Goal: Task Accomplishment & Management: Manage account settings

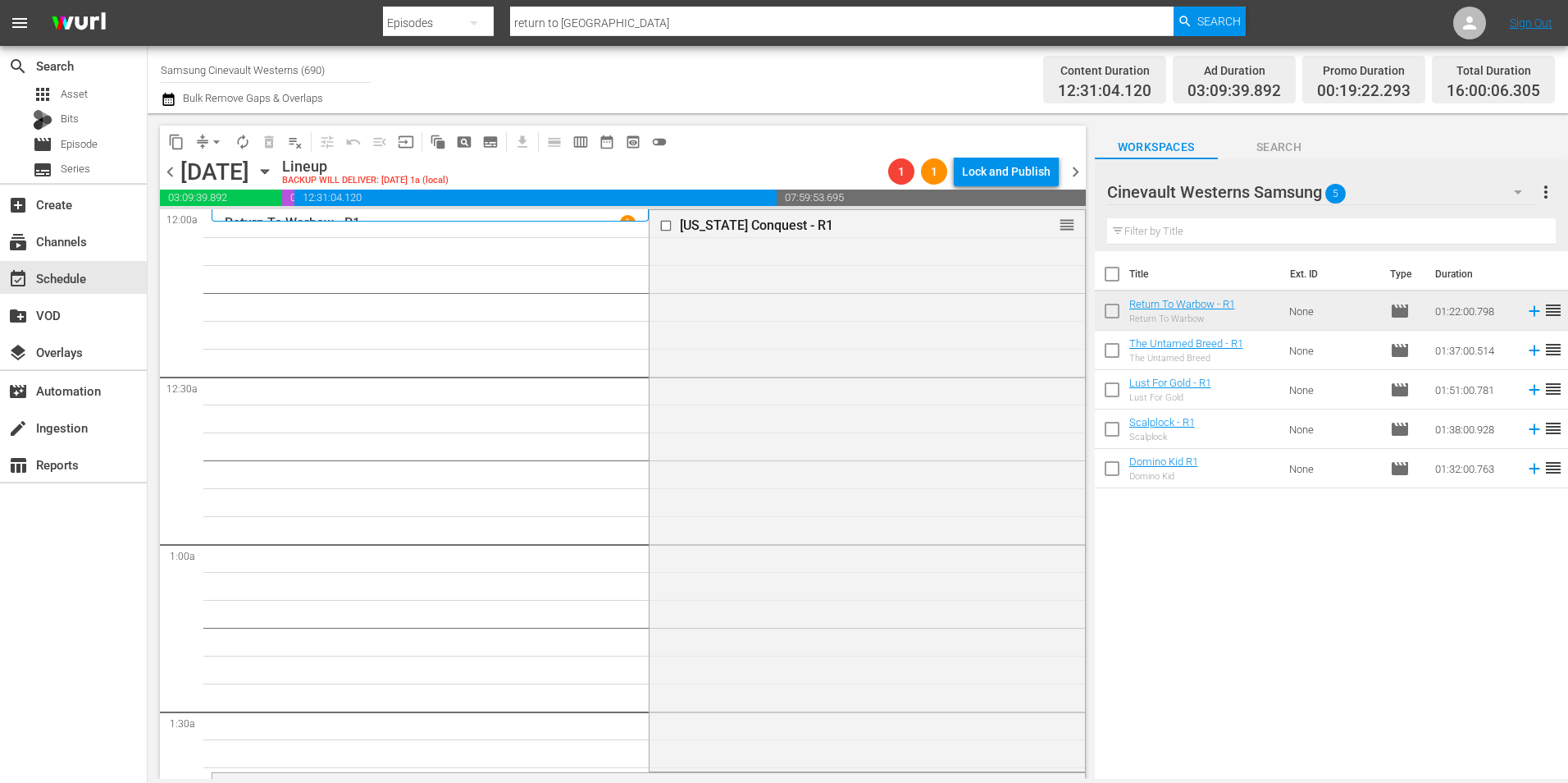
scroll to position [7463, 0]
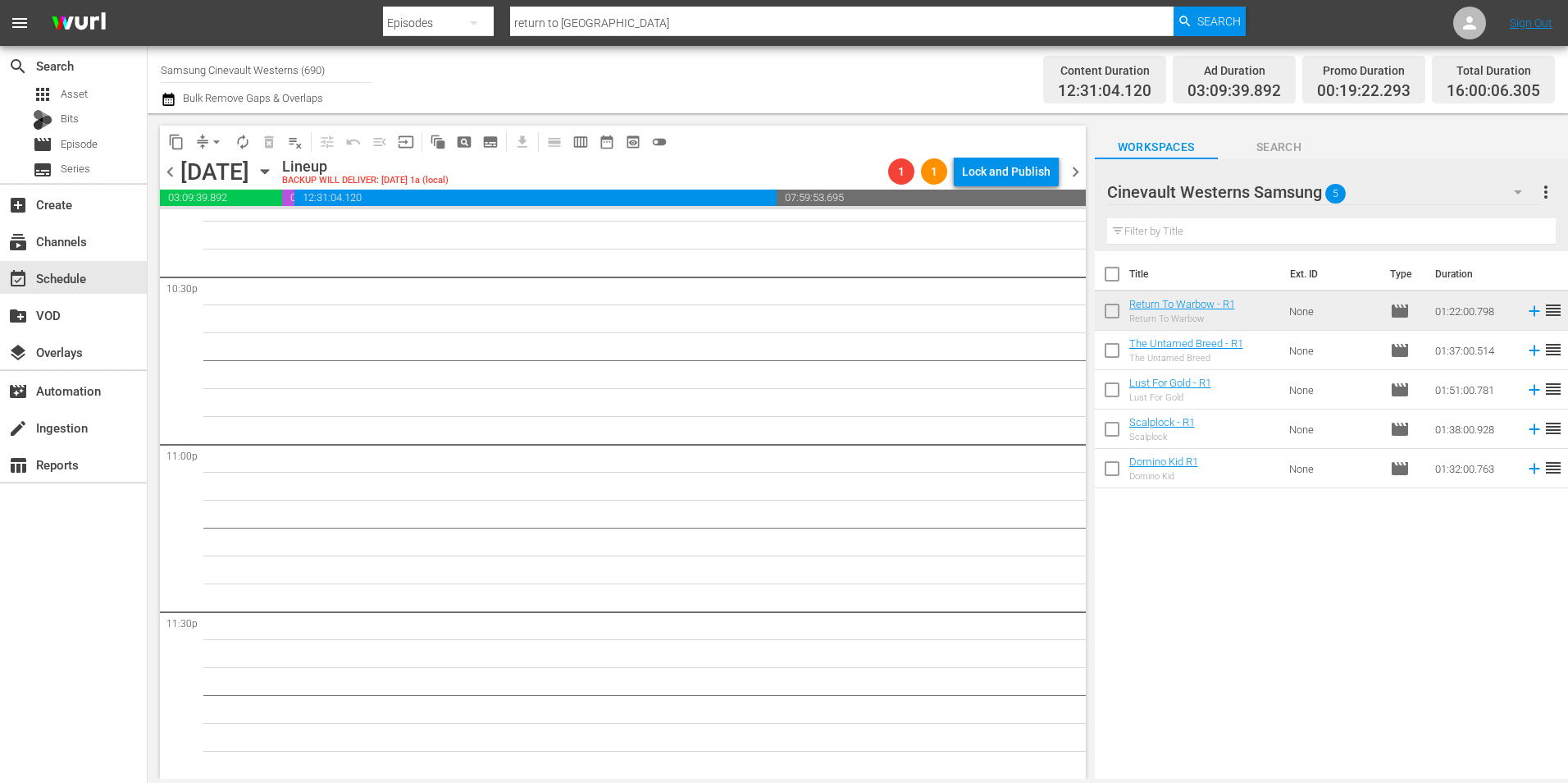
click at [175, 181] on span "chevron_left" at bounding box center [170, 172] width 21 height 21
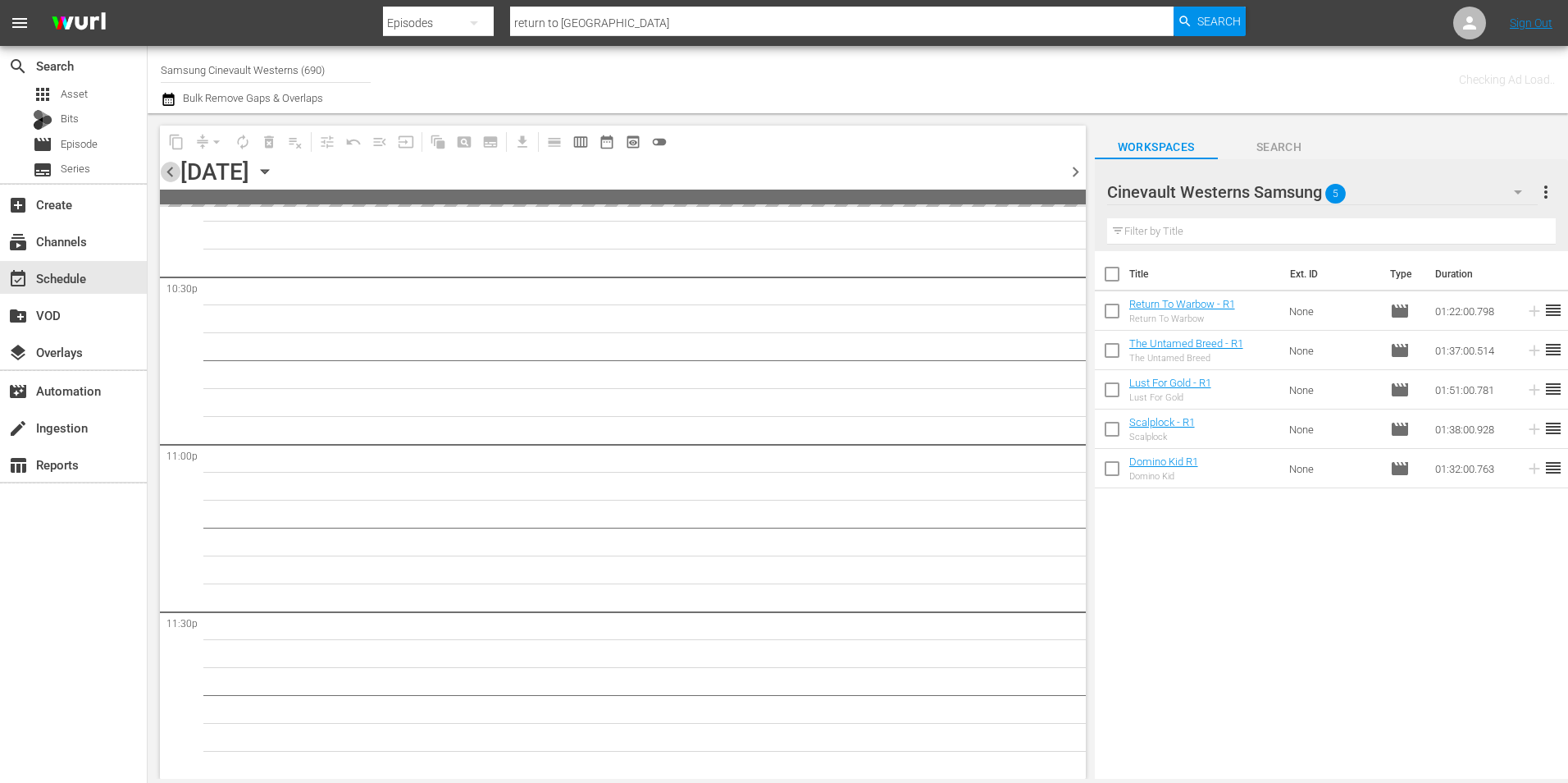
click at [175, 179] on span "chevron_left" at bounding box center [170, 172] width 21 height 21
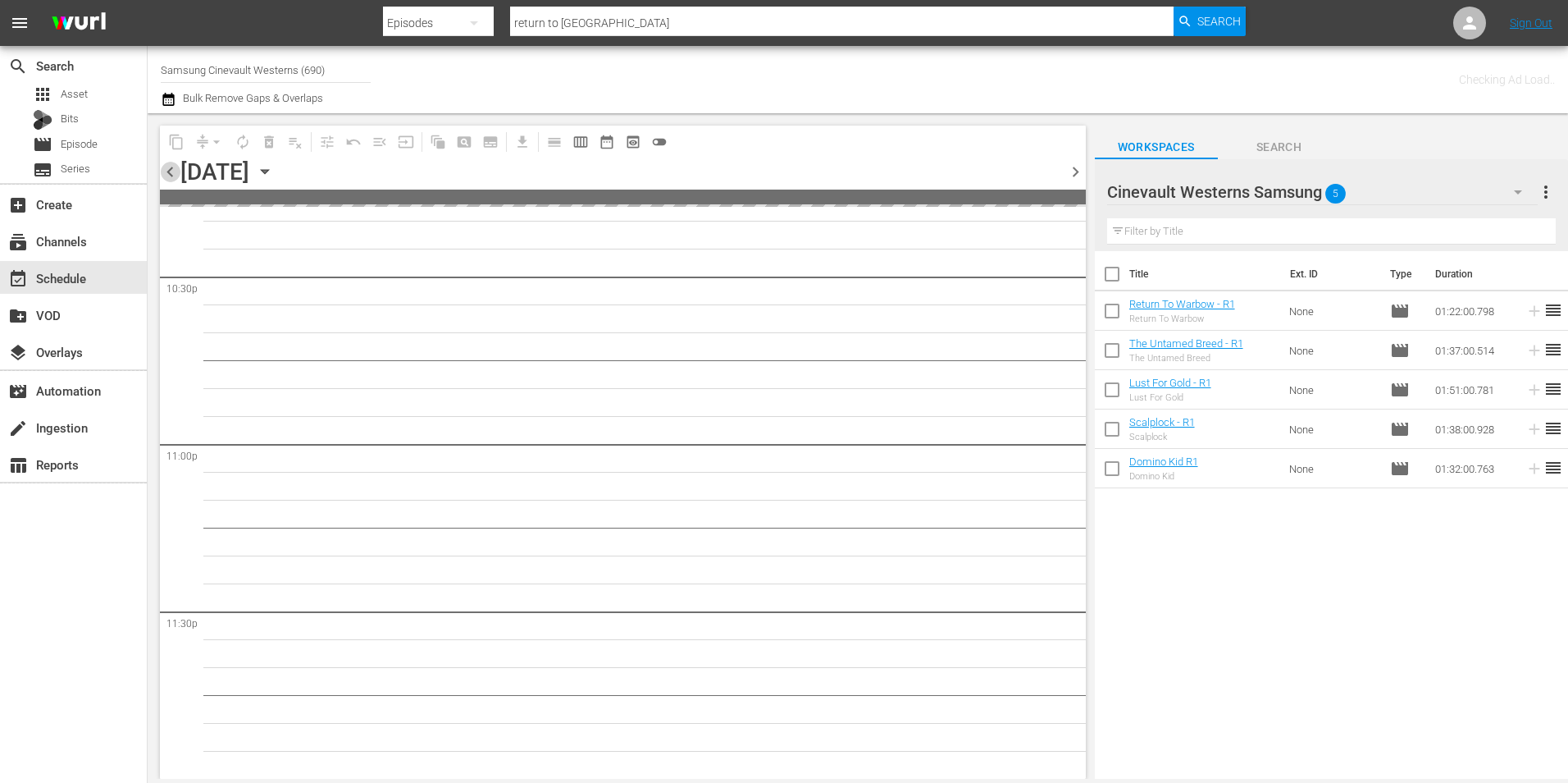
click at [175, 179] on span "chevron_left" at bounding box center [170, 172] width 21 height 21
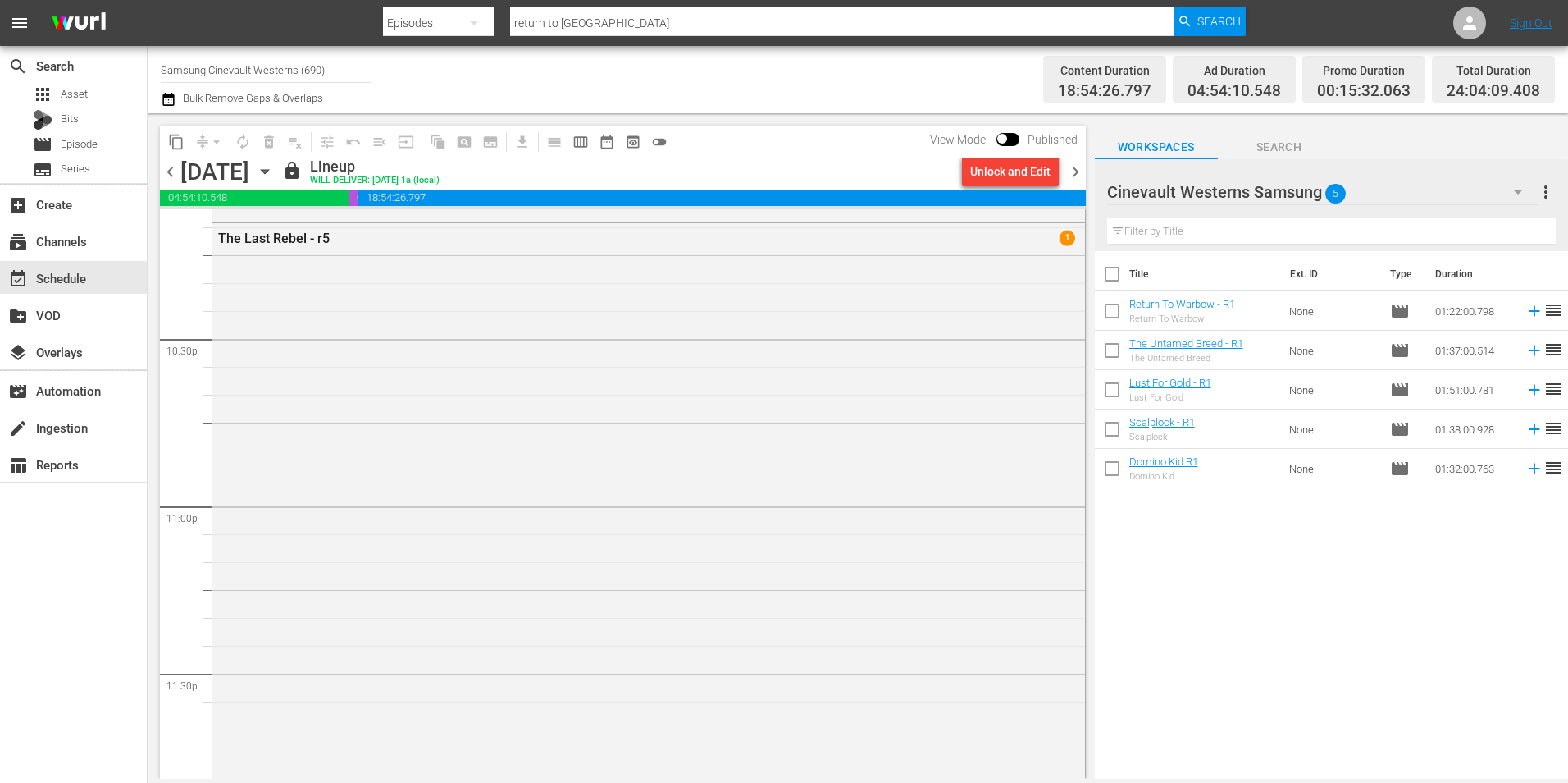
scroll to position [7405, 0]
click at [1027, 187] on div "chevron_left [DATE] [DATE] lock Lineup WILL DELIVER: [DATE] 1a (local) Unlock a…" at bounding box center [623, 174] width 926 height 32
click at [1026, 173] on div "Unlock and Edit" at bounding box center [1010, 172] width 80 height 30
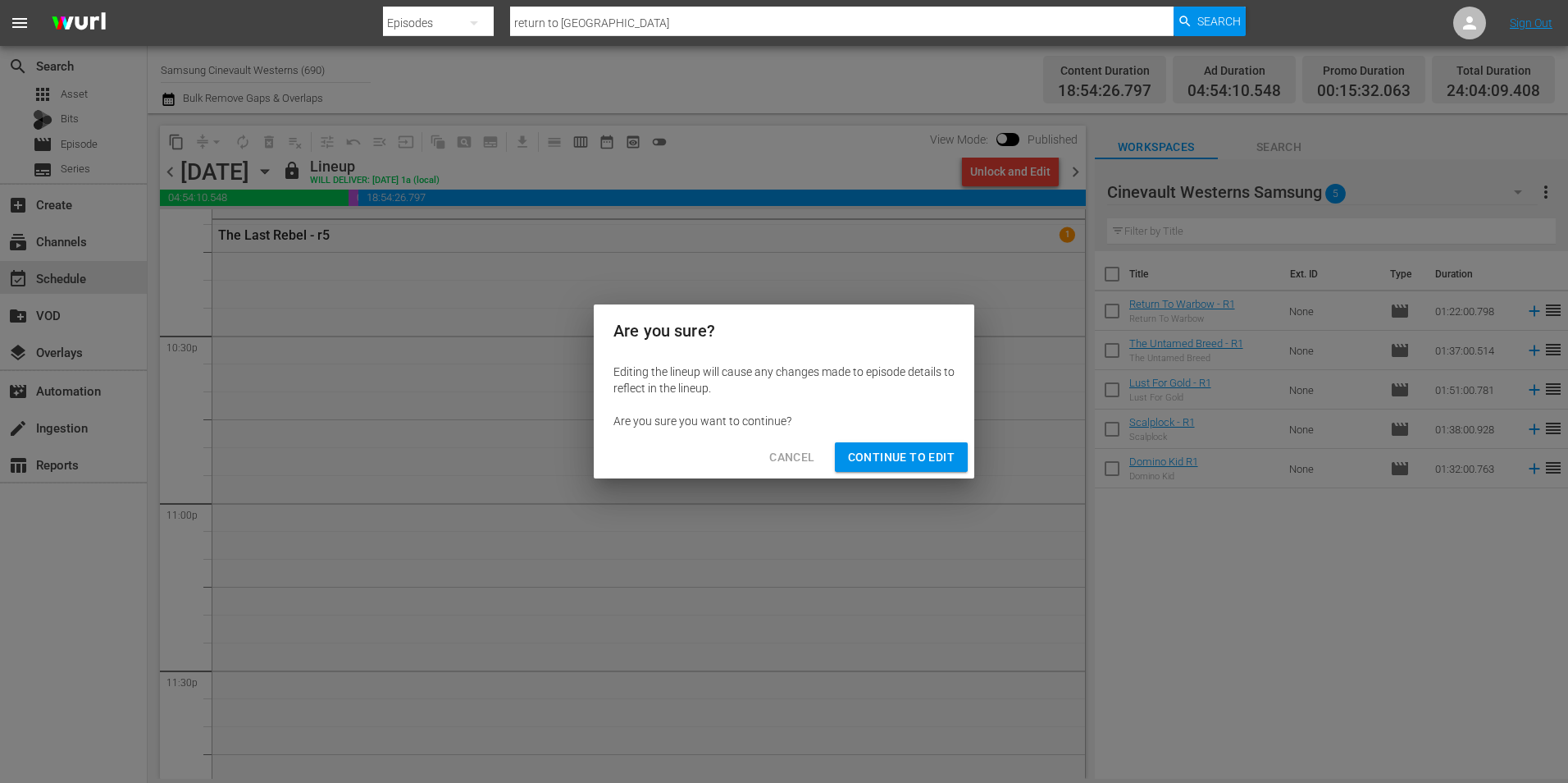
click at [915, 459] on span "Continue to Edit" at bounding box center [901, 457] width 106 height 21
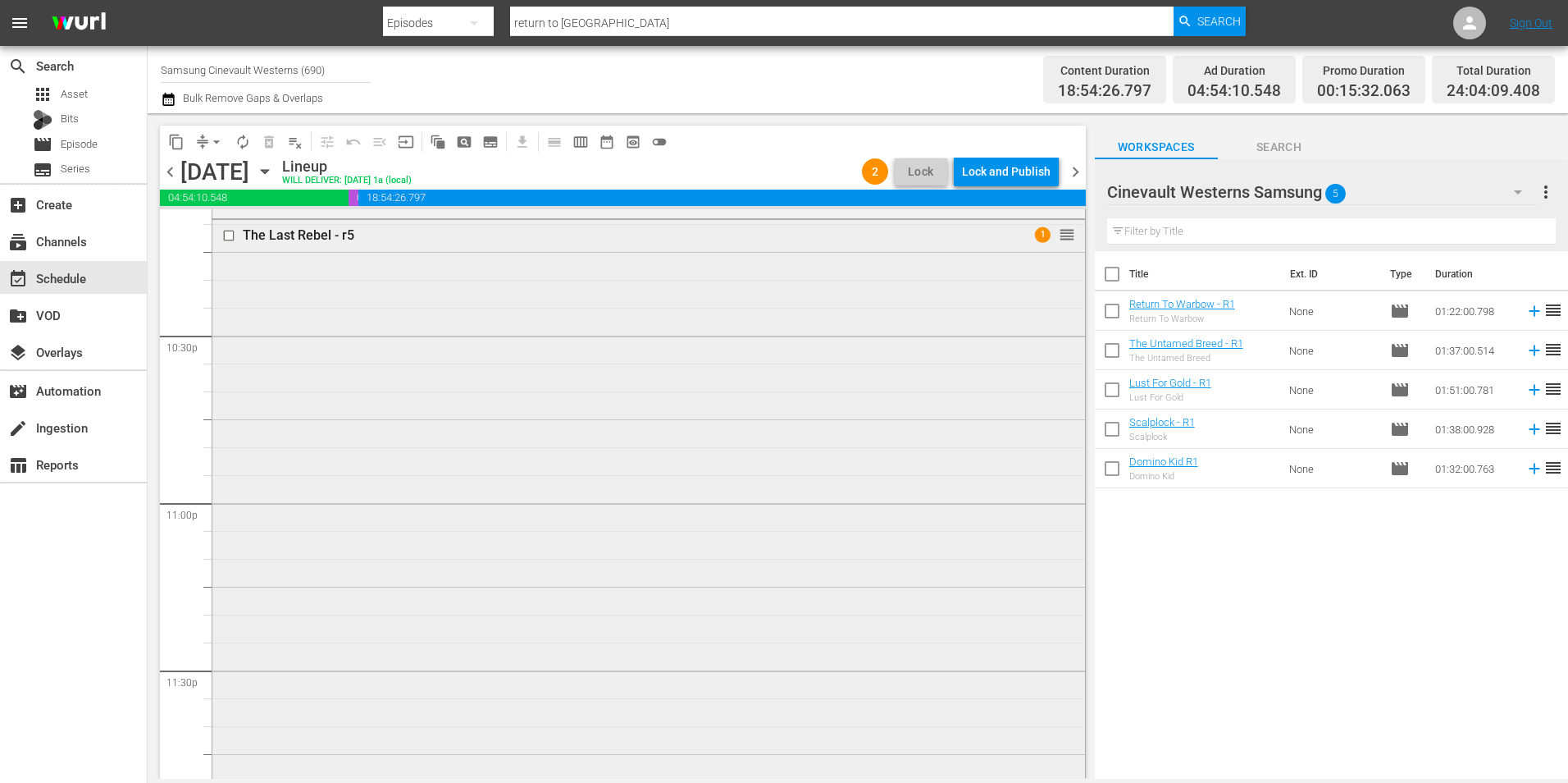
click at [225, 242] on input "checkbox" at bounding box center [230, 235] width 17 height 14
click at [95, 156] on div "apps Asset Bits movie Episode subtitles Series" at bounding box center [73, 131] width 147 height 98
click at [95, 151] on span "Episode" at bounding box center [78, 144] width 37 height 17
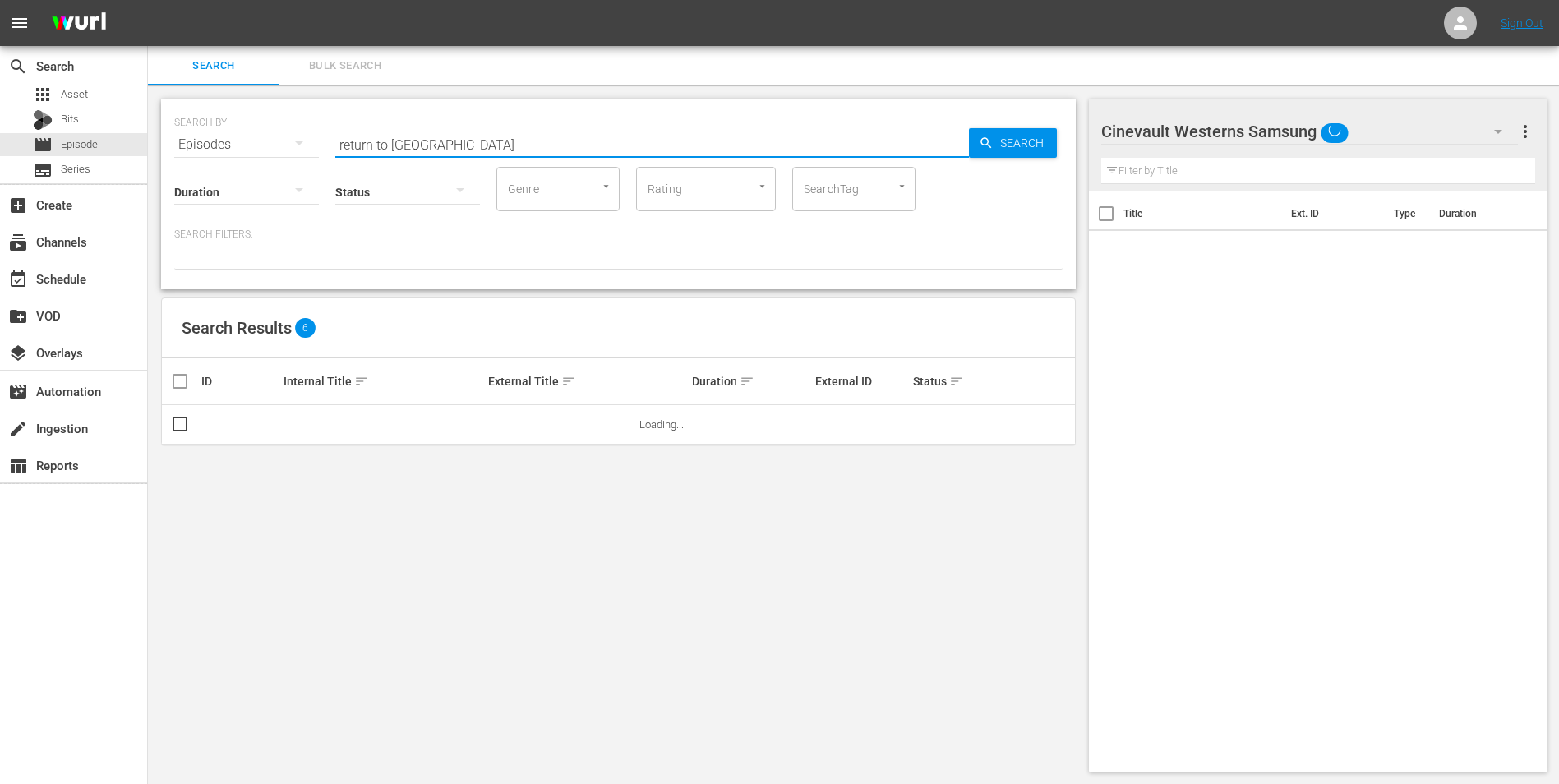
click at [453, 128] on input "return to [GEOGRAPHIC_DATA]" at bounding box center [652, 144] width 634 height 40
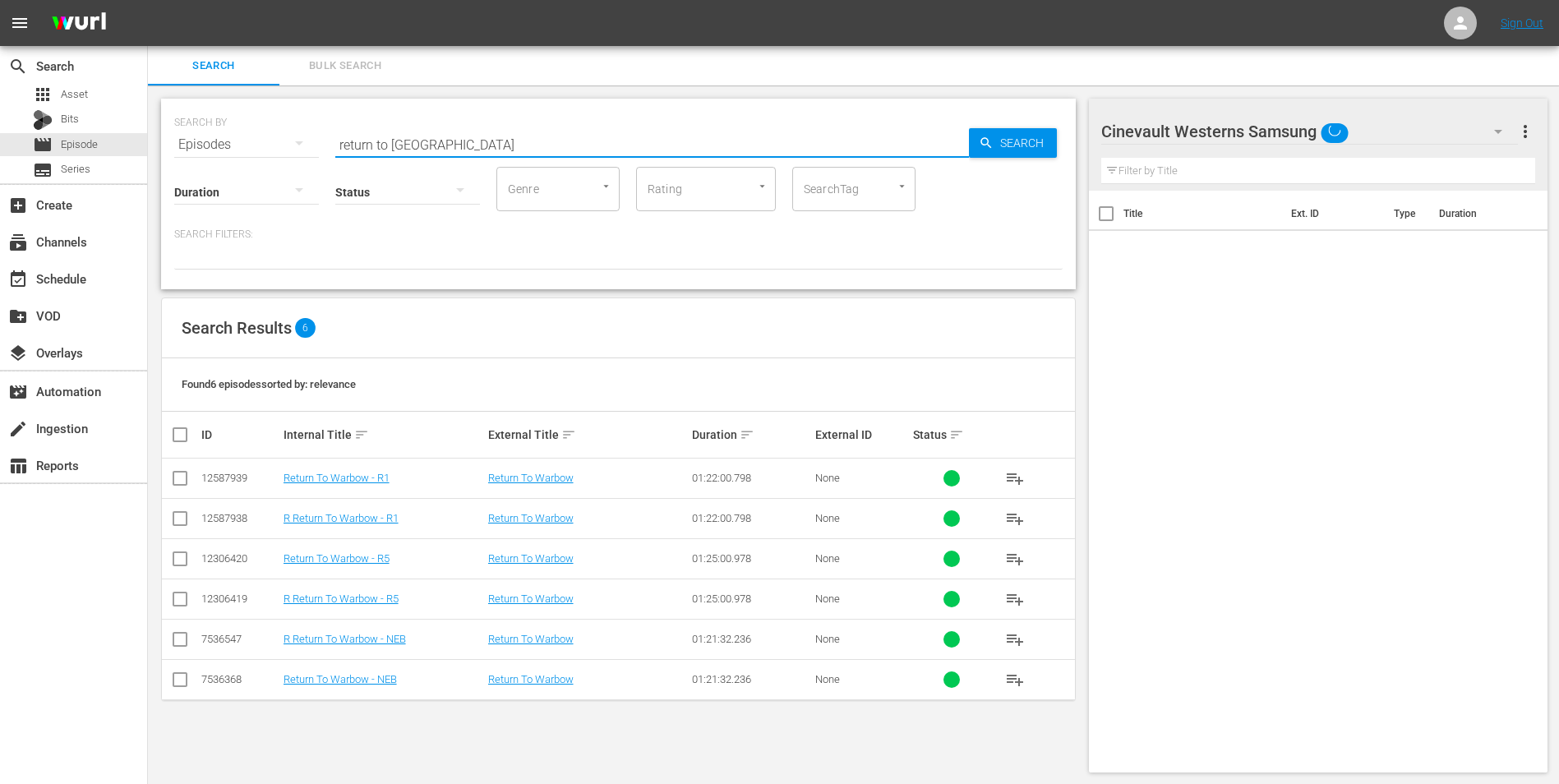
click at [453, 128] on input "return to [GEOGRAPHIC_DATA]" at bounding box center [652, 144] width 634 height 40
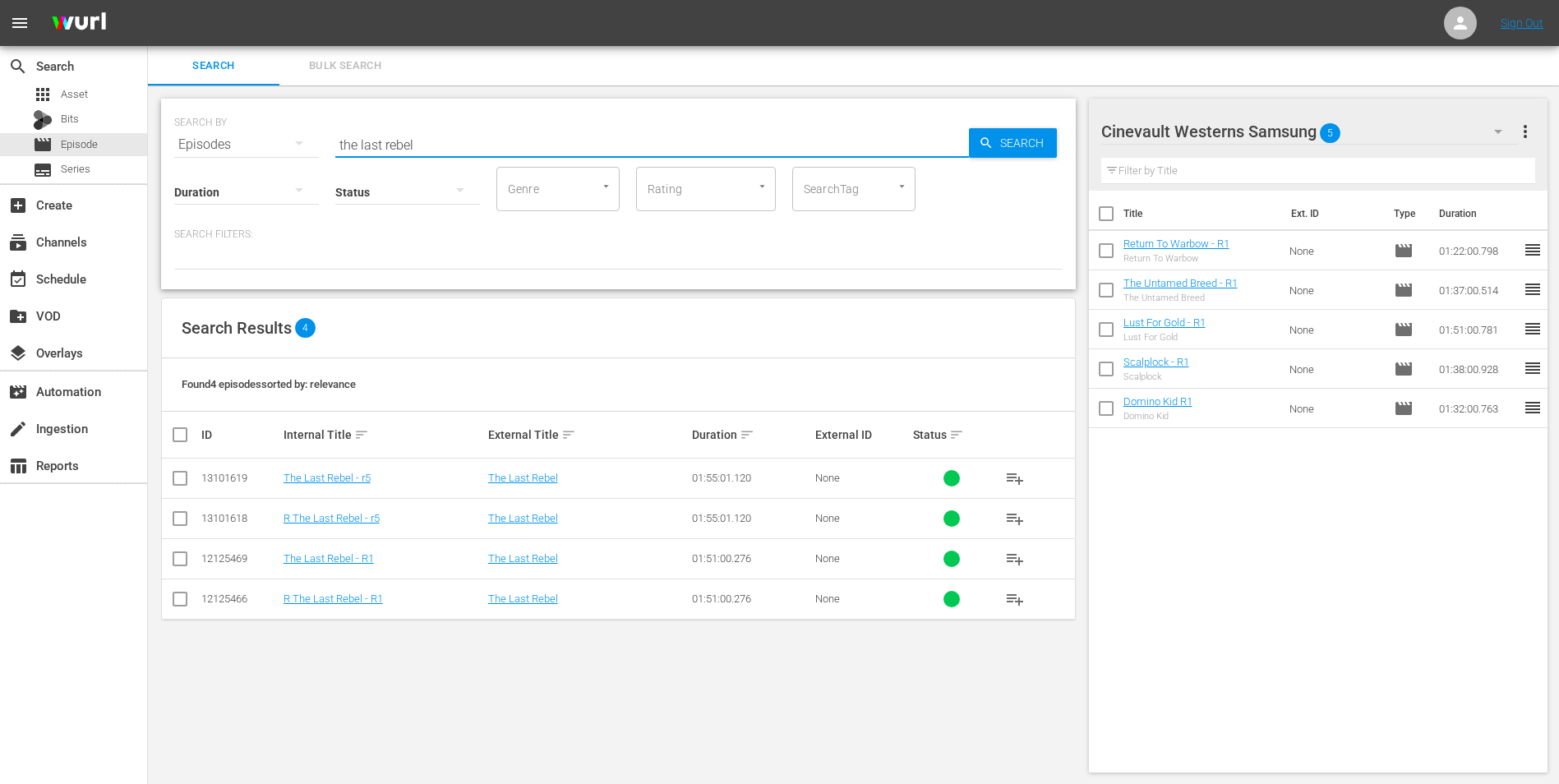
type input "the last rebel"
drag, startPoint x: 1106, startPoint y: 219, endPoint x: 1224, endPoint y: 248, distance: 121.5
click at [1106, 219] on input "checkbox" at bounding box center [1106, 217] width 35 height 35
checkbox input "true"
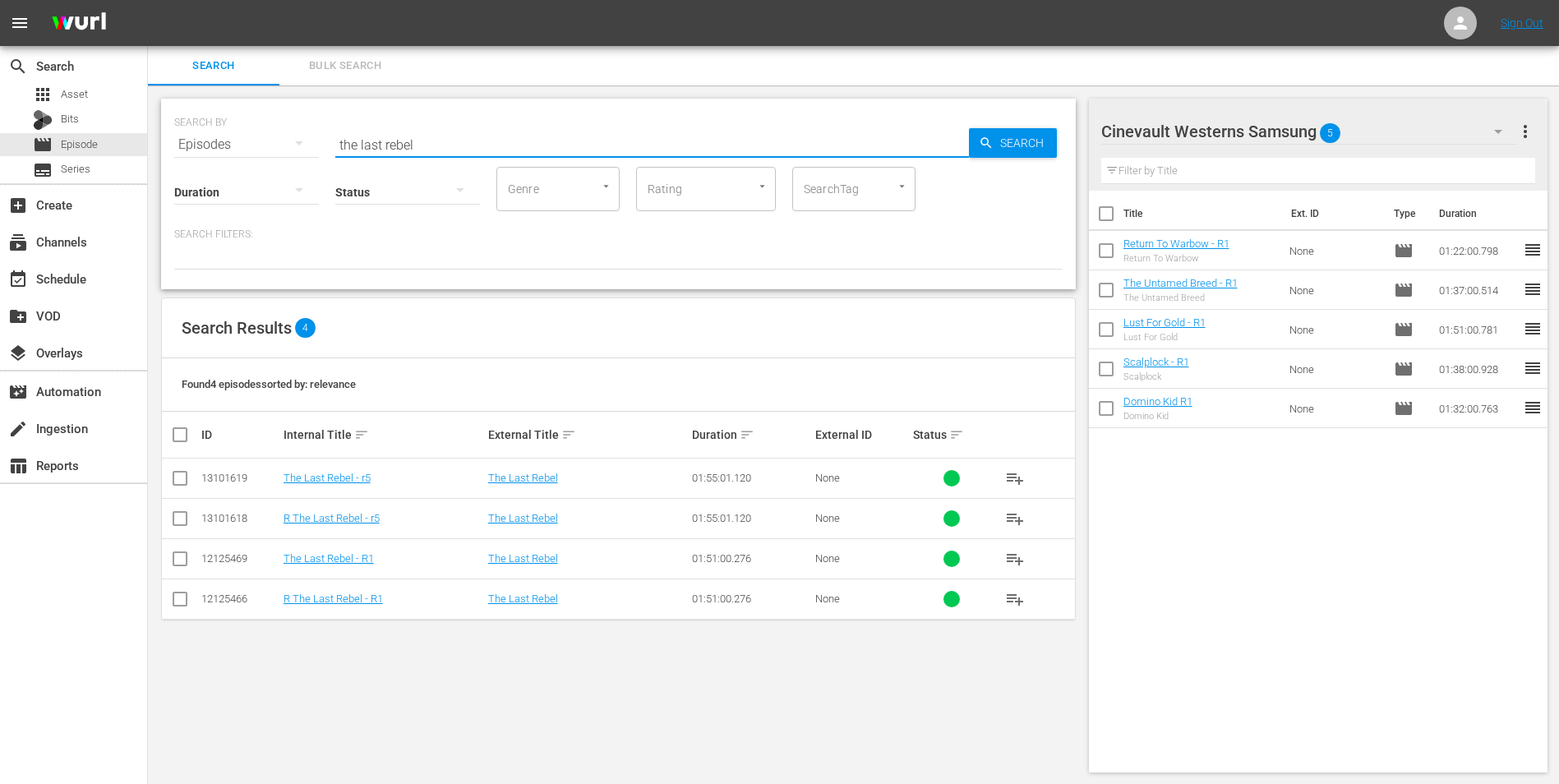
checkbox input "true"
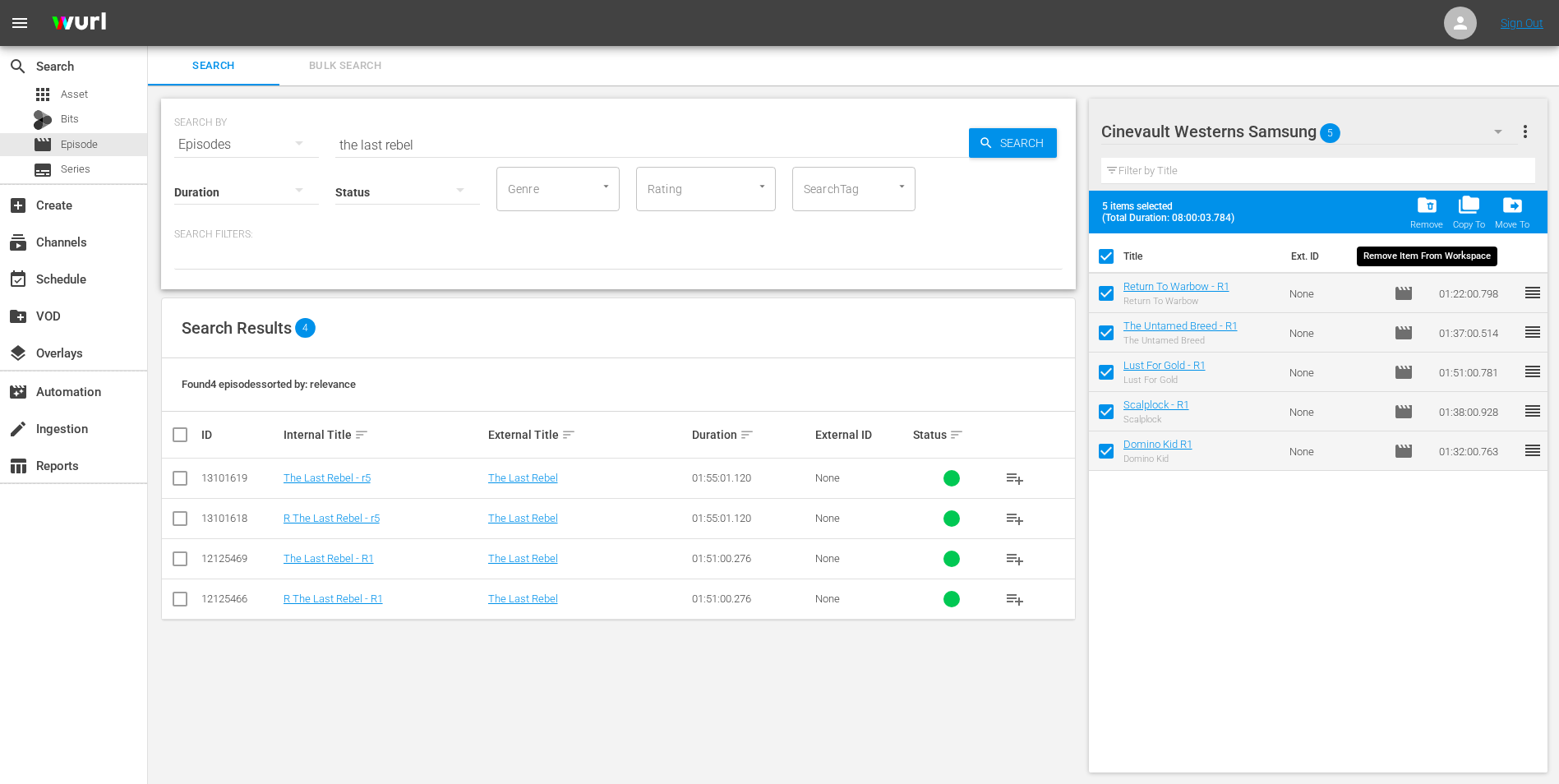
click at [1427, 205] on span "folder_delete" at bounding box center [1428, 205] width 22 height 22
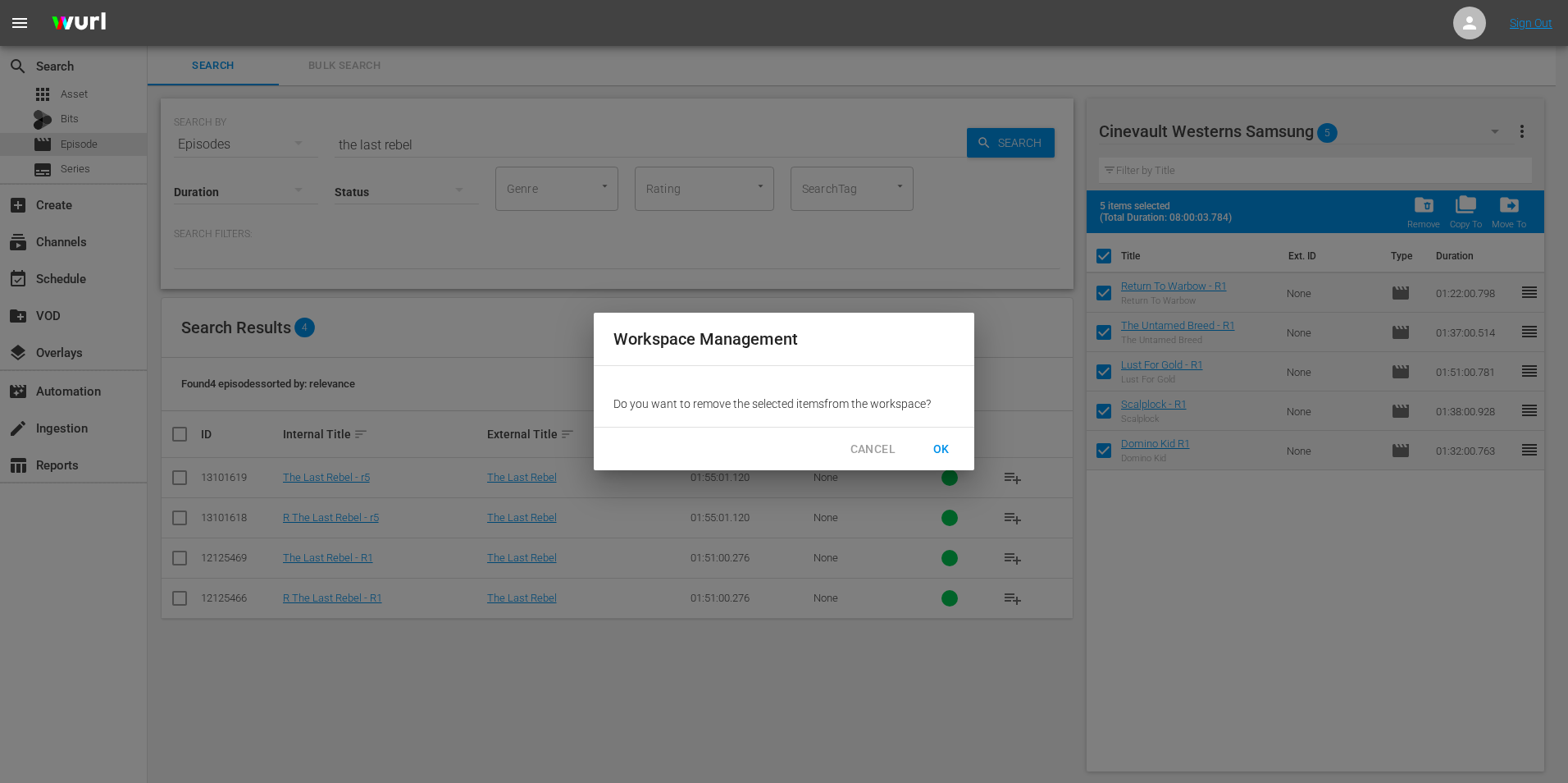
click at [932, 458] on span "OK" at bounding box center [941, 449] width 26 height 21
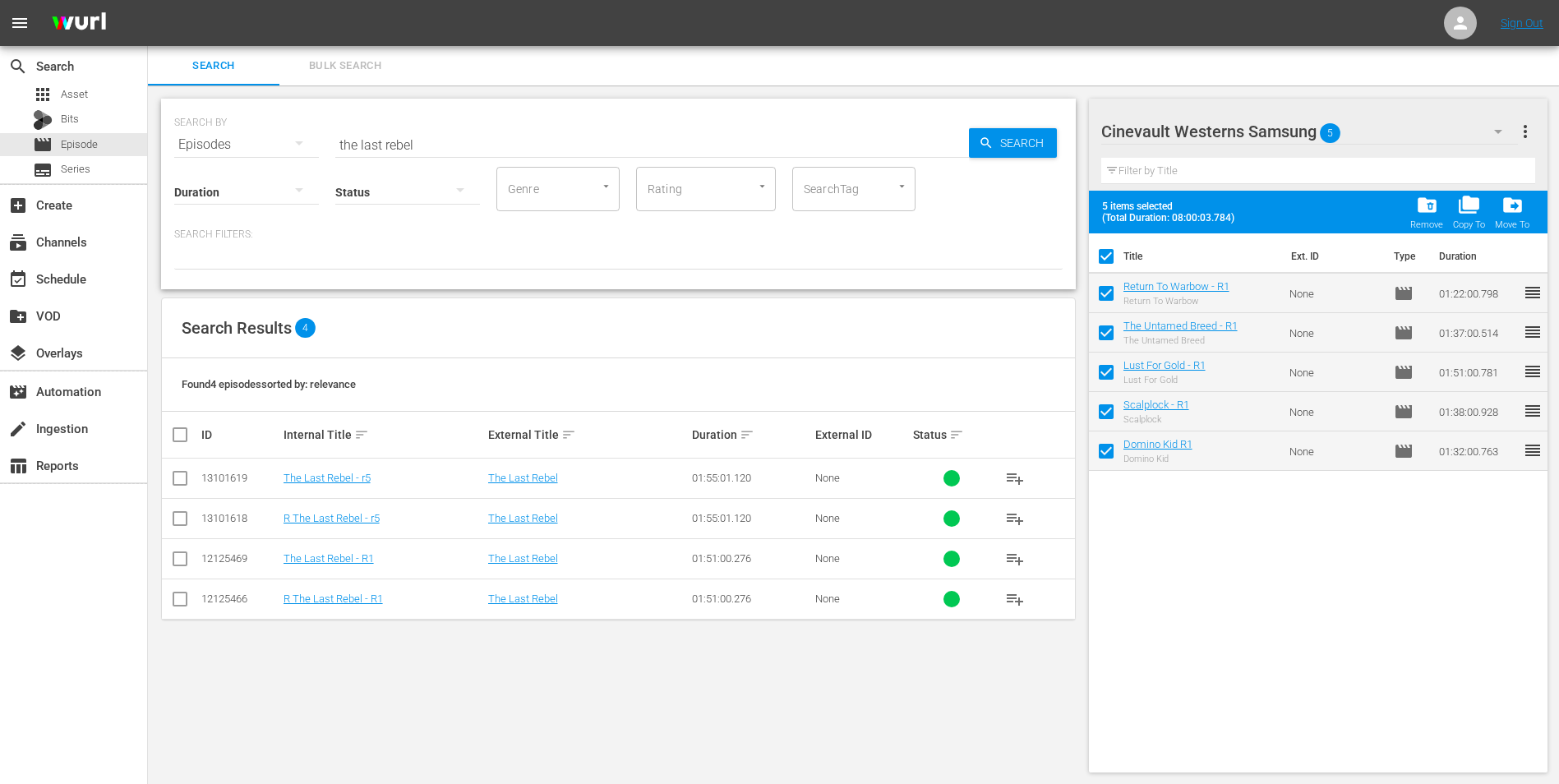
checkbox input "false"
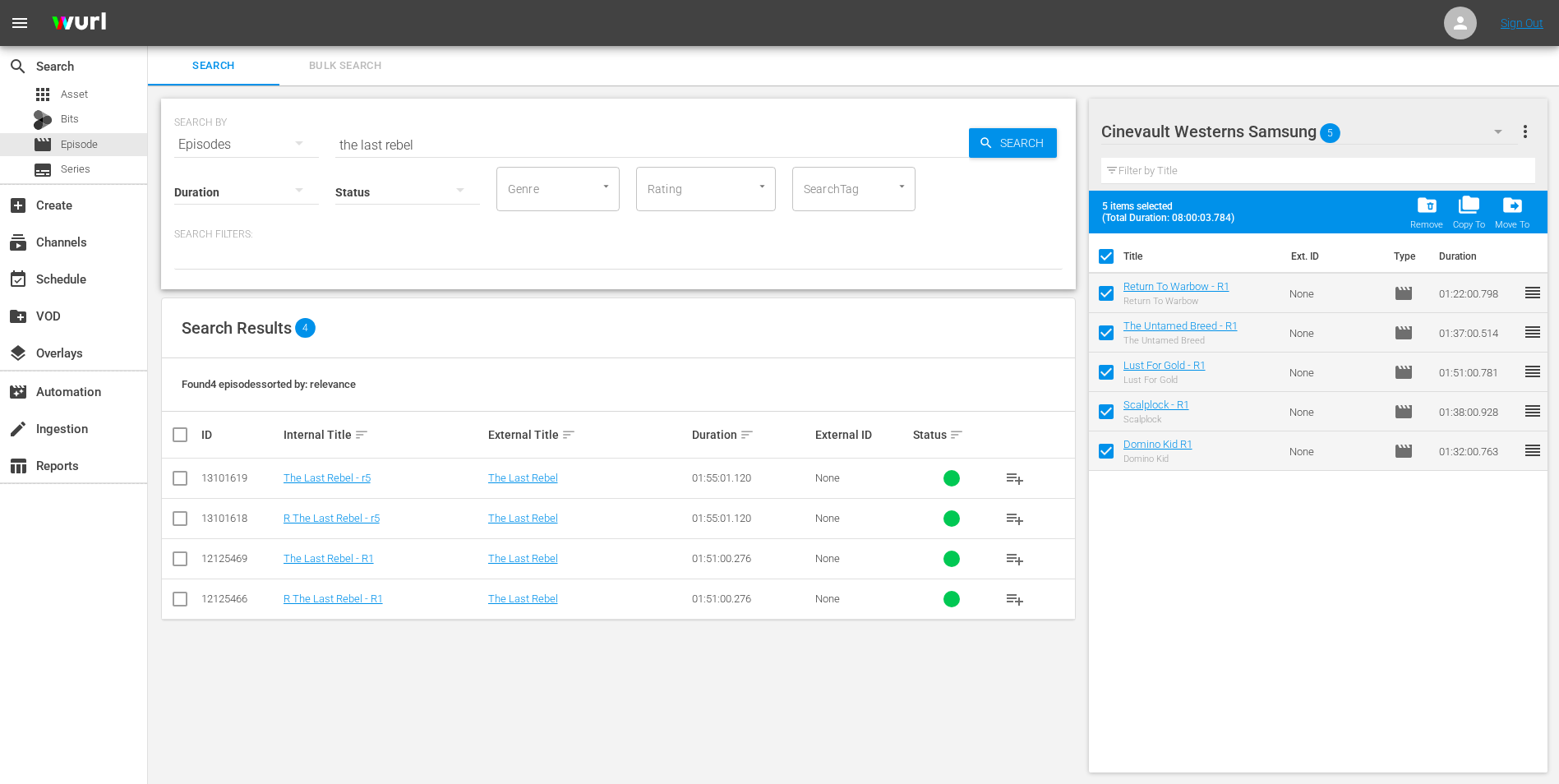
checkbox input "false"
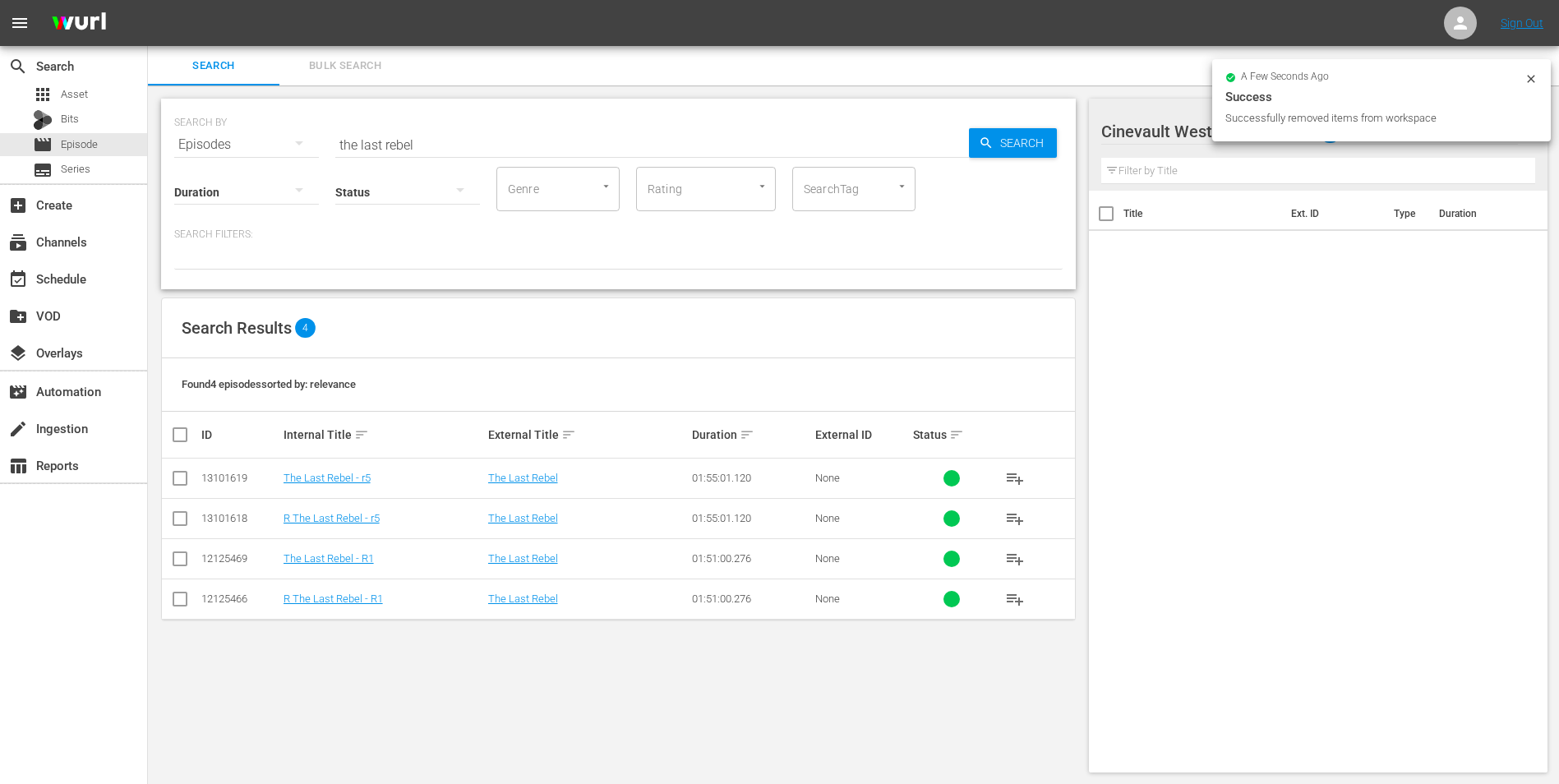
click at [1535, 80] on icon at bounding box center [1531, 79] width 13 height 13
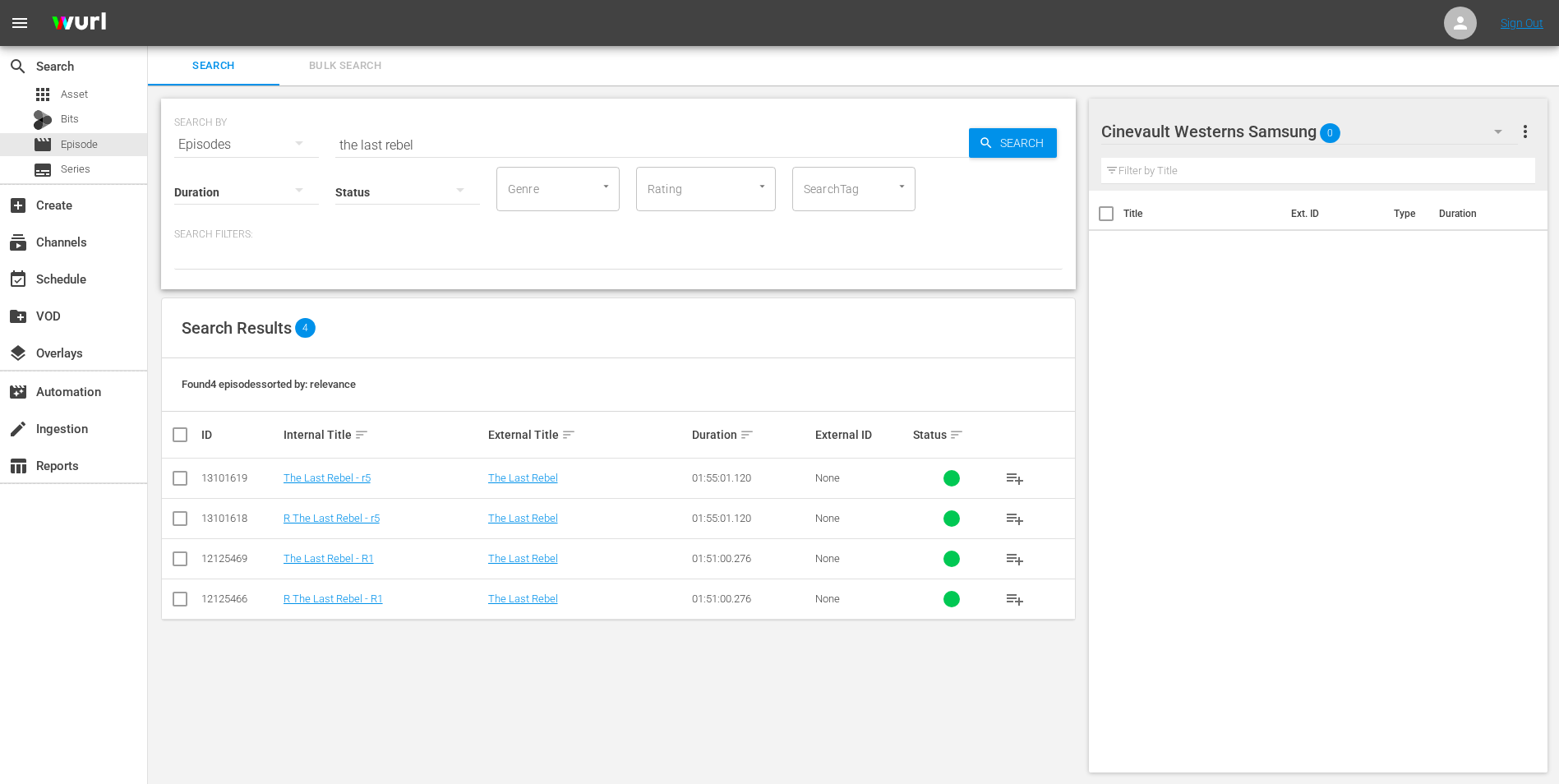
click at [1475, 124] on div "Cinevault Westerns Samsung 0" at bounding box center [1309, 131] width 417 height 46
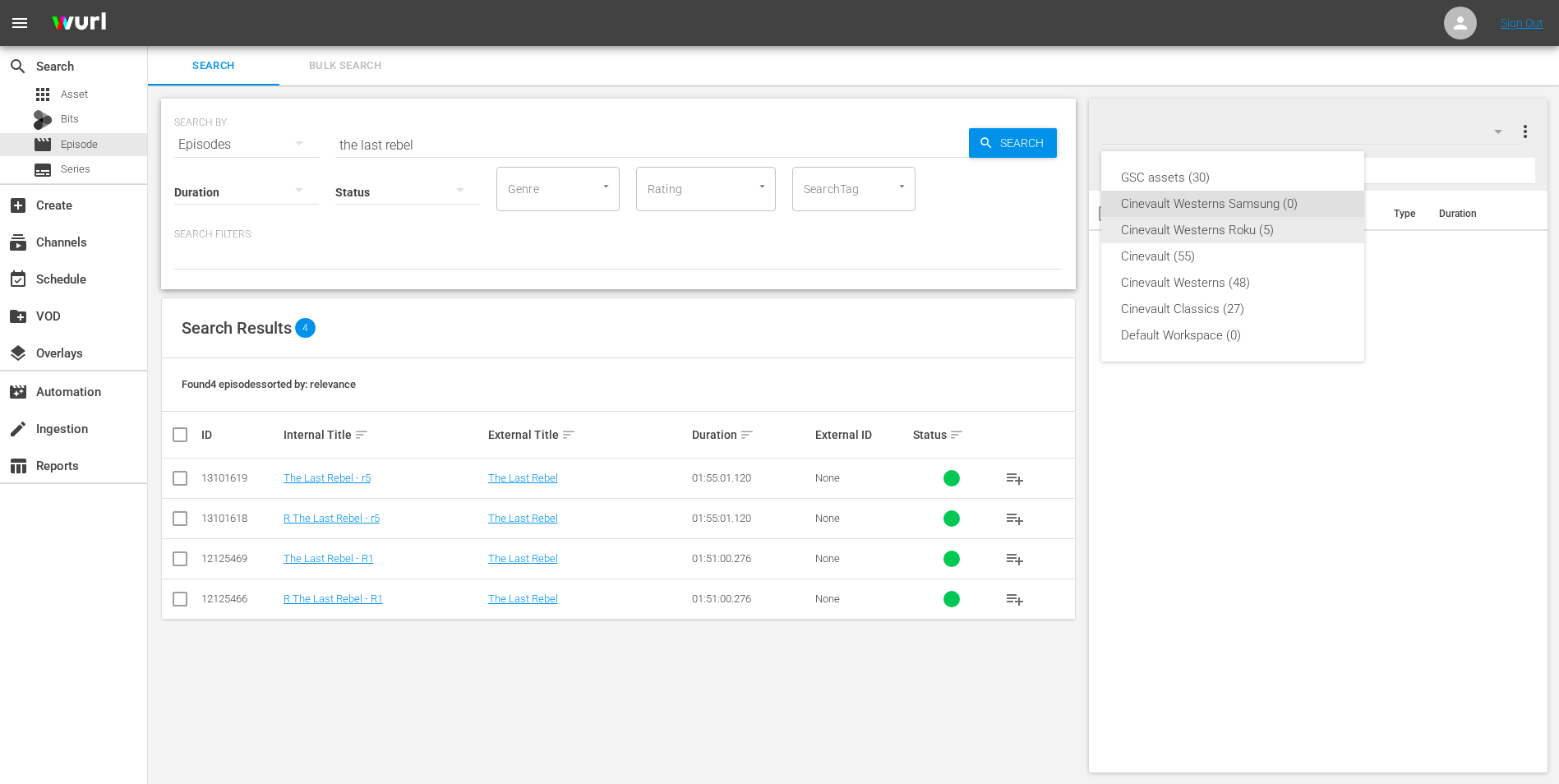
click at [1270, 228] on div "Cinevault Westerns Roku (5)" at bounding box center [1232, 230] width 224 height 26
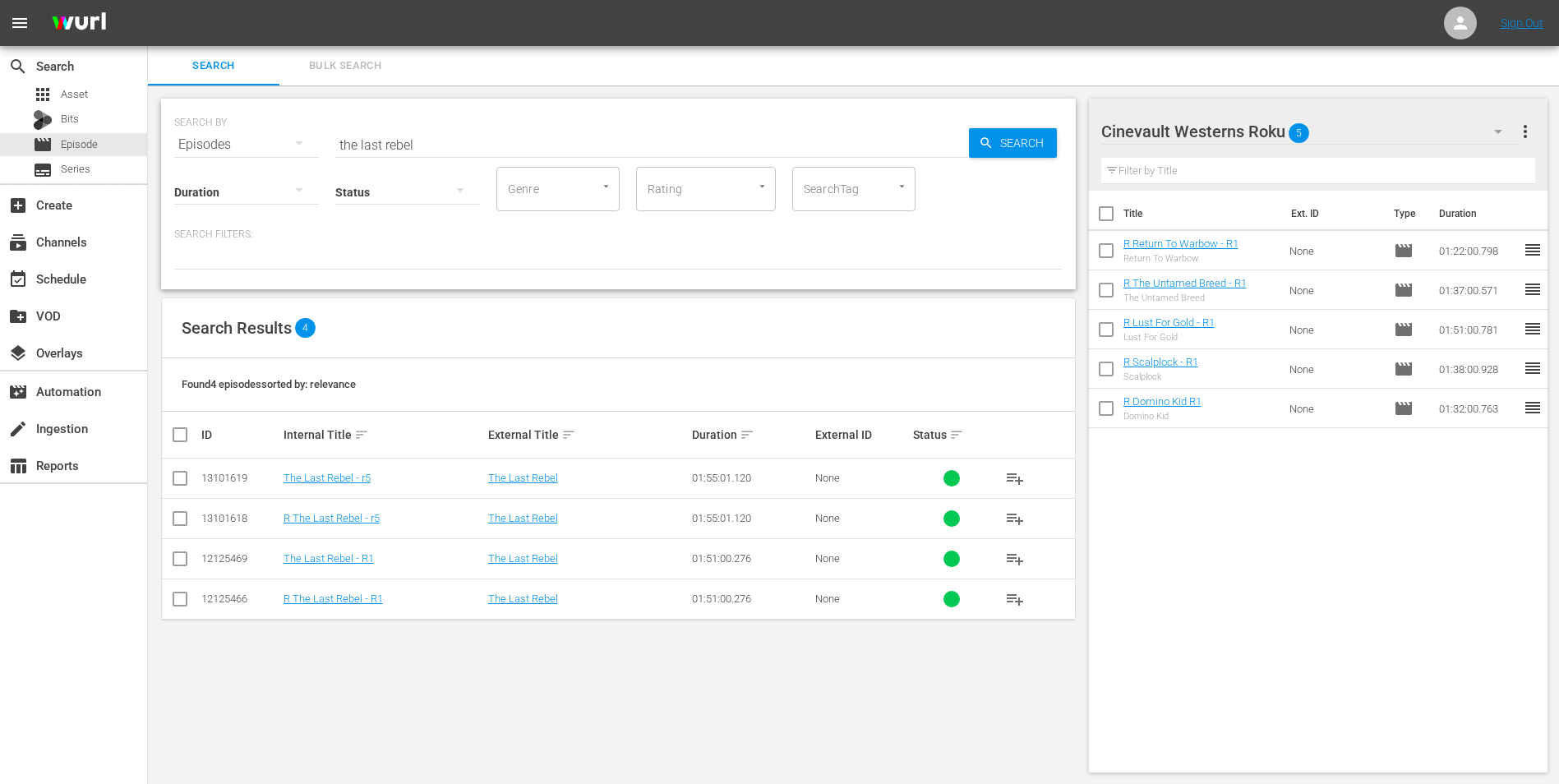
click at [1109, 214] on input "checkbox" at bounding box center [1106, 217] width 35 height 35
checkbox input "true"
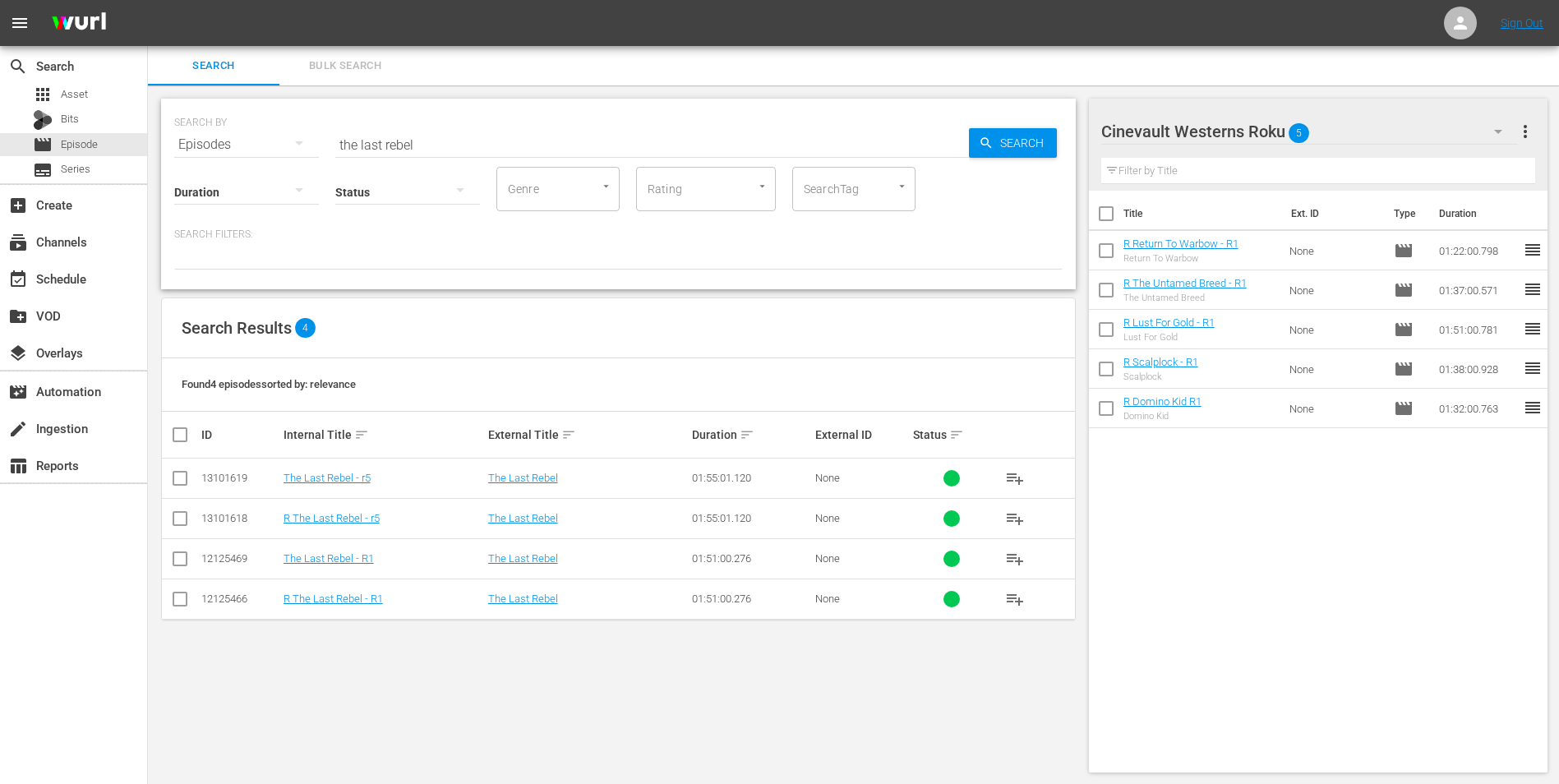
checkbox input "true"
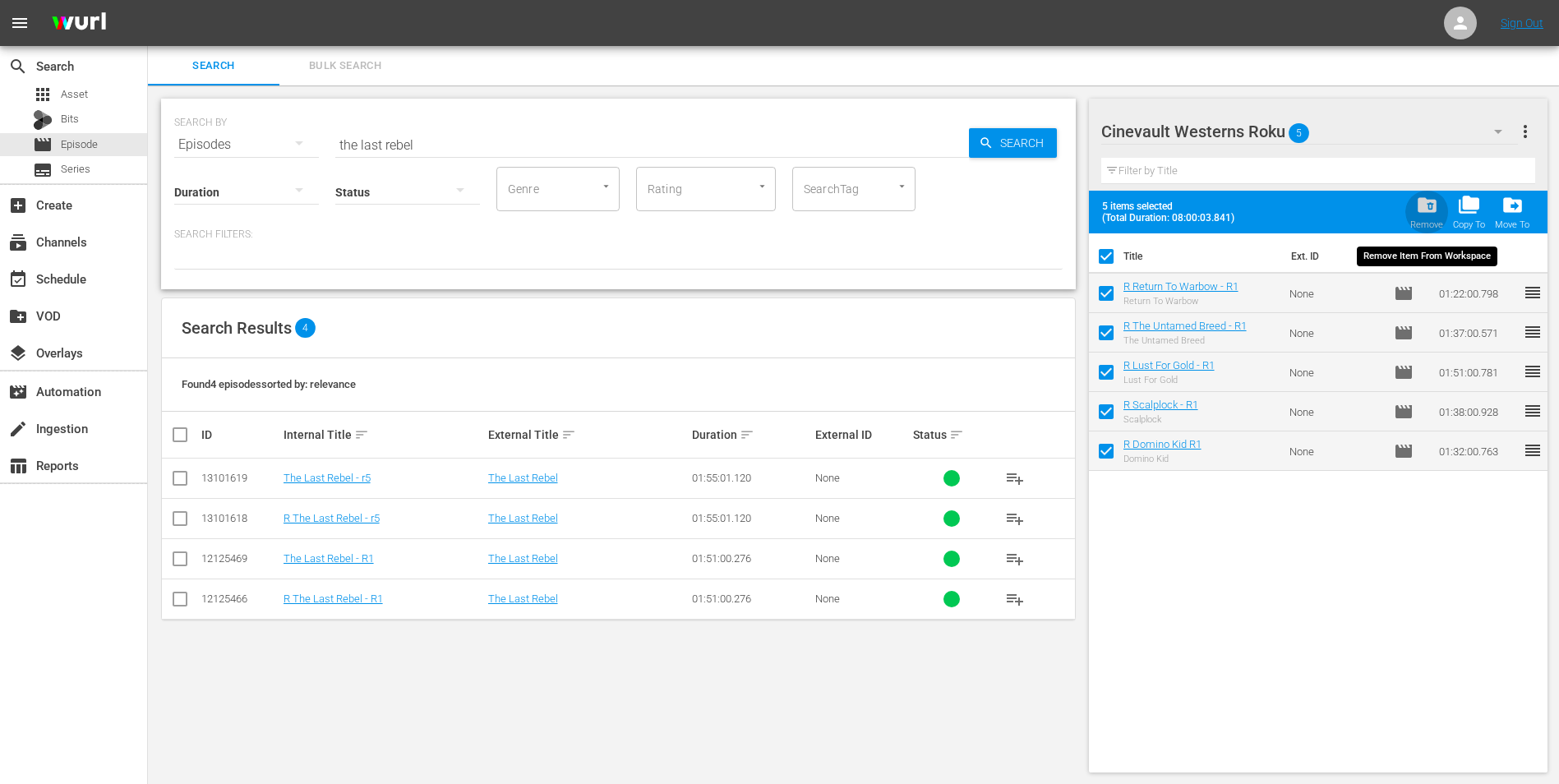
click at [1421, 210] on span "folder_delete" at bounding box center [1428, 205] width 22 height 22
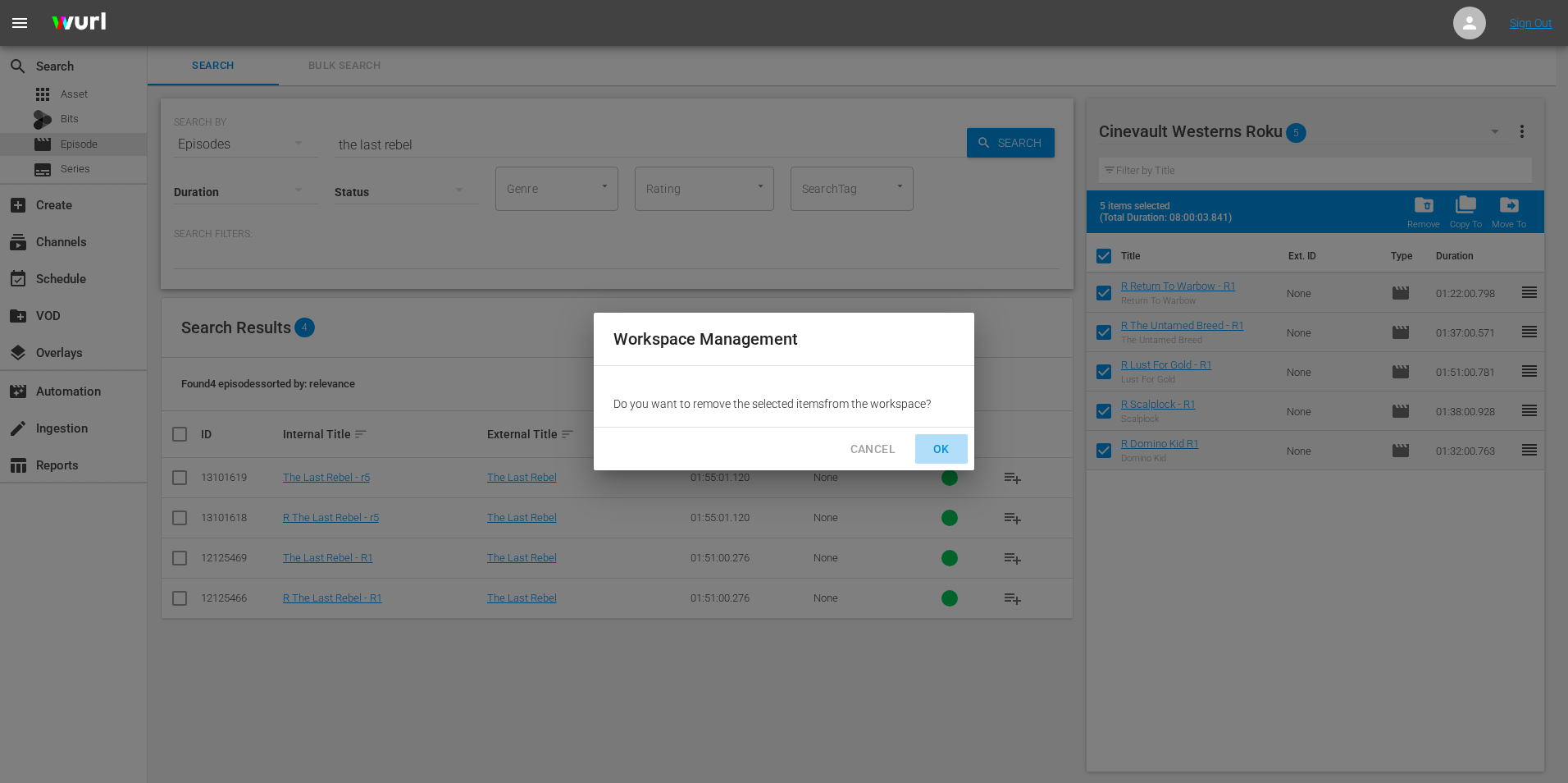
click at [926, 452] on button "OK" at bounding box center [940, 449] width 53 height 31
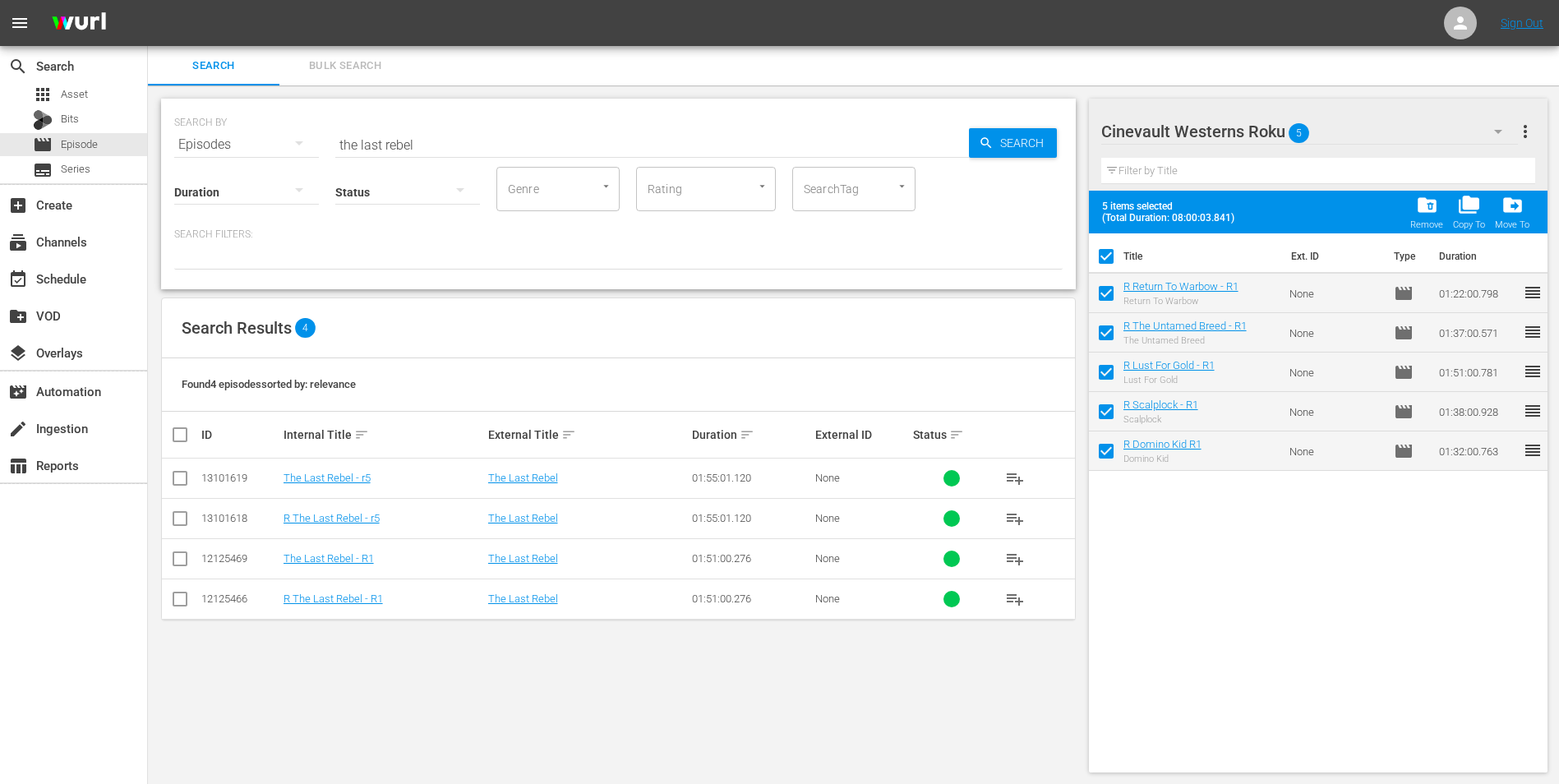
checkbox input "false"
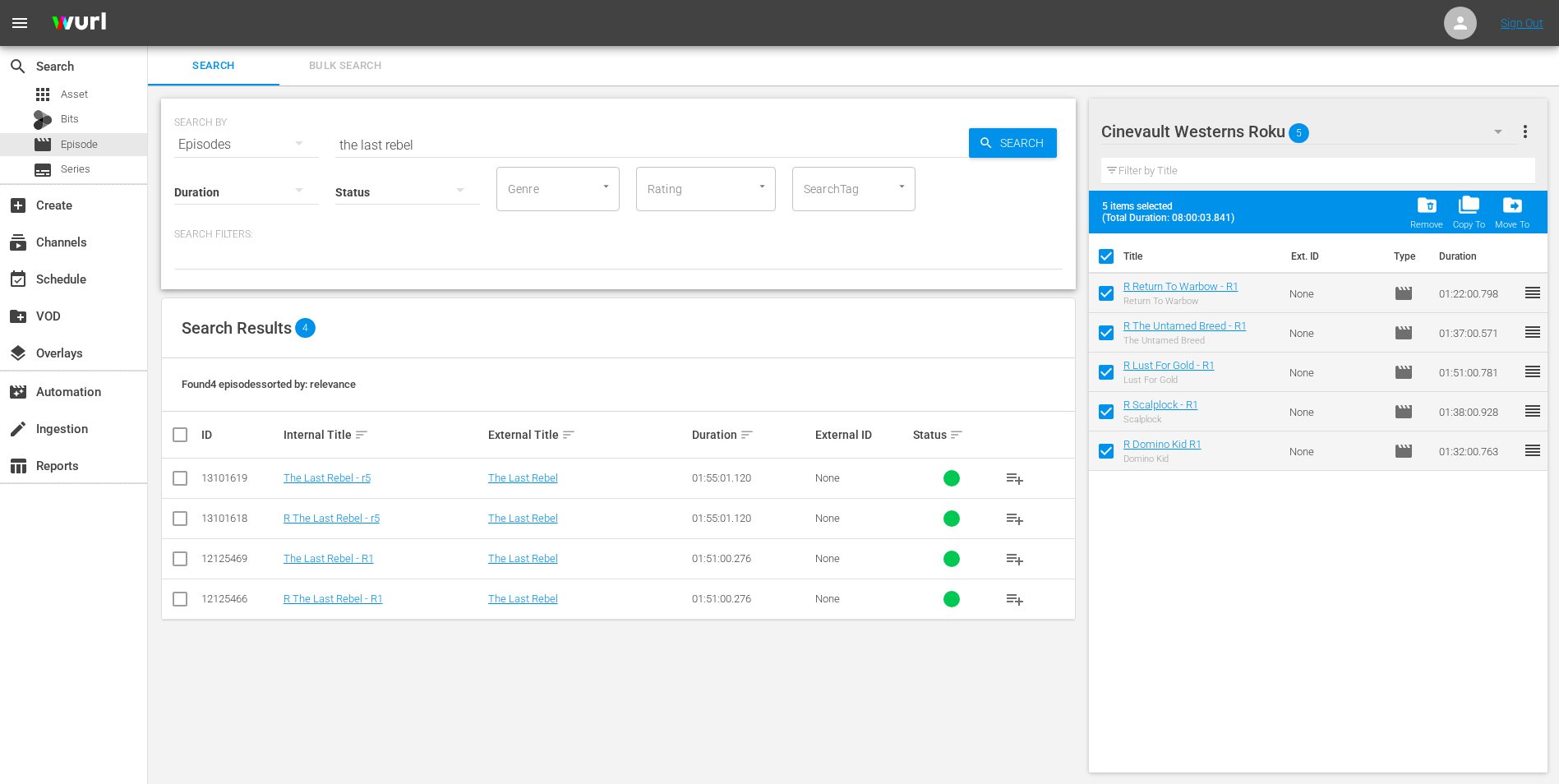
checkbox input "false"
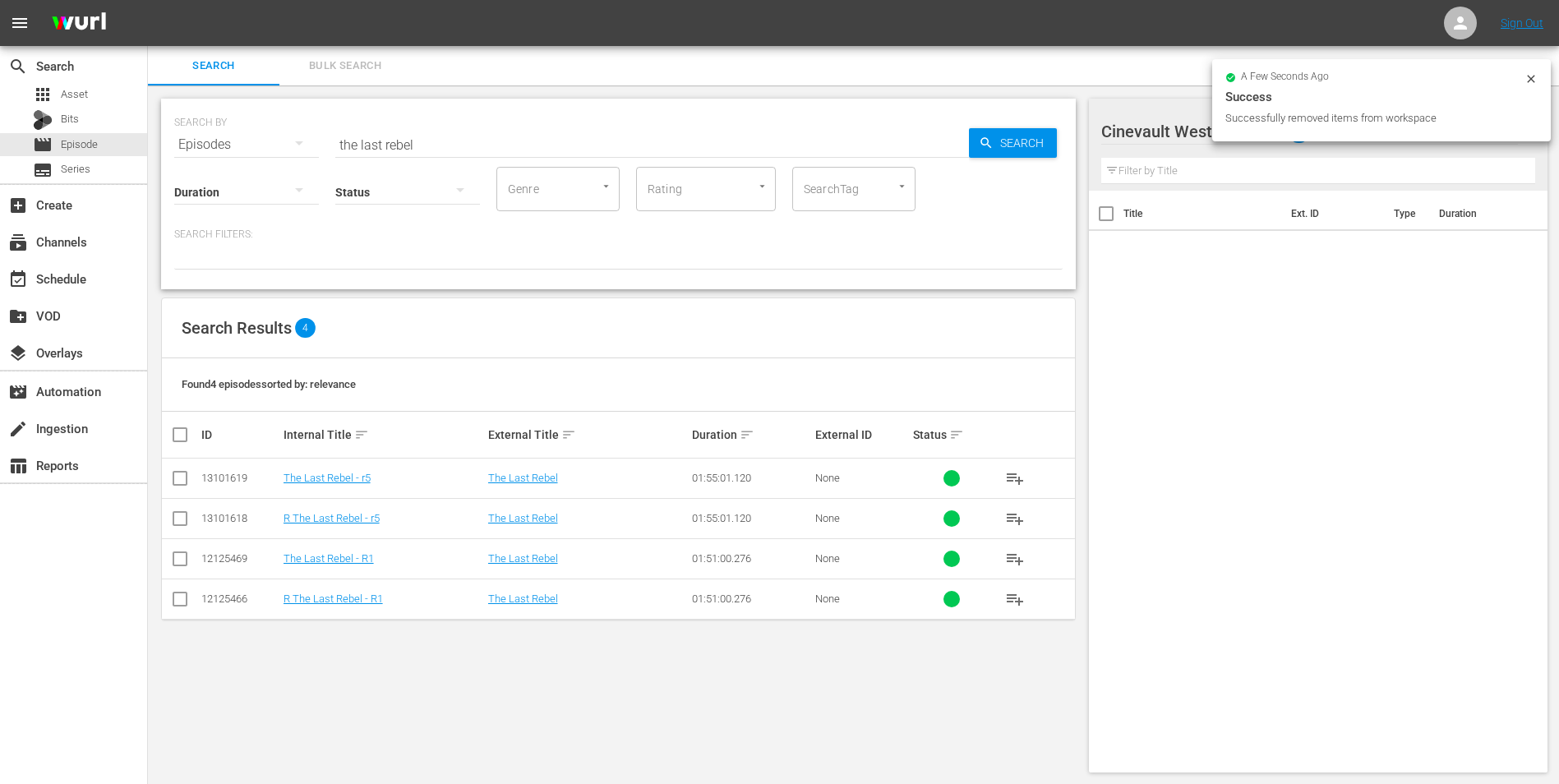
click at [176, 561] on input "checkbox" at bounding box center [180, 562] width 20 height 20
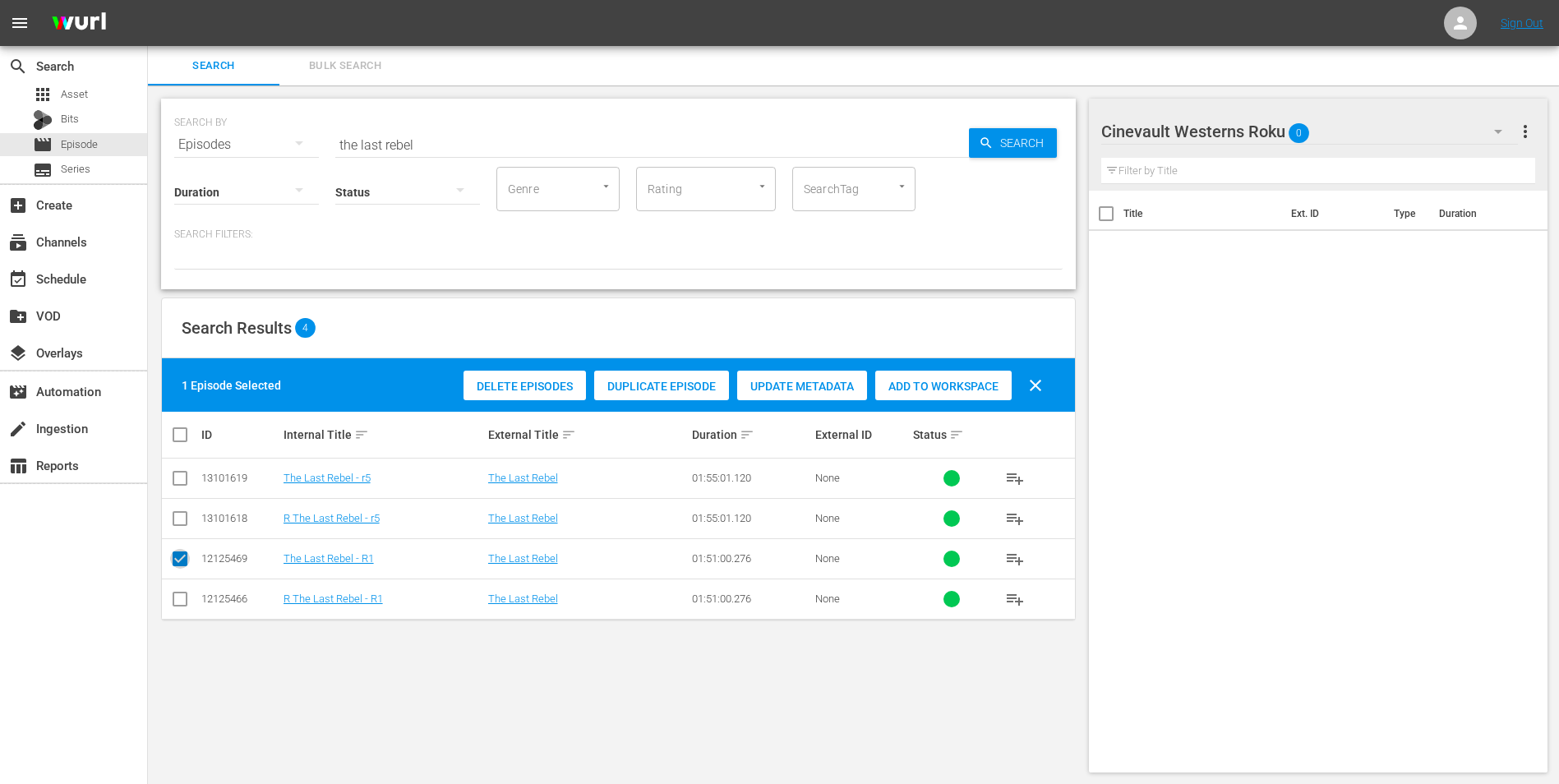
click at [183, 565] on input "checkbox" at bounding box center [180, 562] width 20 height 20
checkbox input "false"
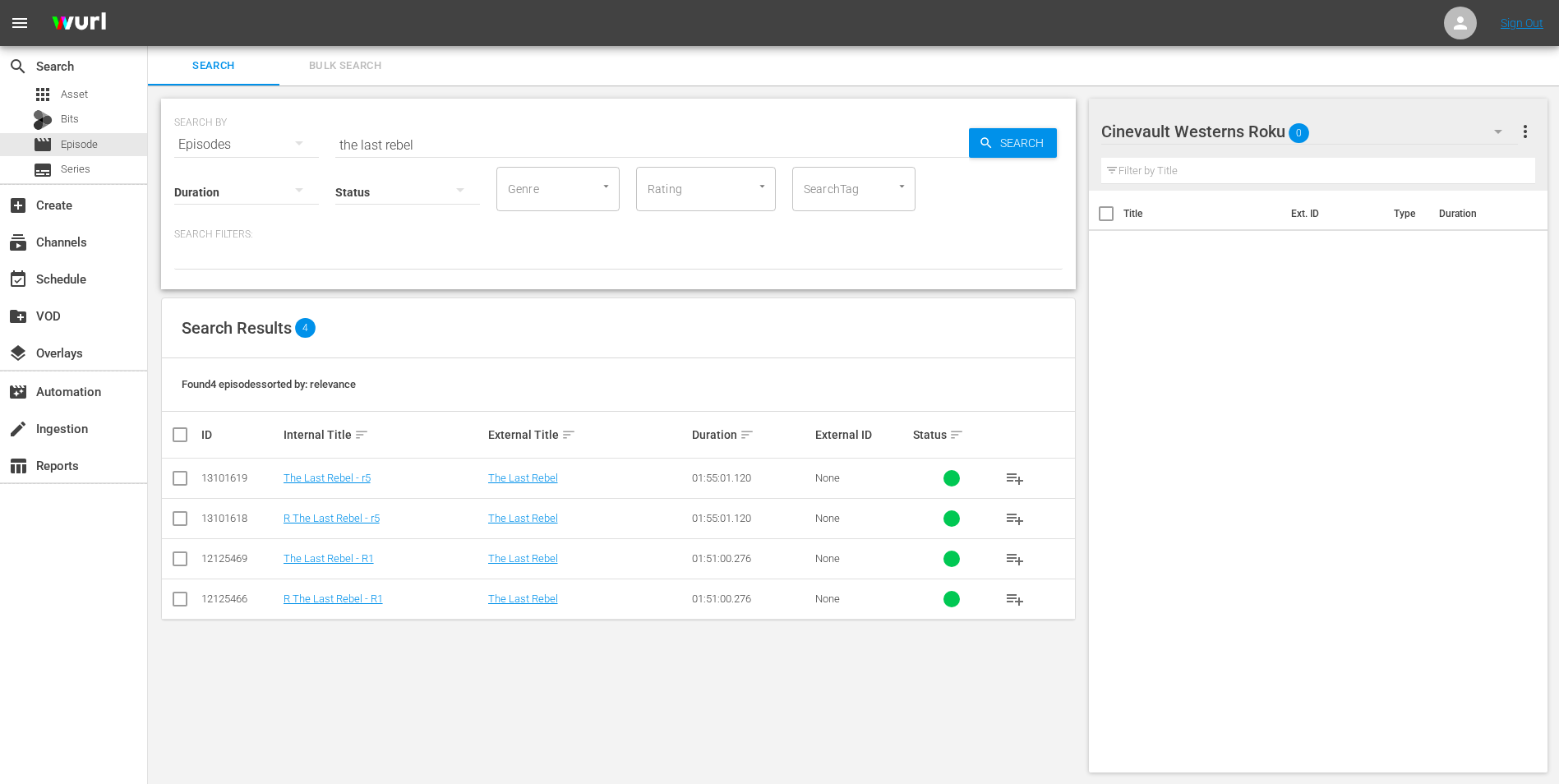
click at [177, 592] on input "checkbox" at bounding box center [180, 602] width 20 height 20
checkbox input "true"
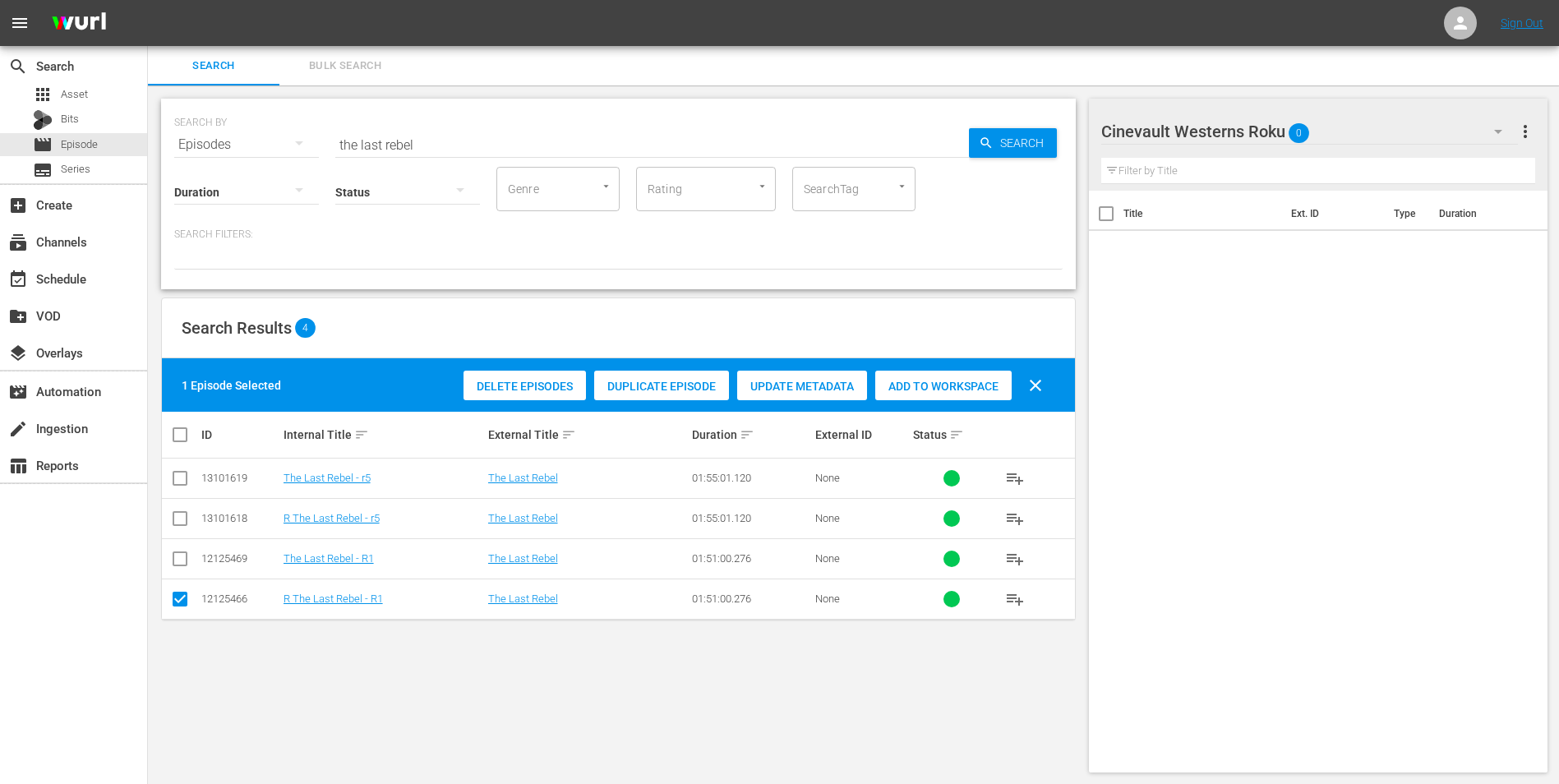
click at [922, 375] on div "Add to Workspace" at bounding box center [943, 385] width 136 height 31
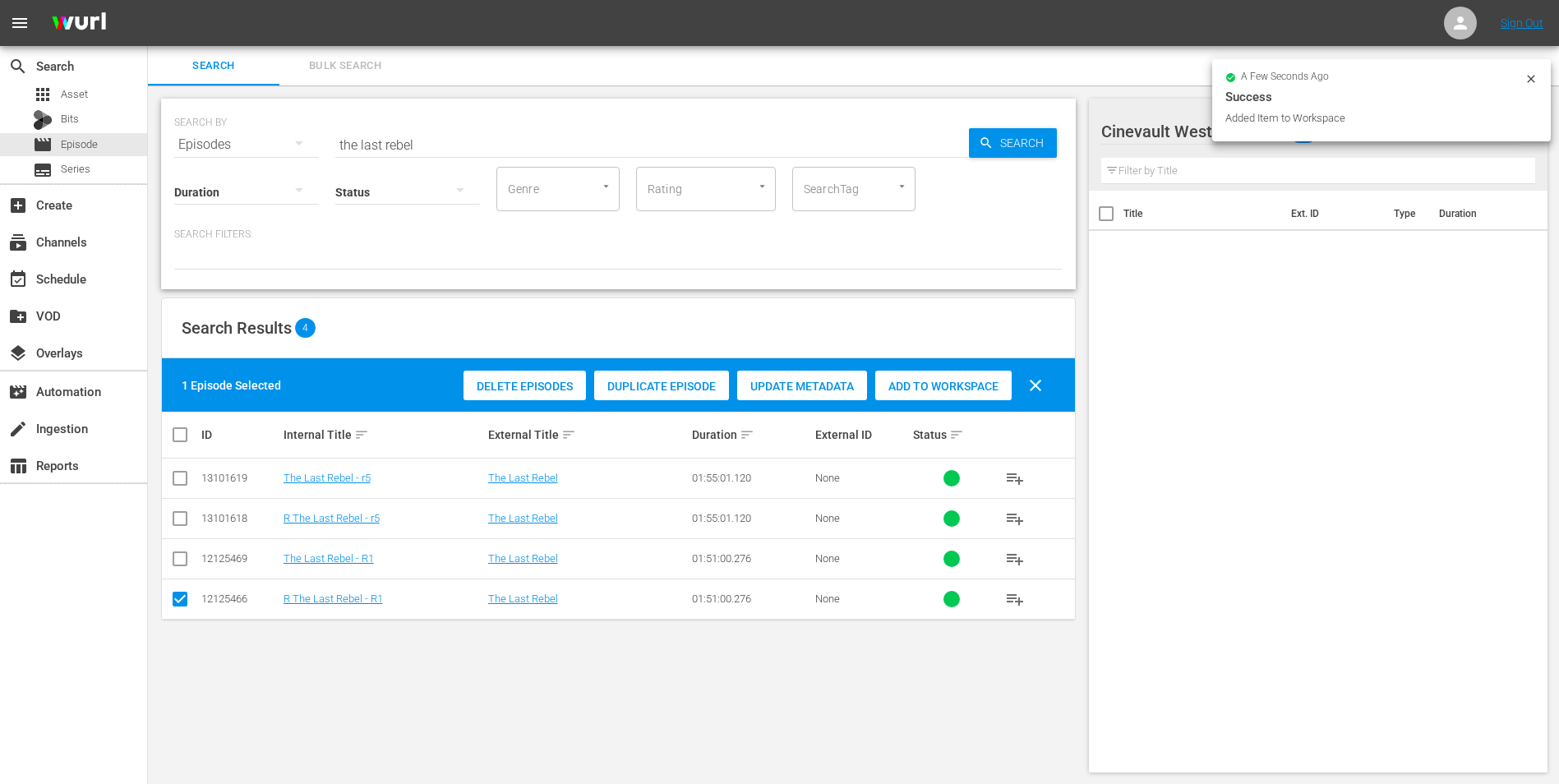
click at [1526, 79] on icon at bounding box center [1531, 79] width 13 height 13
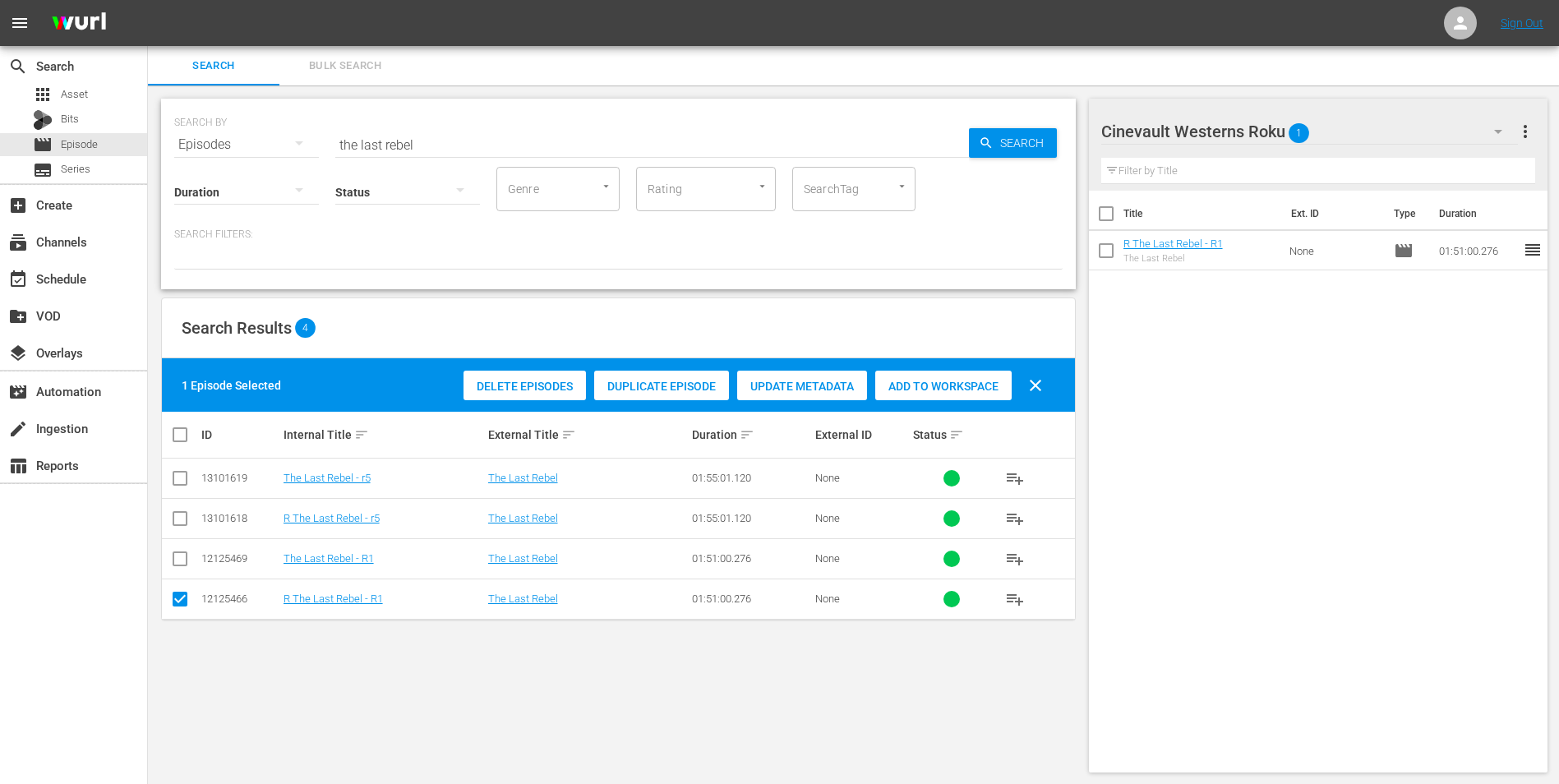
click at [1481, 130] on button "button" at bounding box center [1498, 131] width 40 height 40
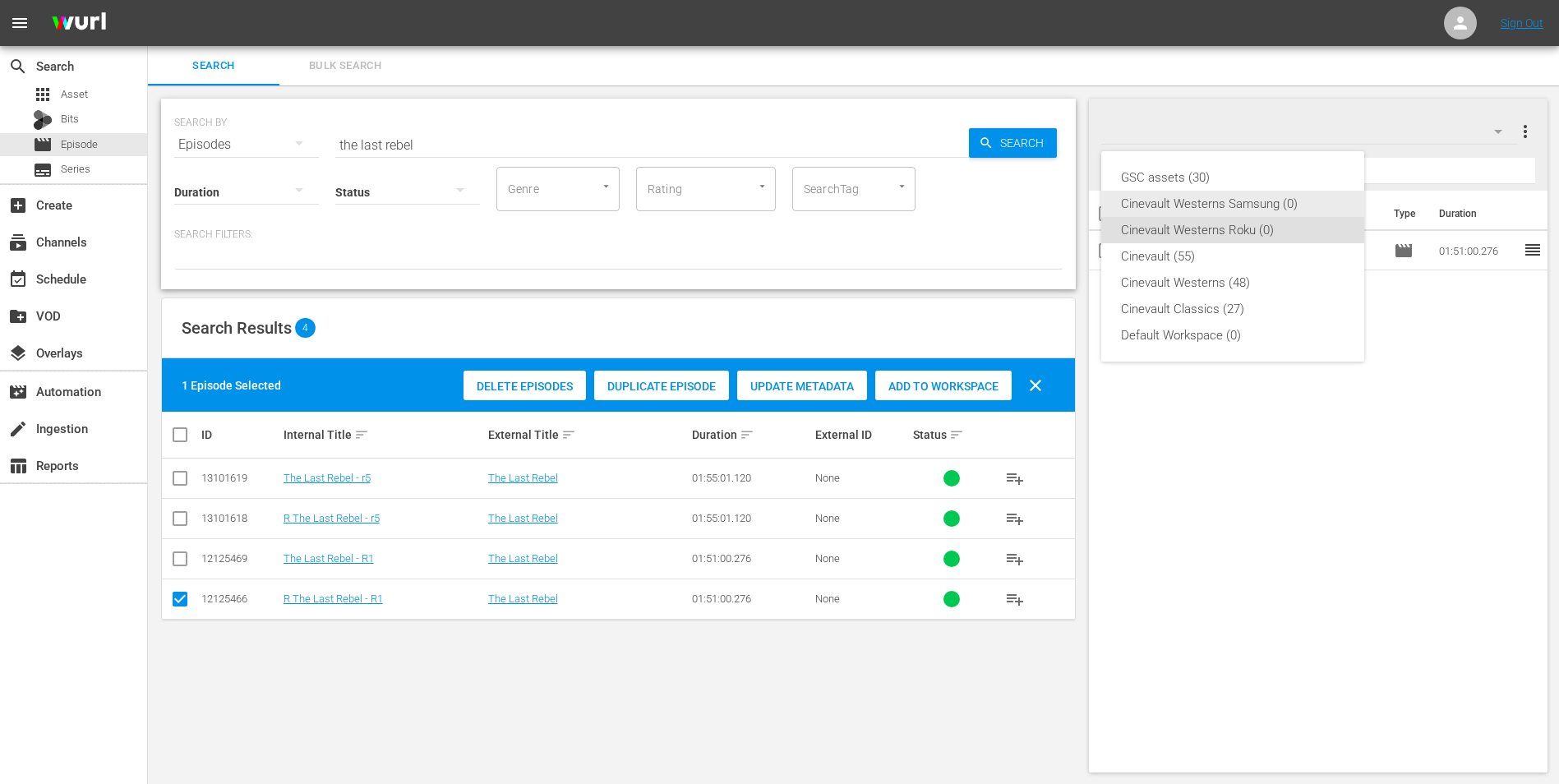
click at [1310, 203] on div "Cinevault Westerns Samsung (0)" at bounding box center [1232, 204] width 224 height 26
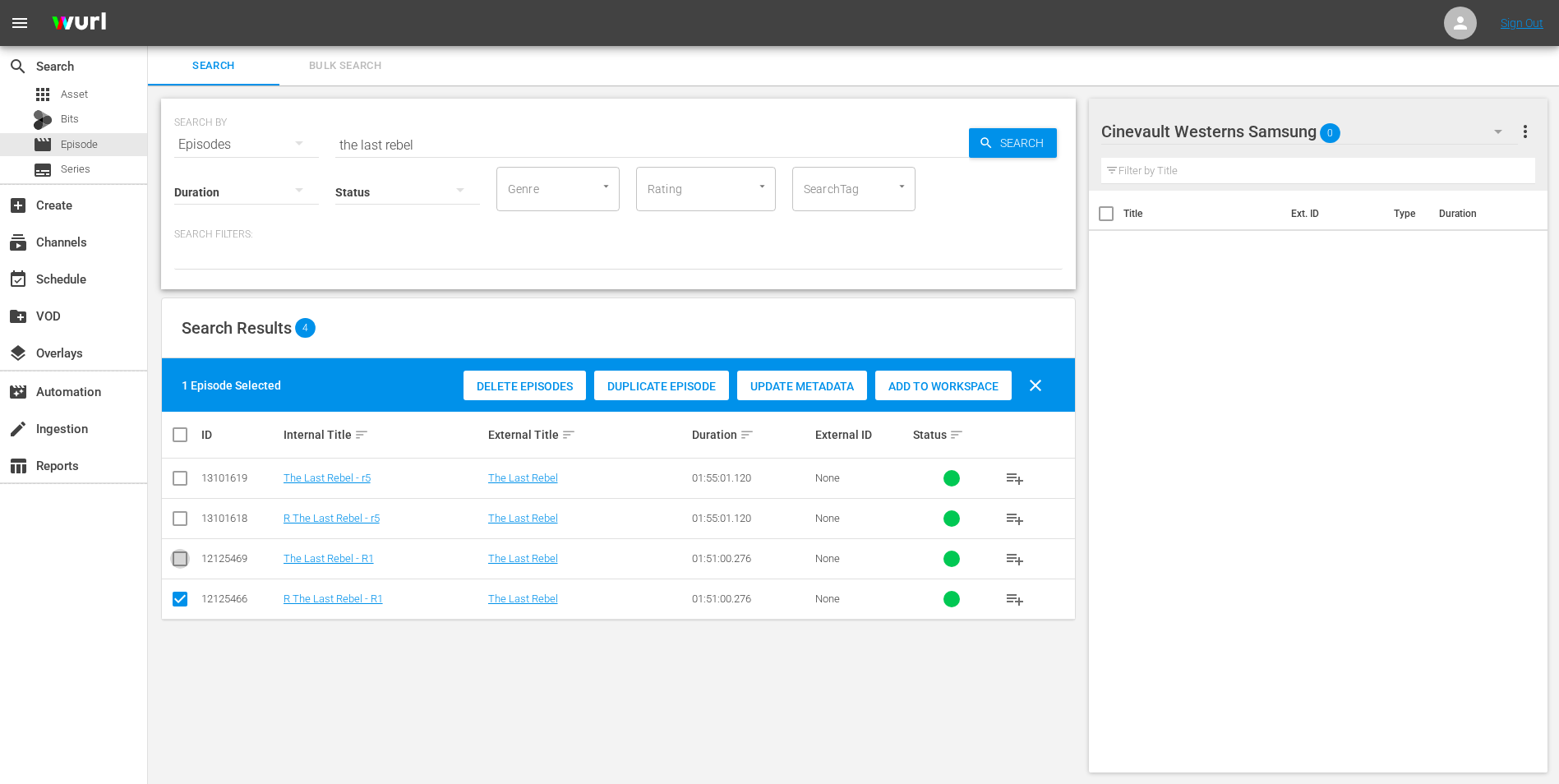
drag, startPoint x: 177, startPoint y: 561, endPoint x: 181, endPoint y: 600, distance: 39.2
click at [177, 562] on input "checkbox" at bounding box center [180, 562] width 20 height 20
checkbox input "true"
click at [181, 601] on input "checkbox" at bounding box center [180, 602] width 20 height 20
checkbox input "false"
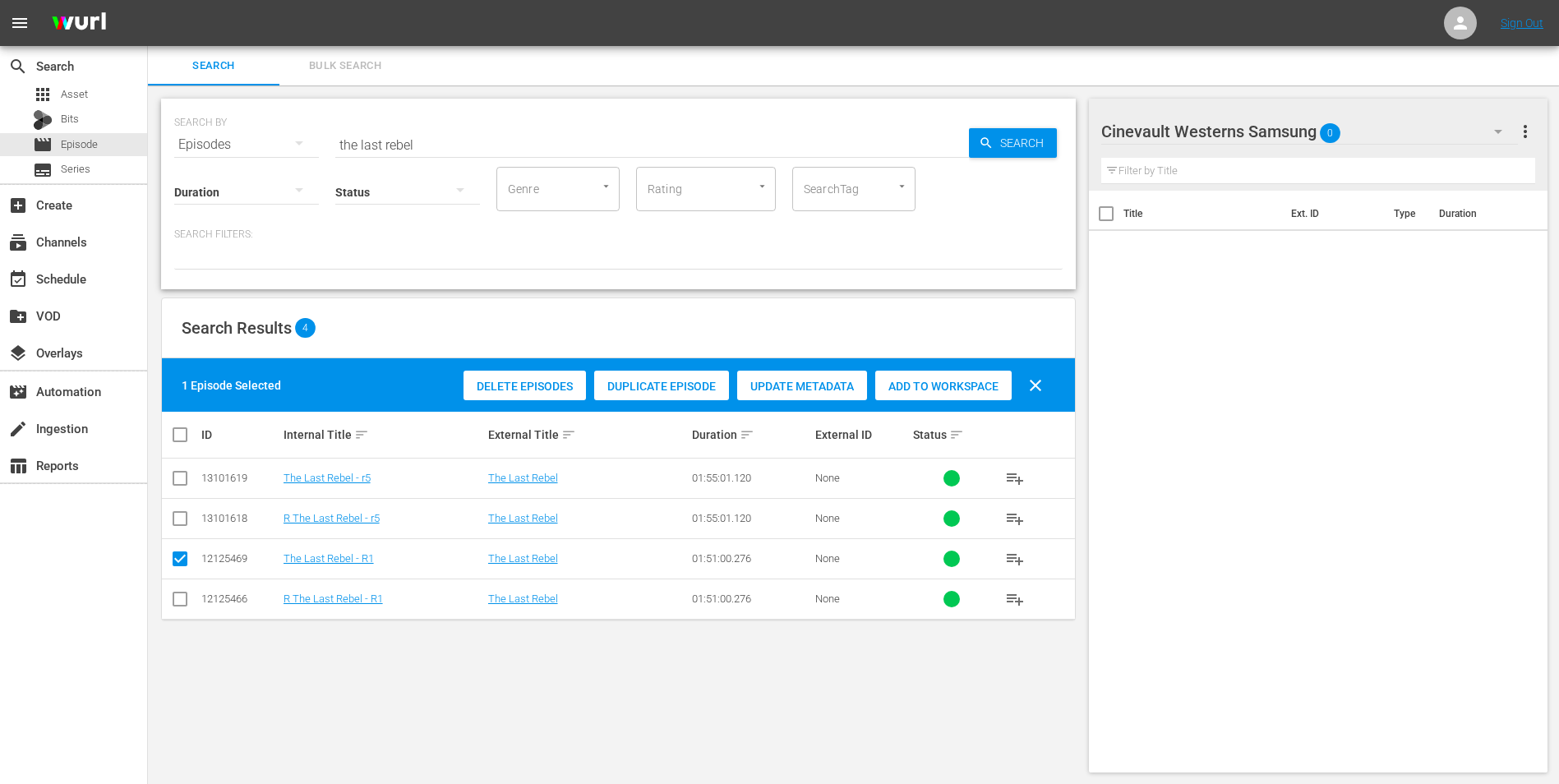
click at [950, 370] on div "Add to Workspace" at bounding box center [943, 385] width 136 height 31
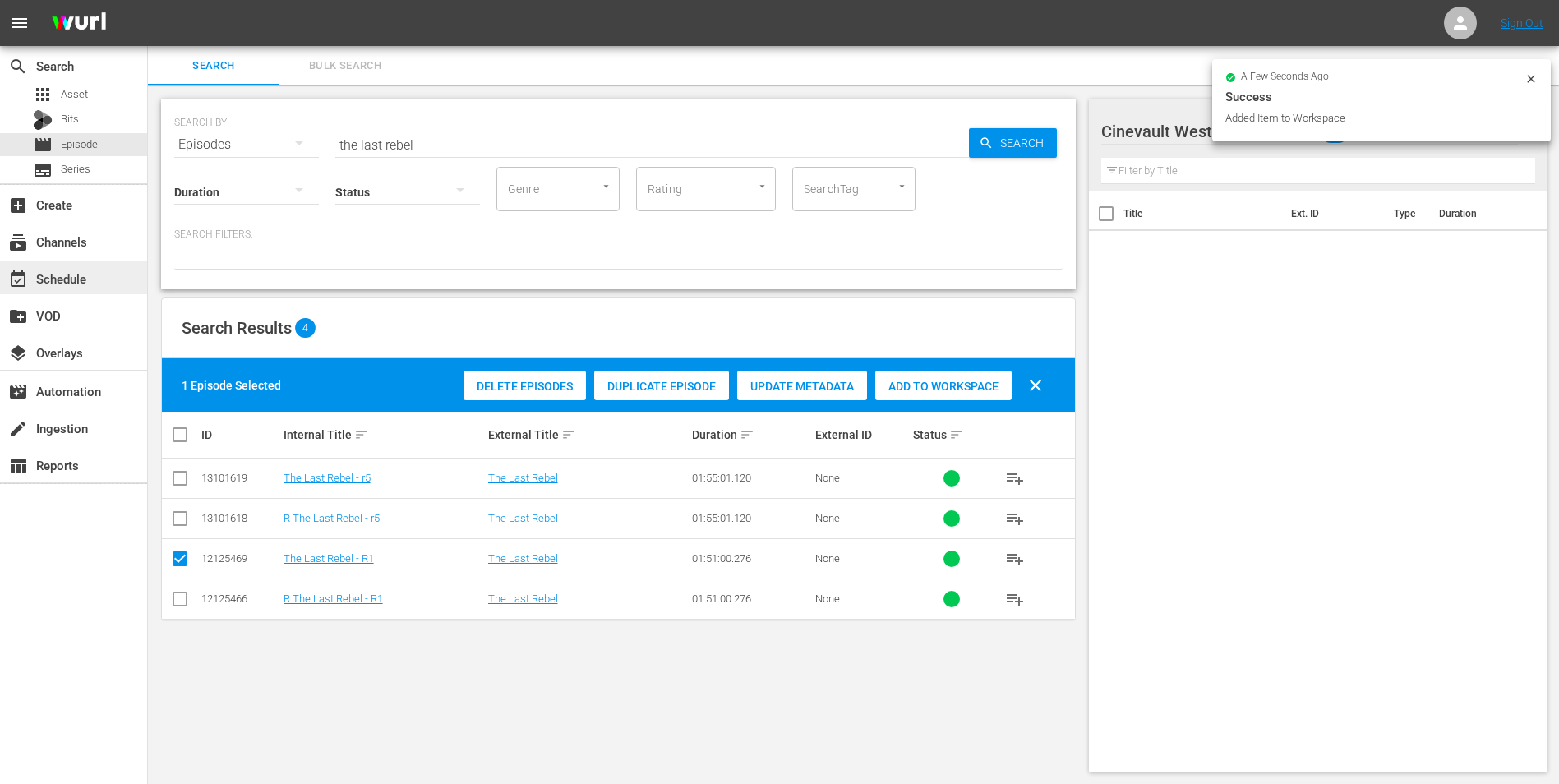
click at [43, 283] on div "event_available Schedule" at bounding box center [46, 276] width 92 height 15
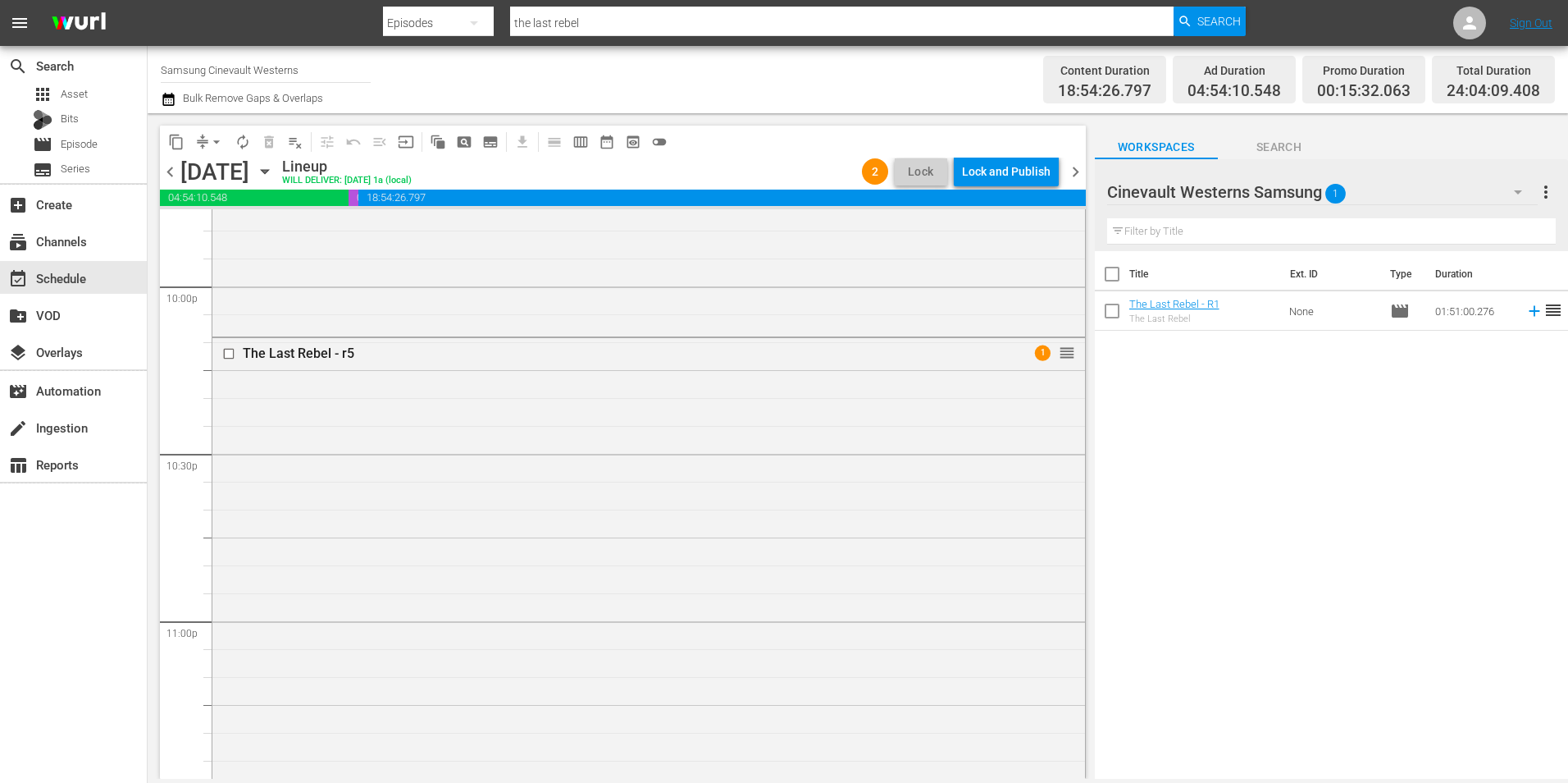
scroll to position [7241, 0]
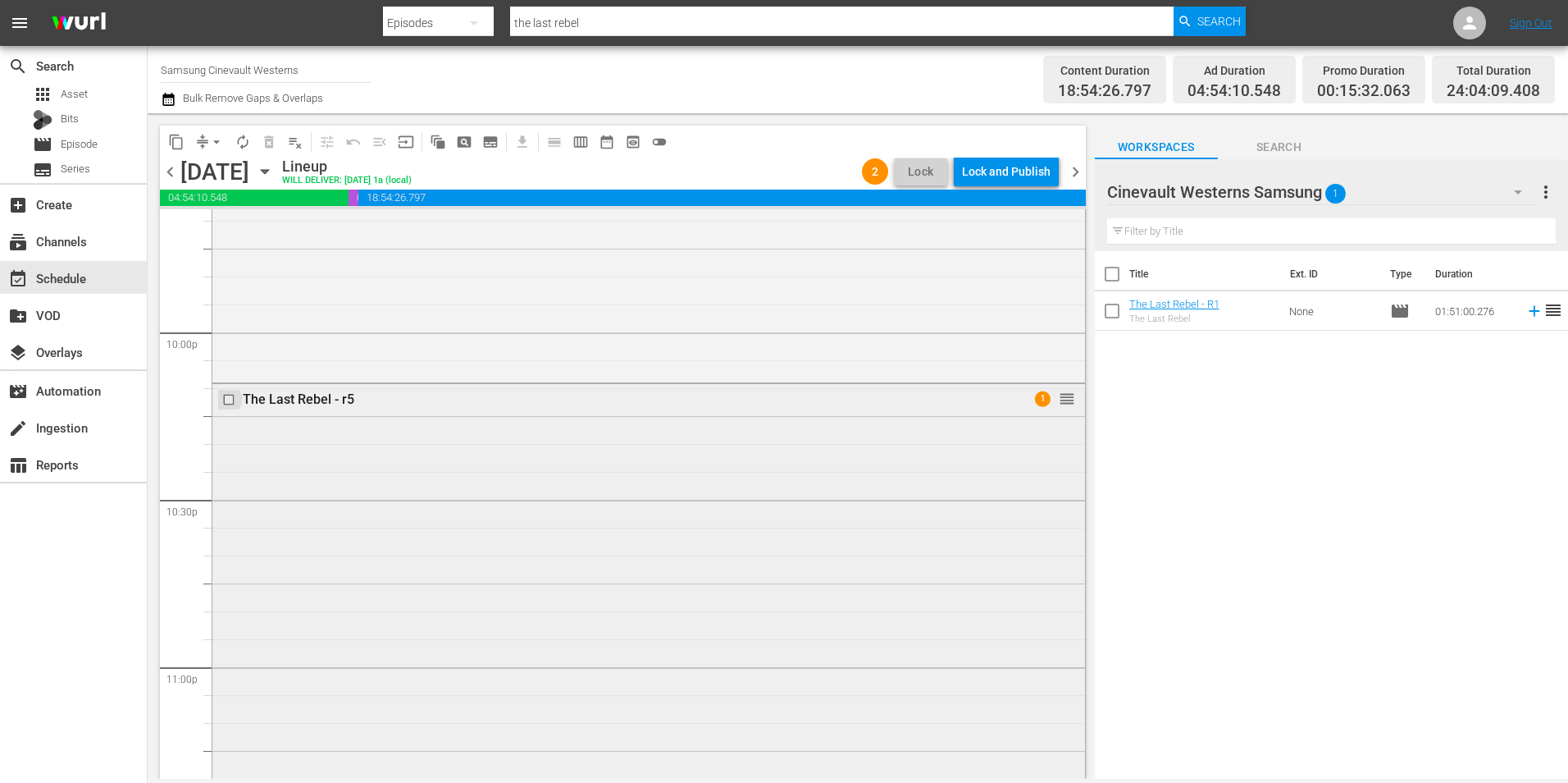
click at [228, 402] on input "checkbox" at bounding box center [230, 399] width 17 height 14
click at [265, 139] on span "delete_forever_outlined" at bounding box center [269, 142] width 17 height 17
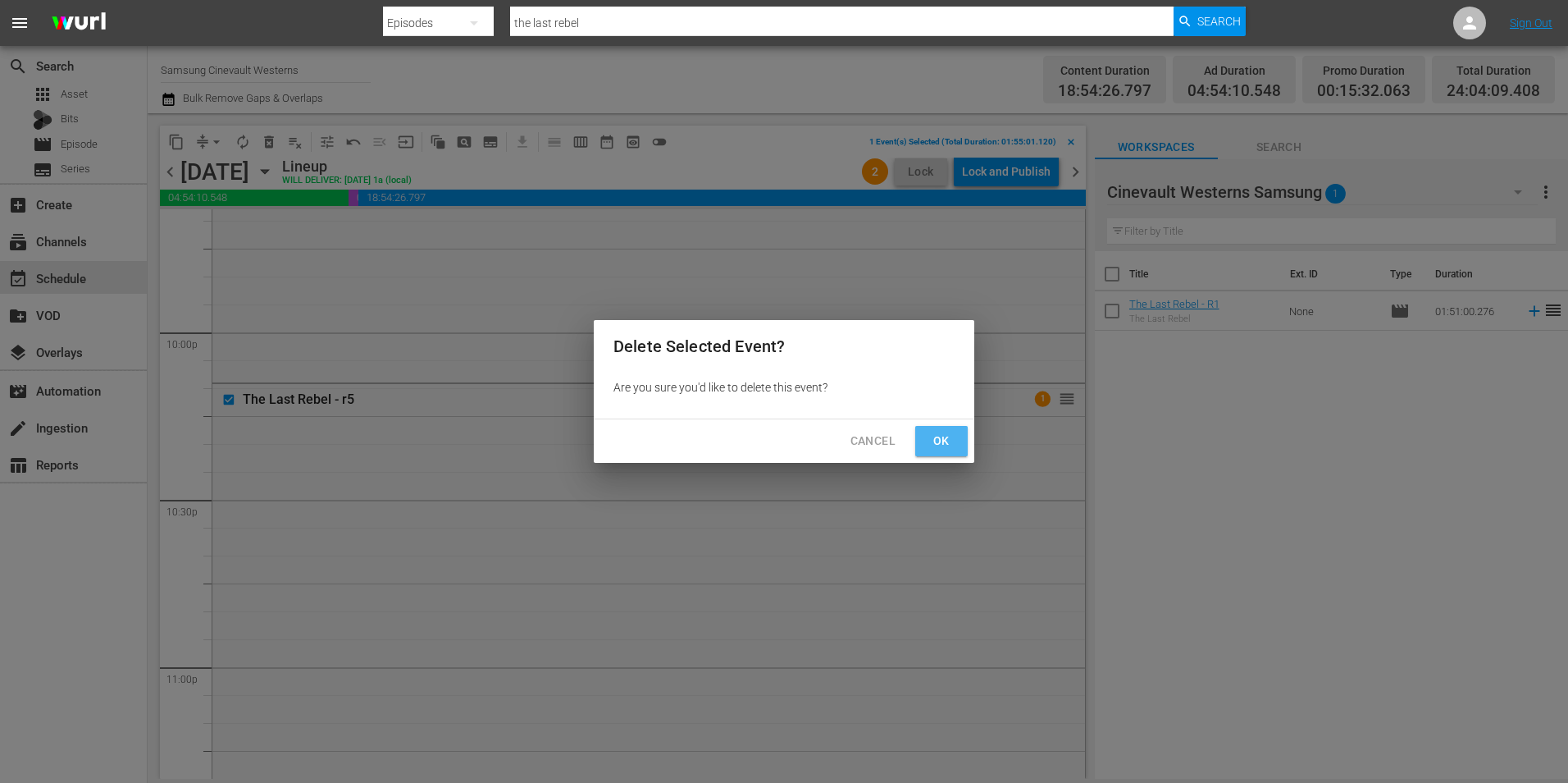
click at [946, 436] on span "Ok" at bounding box center [941, 440] width 26 height 21
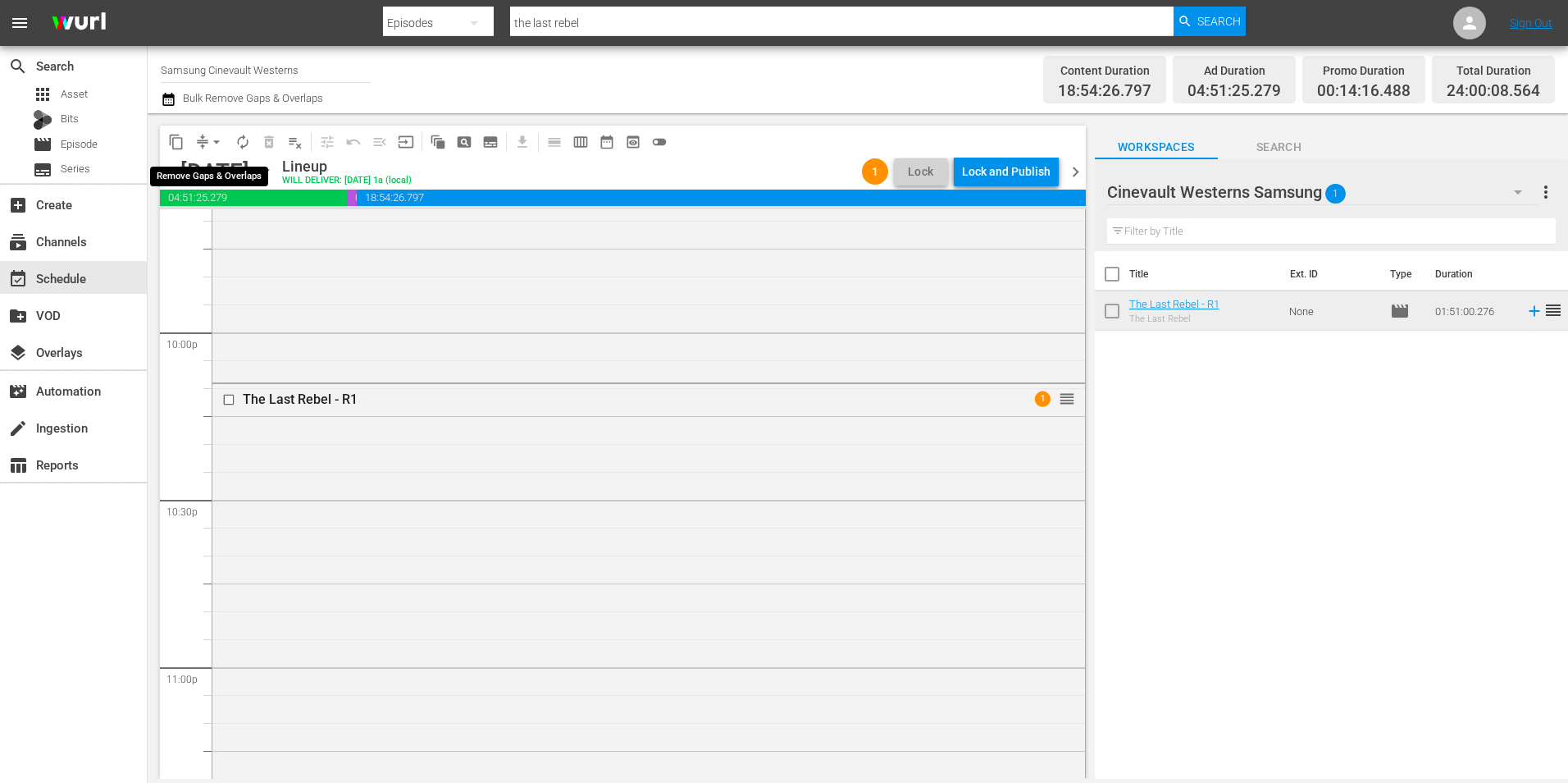
click at [214, 139] on span "arrow_drop_down" at bounding box center [216, 142] width 17 height 17
click at [220, 176] on li "Align to Midnight" at bounding box center [216, 175] width 172 height 27
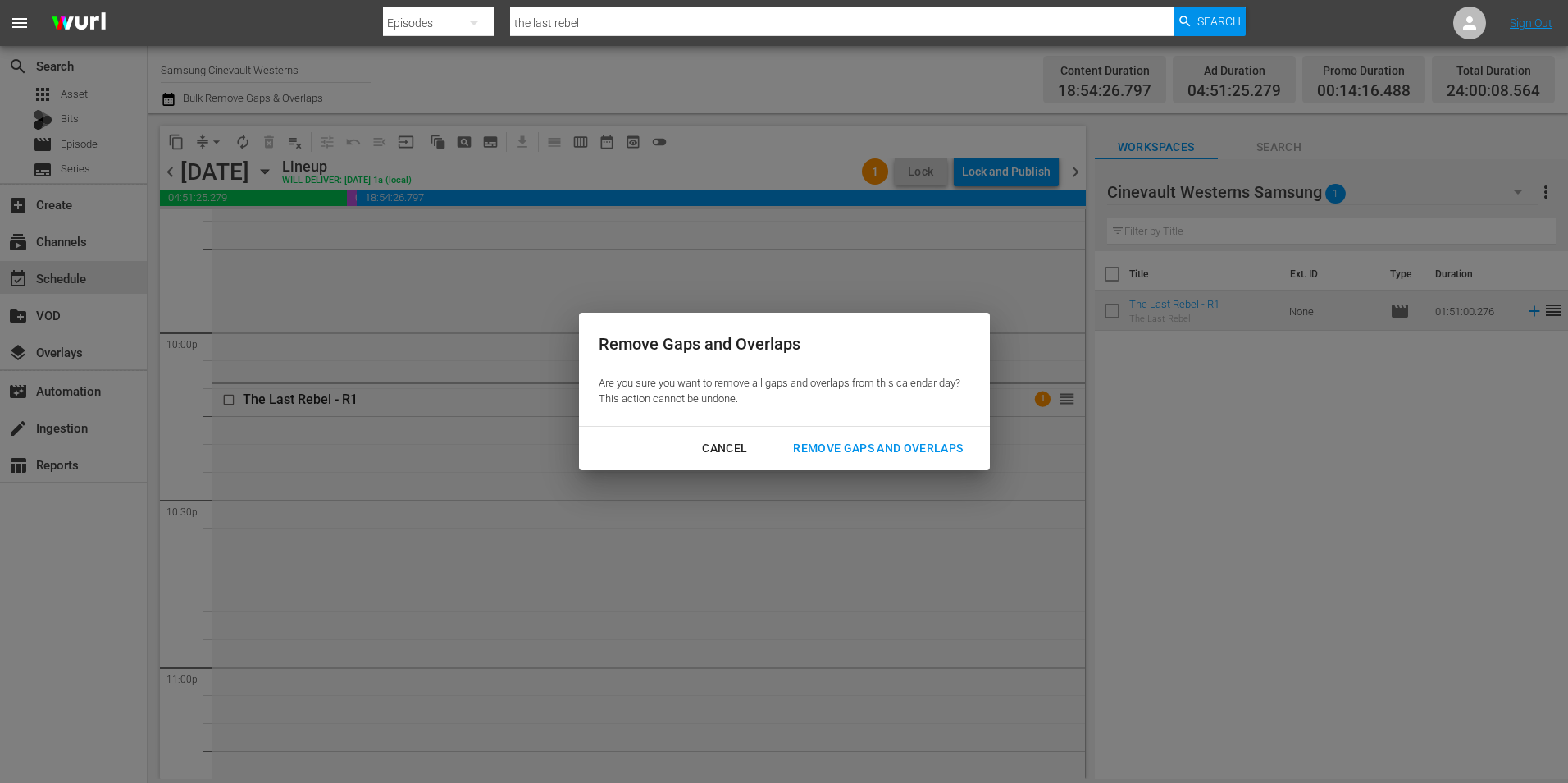
click at [880, 435] on button "Remove Gaps and Overlaps" at bounding box center [878, 448] width 210 height 31
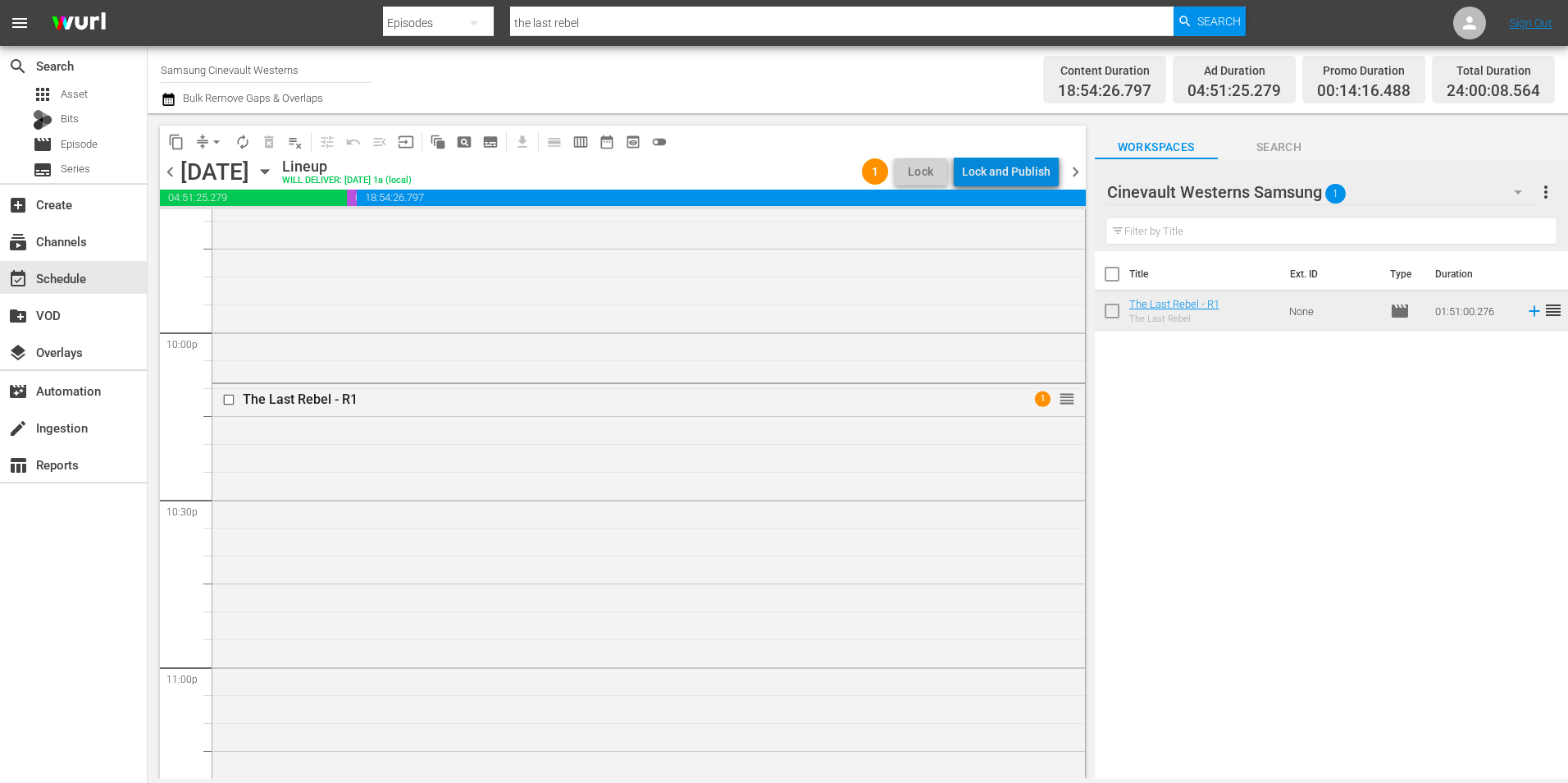
click at [1023, 174] on div "Lock and Publish" at bounding box center [1005, 172] width 88 height 30
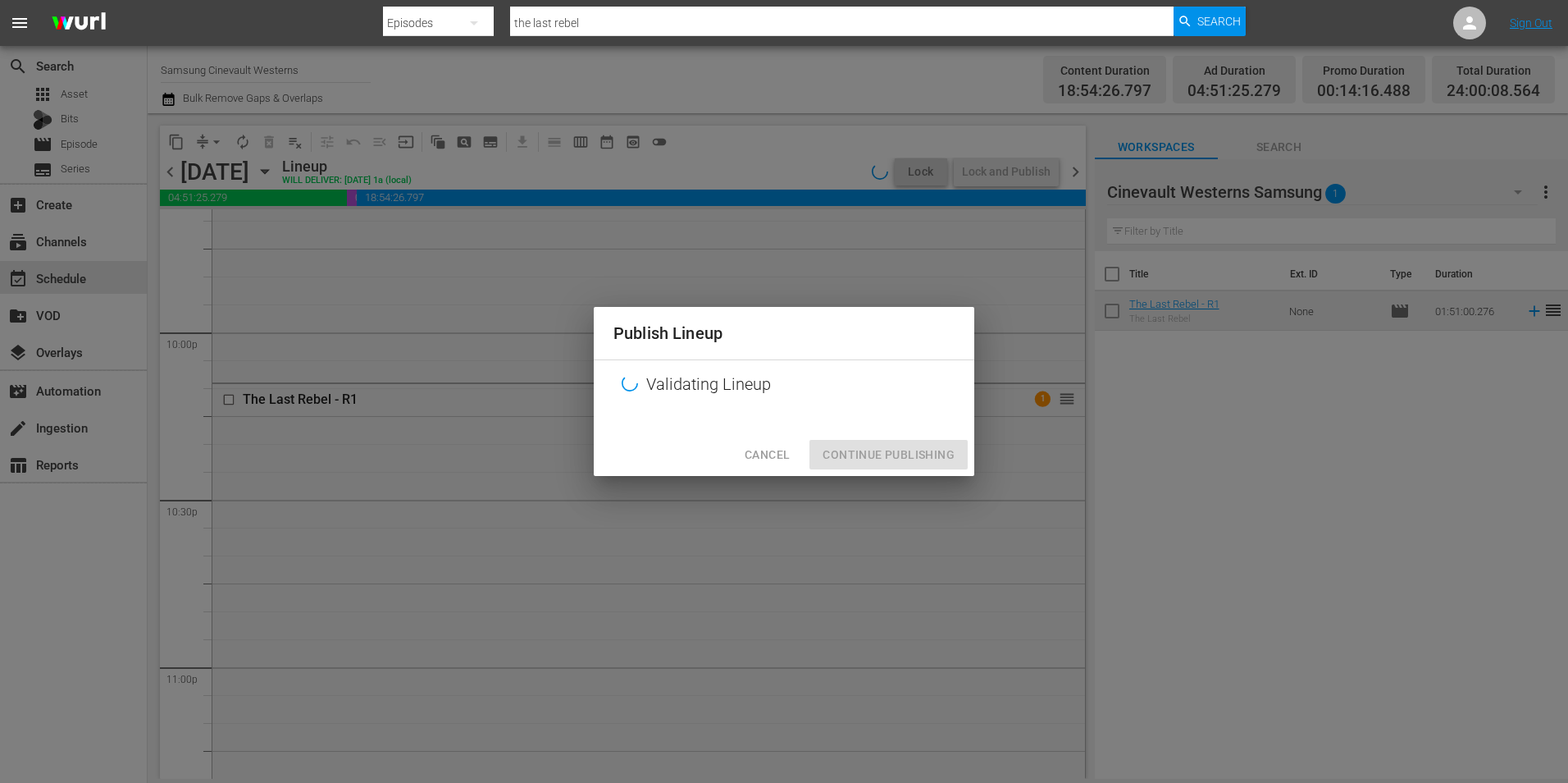
click at [915, 459] on div "Cancel Continue Publishing" at bounding box center [784, 455] width 380 height 44
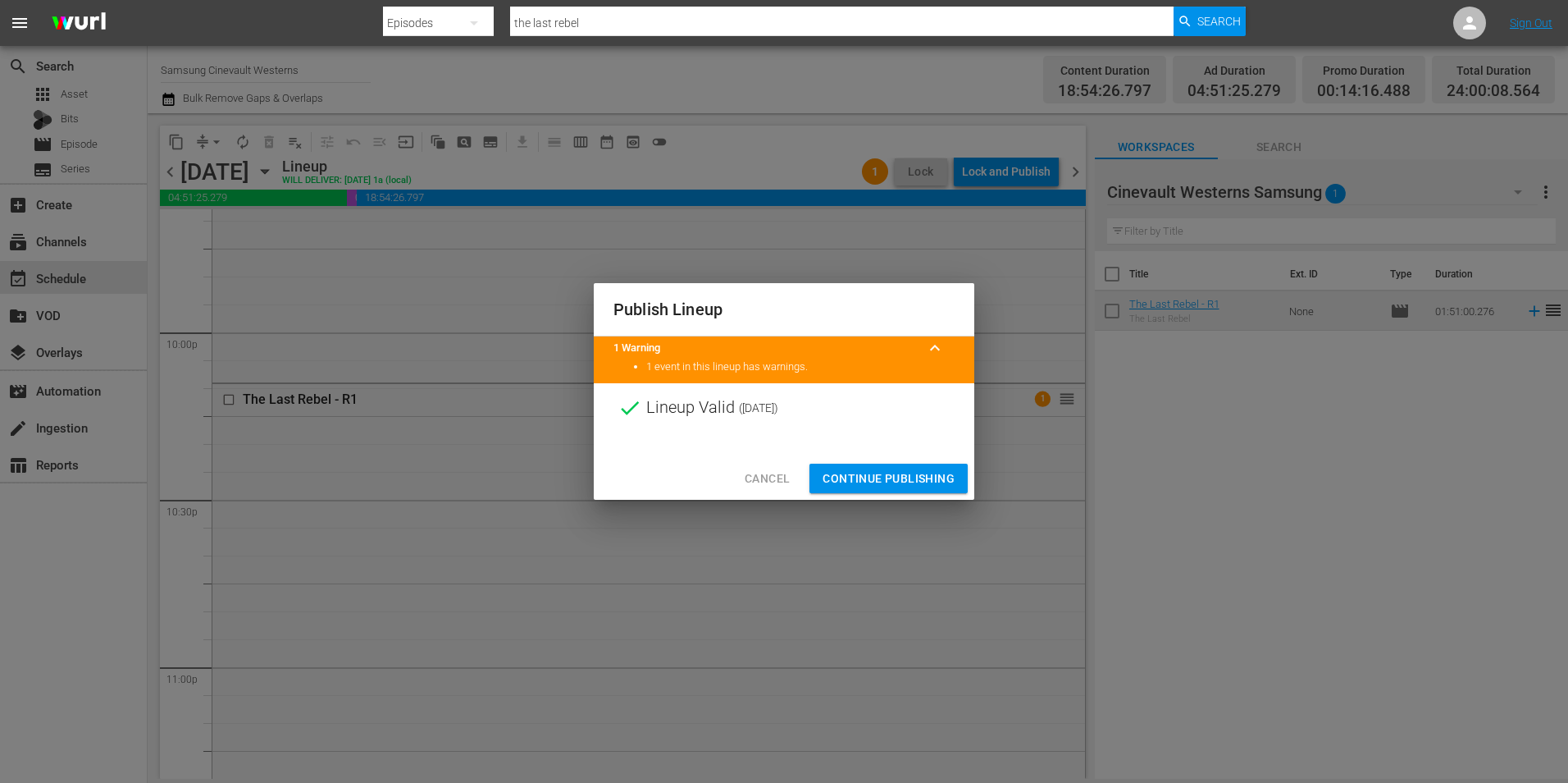
click at [866, 494] on div "Cancel Continue Publishing" at bounding box center [784, 479] width 380 height 44
click at [865, 472] on span "Continue Publishing" at bounding box center [888, 478] width 132 height 21
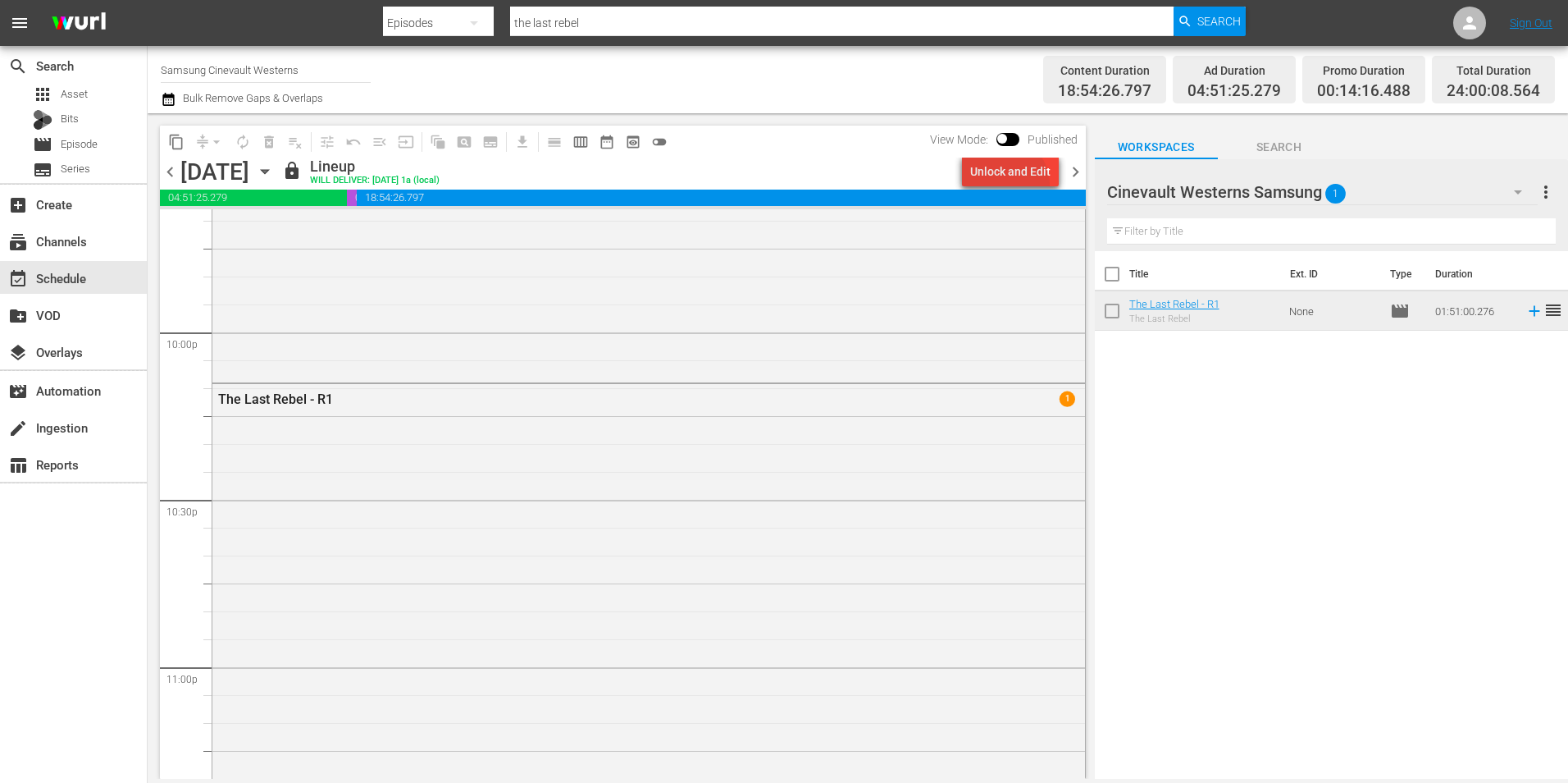
click at [1009, 185] on div "Unlock and Edit" at bounding box center [1010, 172] width 80 height 30
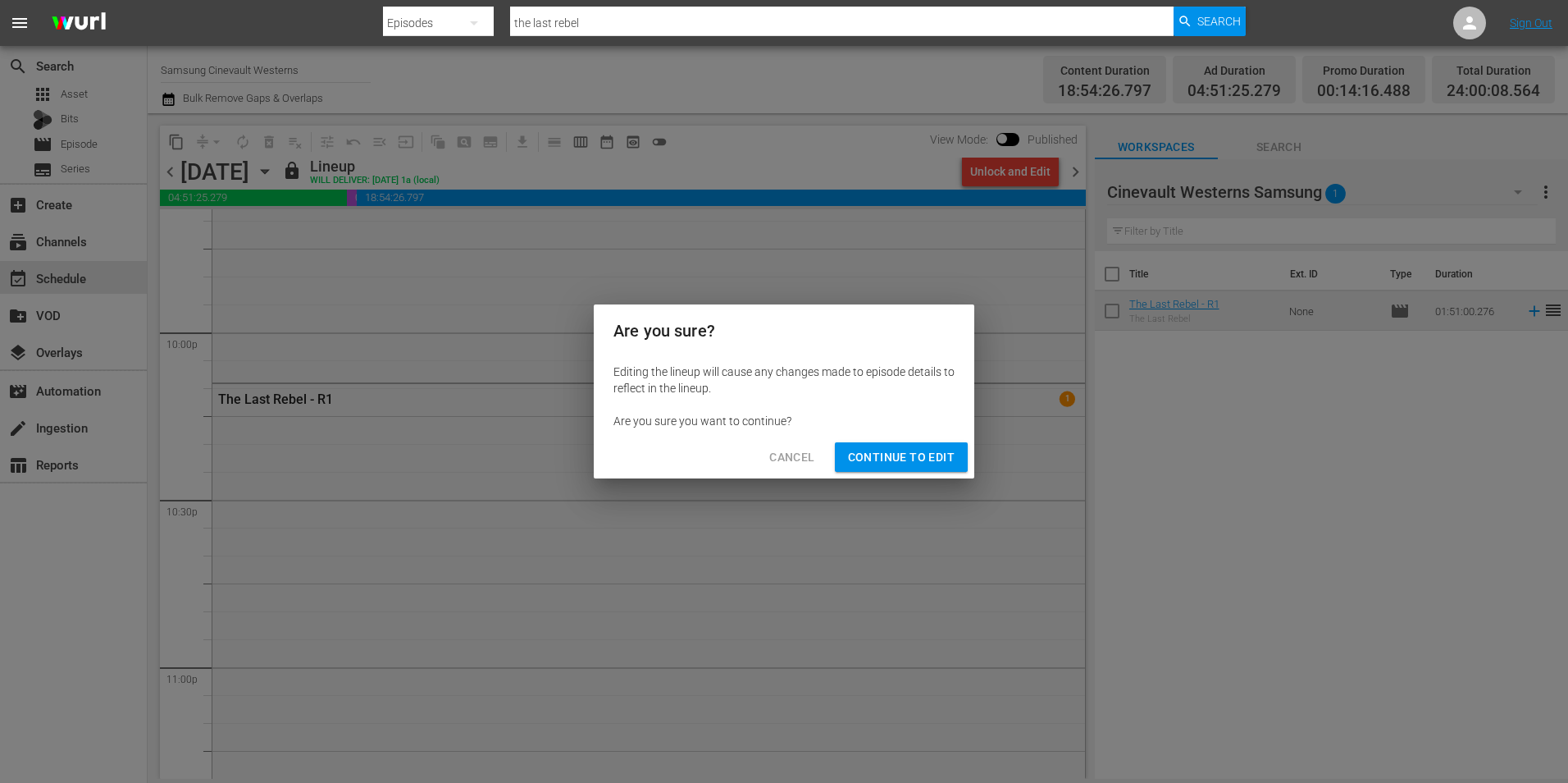
click at [913, 467] on span "Continue to Edit" at bounding box center [901, 457] width 106 height 21
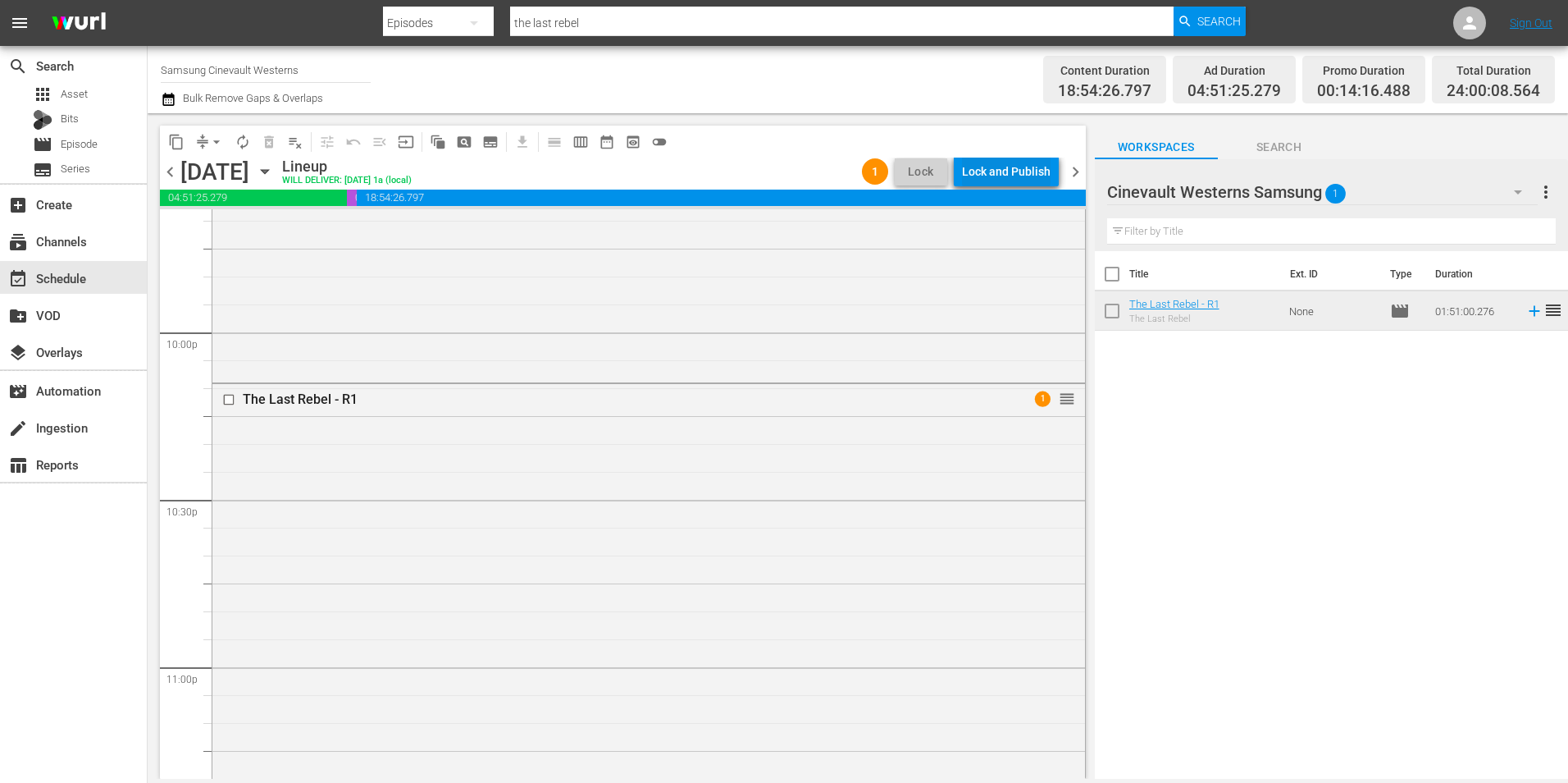
click at [1051, 167] on button "Lock and Publish" at bounding box center [1006, 172] width 105 height 30
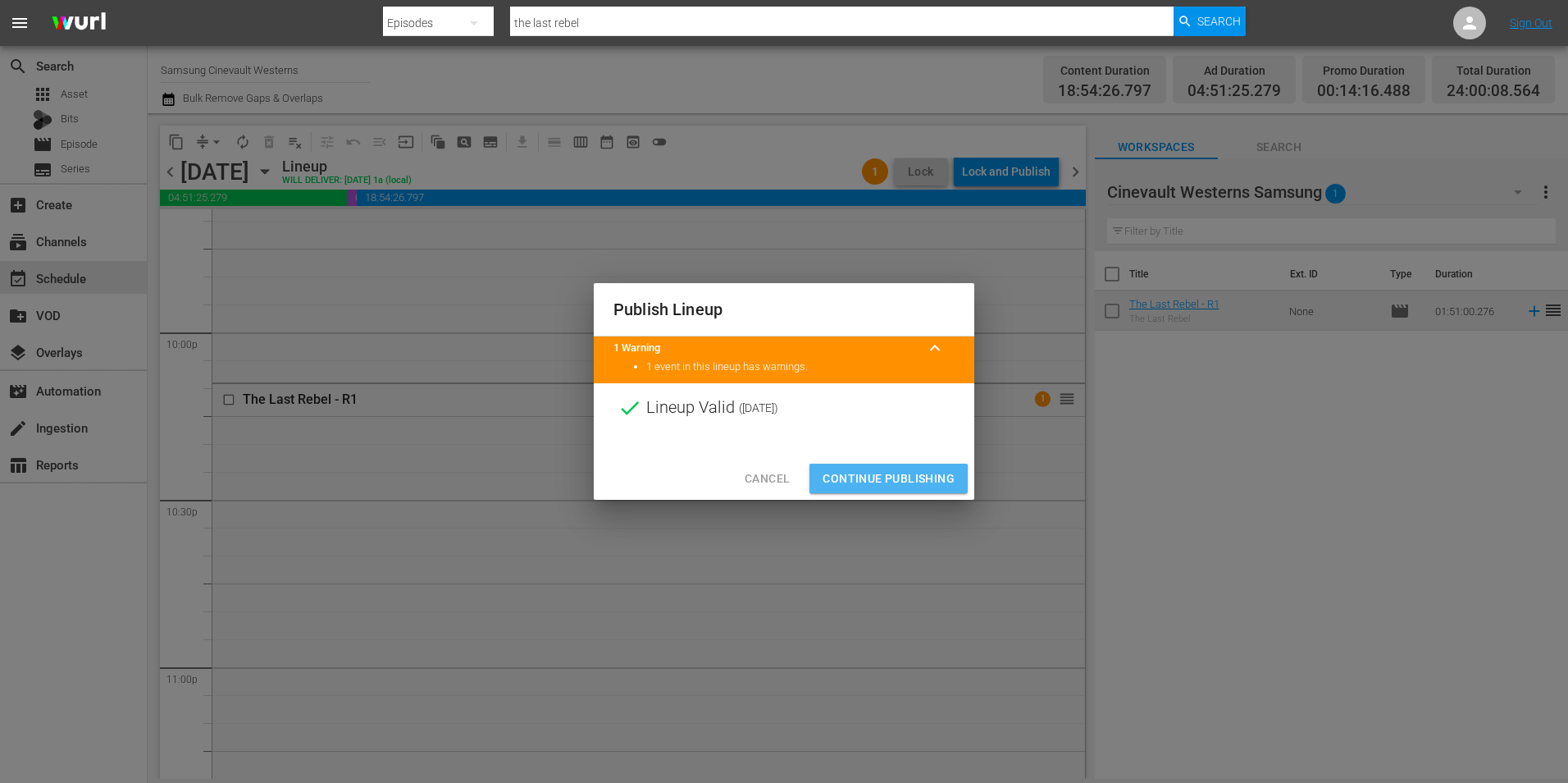
click at [858, 481] on span "Continue Publishing" at bounding box center [888, 478] width 132 height 21
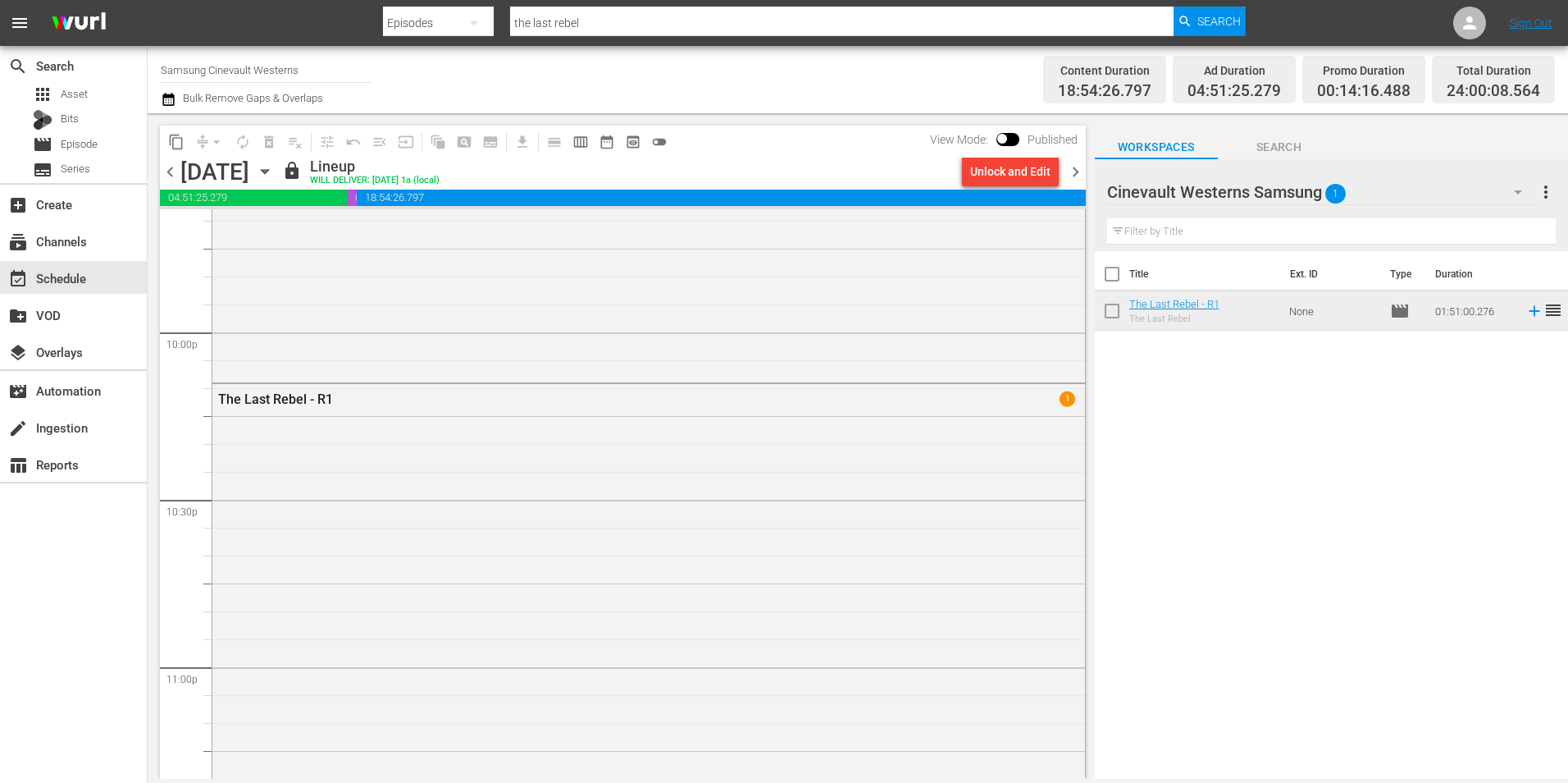
click at [221, 65] on input "Samsung Cinevault Westerns" at bounding box center [265, 70] width 210 height 40
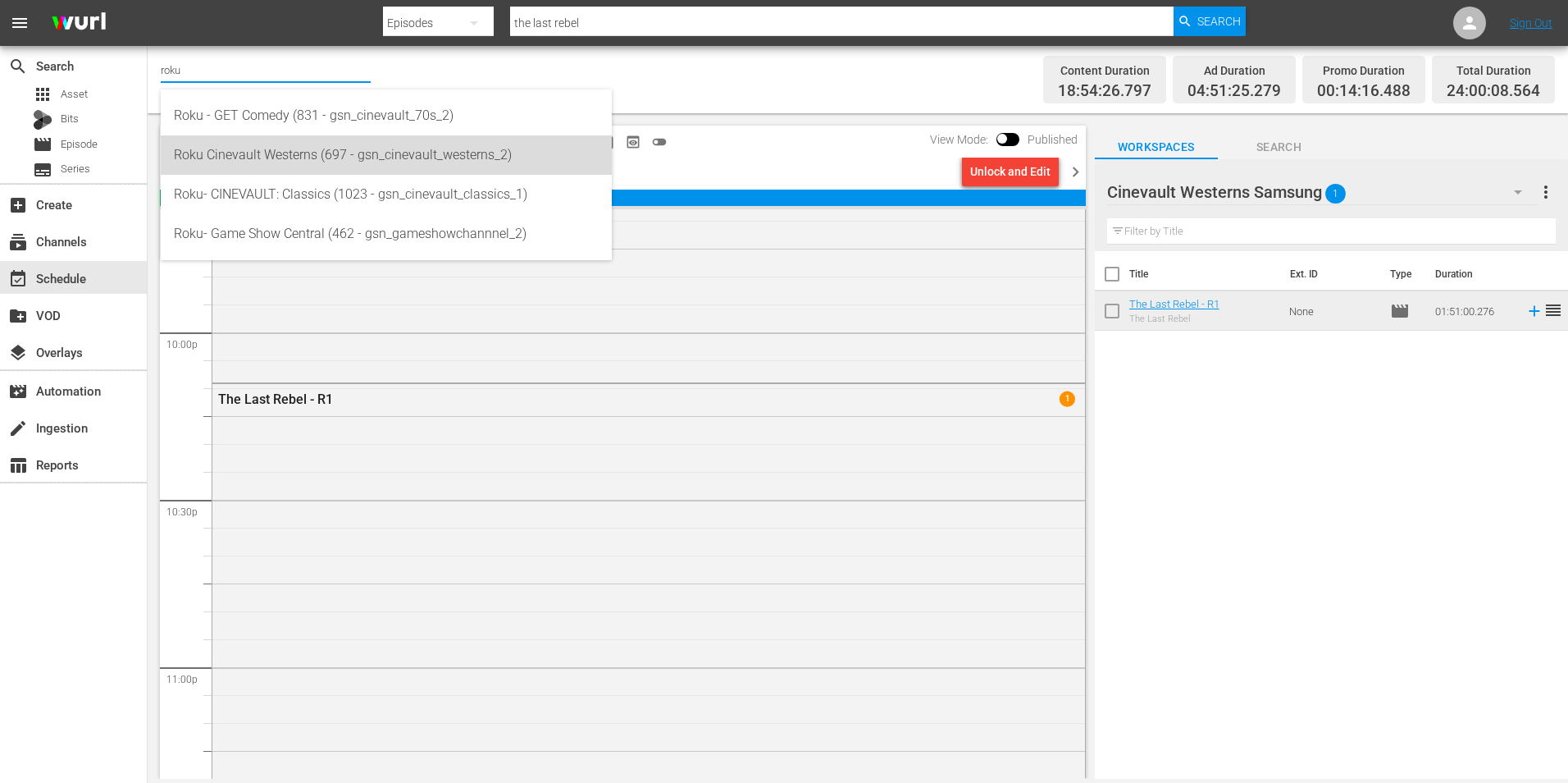
click at [268, 171] on div "Roku Cinevault Westerns (697 - gsn_cinevault_westerns_2)" at bounding box center [386, 155] width 425 height 40
type input "Roku Cinevault Westerns (697 - gsn_cinevault_westerns_2)"
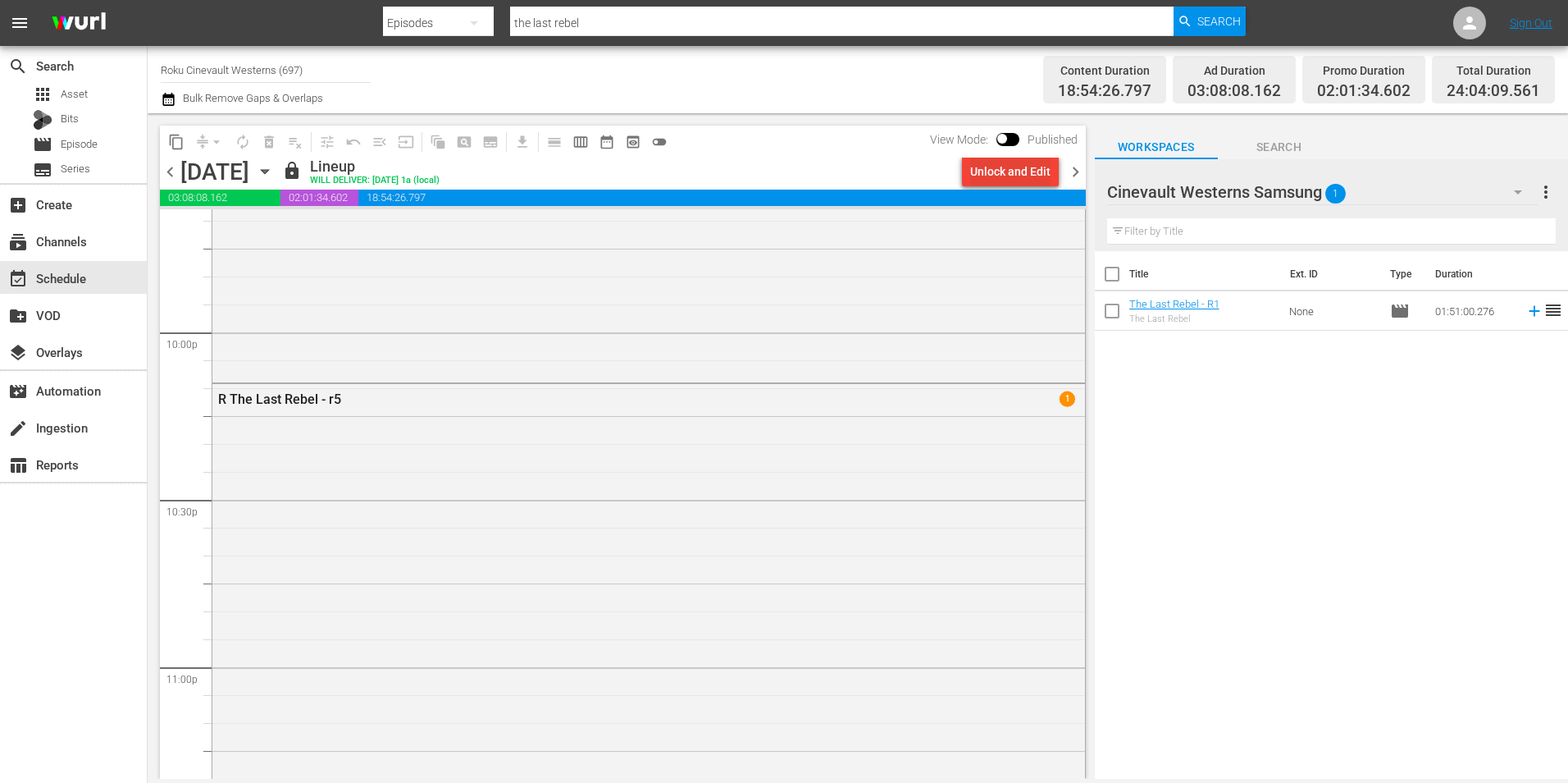
click at [990, 172] on div "Unlock and Edit" at bounding box center [1010, 172] width 80 height 30
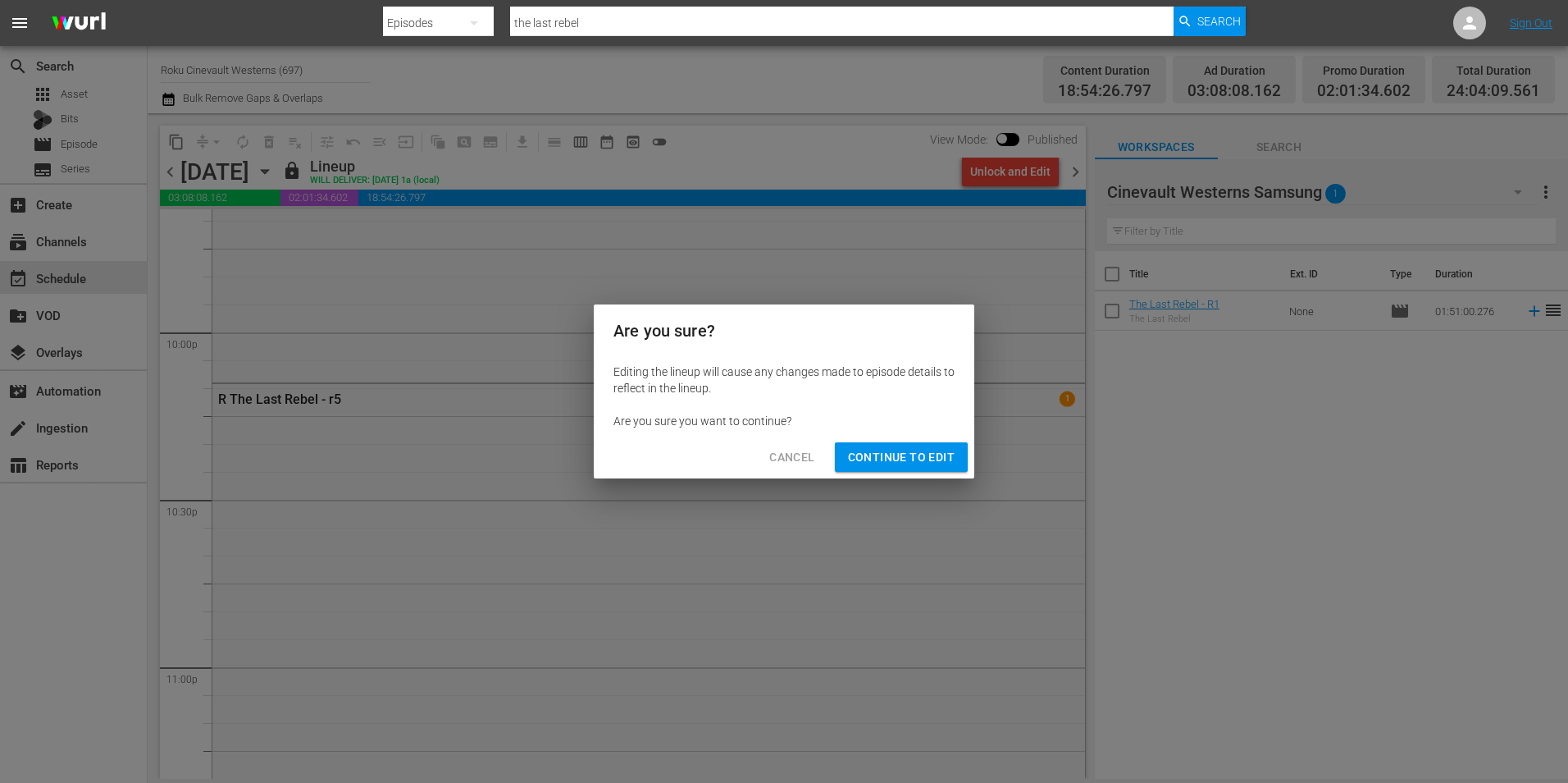
click at [889, 461] on span "Continue to Edit" at bounding box center [901, 457] width 106 height 21
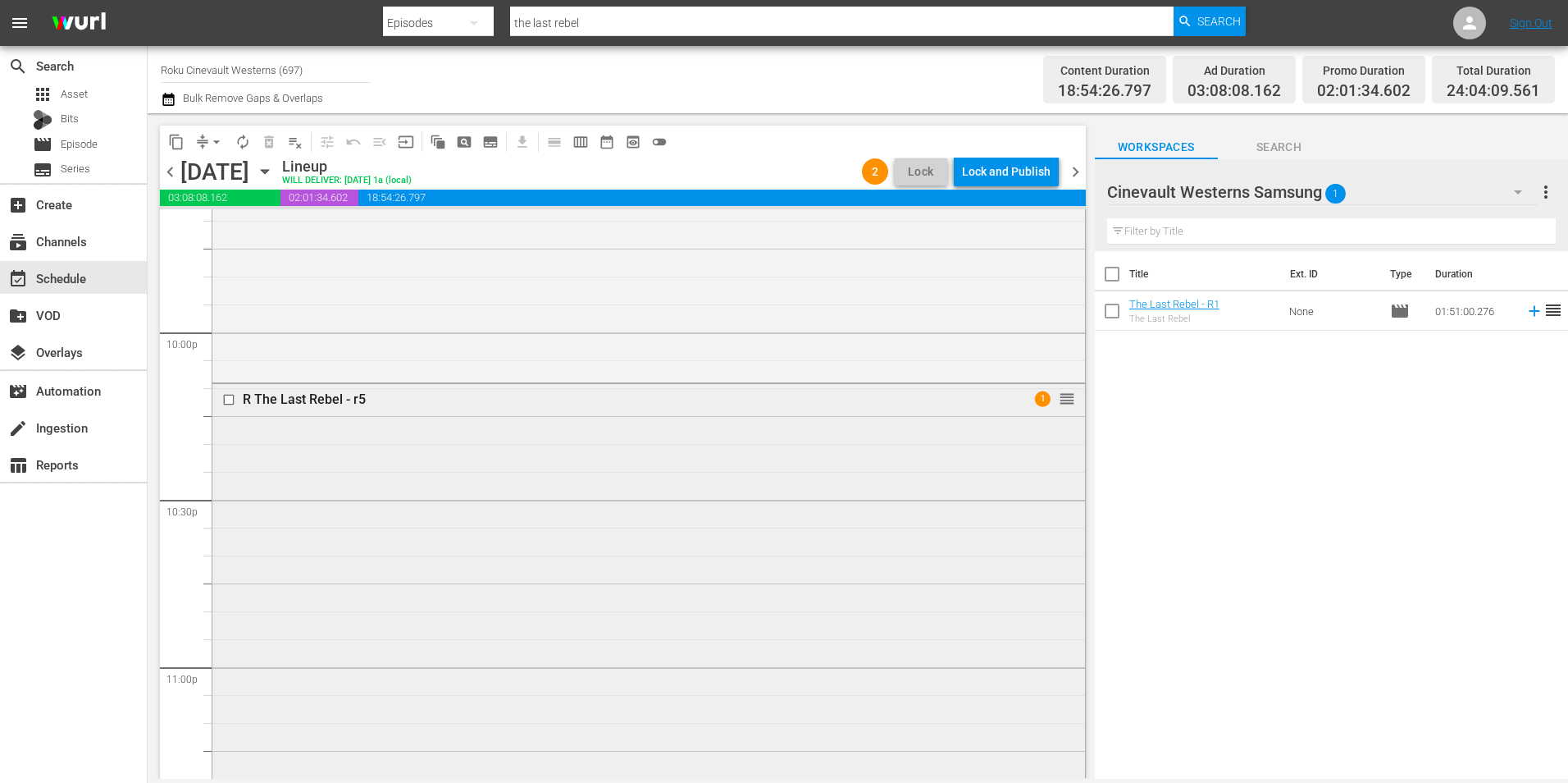
click at [232, 401] on input "checkbox" at bounding box center [230, 399] width 17 height 14
click at [269, 146] on span "delete_forever_outlined" at bounding box center [269, 142] width 17 height 17
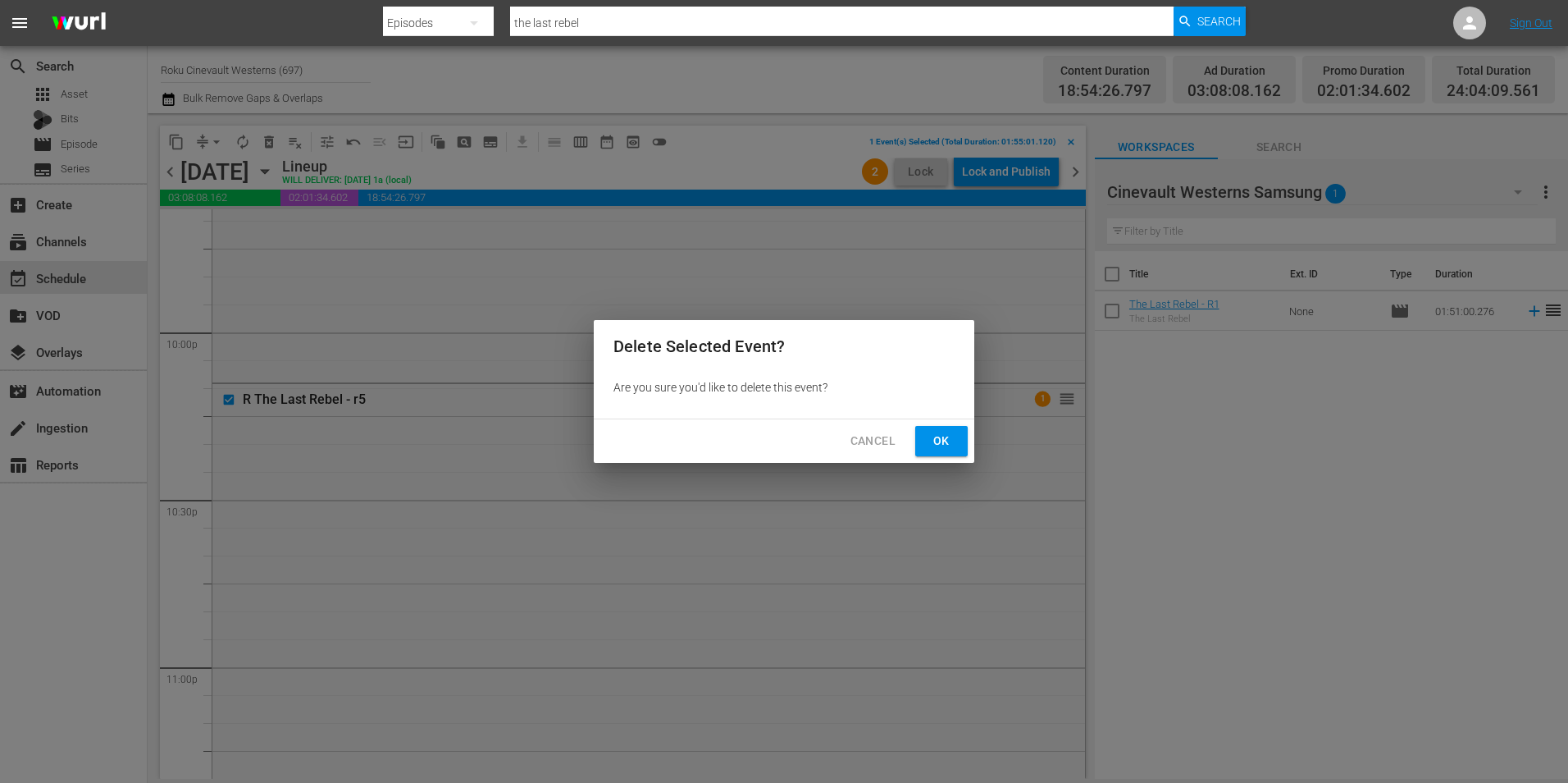
click at [943, 433] on span "Ok" at bounding box center [941, 440] width 26 height 21
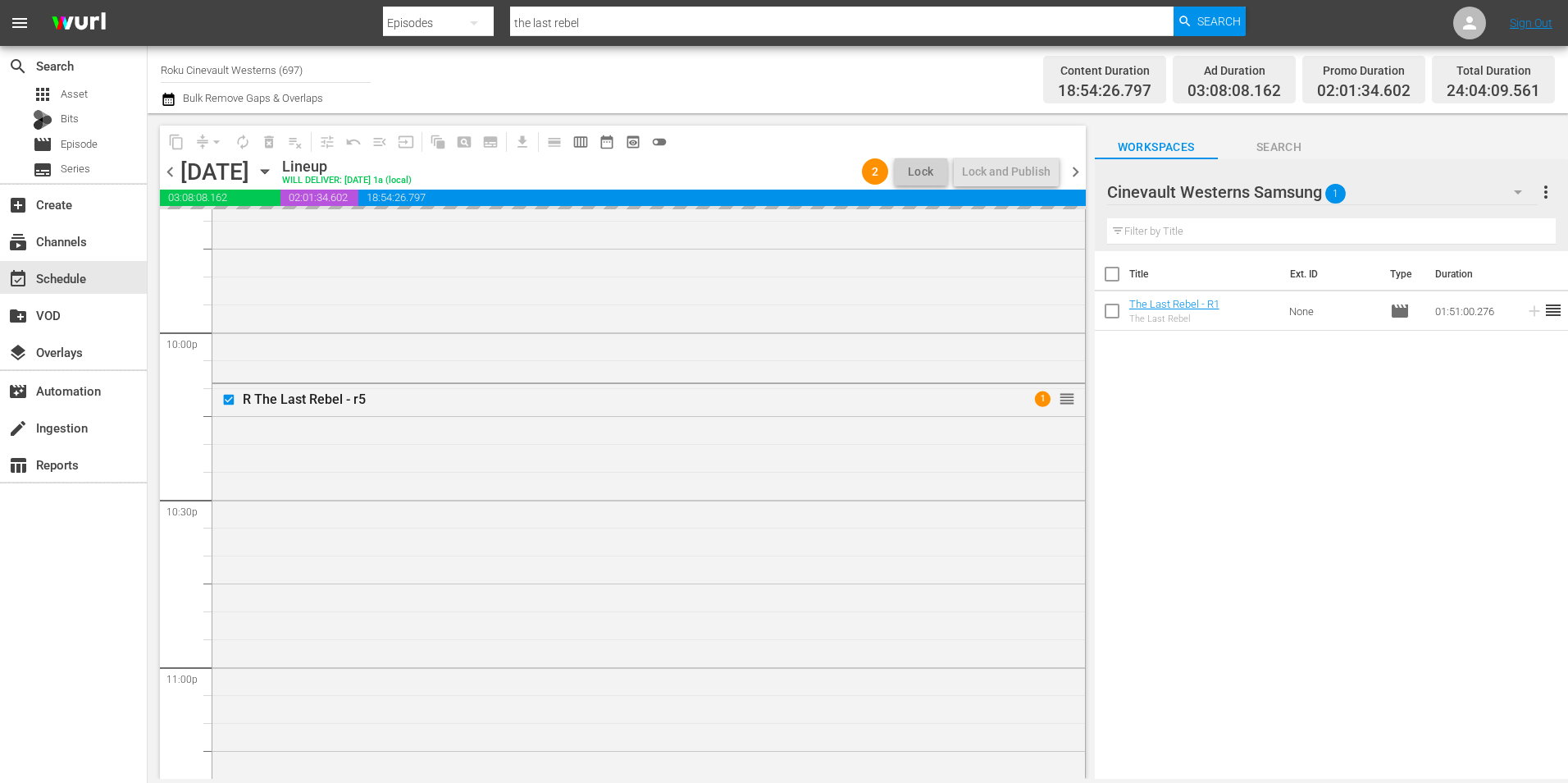
click at [1414, 188] on div "Cinevault Westerns Samsung 1" at bounding box center [1322, 192] width 430 height 46
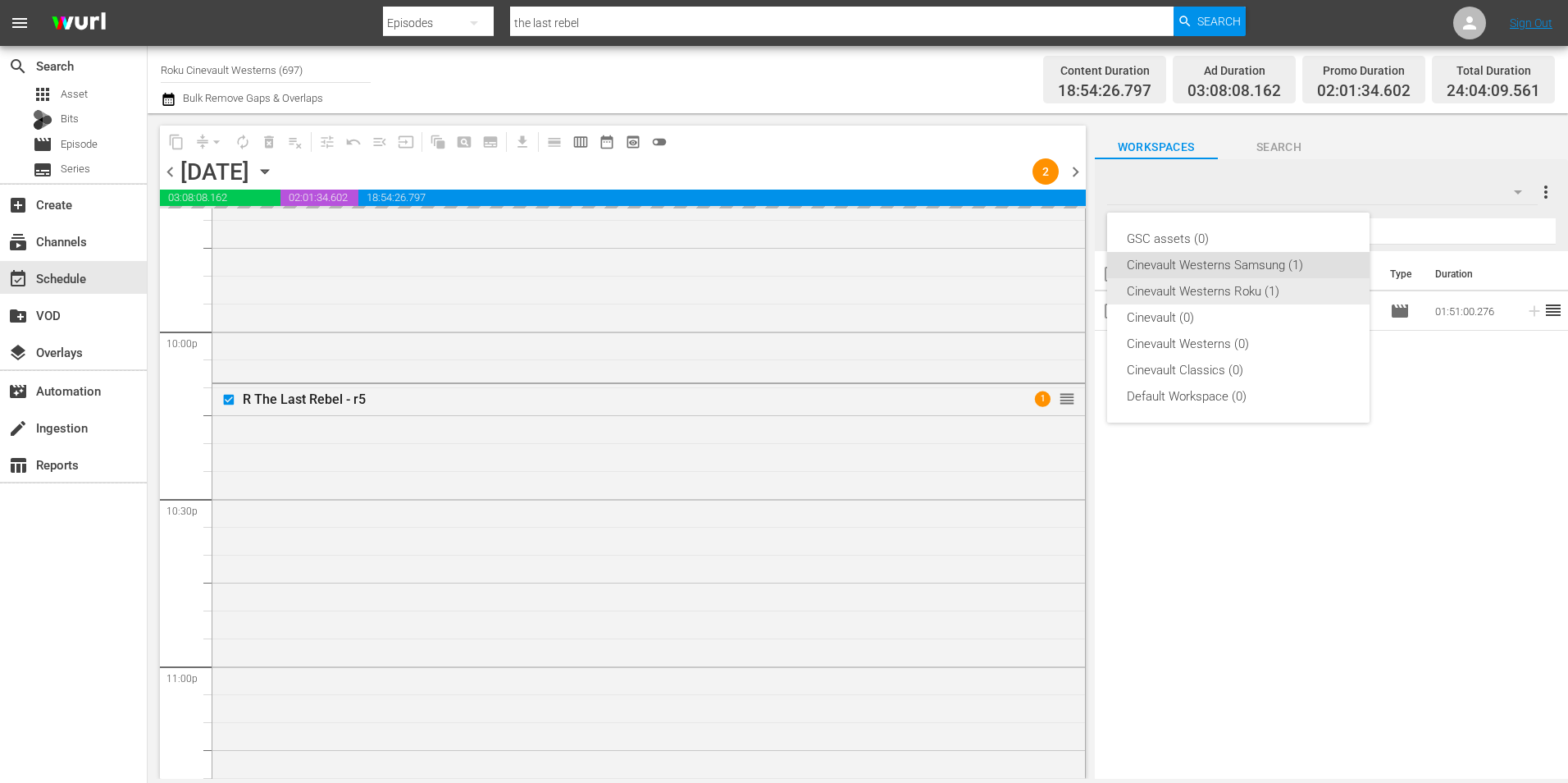
click at [1191, 288] on div "Cinevault Westerns Roku (1)" at bounding box center [1237, 291] width 223 height 26
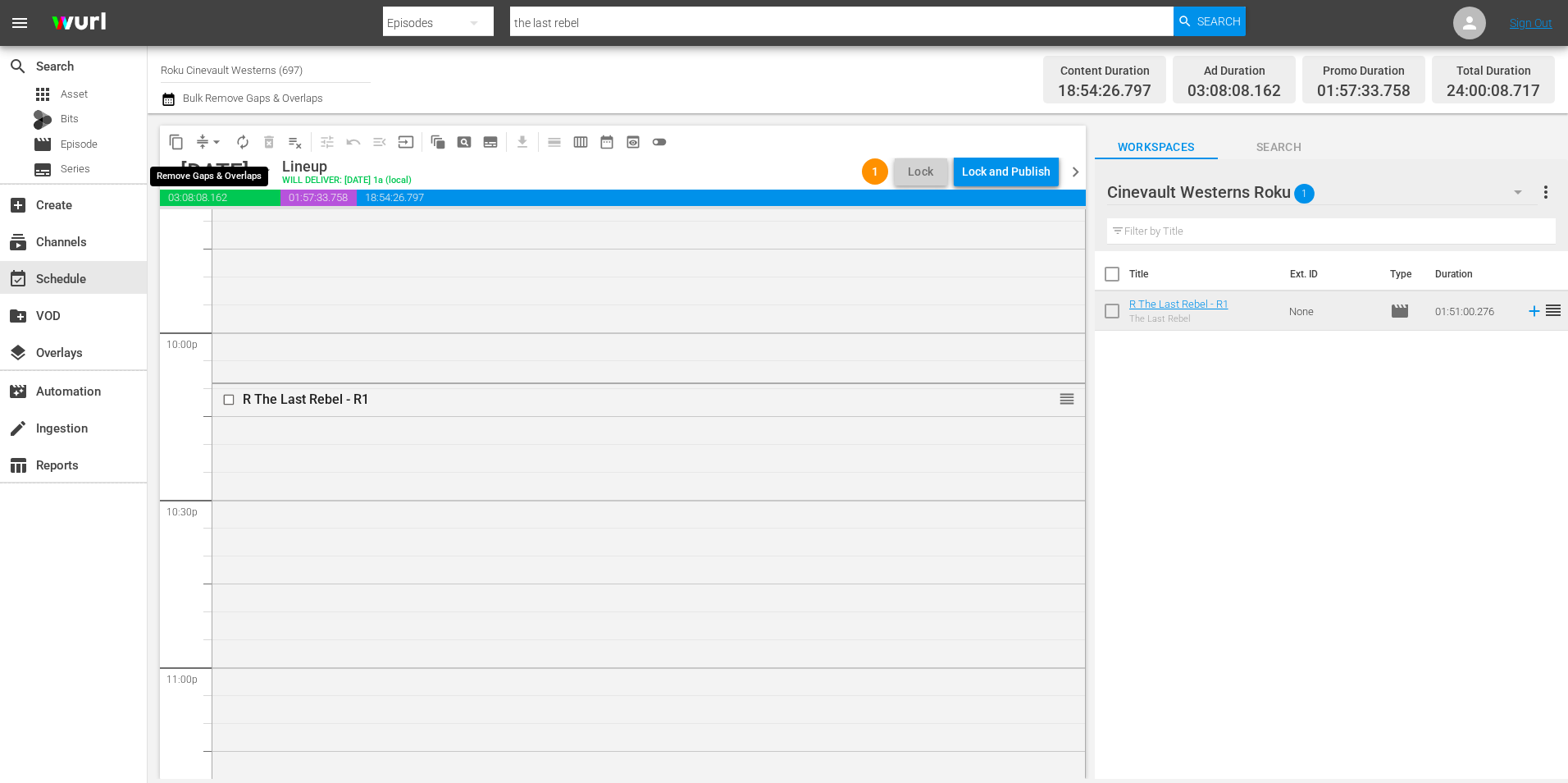
click at [214, 142] on span "arrow_drop_down" at bounding box center [216, 142] width 17 height 17
click at [219, 162] on li "Align to Midnight" at bounding box center [216, 175] width 172 height 27
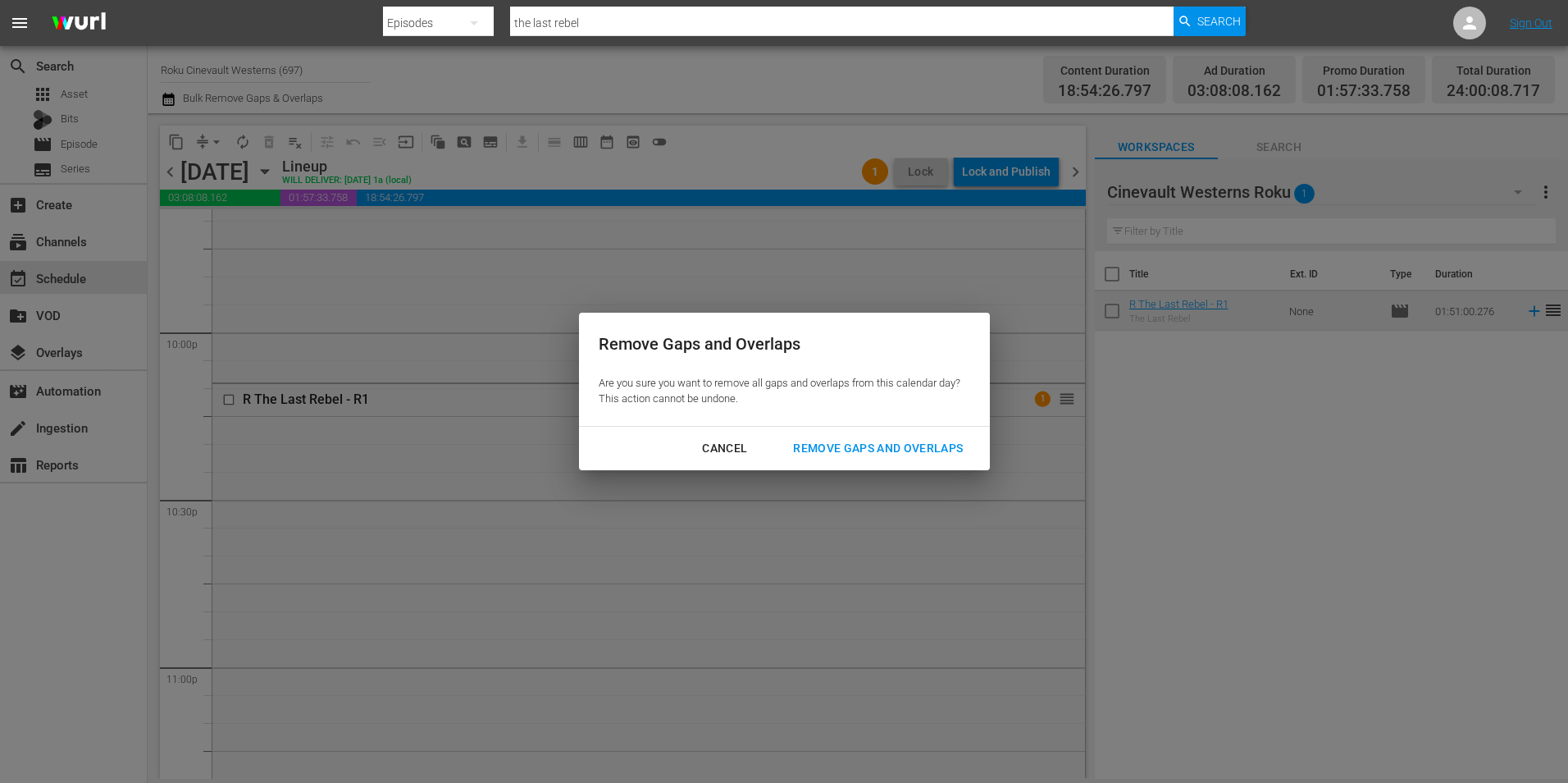
click at [926, 455] on div "Remove Gaps and Overlaps" at bounding box center [877, 448] width 196 height 21
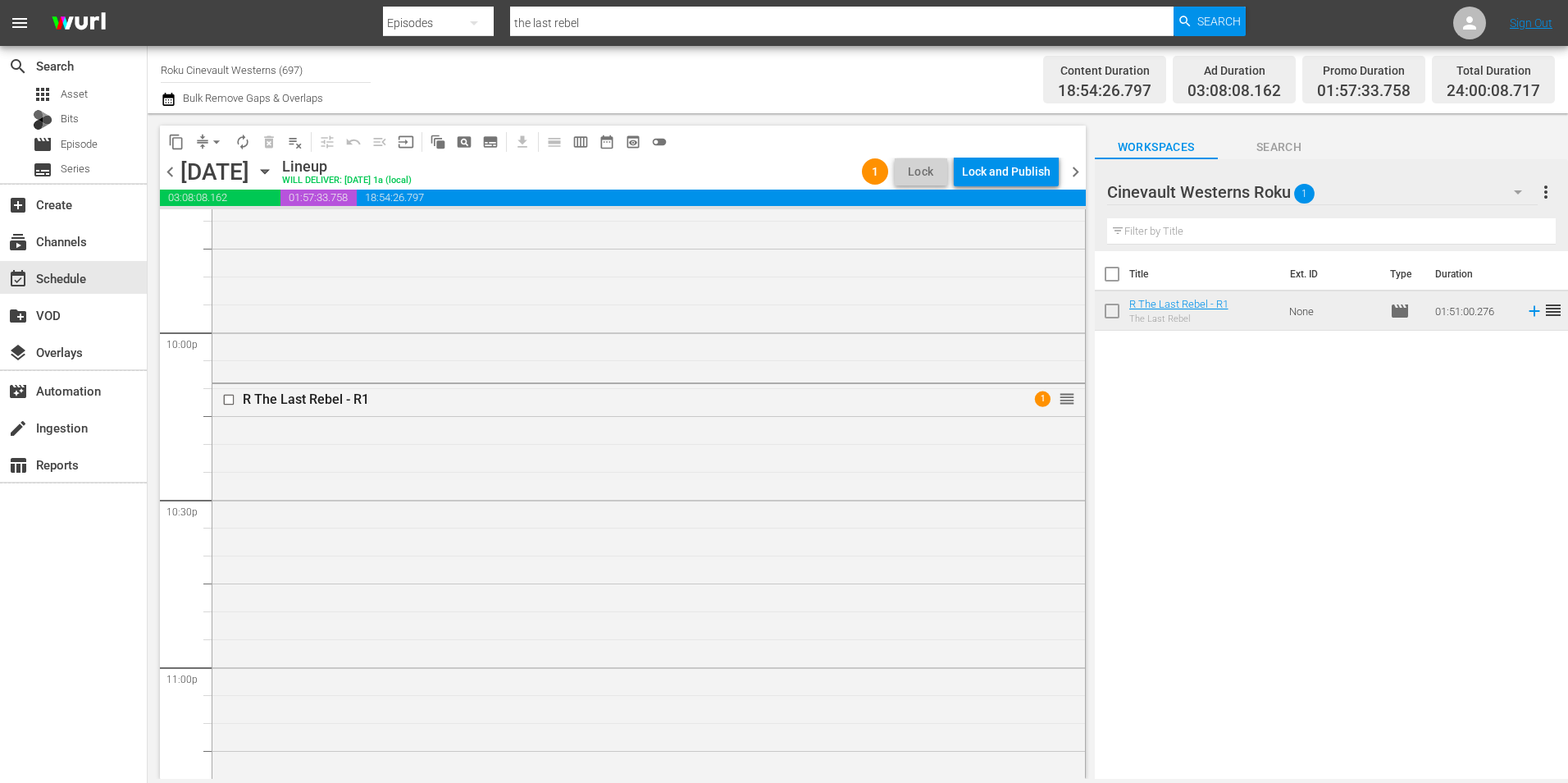
click at [977, 181] on div "Lock and Publish" at bounding box center [1005, 172] width 88 height 30
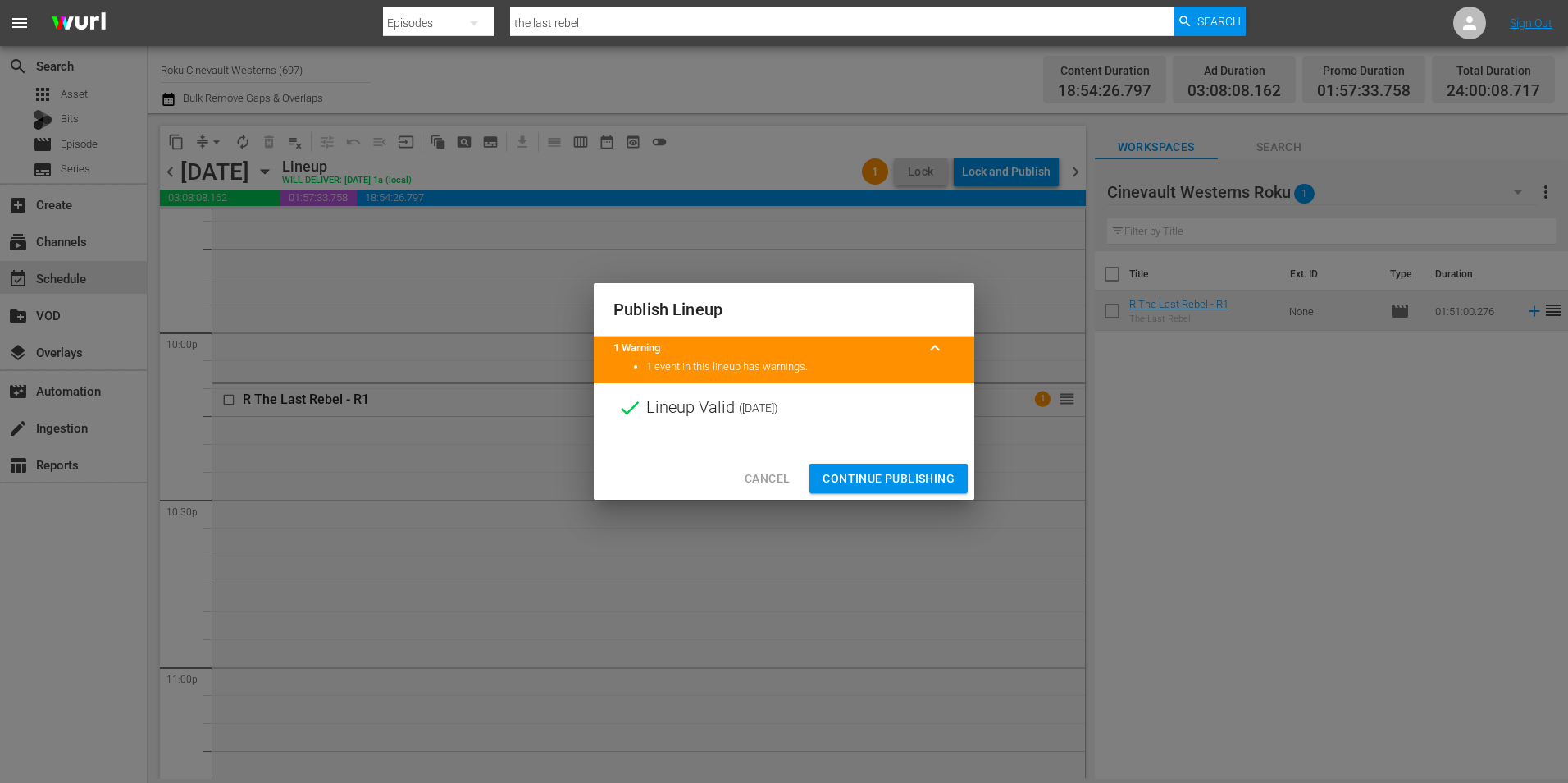
click at [883, 481] on span "Continue Publishing" at bounding box center [888, 478] width 132 height 21
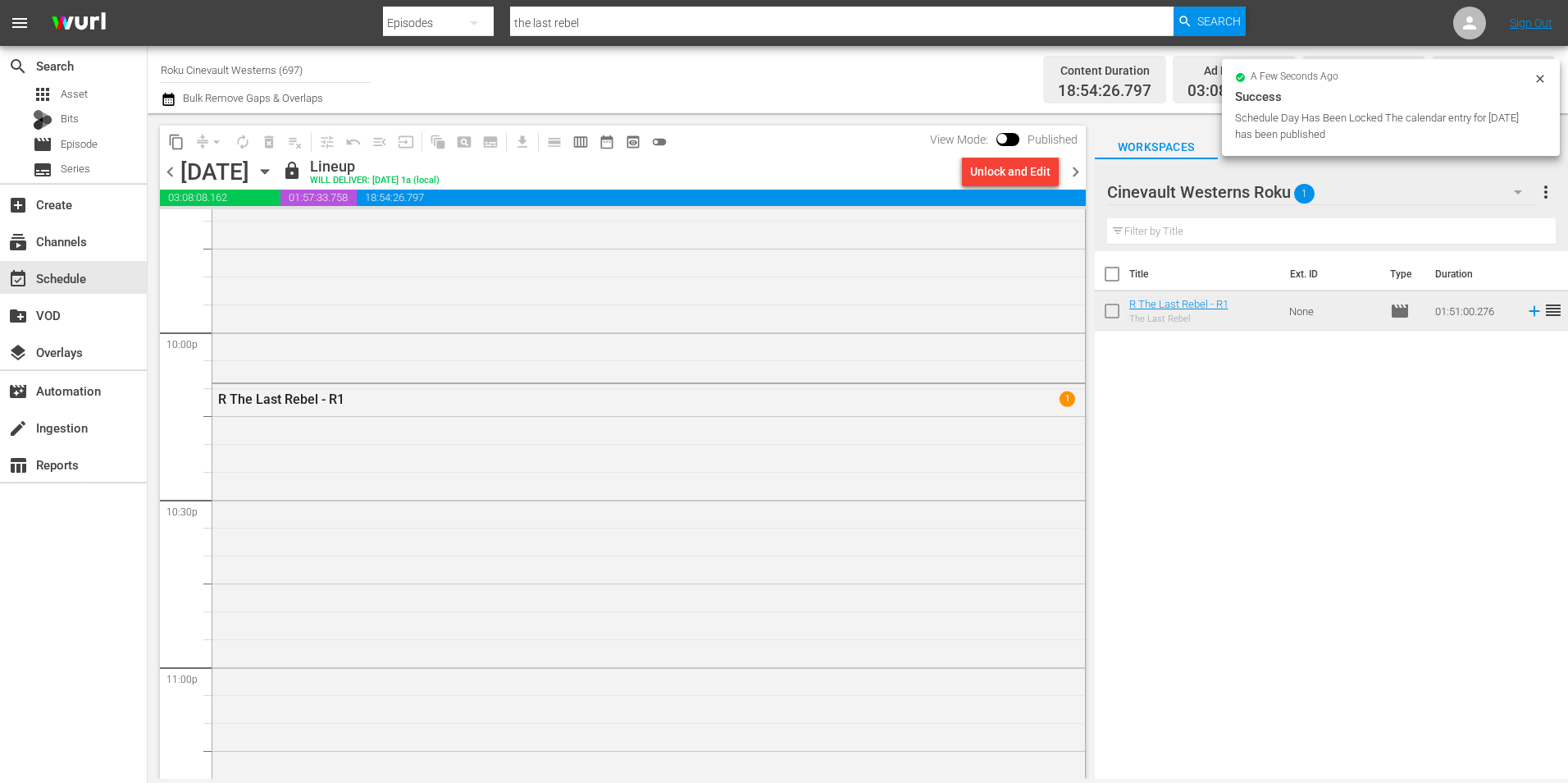
click at [1071, 177] on span "chevron_right" at bounding box center [1074, 172] width 21 height 21
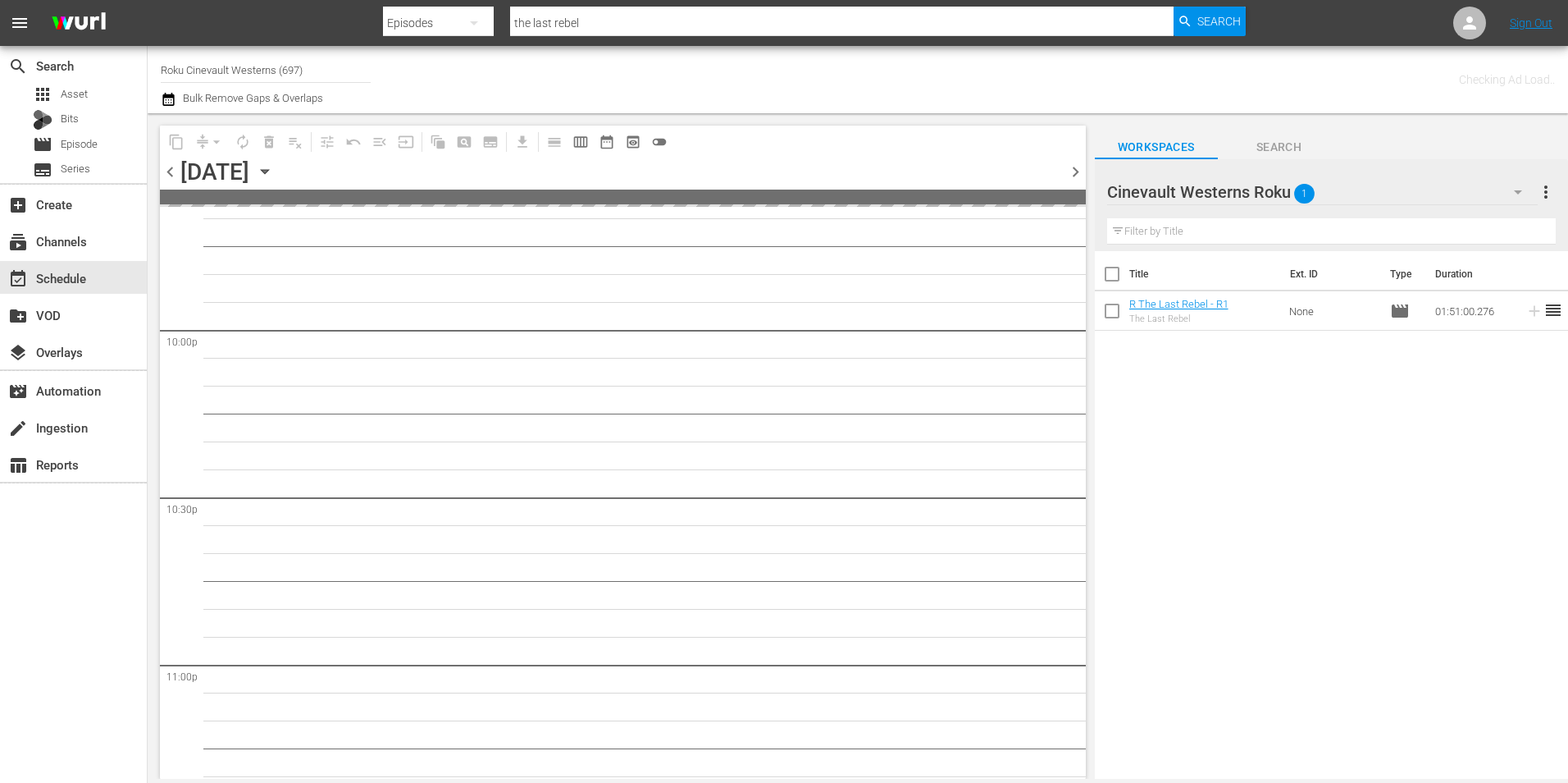
scroll to position [7296, 0]
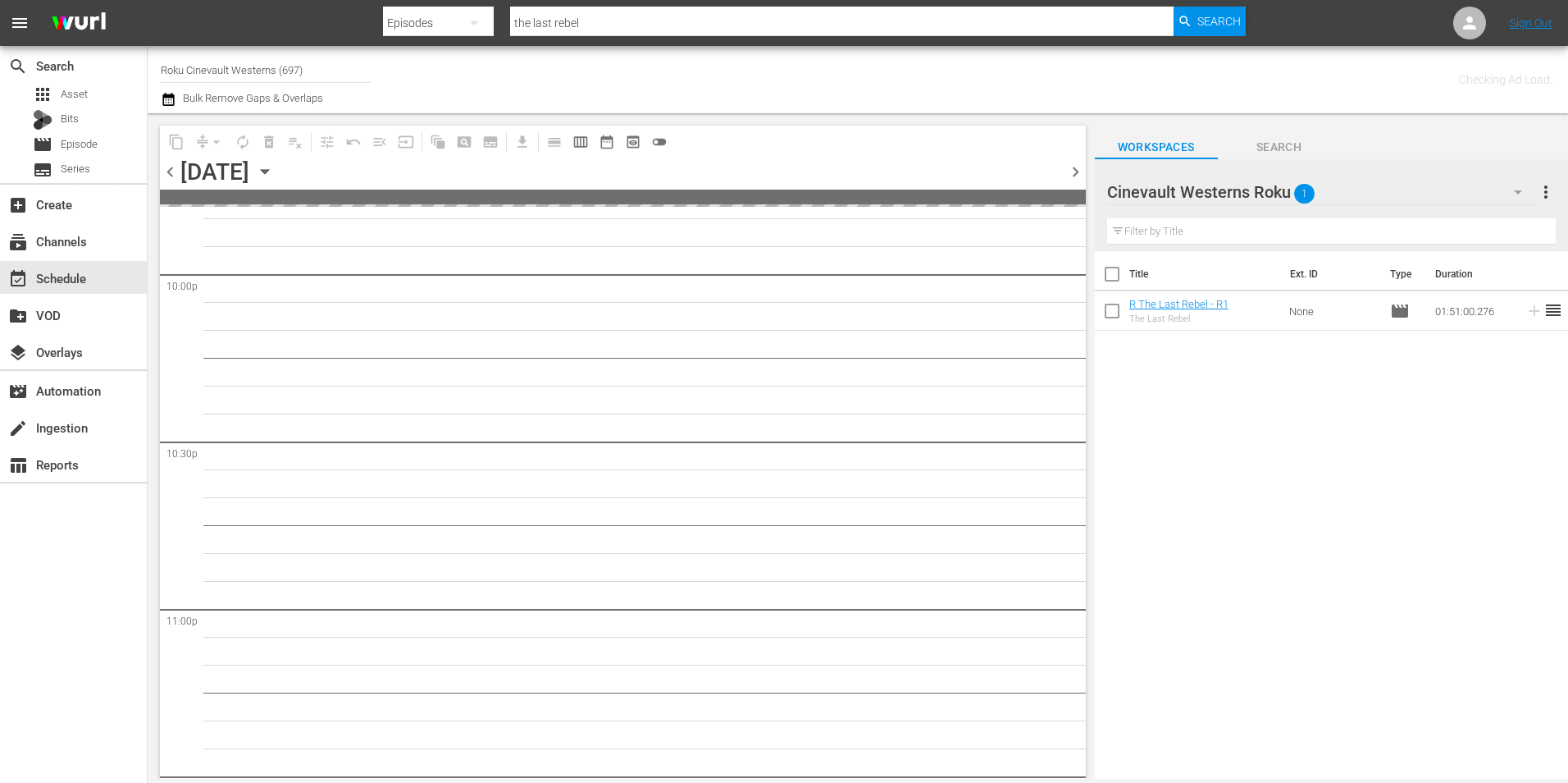
click at [1071, 172] on span "chevron_right" at bounding box center [1074, 172] width 21 height 21
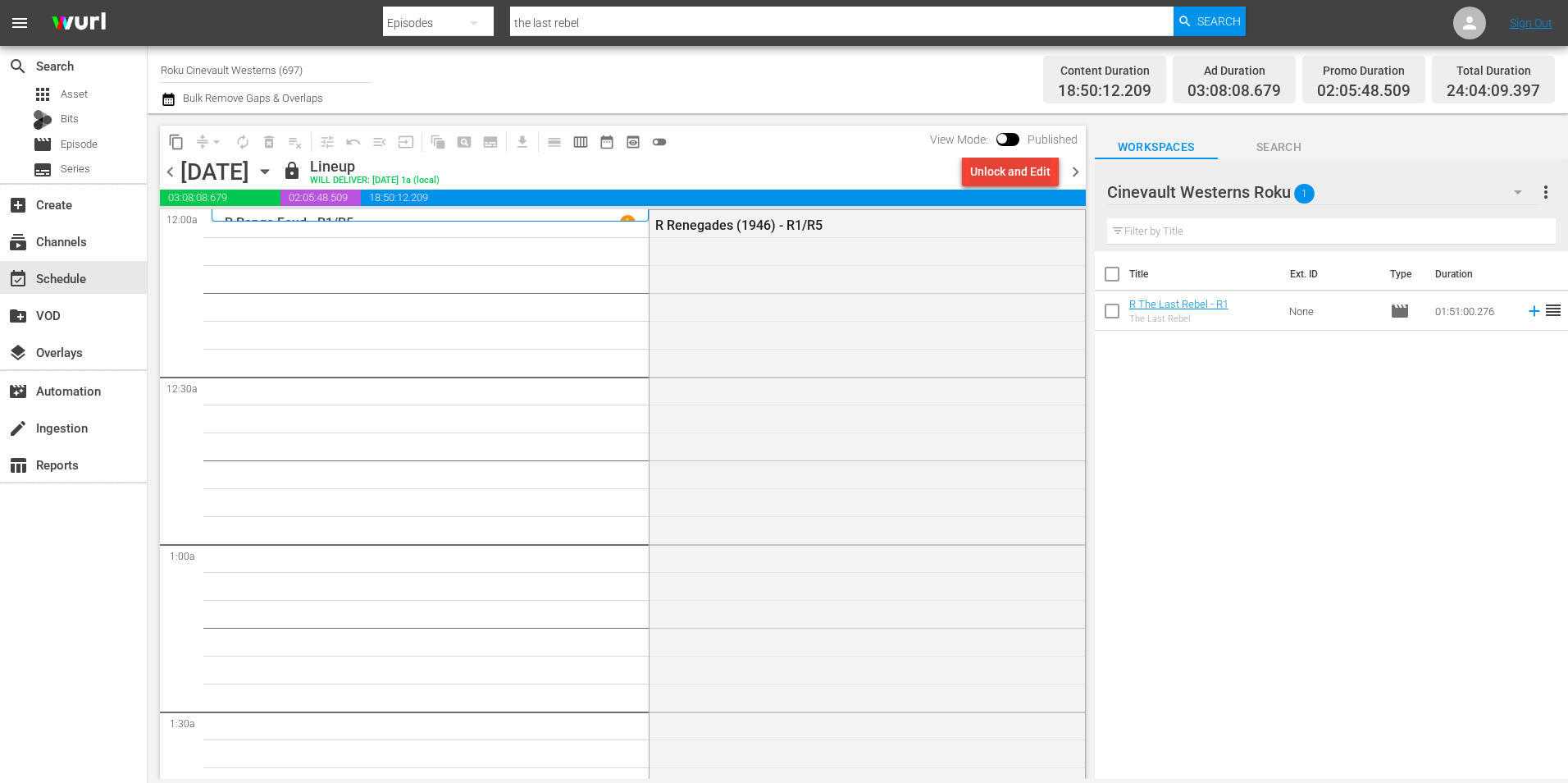
click at [1006, 181] on div "Unlock and Edit" at bounding box center [1010, 172] width 80 height 30
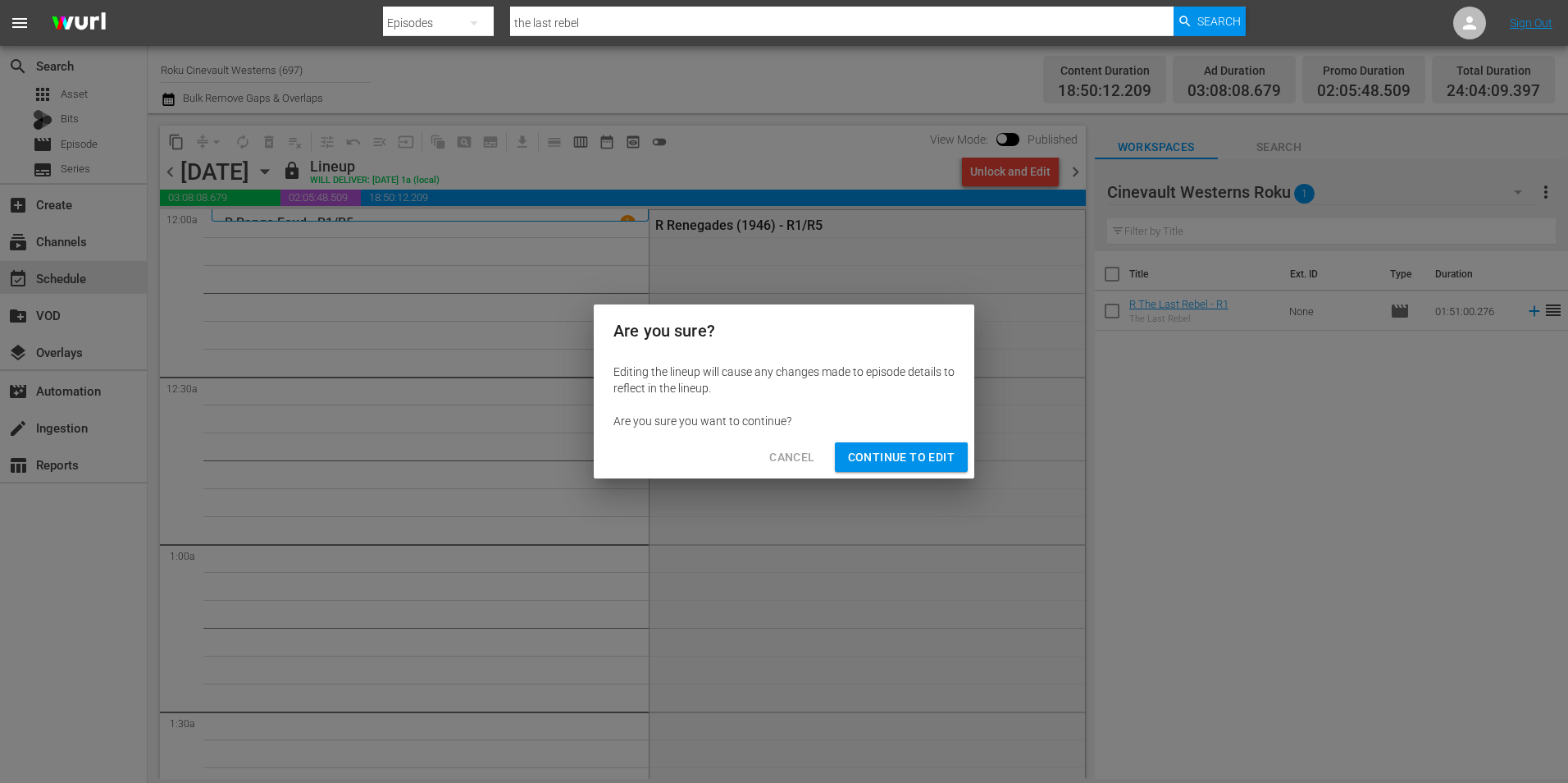
click at [884, 458] on span "Continue to Edit" at bounding box center [901, 457] width 106 height 21
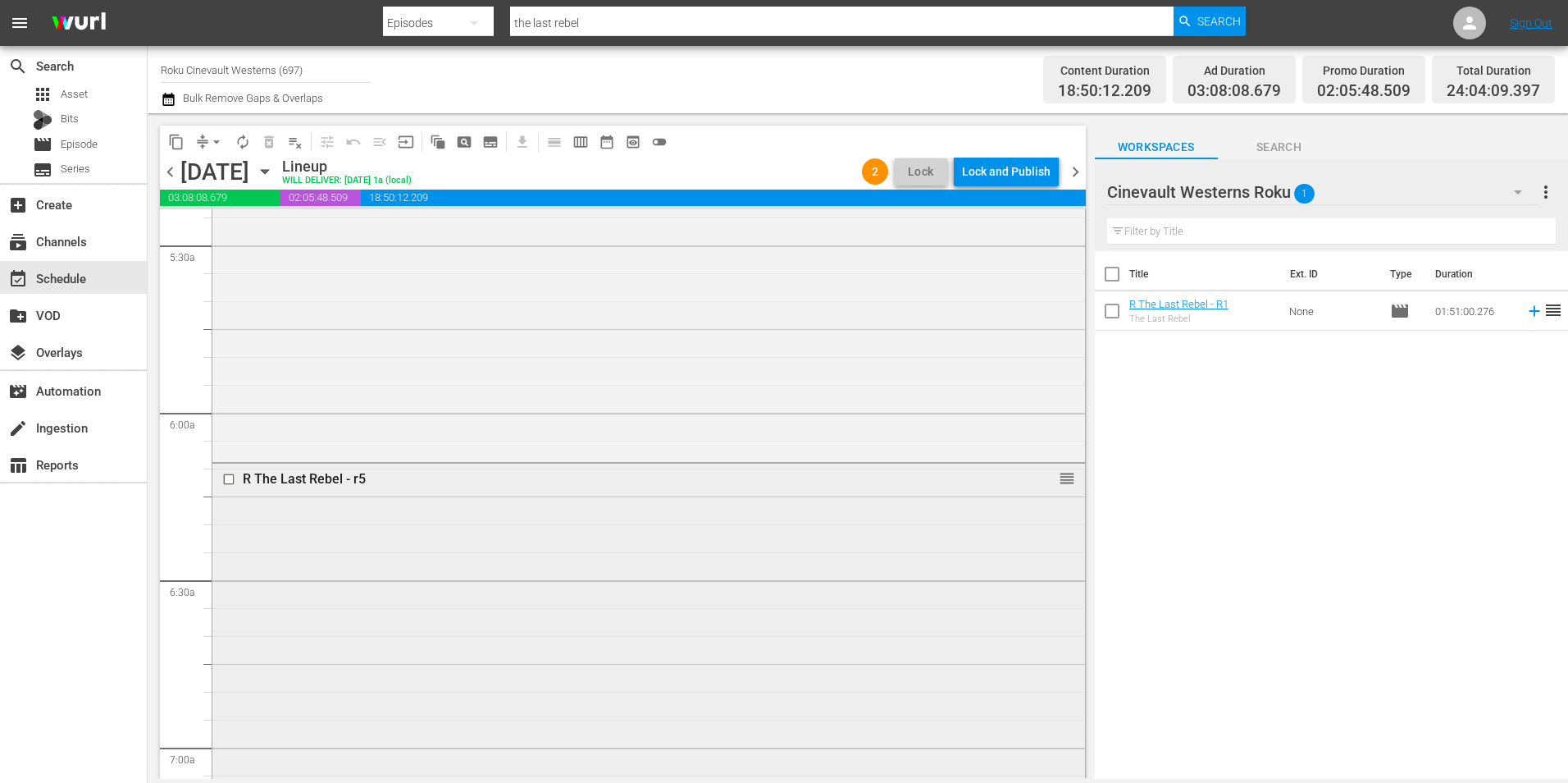
scroll to position [1968, 0]
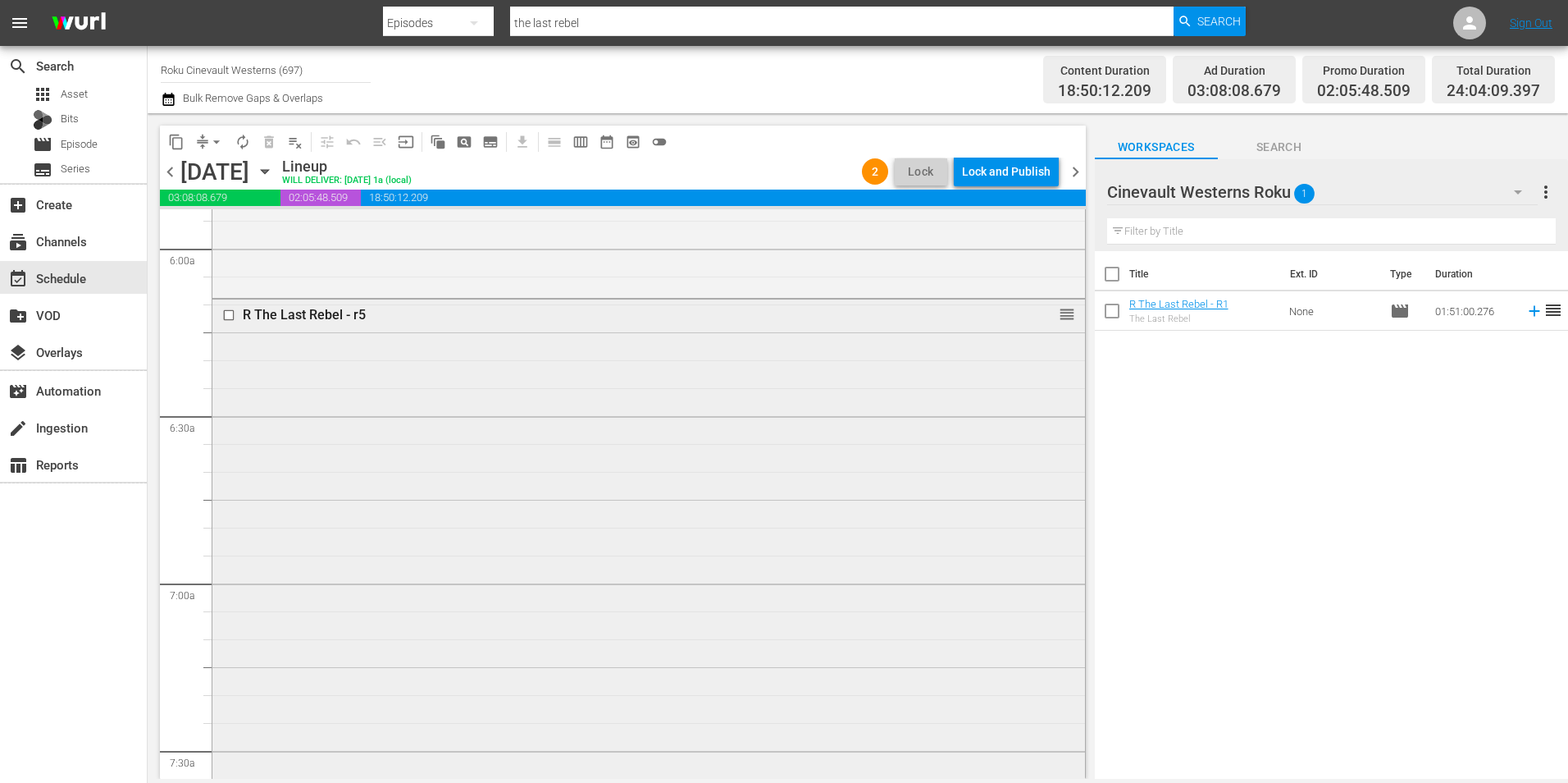
click at [228, 317] on input "checkbox" at bounding box center [230, 315] width 17 height 14
click at [267, 136] on span "delete_forever_outlined" at bounding box center [269, 142] width 17 height 17
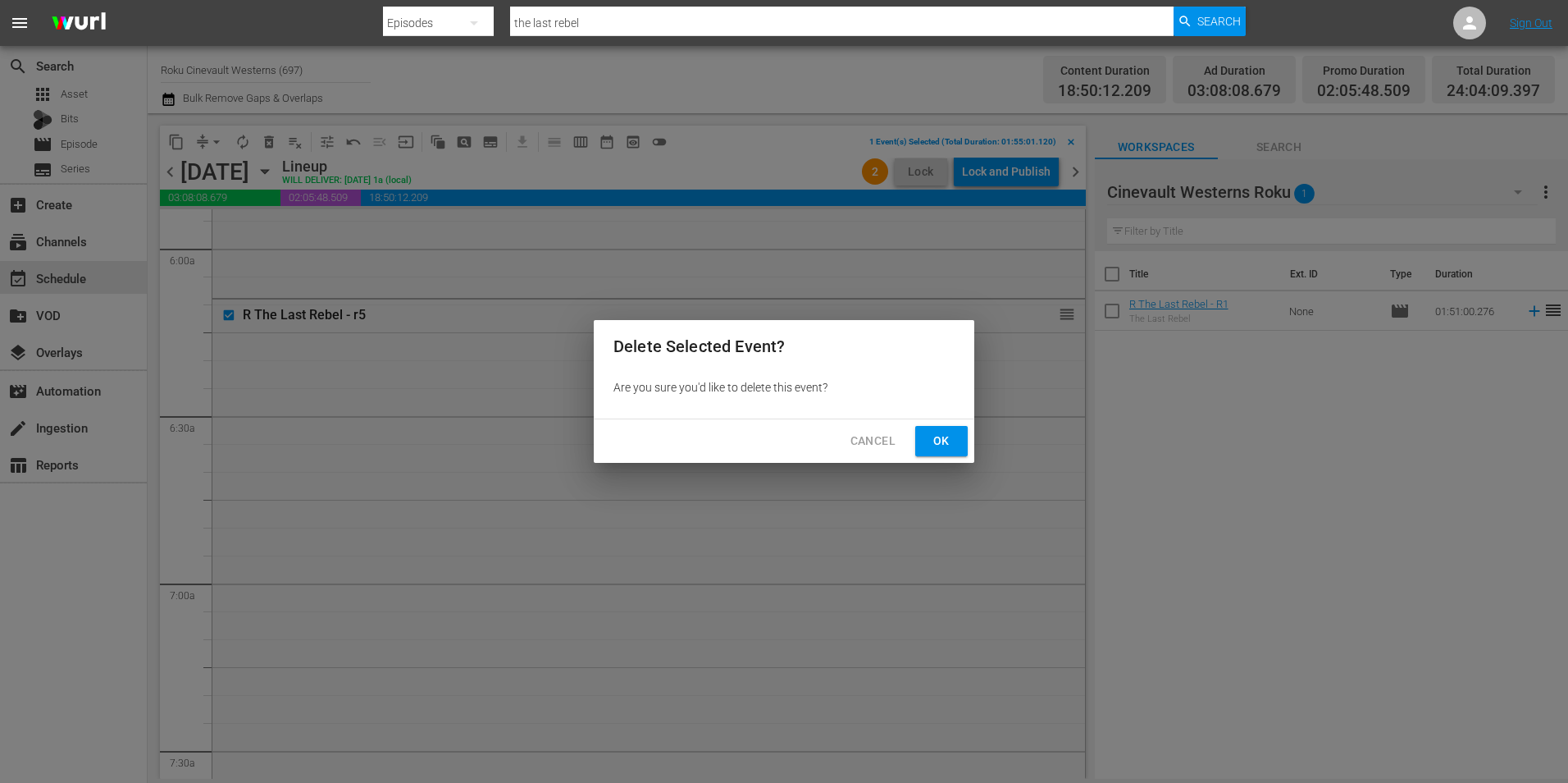
click at [949, 448] on span "Ok" at bounding box center [941, 440] width 26 height 21
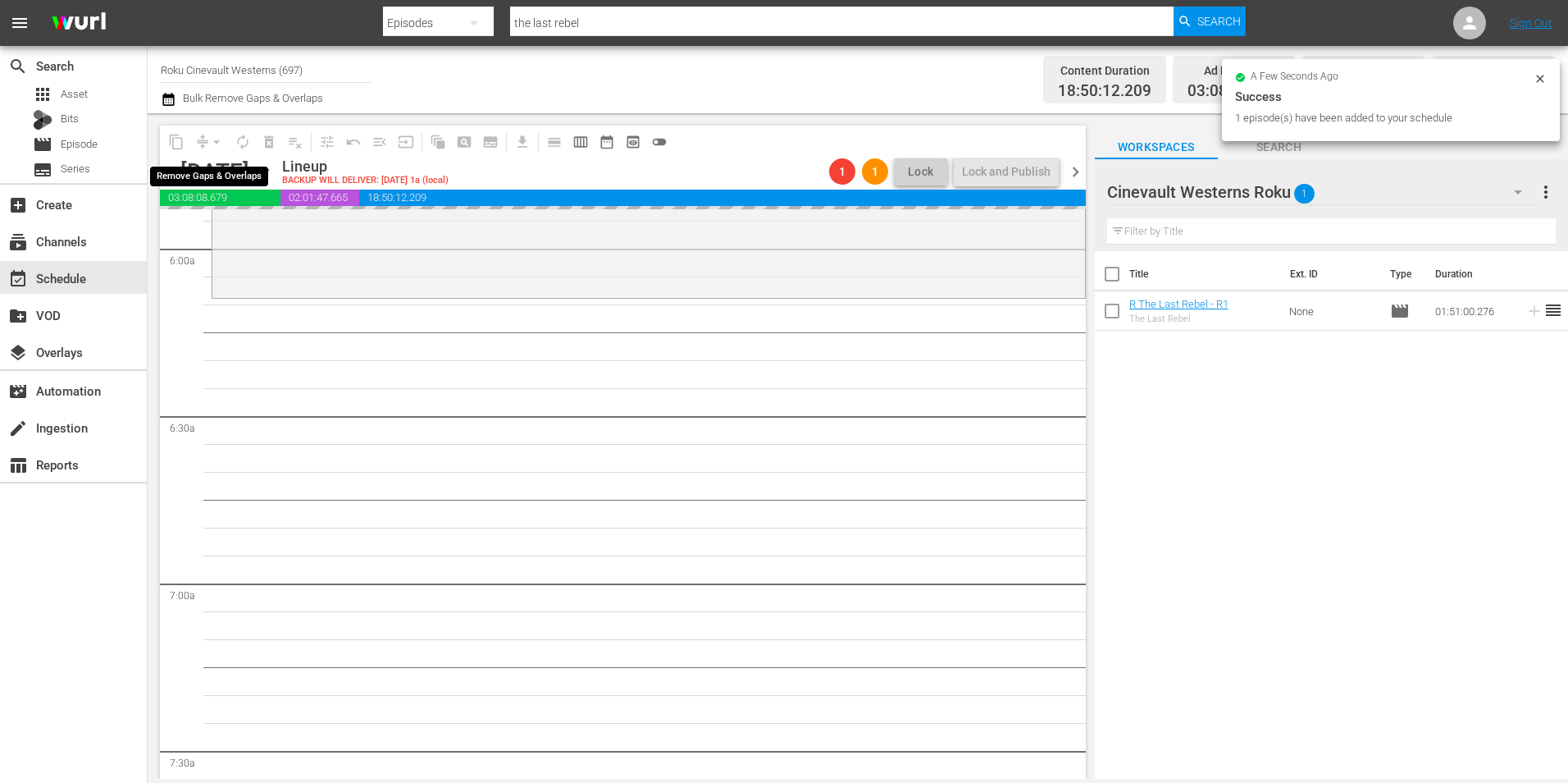
click at [216, 141] on div "arrow_drop_down" at bounding box center [216, 142] width 26 height 26
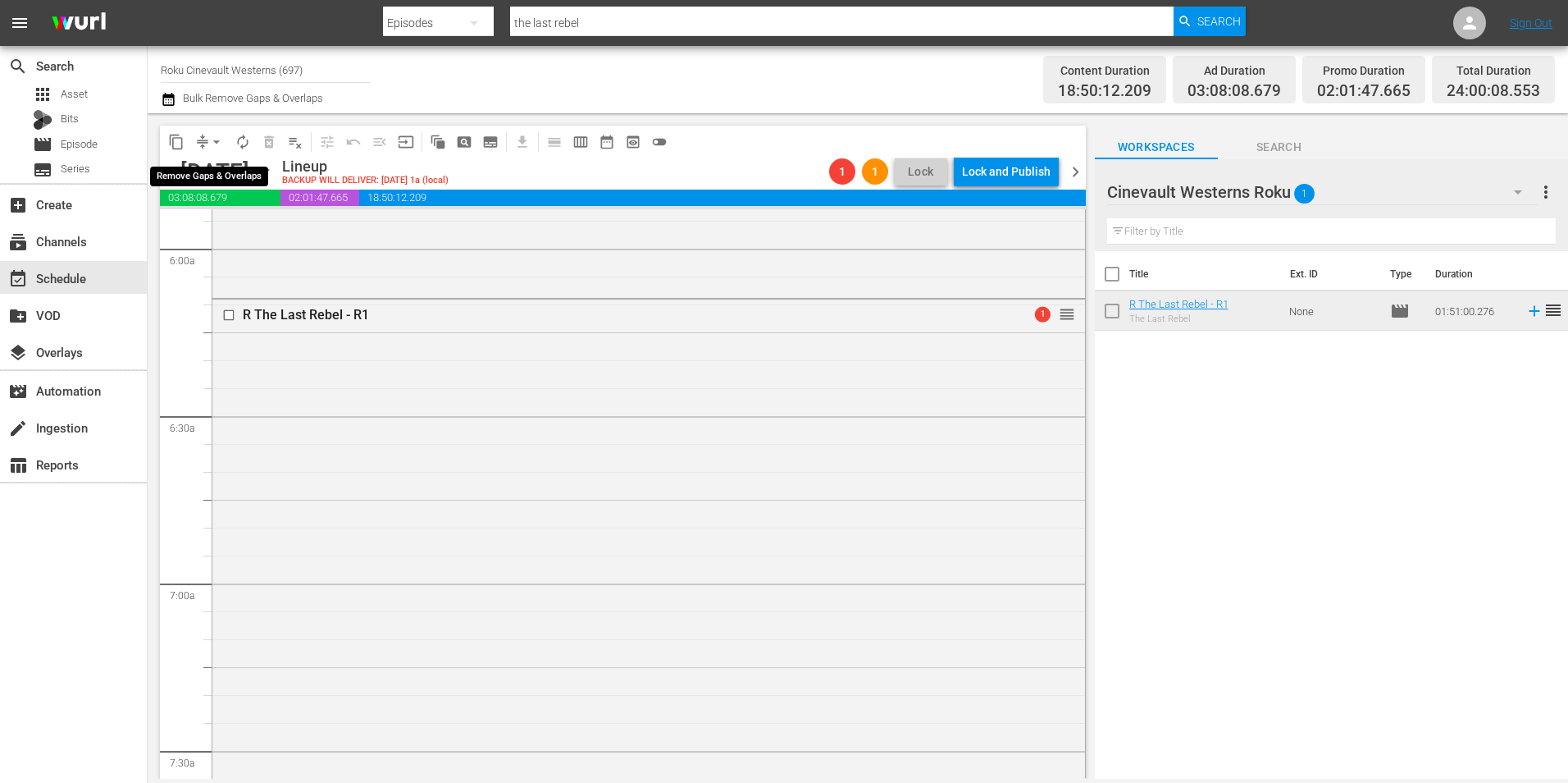
click at [216, 141] on span "arrow_drop_down" at bounding box center [216, 142] width 17 height 17
click at [237, 177] on li "Align to Midnight" at bounding box center [216, 175] width 172 height 27
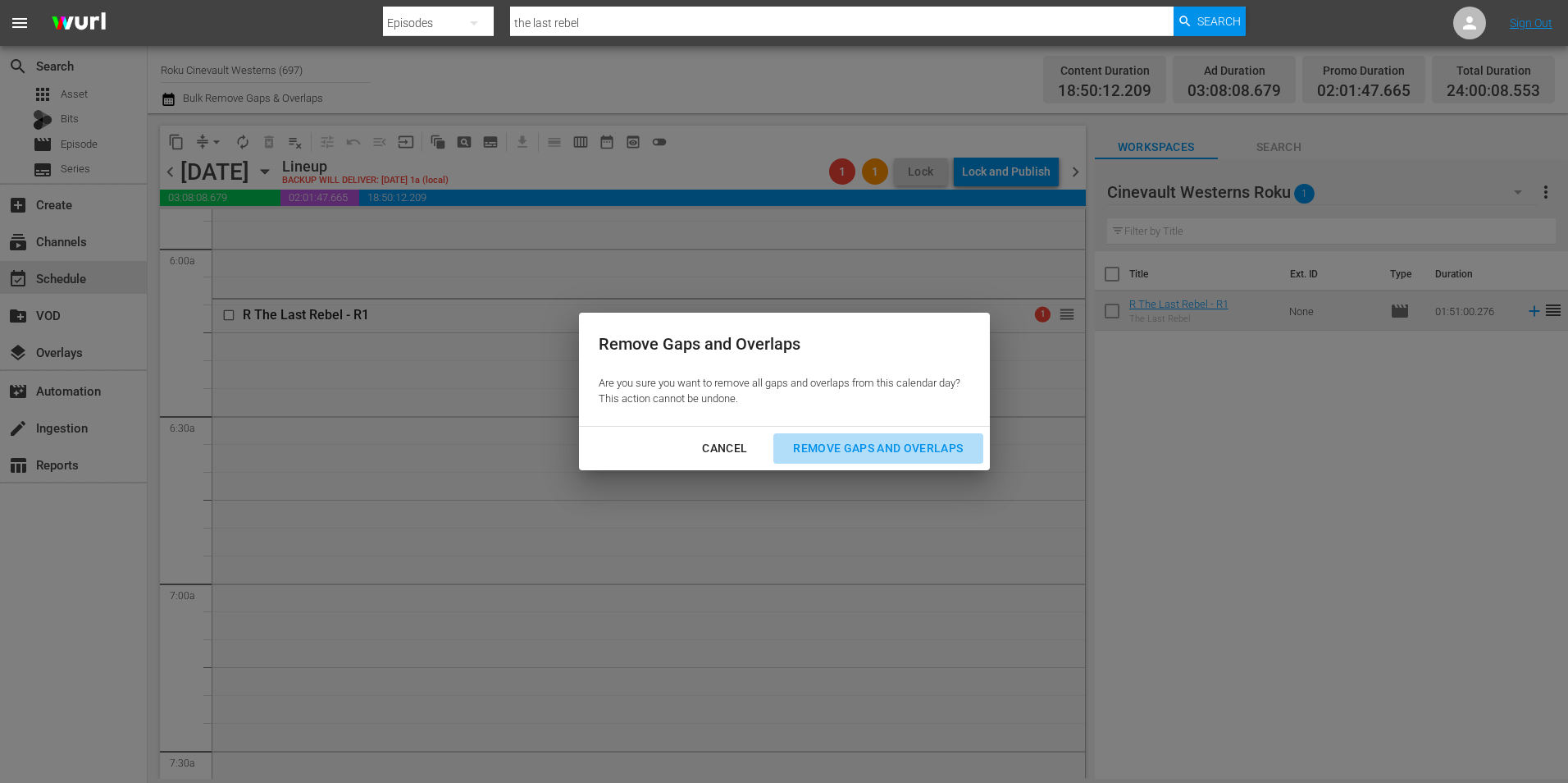
click at [877, 445] on div "Remove Gaps and Overlaps" at bounding box center [877, 448] width 196 height 21
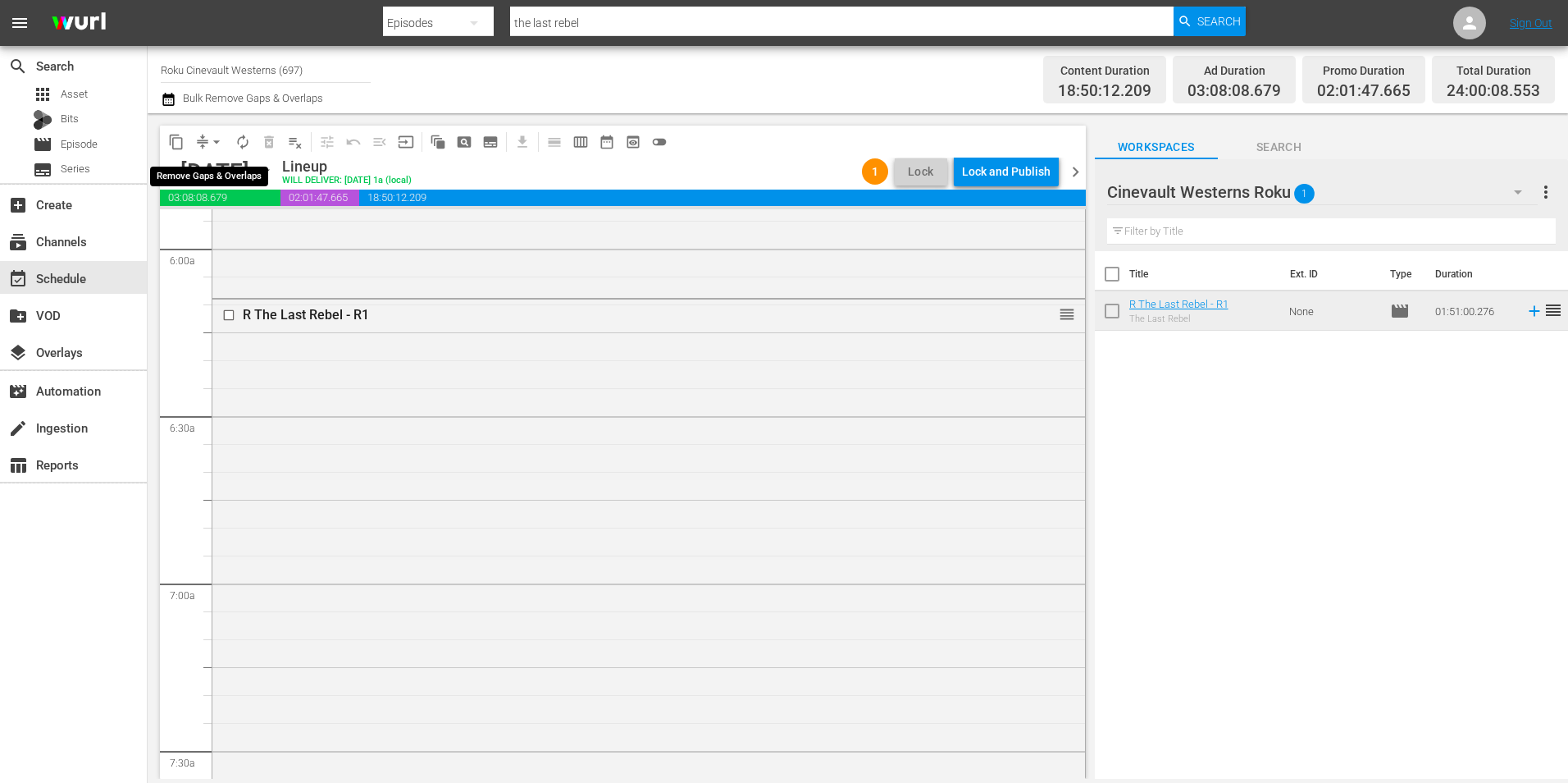
click at [218, 141] on span "arrow_drop_down" at bounding box center [216, 142] width 17 height 17
click at [243, 170] on li "Align to Midnight" at bounding box center [216, 175] width 172 height 27
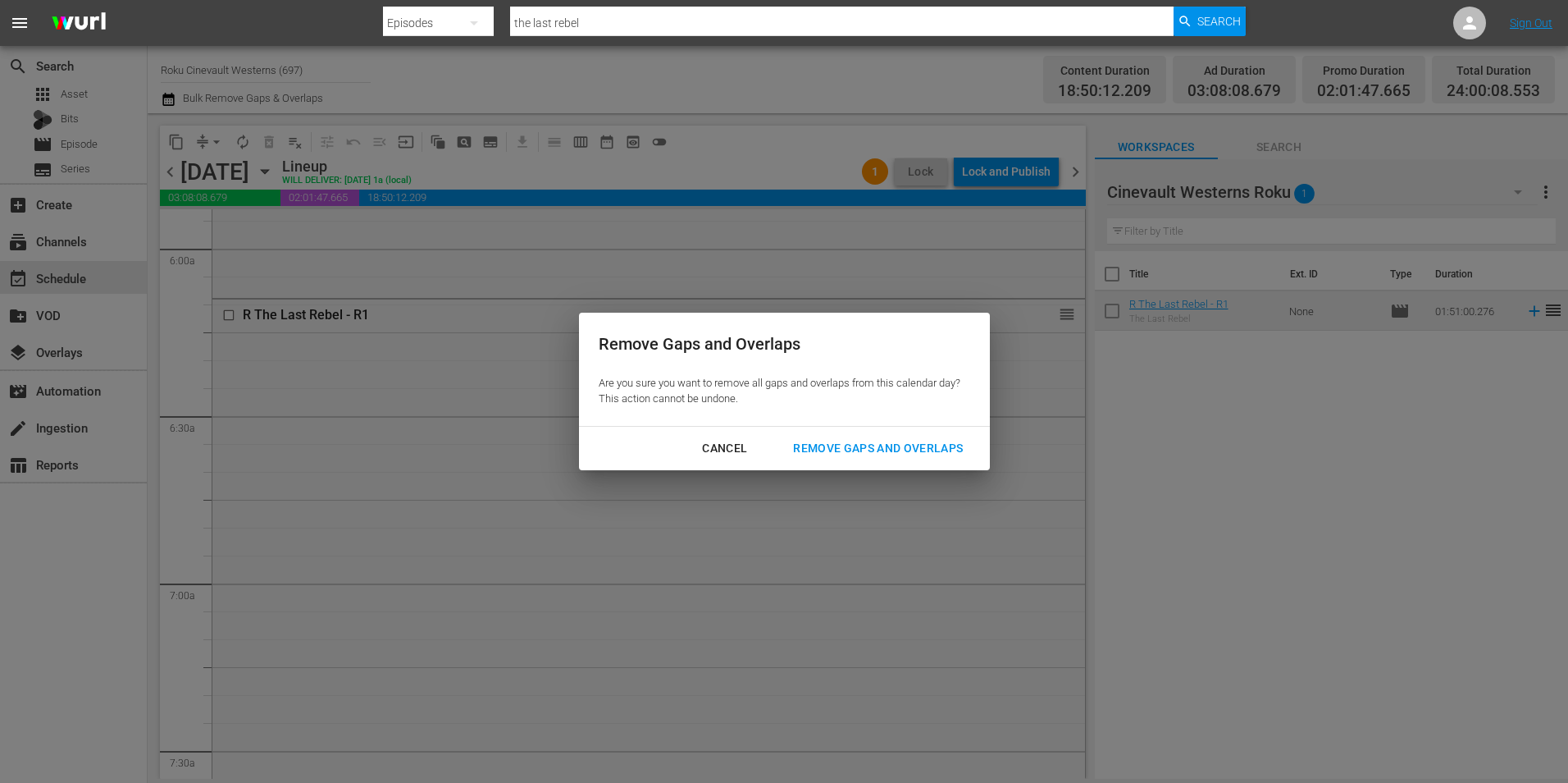
click at [868, 444] on div "Remove Gaps and Overlaps" at bounding box center [877, 448] width 196 height 21
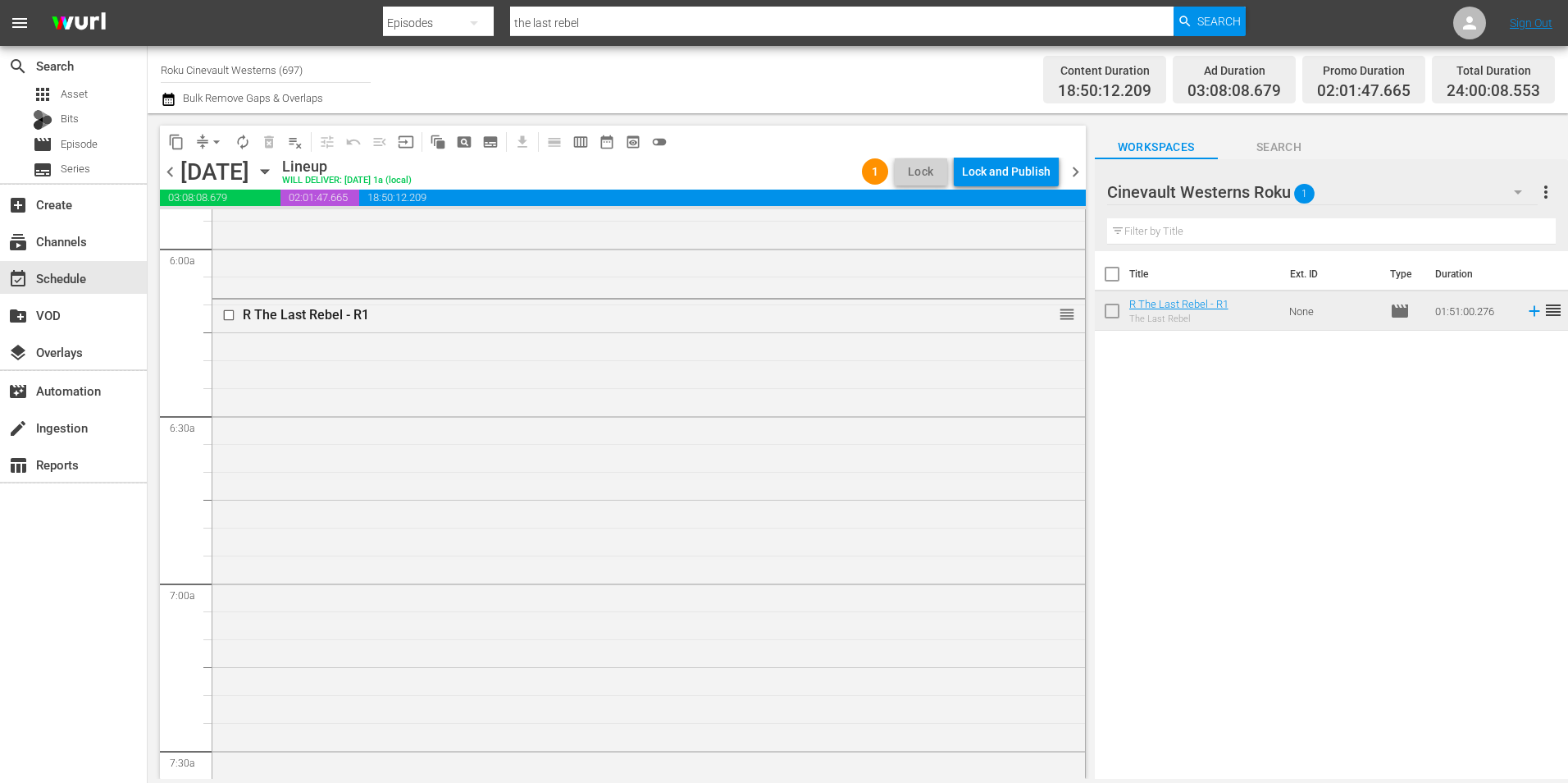
click at [1018, 175] on div "Lock and Publish" at bounding box center [1005, 172] width 88 height 30
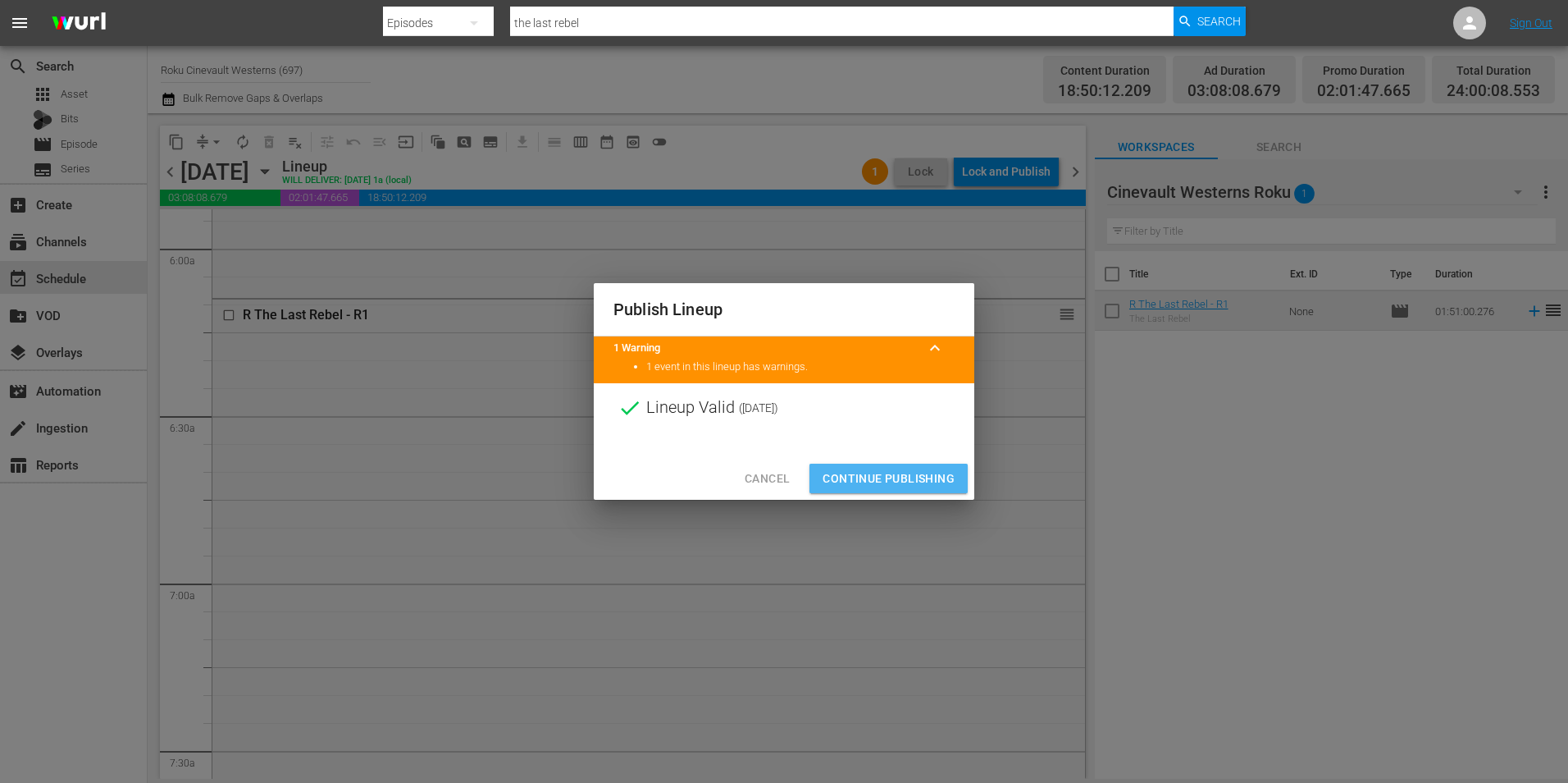
click at [878, 469] on span "Continue Publishing" at bounding box center [888, 478] width 132 height 21
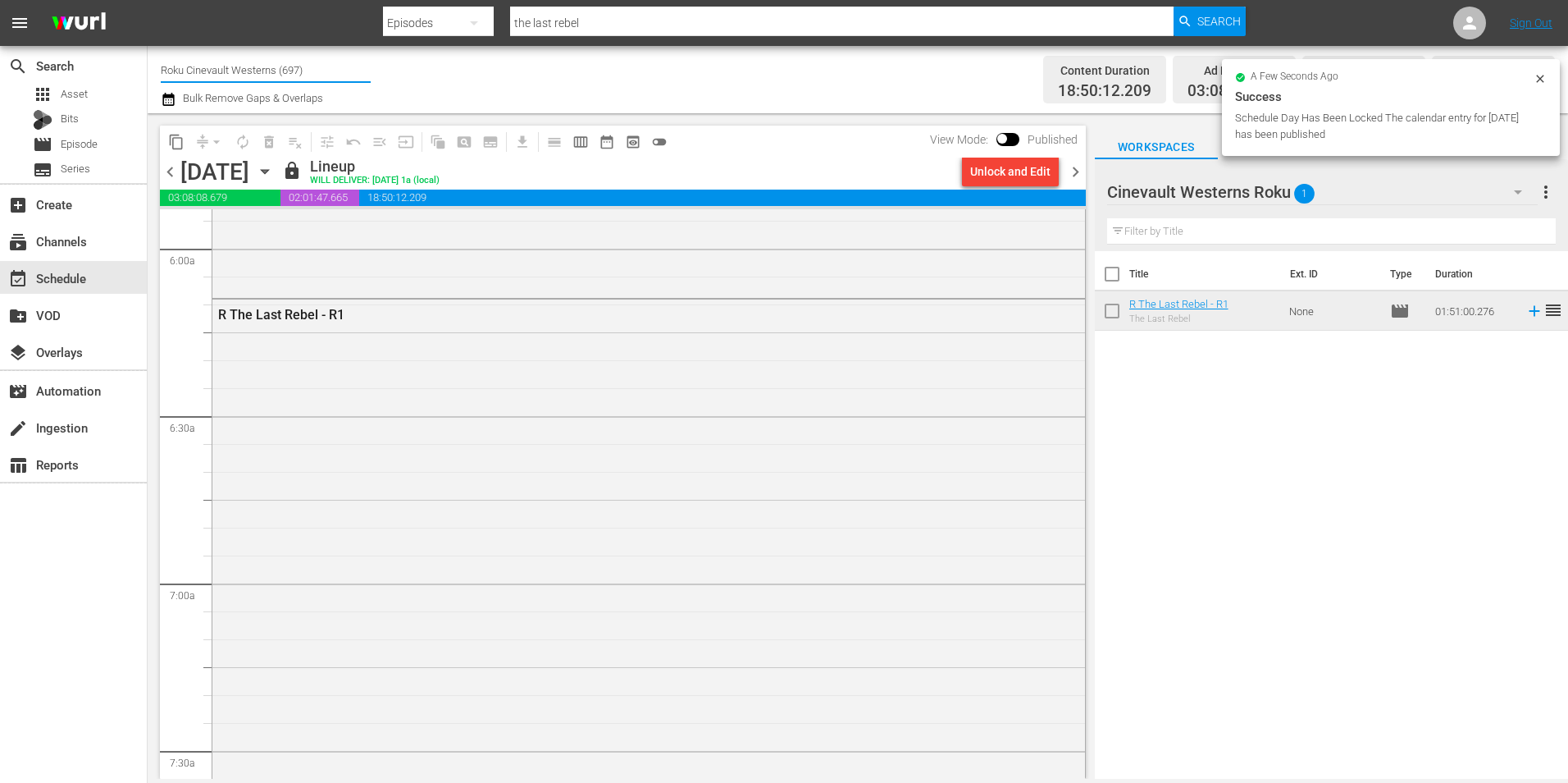
click at [188, 60] on input "Roku Cinevault Westerns (697)" at bounding box center [265, 70] width 210 height 40
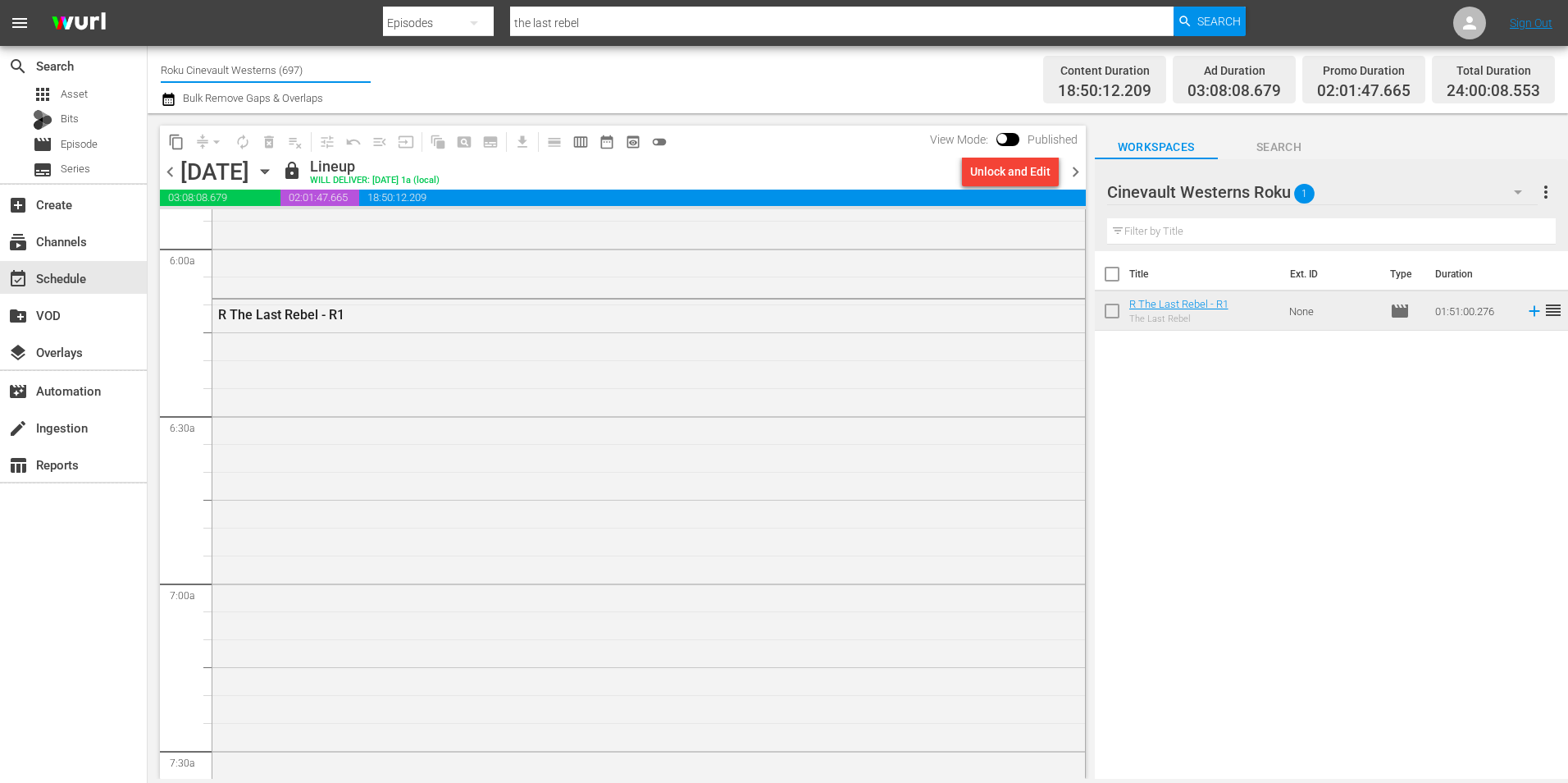
click at [188, 60] on input "Roku Cinevault Westerns (697)" at bounding box center [265, 70] width 210 height 40
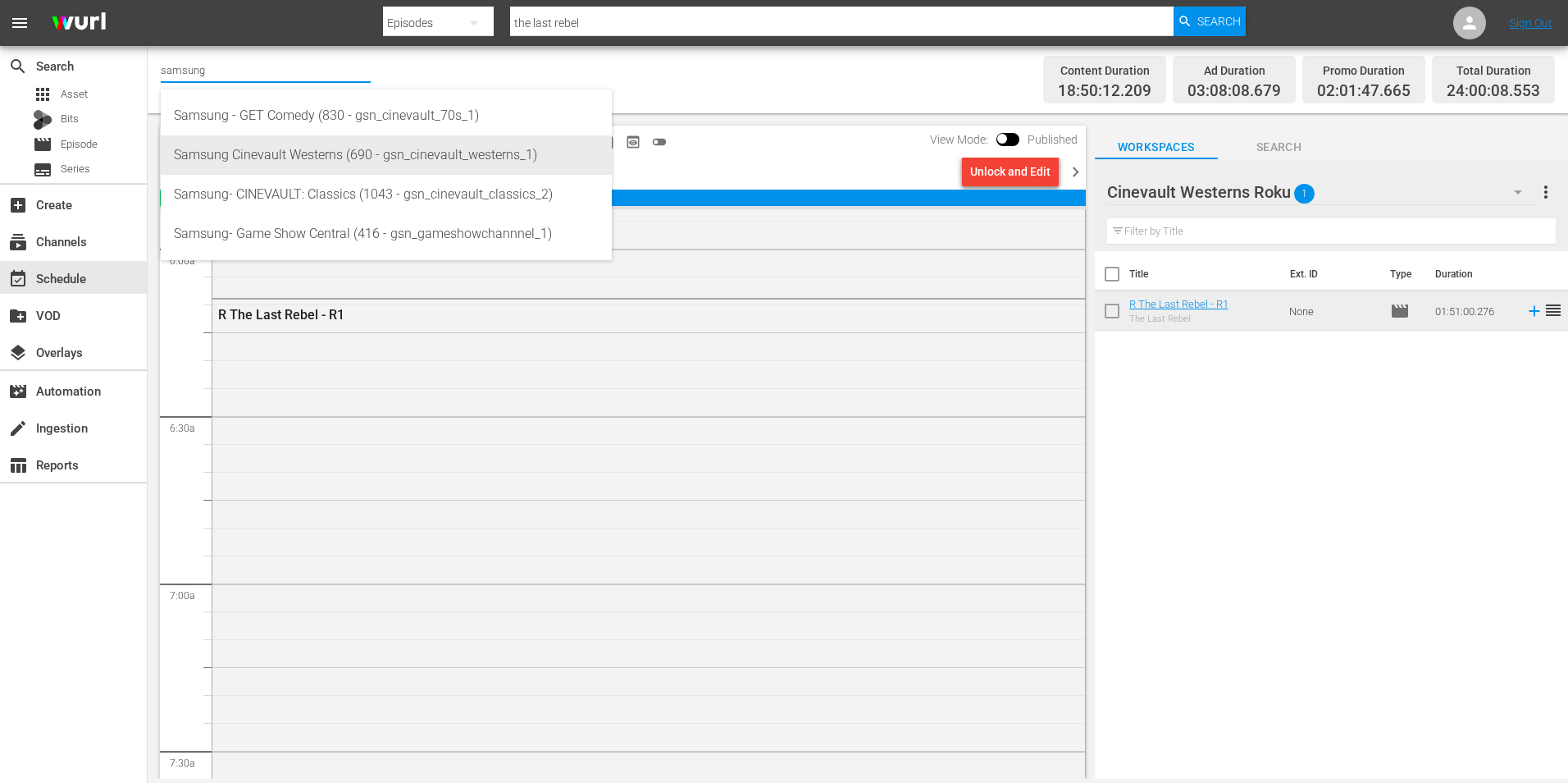
click at [251, 172] on div "Samsung Cinevault Westerns (690 - gsn_cinevault_westerns_1)" at bounding box center [386, 155] width 425 height 40
type input "Samsung Cinevault Westerns (690 - gsn_cinevault_westerns_1)"
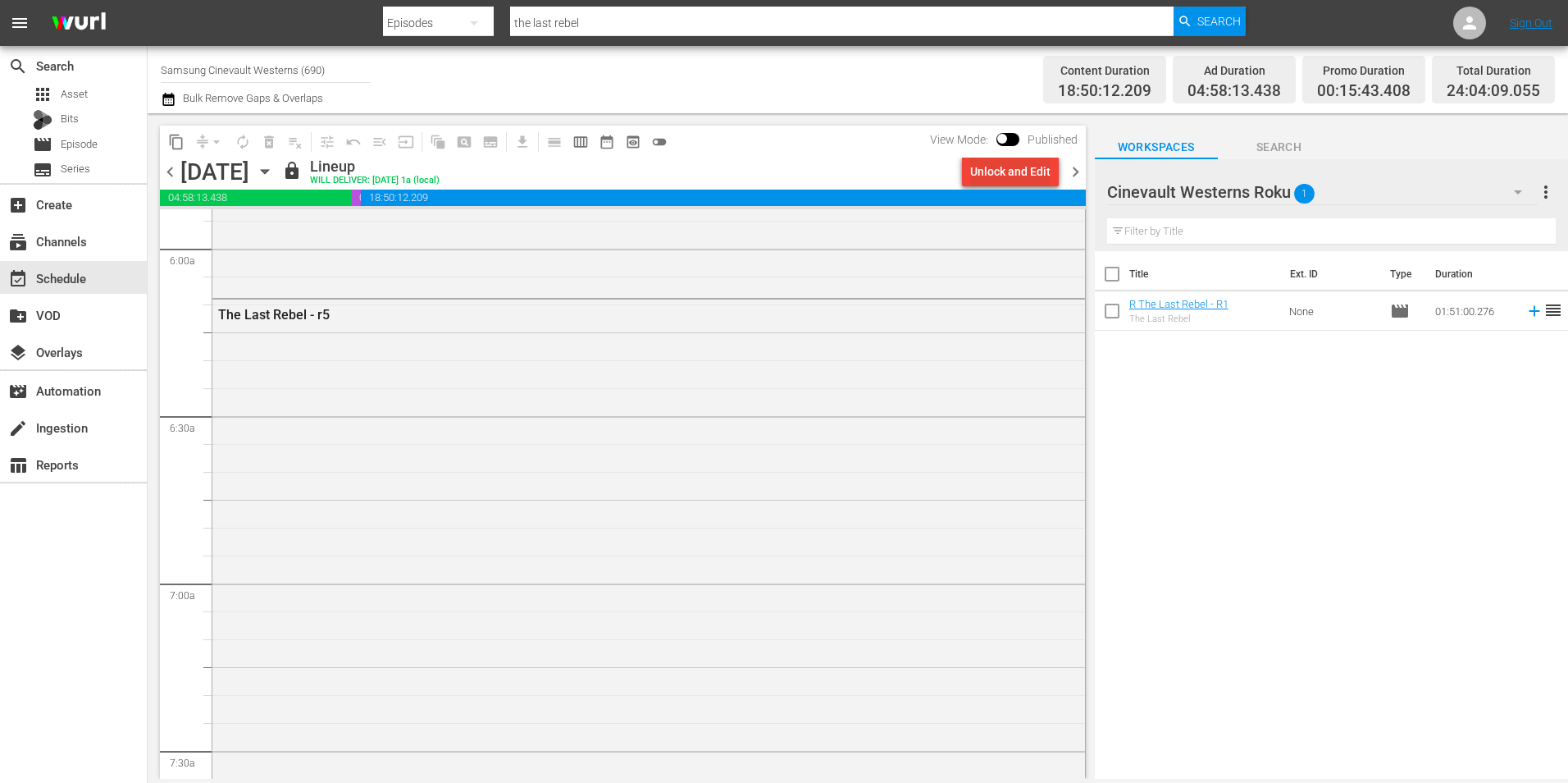
click at [990, 168] on div "Unlock and Edit" at bounding box center [1010, 172] width 80 height 30
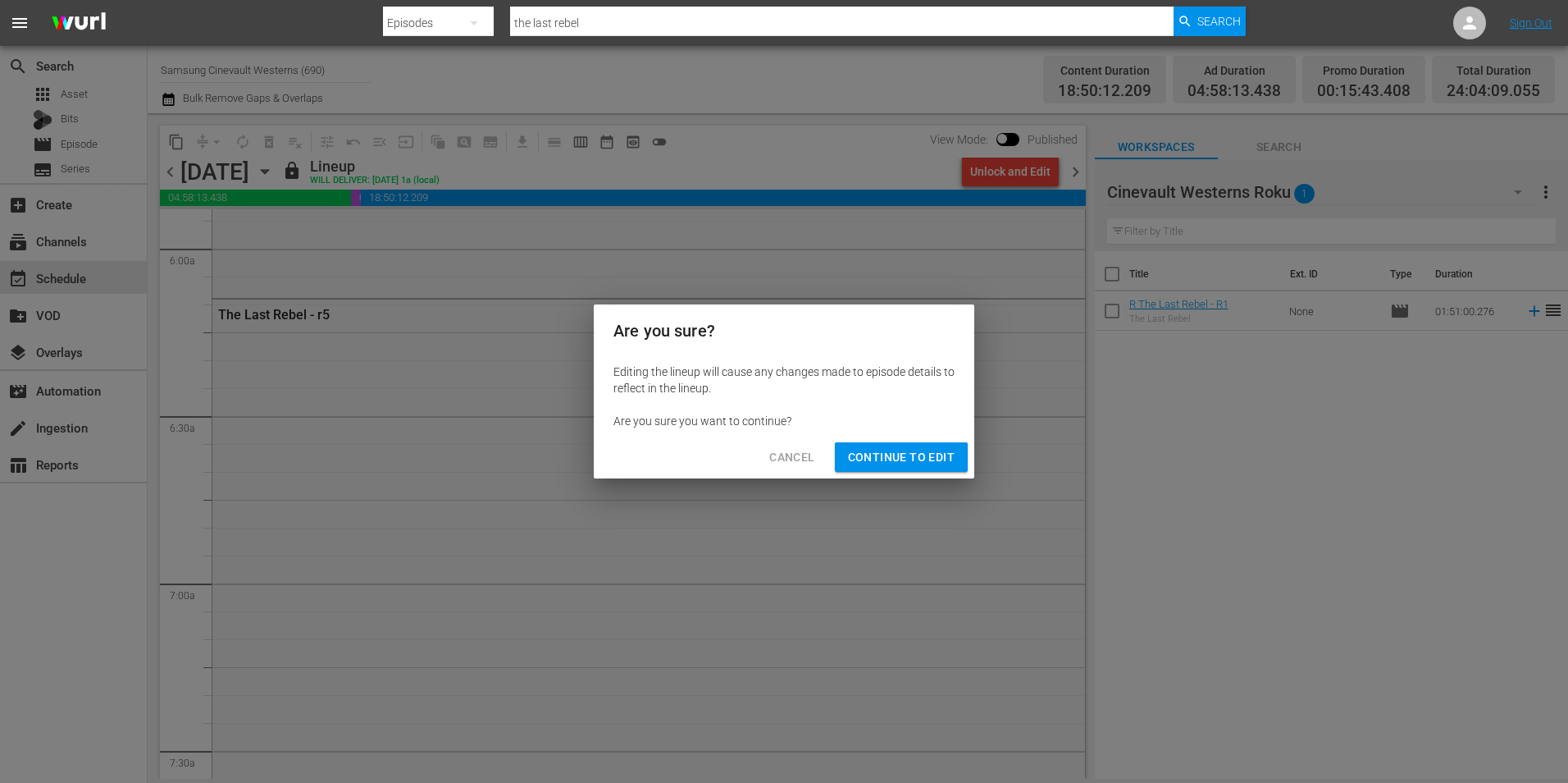
click at [877, 456] on span "Continue to Edit" at bounding box center [901, 457] width 106 height 21
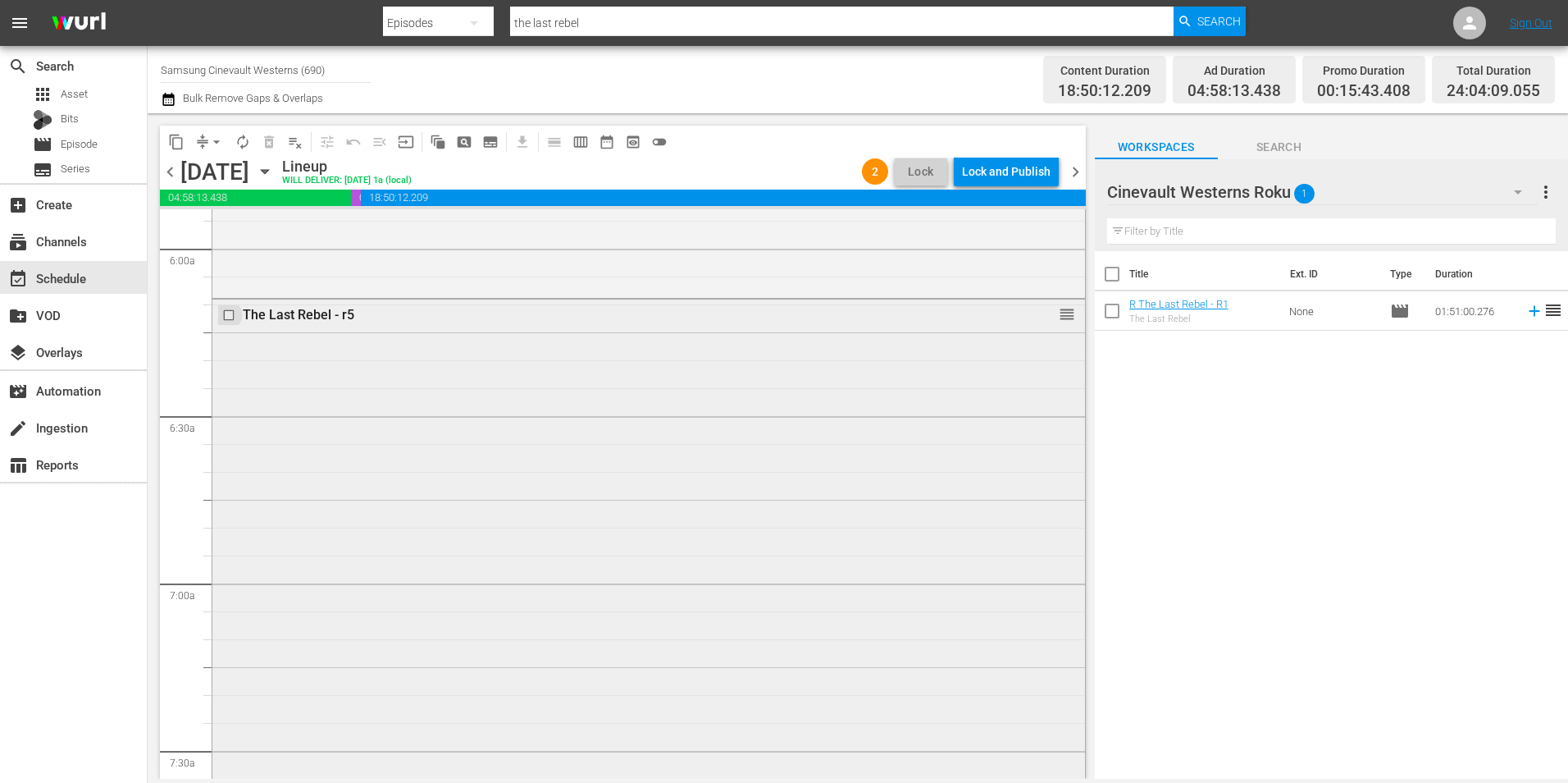
click at [235, 313] on input "checkbox" at bounding box center [230, 315] width 17 height 14
click at [269, 139] on span "delete_forever_outlined" at bounding box center [269, 142] width 17 height 17
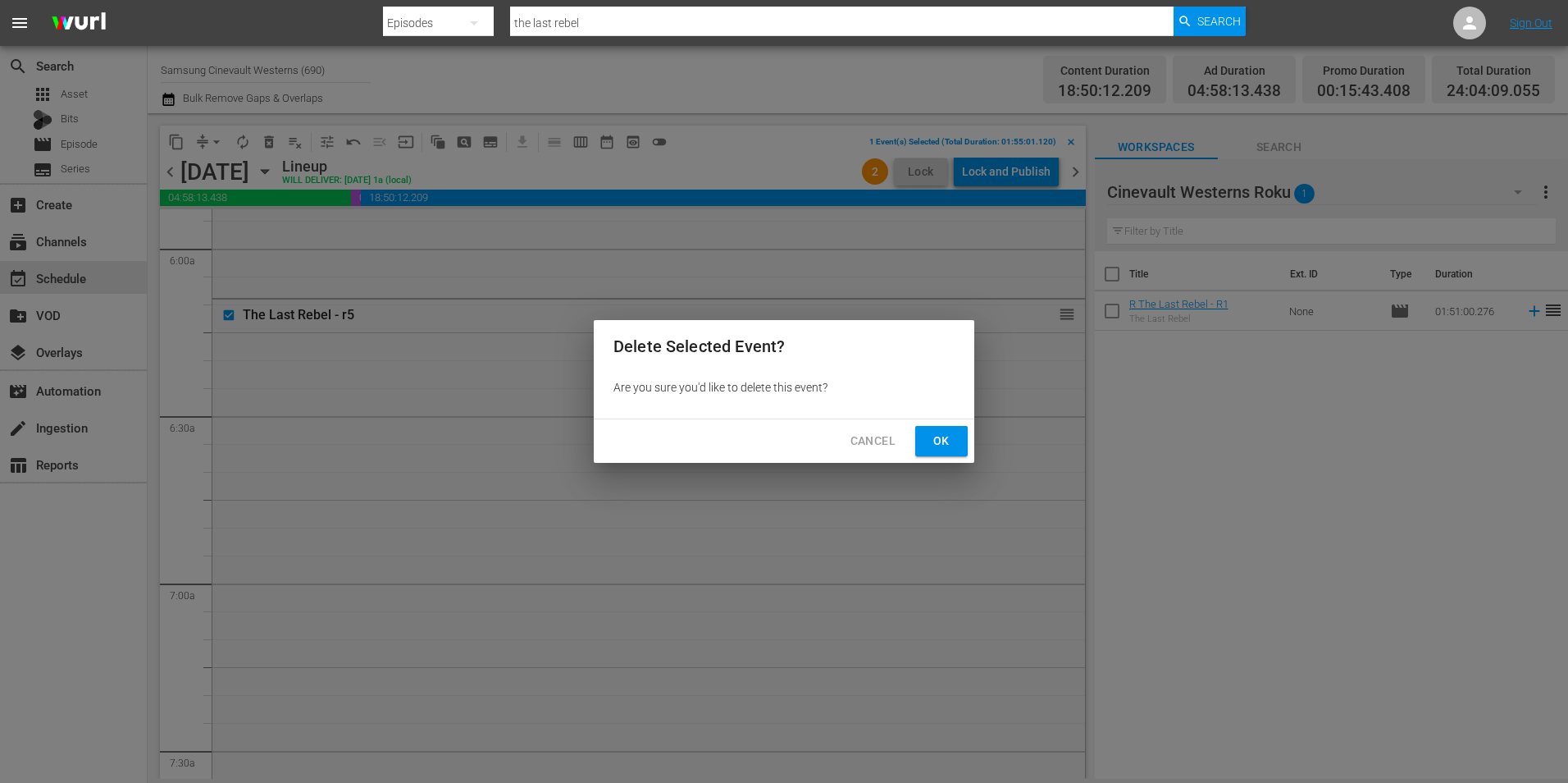
click at [947, 439] on span "Ok" at bounding box center [941, 440] width 26 height 21
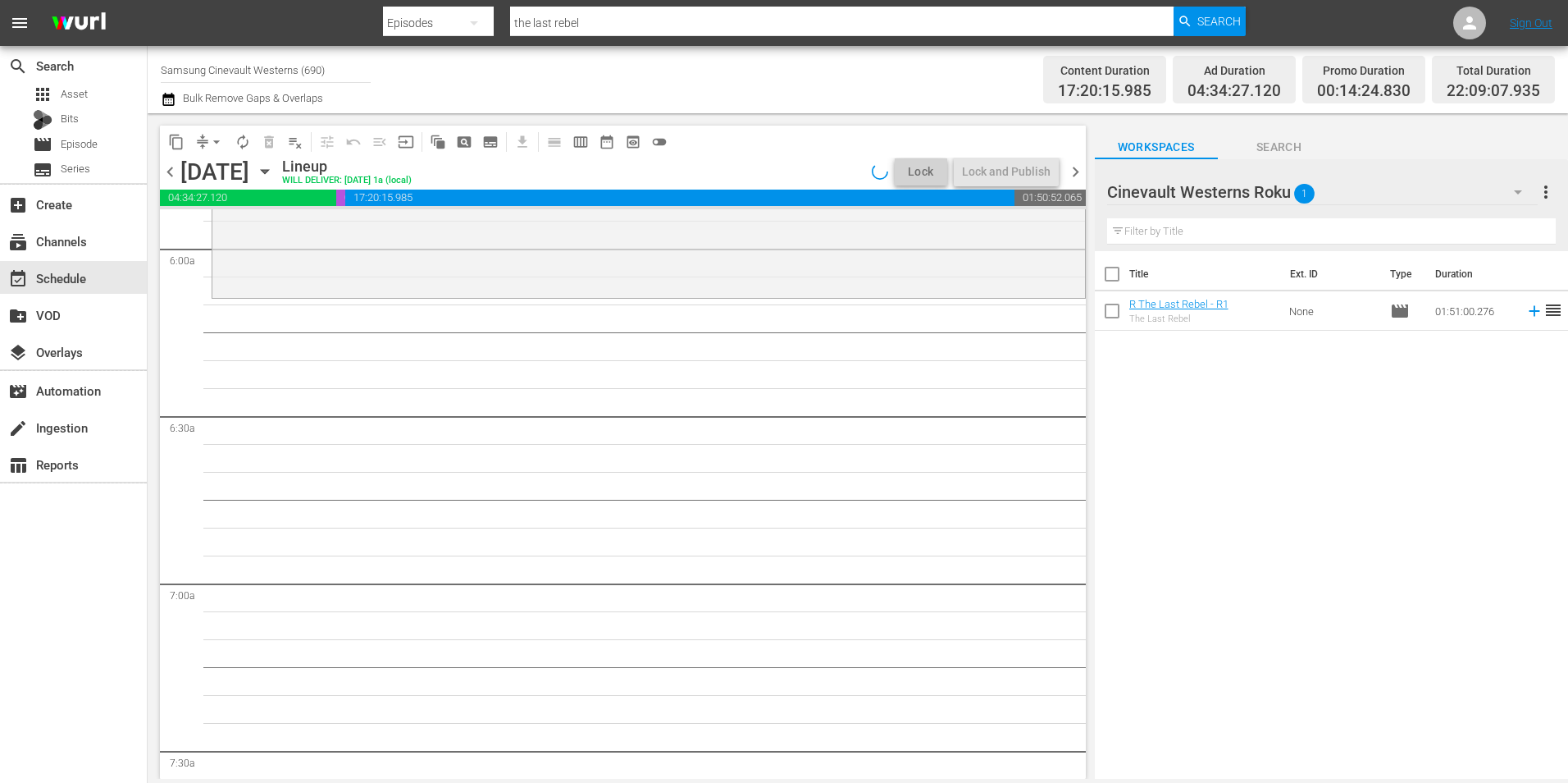
click at [1366, 196] on div "Cinevault Westerns Roku 1" at bounding box center [1322, 192] width 430 height 46
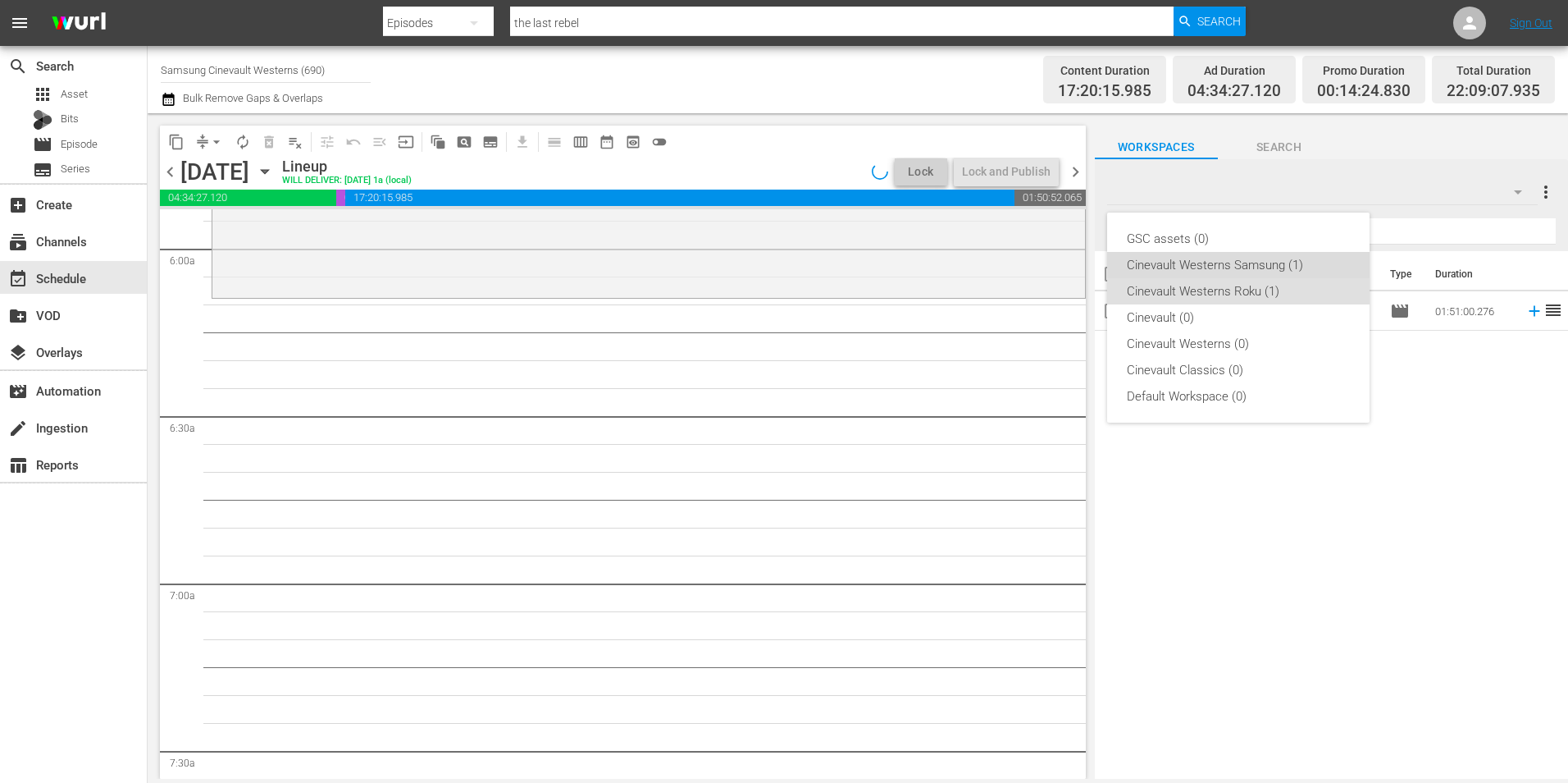
click at [1284, 265] on div "Cinevault Westerns Samsung (1)" at bounding box center [1237, 264] width 223 height 26
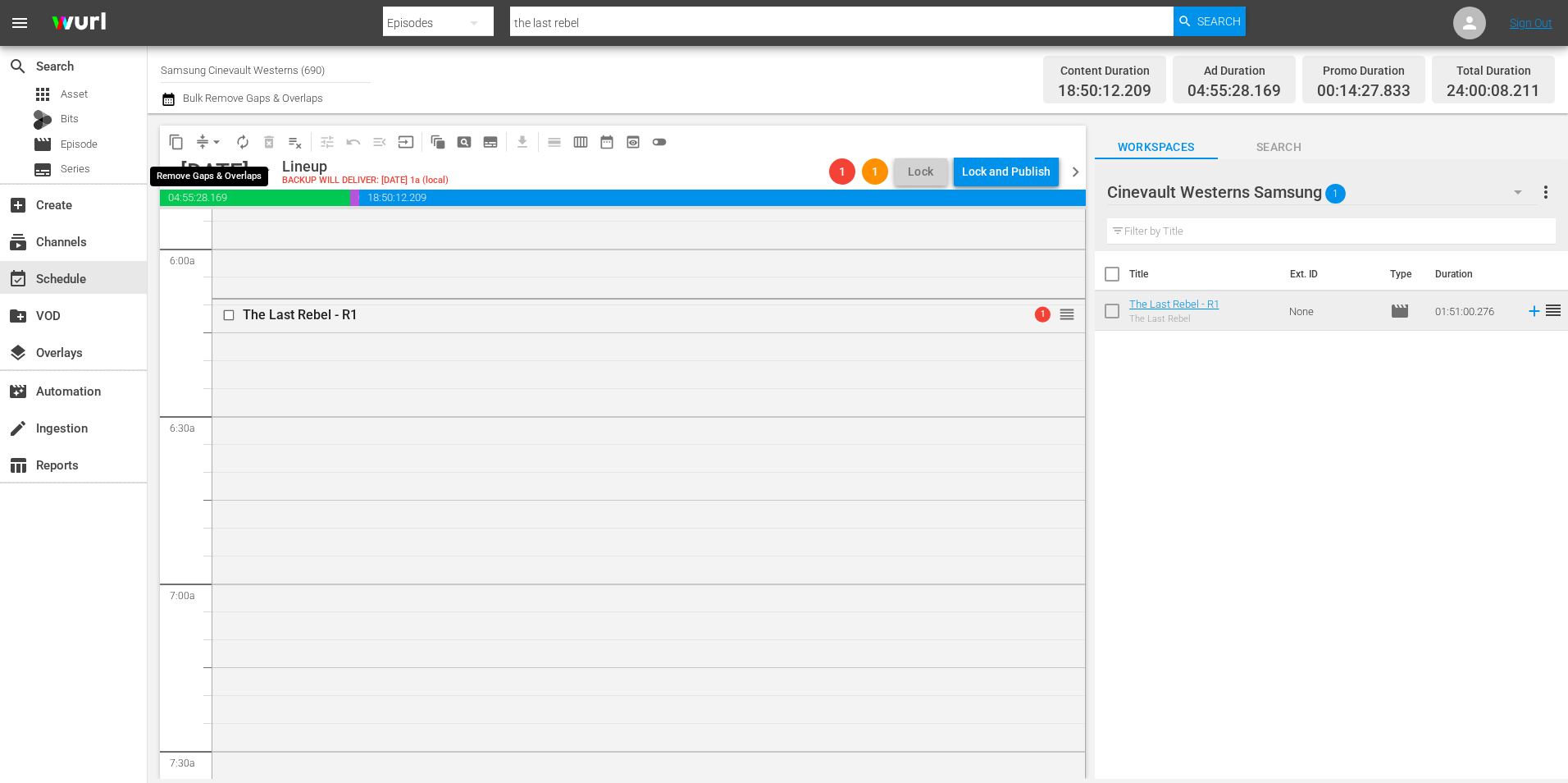
click at [214, 136] on span "arrow_drop_down" at bounding box center [216, 142] width 17 height 17
click at [243, 172] on li "Align to Midnight" at bounding box center [216, 175] width 172 height 27
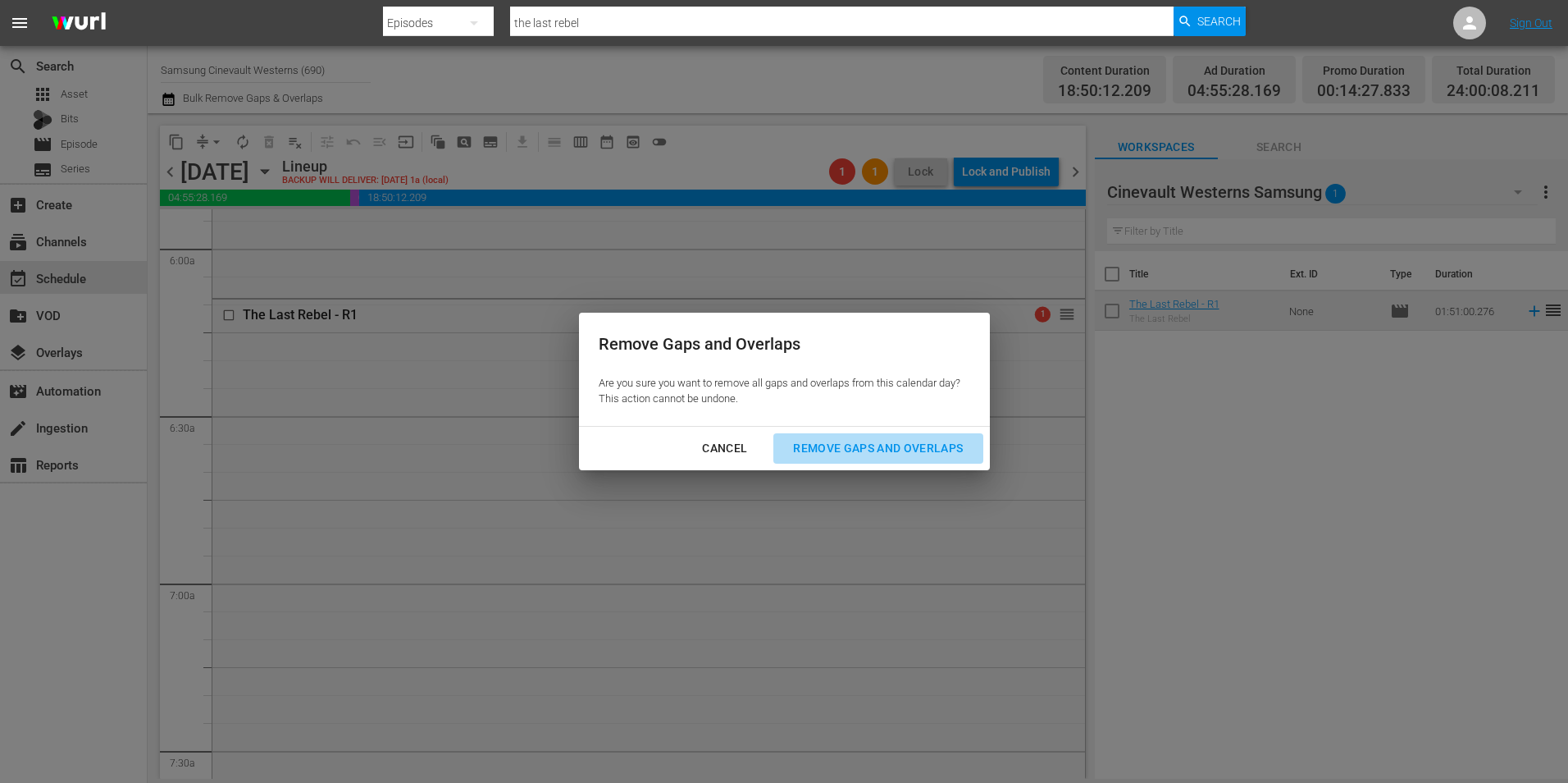
click at [921, 455] on div "Remove Gaps and Overlaps" at bounding box center [877, 448] width 196 height 21
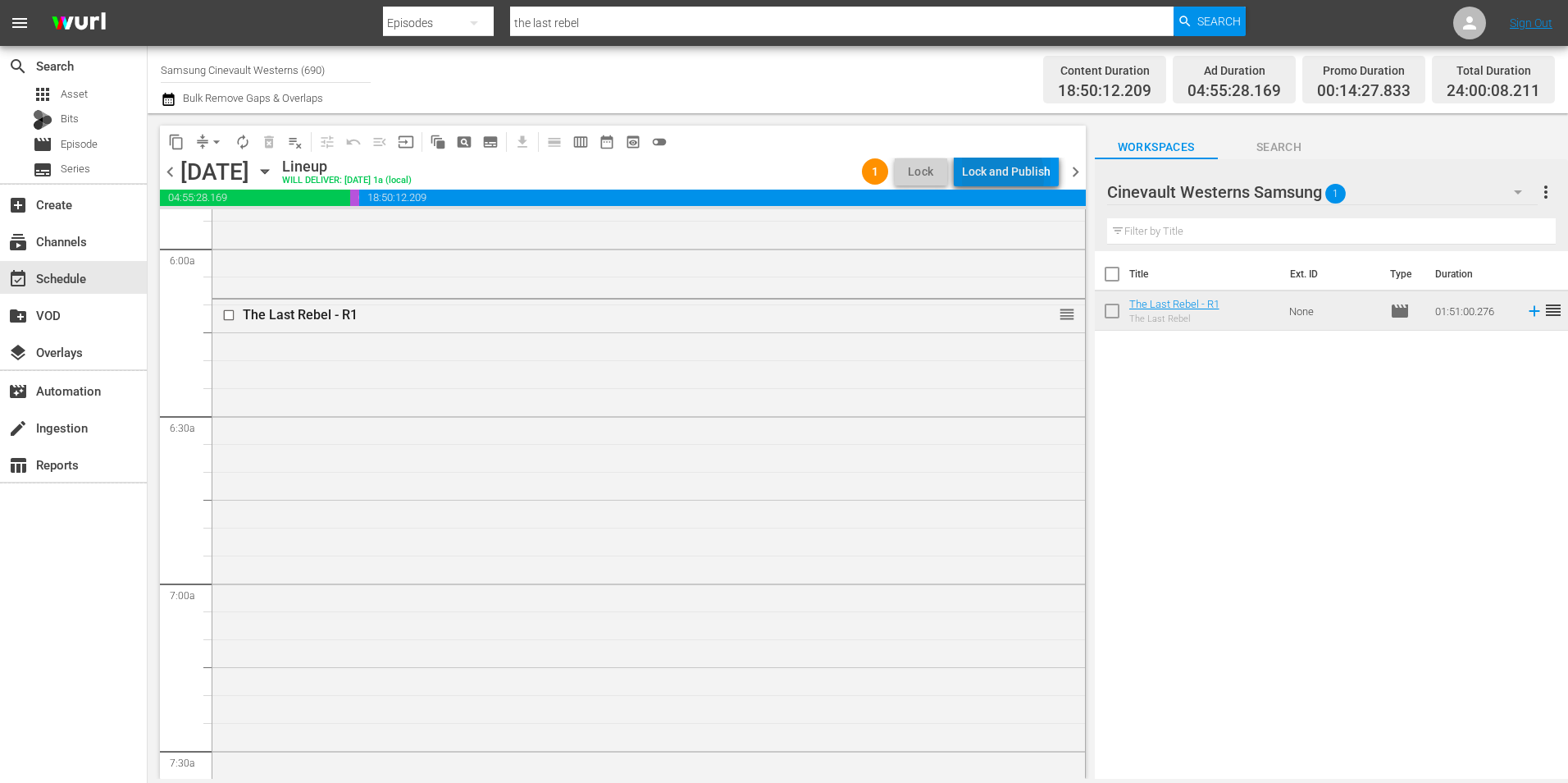
click at [987, 177] on div "Lock and Publish" at bounding box center [1005, 172] width 88 height 30
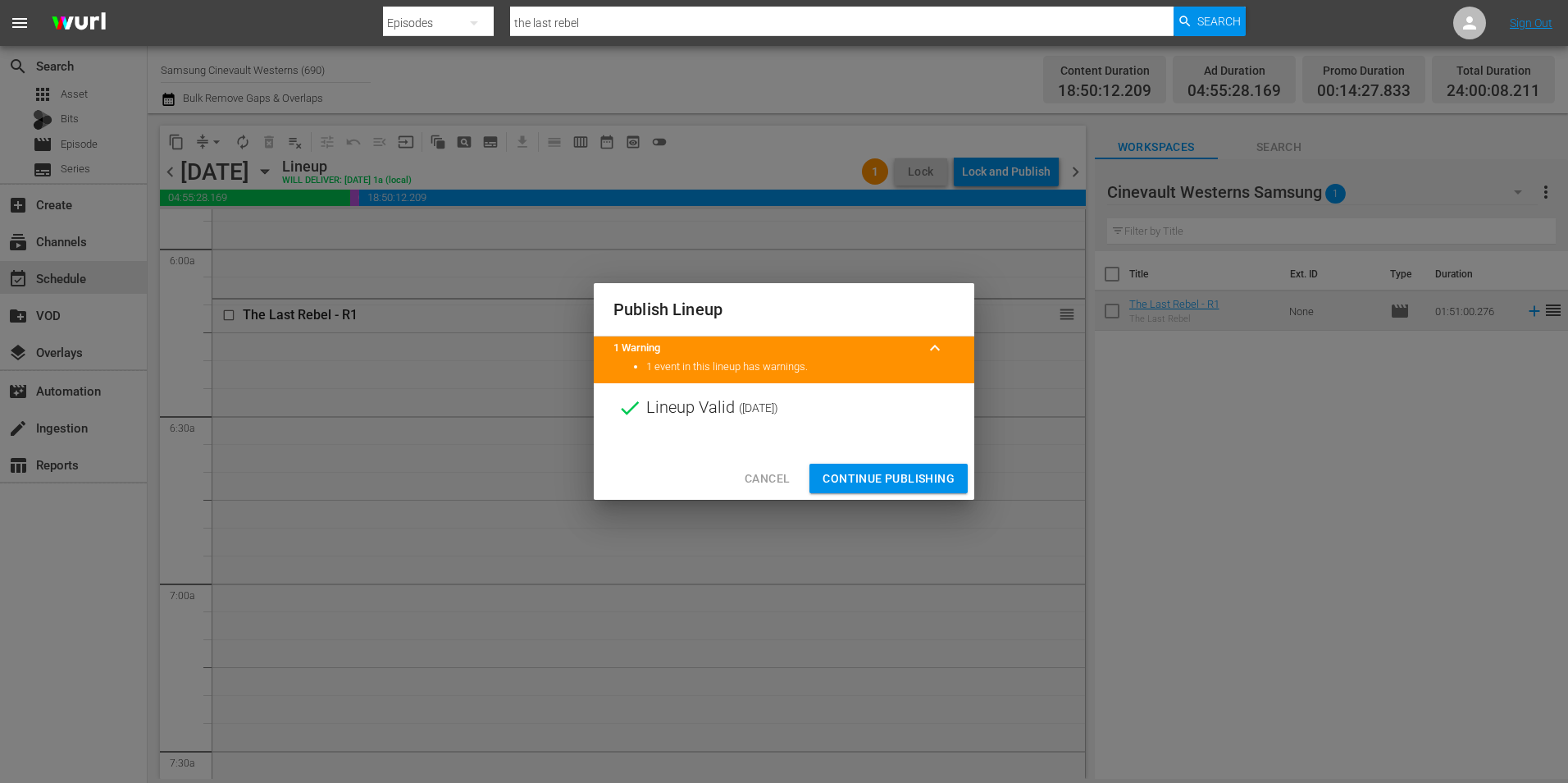
click at [865, 482] on span "Continue Publishing" at bounding box center [888, 478] width 132 height 21
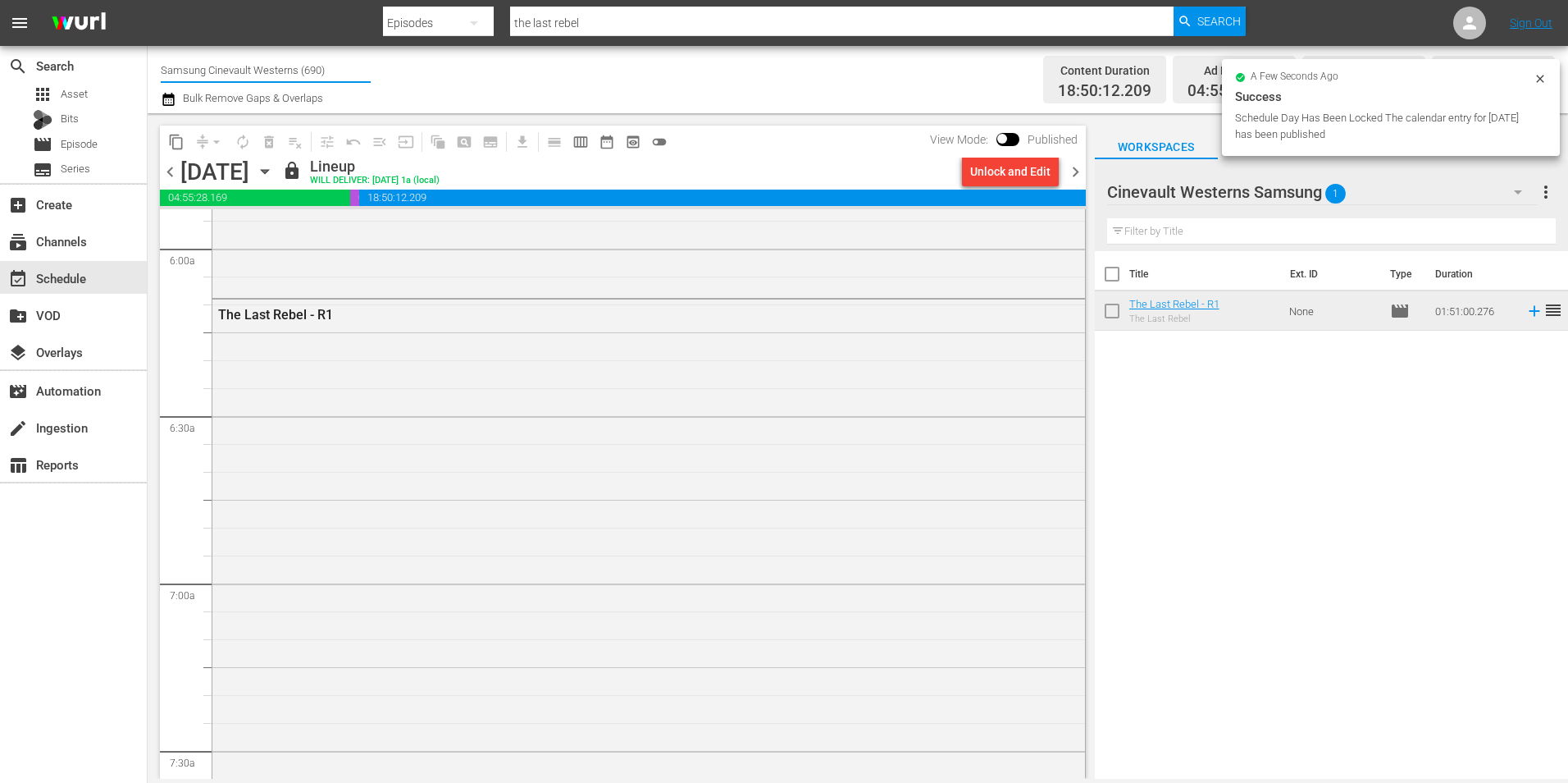
click at [270, 65] on input "Samsung Cinevault Westerns (690)" at bounding box center [265, 70] width 210 height 40
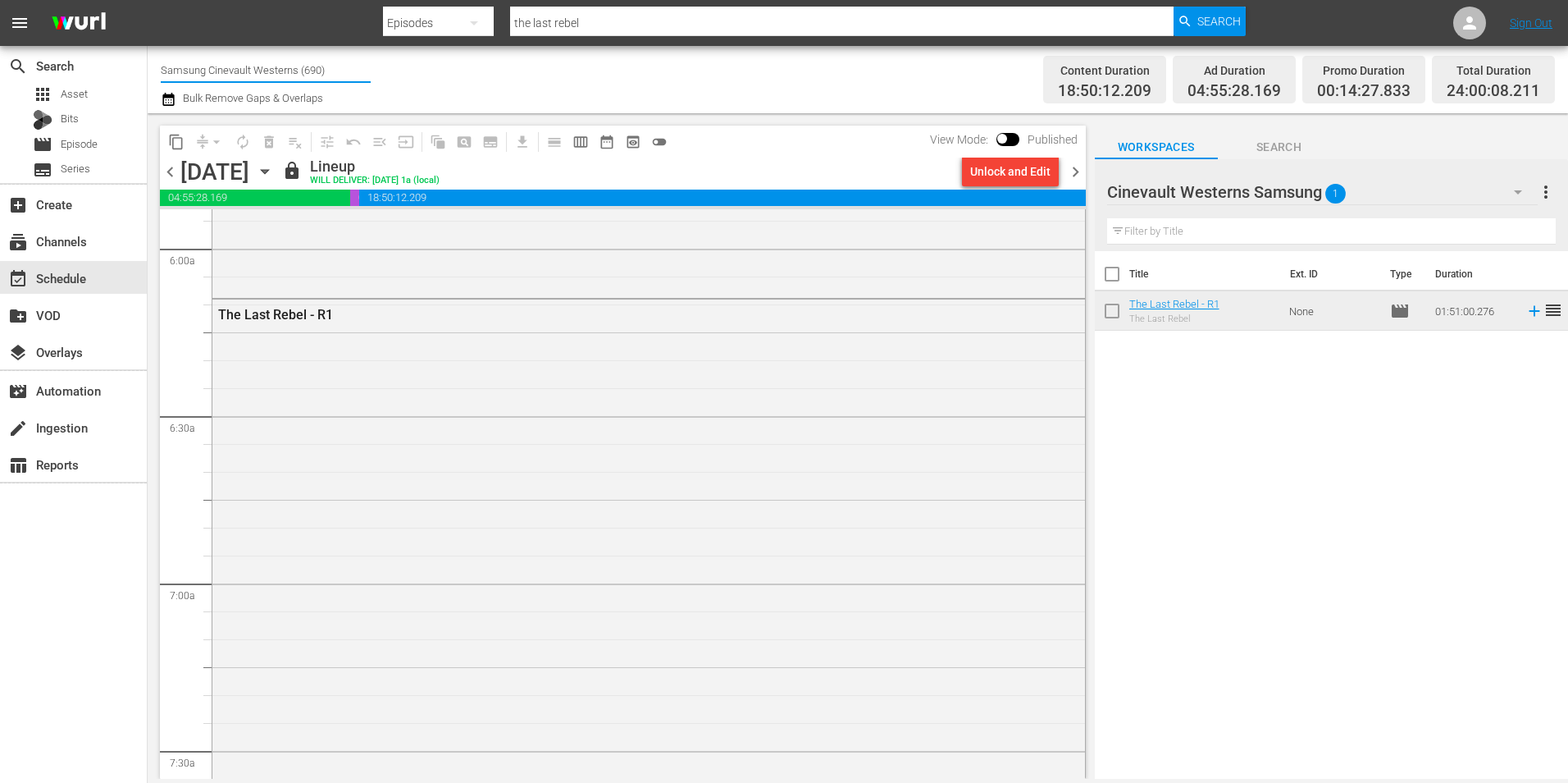
click at [270, 65] on input "Samsung Cinevault Westerns (690)" at bounding box center [265, 70] width 210 height 40
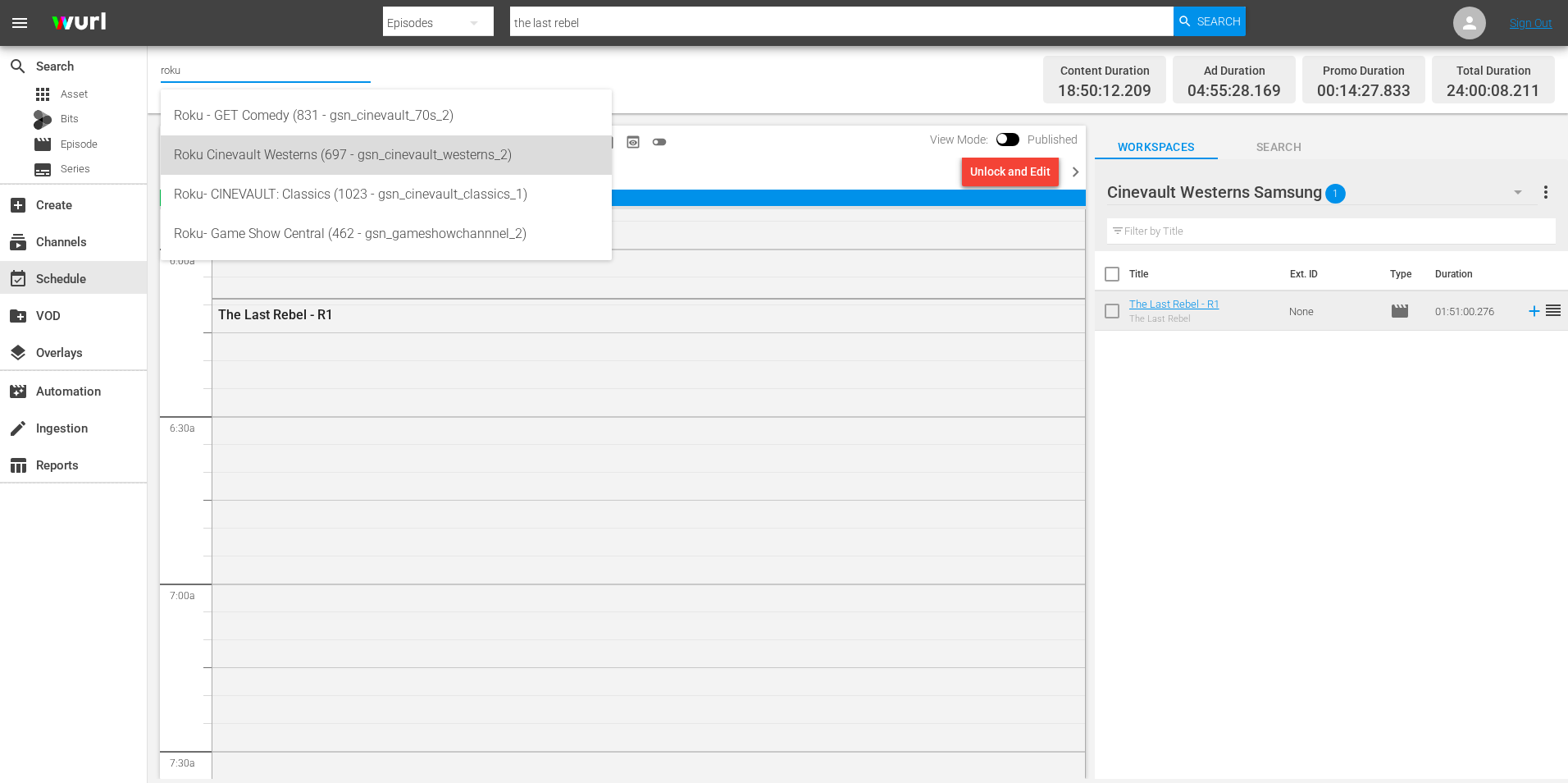
click at [234, 161] on div "Roku Cinevault Westerns (697 - gsn_cinevault_westerns_2)" at bounding box center [386, 155] width 425 height 40
type input "Roku Cinevault Westerns (697 - gsn_cinevault_westerns_2)"
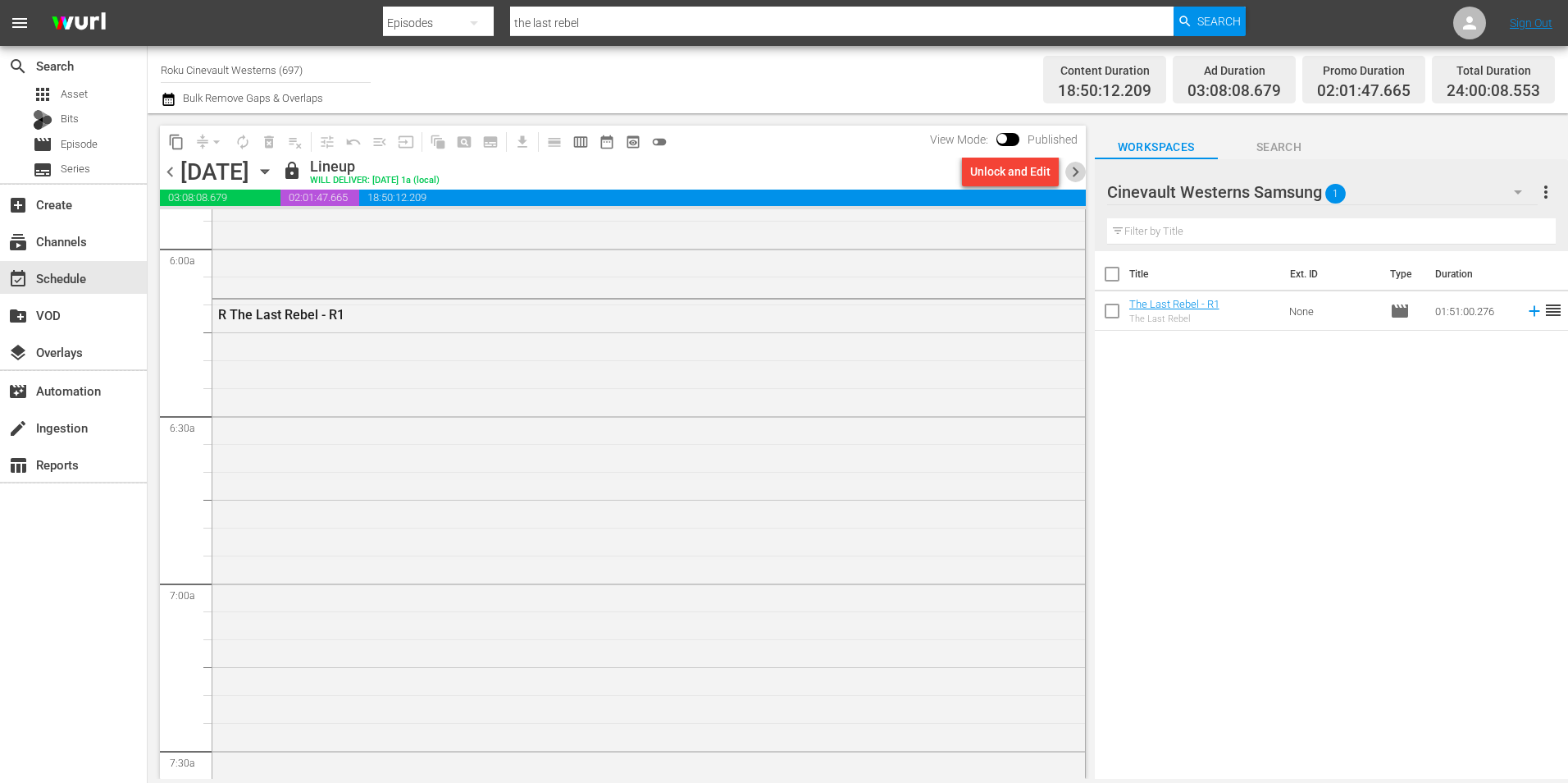
click at [1075, 176] on span "chevron_right" at bounding box center [1074, 172] width 21 height 21
click at [1075, 175] on span "chevron_right" at bounding box center [1074, 172] width 21 height 21
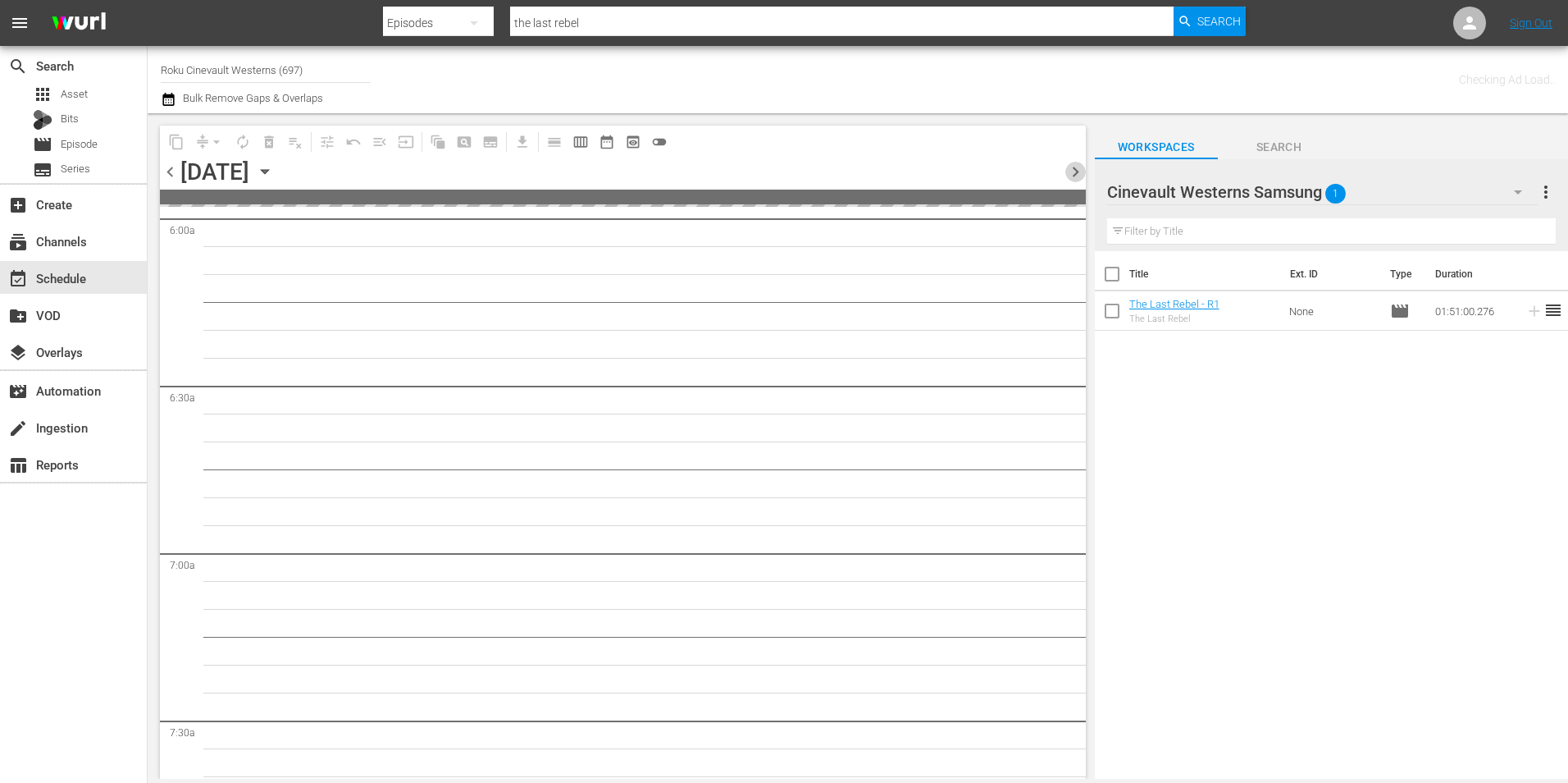
click at [1075, 175] on span "chevron_right" at bounding box center [1074, 172] width 21 height 21
click at [167, 166] on span "chevron_left" at bounding box center [170, 172] width 21 height 21
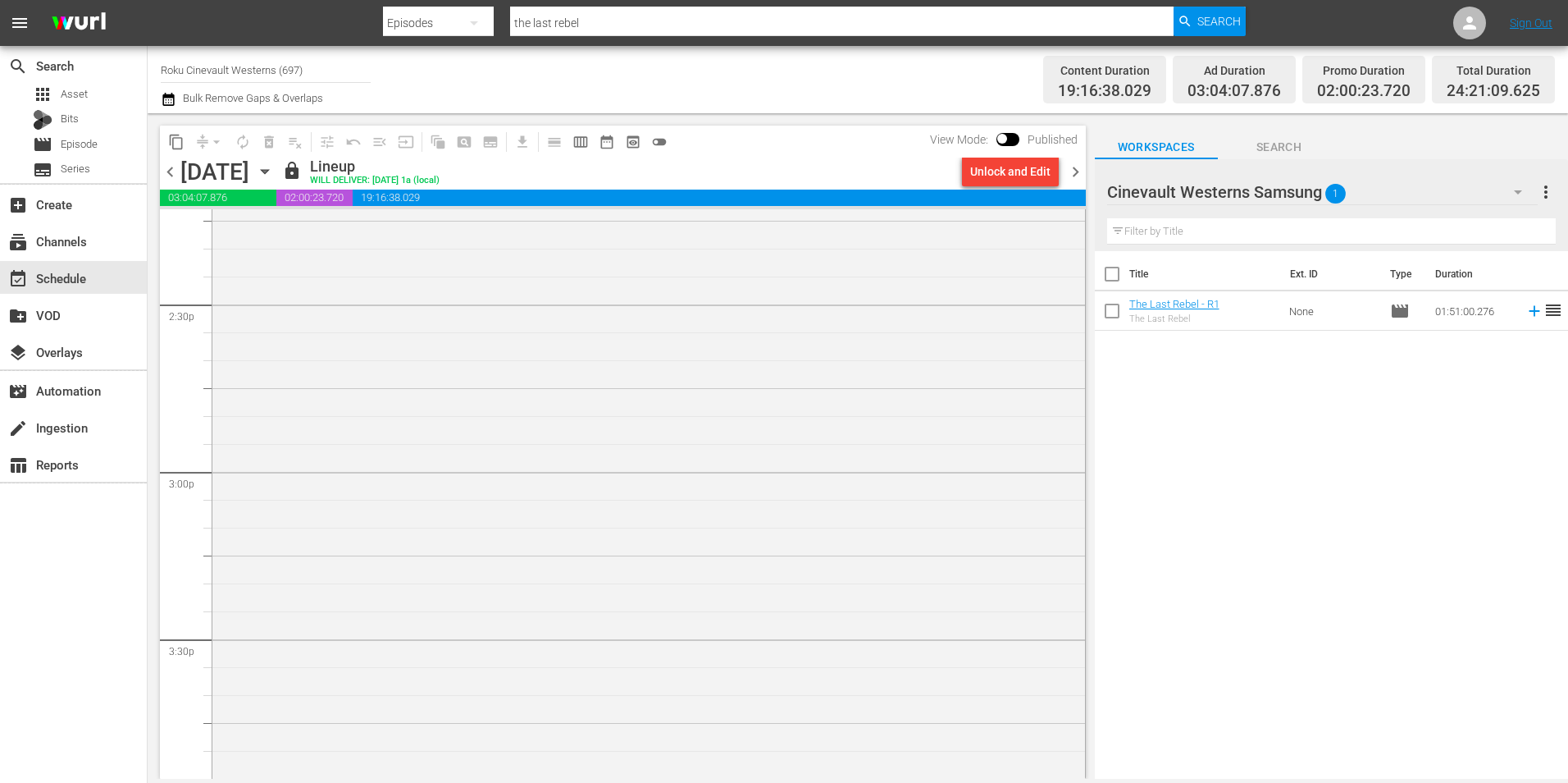
scroll to position [4594, 0]
click at [1002, 179] on div "Unlock and Edit" at bounding box center [1010, 172] width 80 height 30
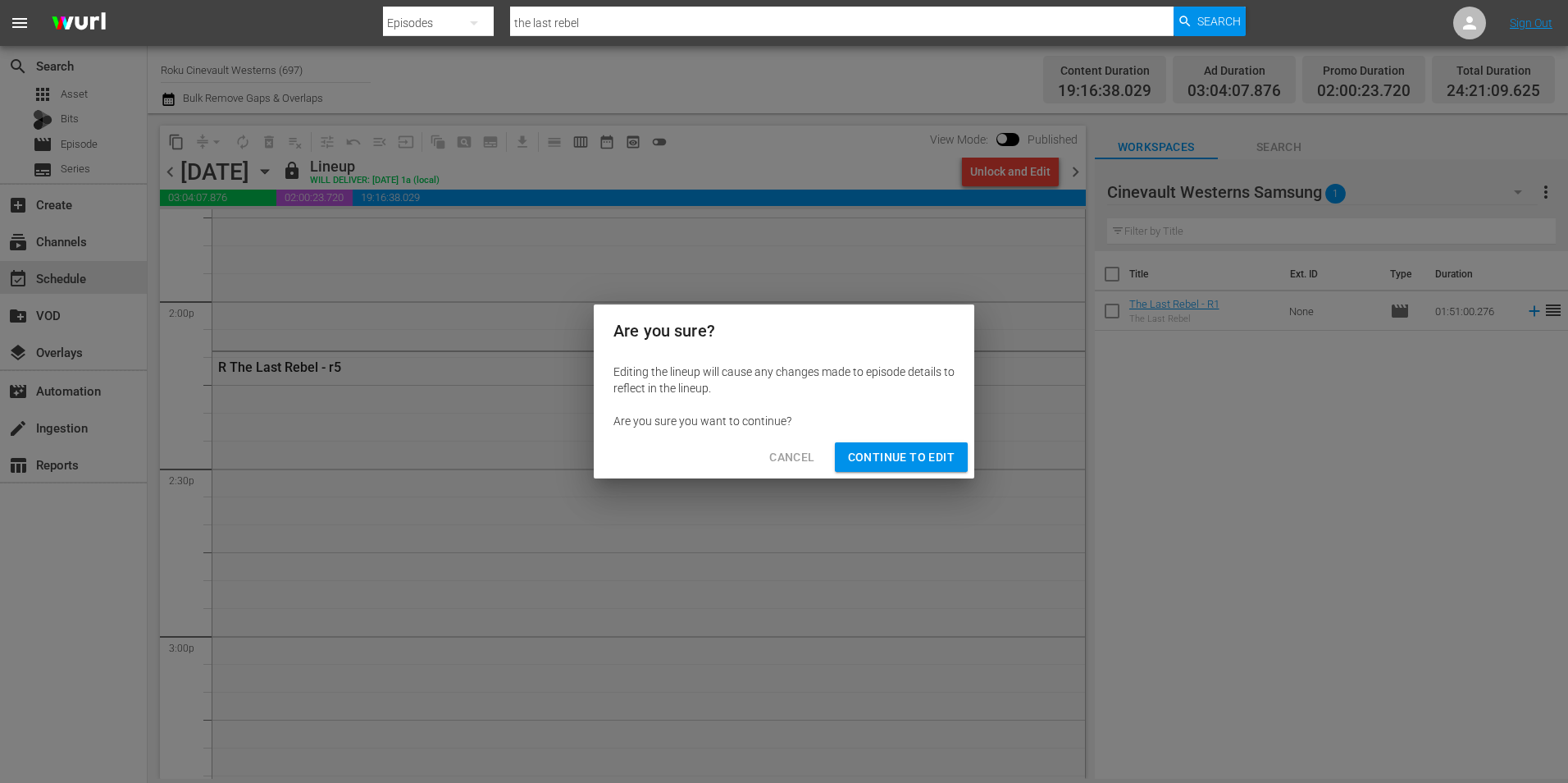
click at [872, 460] on span "Continue to Edit" at bounding box center [901, 457] width 106 height 21
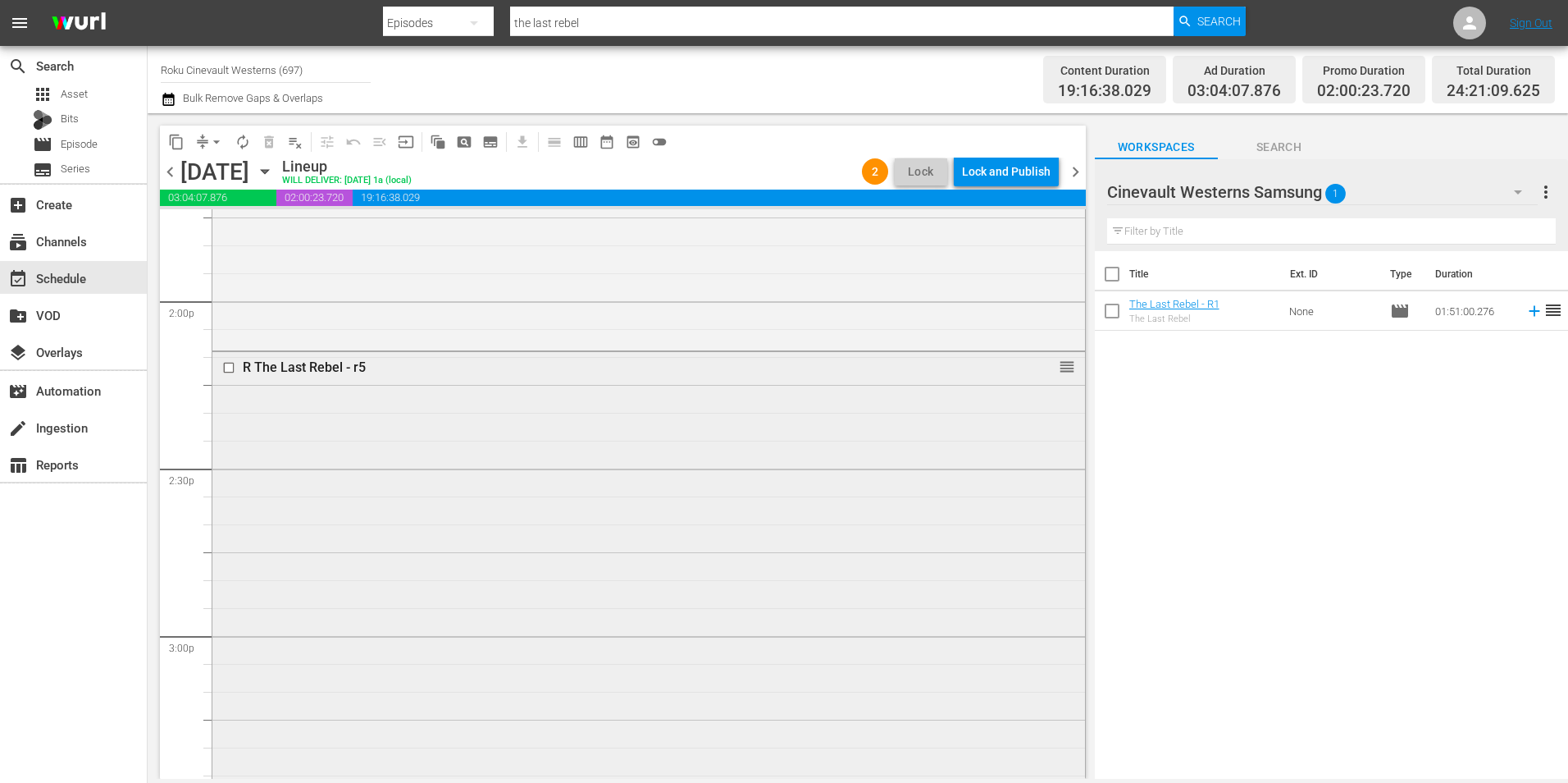
click at [228, 369] on input "checkbox" at bounding box center [230, 368] width 17 height 14
click at [267, 131] on span "delete_forever_outlined" at bounding box center [269, 142] width 26 height 26
click at [227, 366] on input "checkbox" at bounding box center [230, 368] width 17 height 14
click at [271, 149] on span "delete_forever_outlined" at bounding box center [269, 142] width 17 height 17
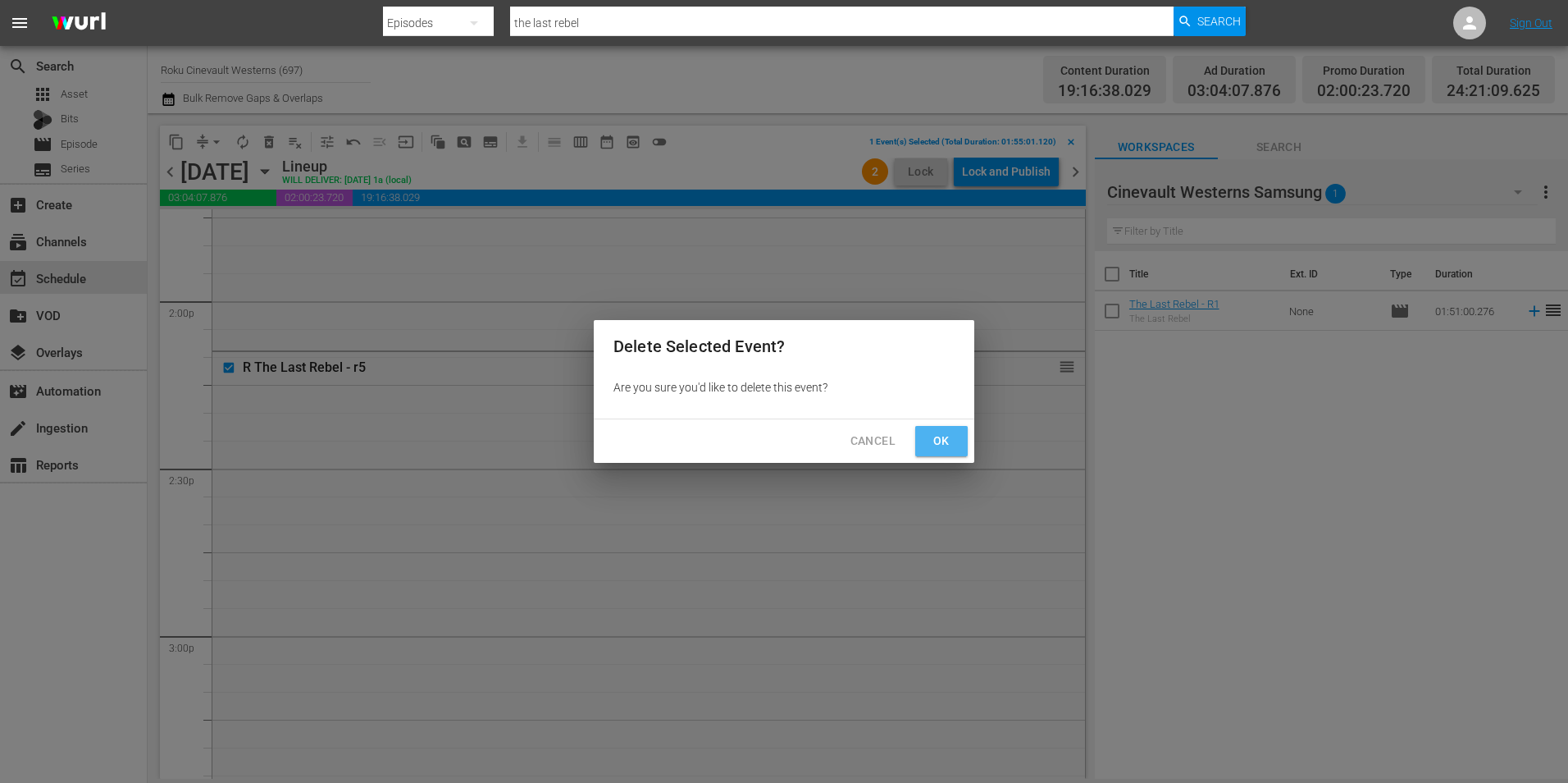
click at [938, 446] on span "Ok" at bounding box center [941, 440] width 26 height 21
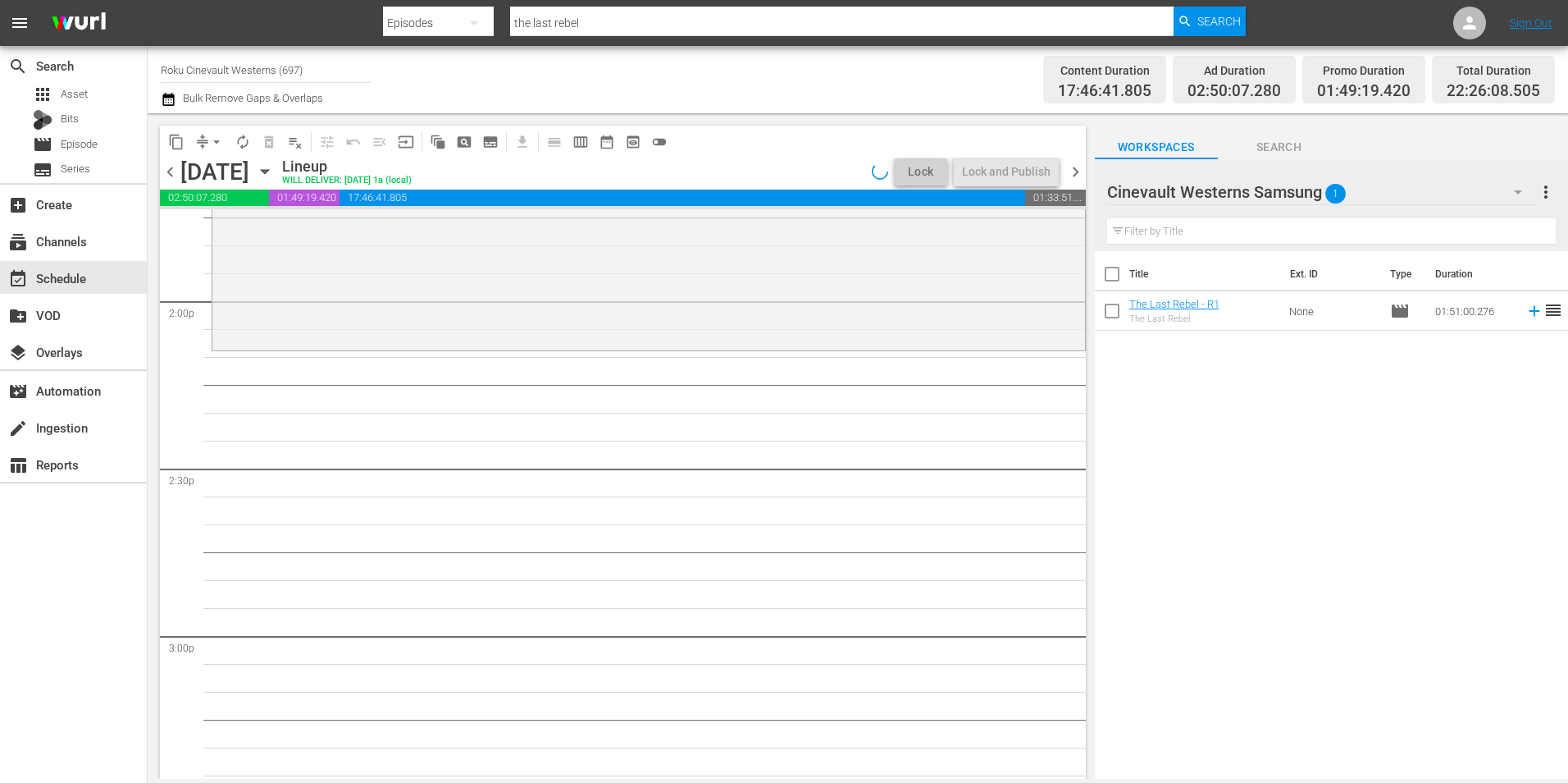
click at [1419, 189] on div "Cinevault Westerns Samsung 1" at bounding box center [1322, 192] width 430 height 46
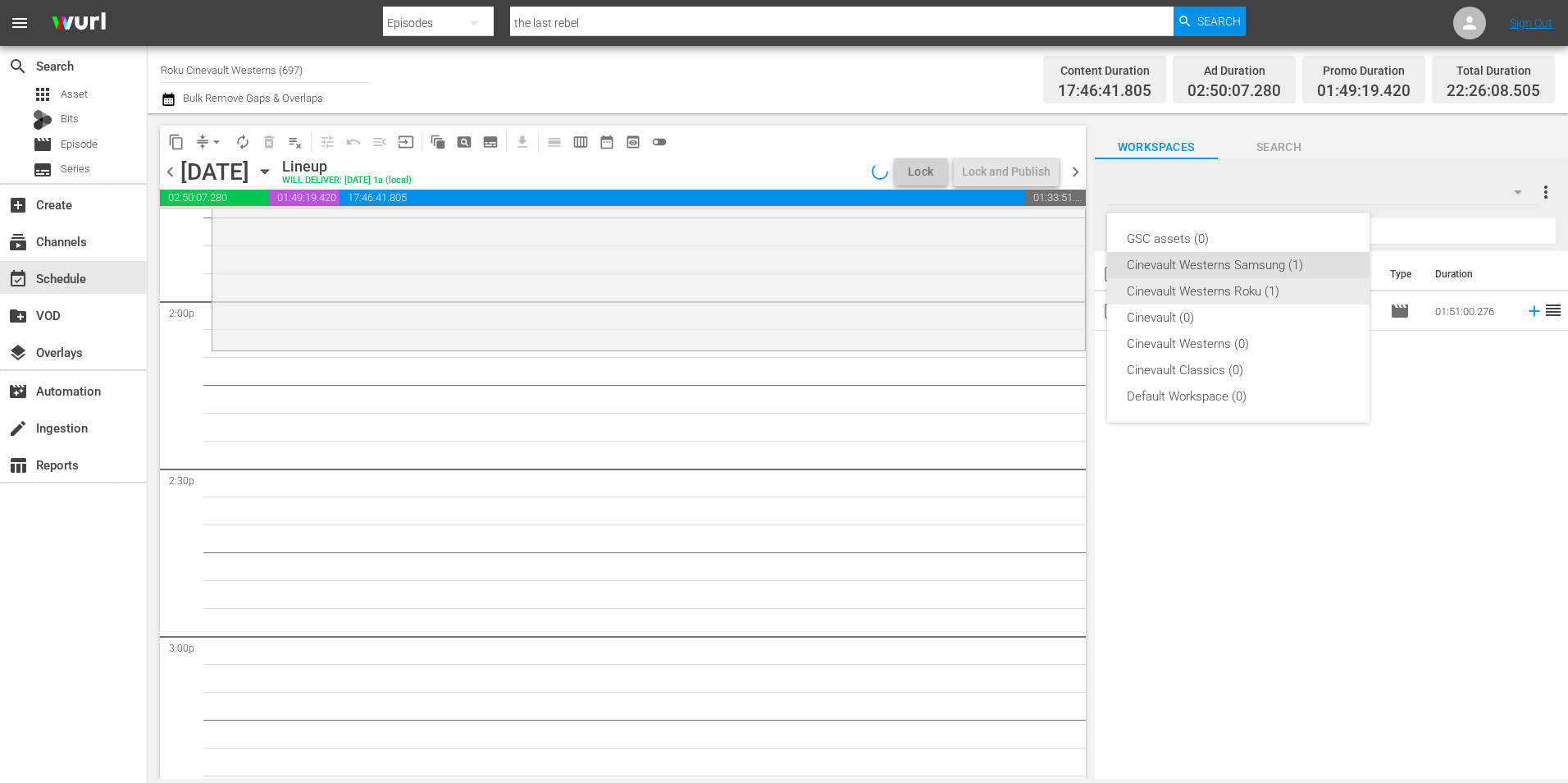
click at [1227, 299] on div "Cinevault Westerns Roku (1)" at bounding box center [1237, 291] width 223 height 26
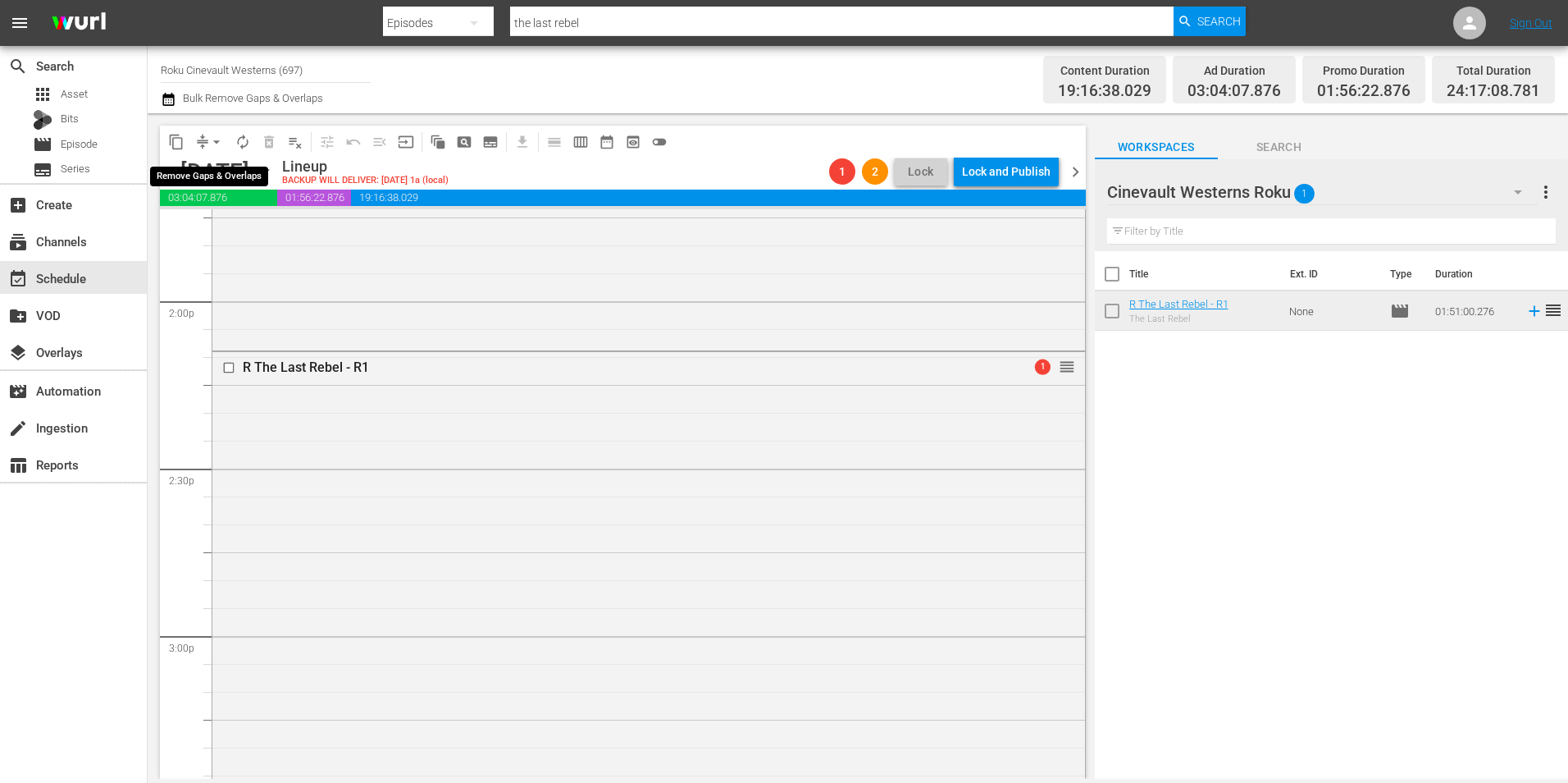
click at [217, 144] on span "arrow_drop_down" at bounding box center [216, 142] width 17 height 17
click at [232, 180] on li "Align to Midnight" at bounding box center [216, 175] width 172 height 27
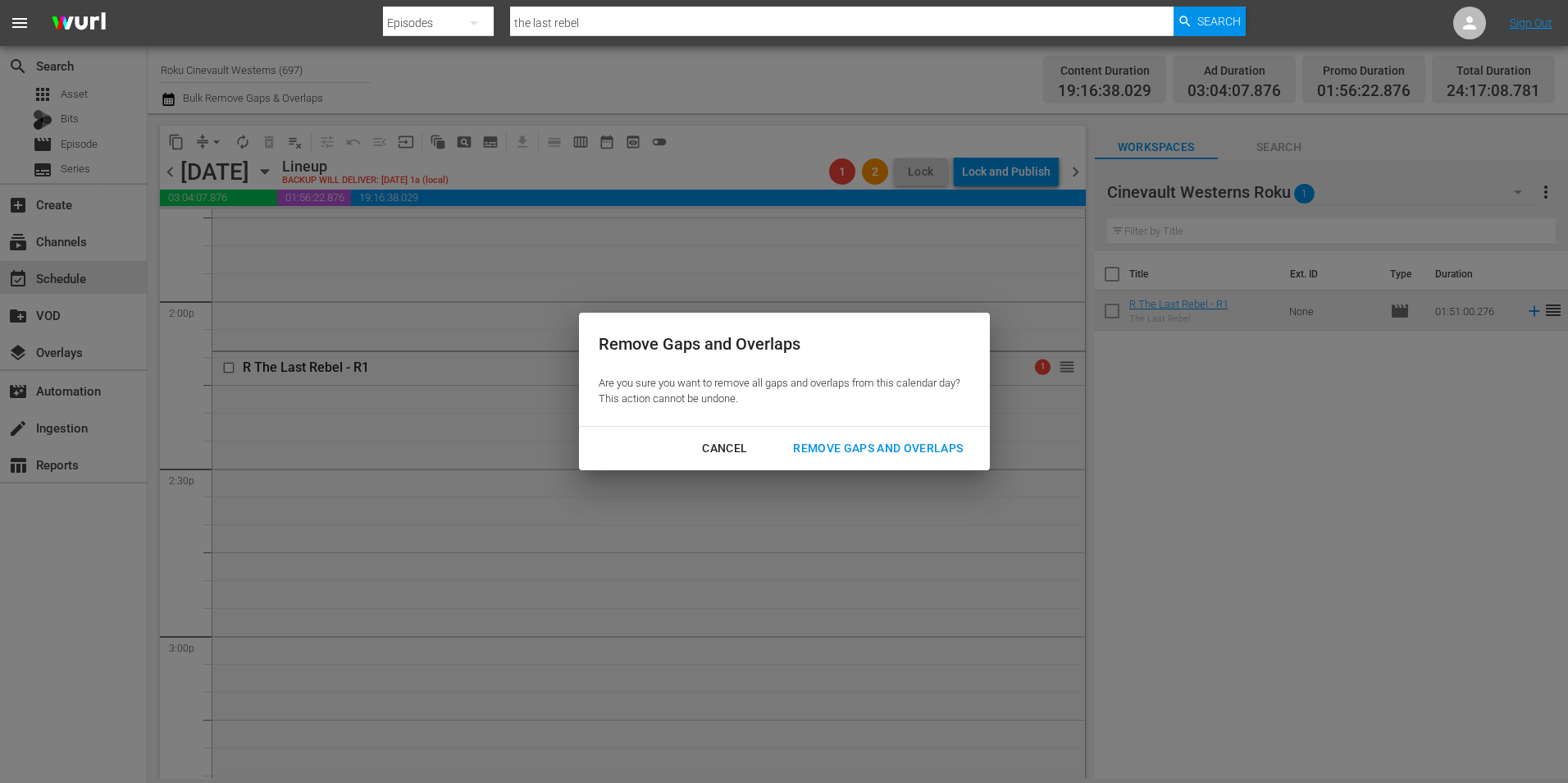
click at [906, 452] on div "Remove Gaps and Overlaps" at bounding box center [877, 448] width 196 height 21
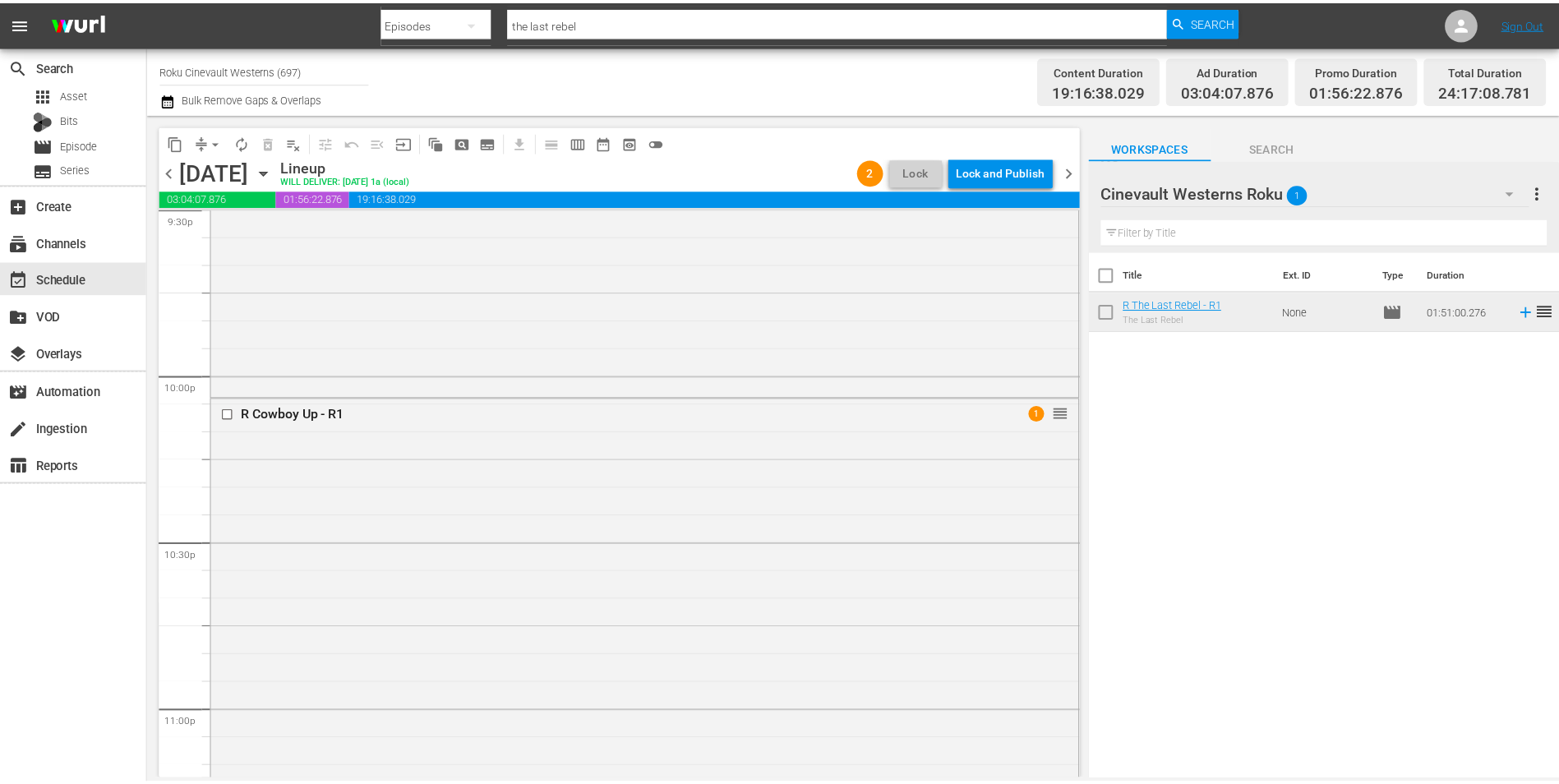
scroll to position [7157, 0]
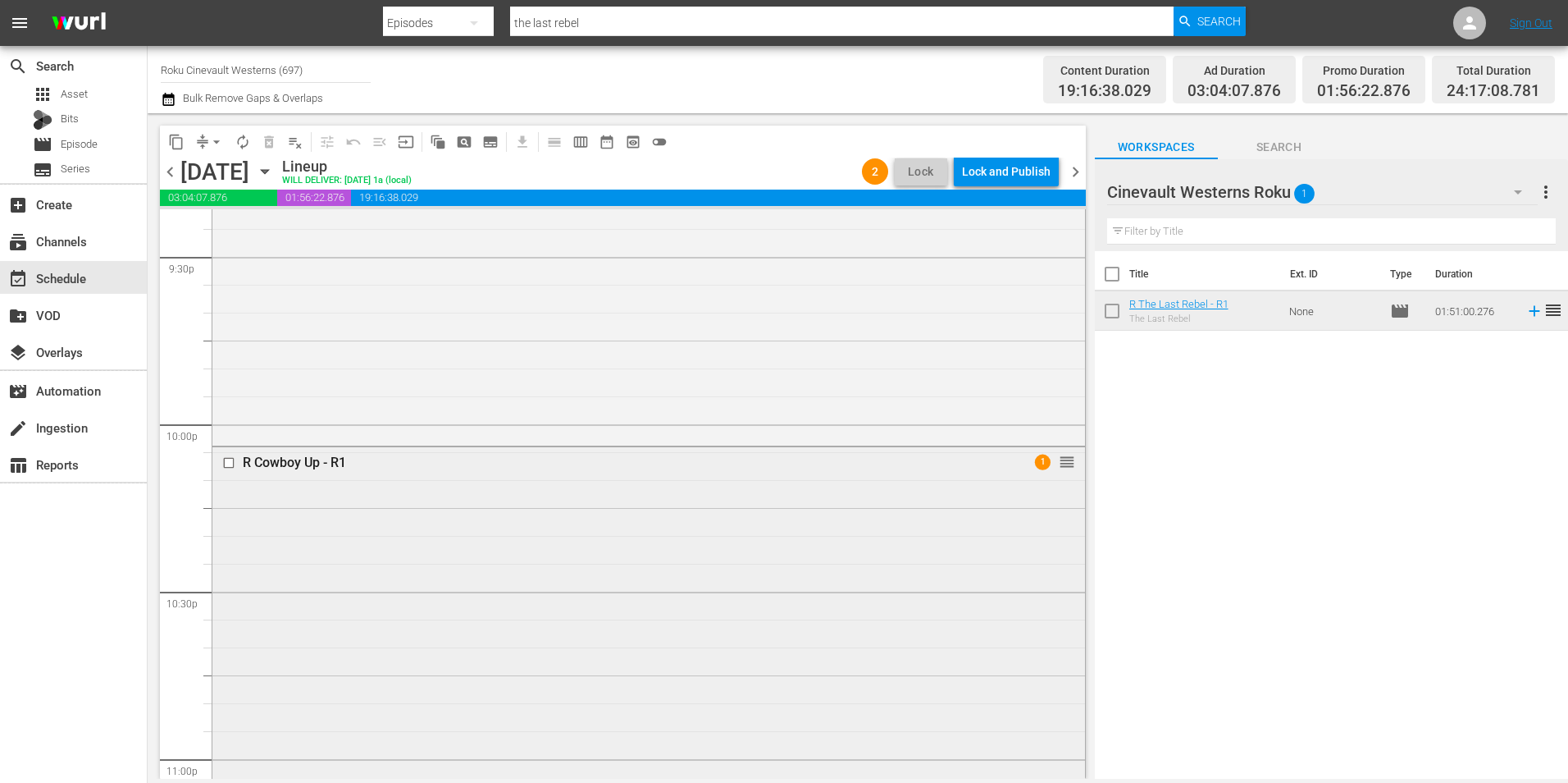
click at [230, 465] on input "checkbox" at bounding box center [230, 463] width 17 height 14
click at [273, 141] on span "delete_forever_outlined" at bounding box center [269, 142] width 17 height 17
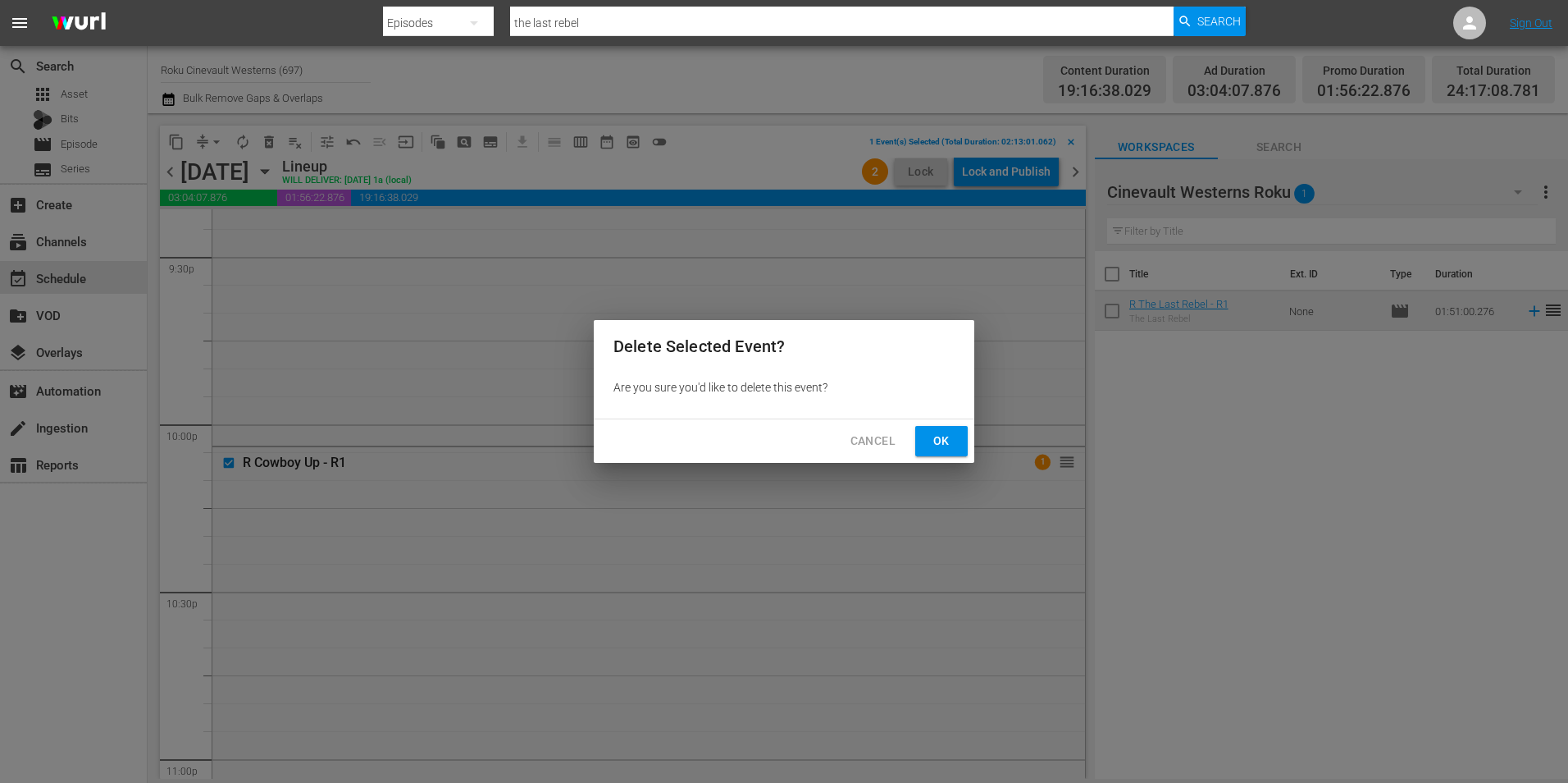
click at [949, 444] on span "Ok" at bounding box center [941, 440] width 26 height 21
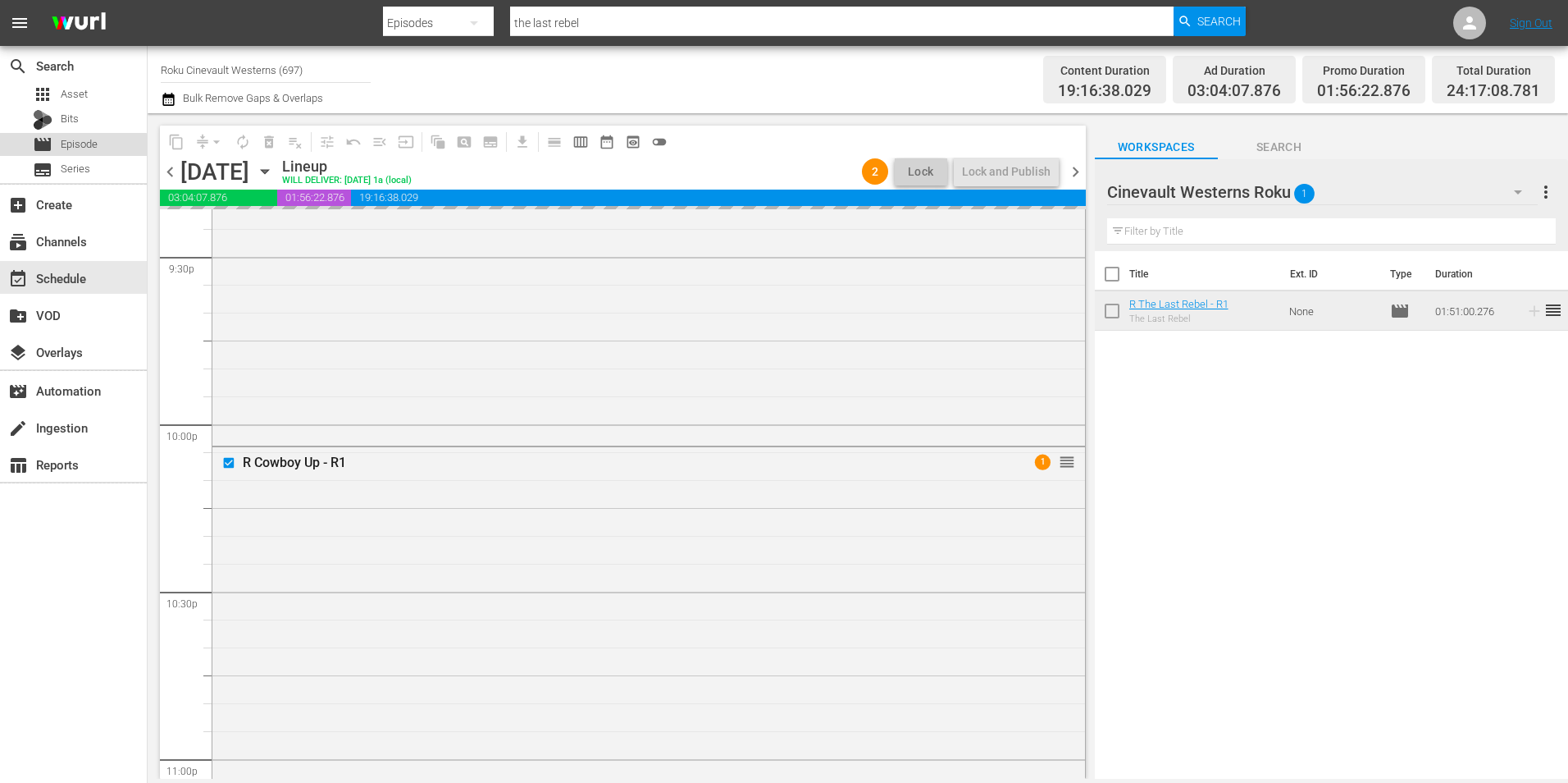
click at [72, 150] on span "Episode" at bounding box center [78, 144] width 37 height 17
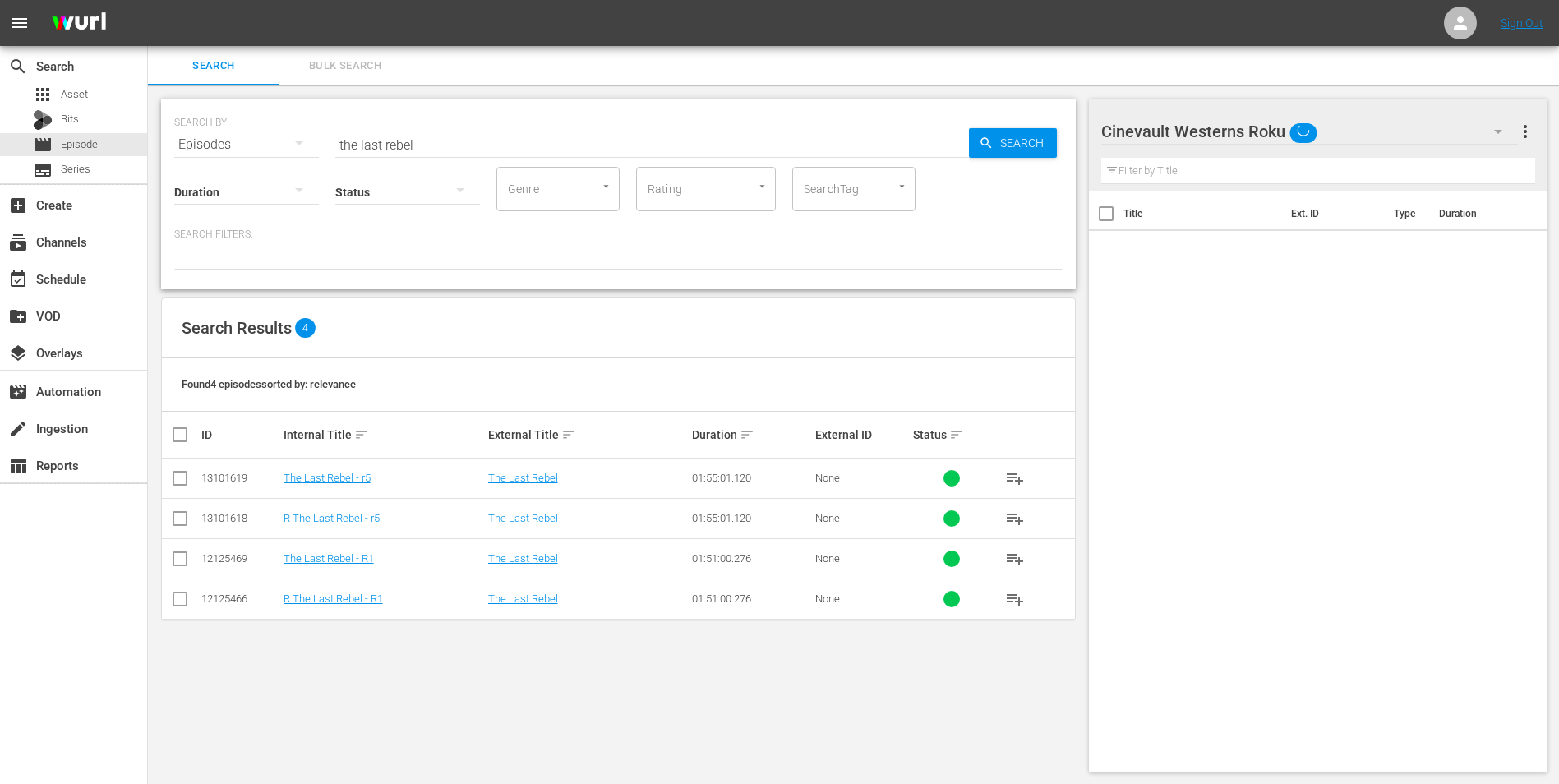
click at [464, 153] on div "Status" at bounding box center [407, 181] width 144 height 59
click at [465, 148] on input "the last rebel" at bounding box center [652, 144] width 634 height 40
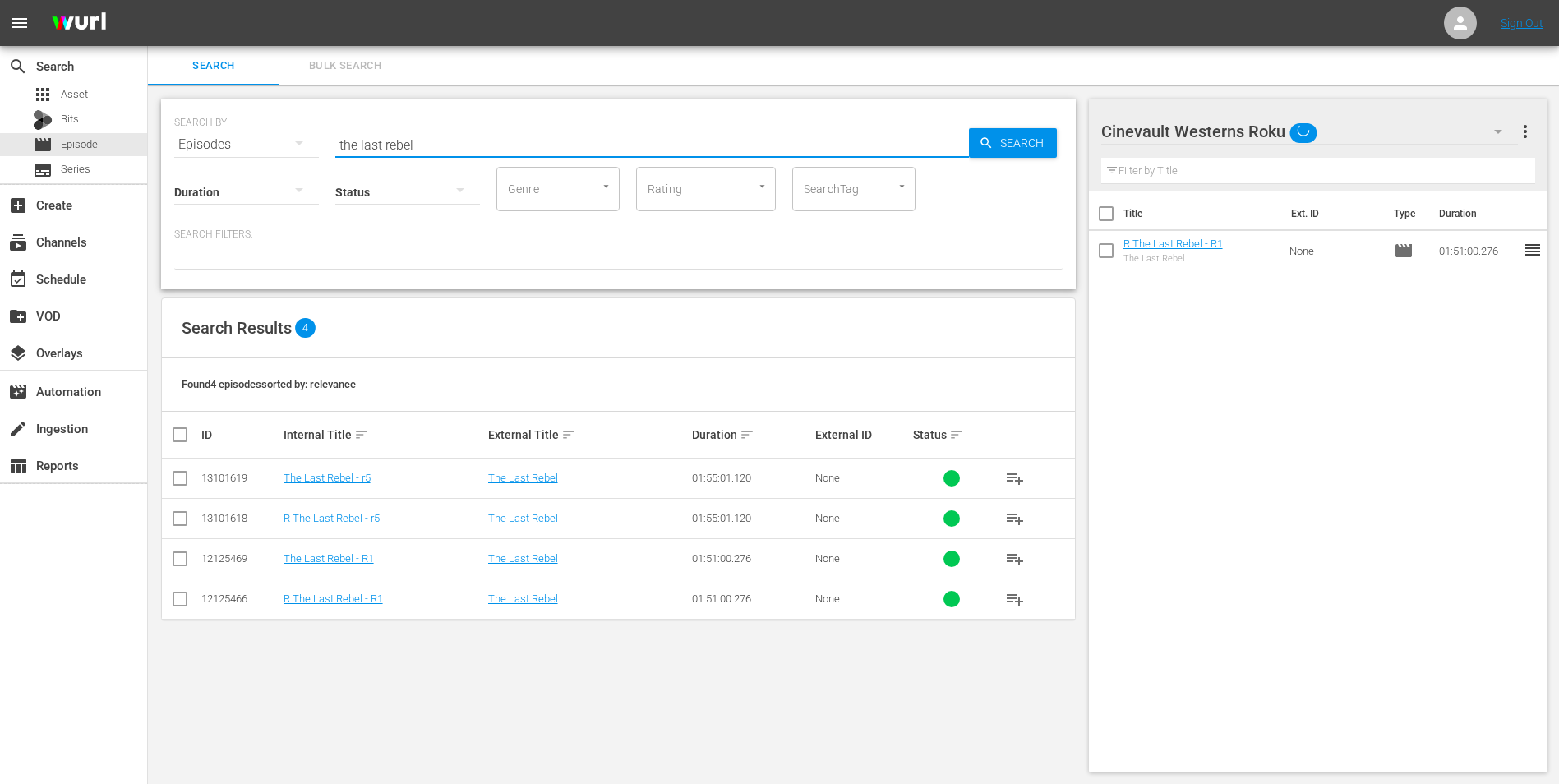
click at [465, 148] on input "the last rebel" at bounding box center [652, 144] width 634 height 40
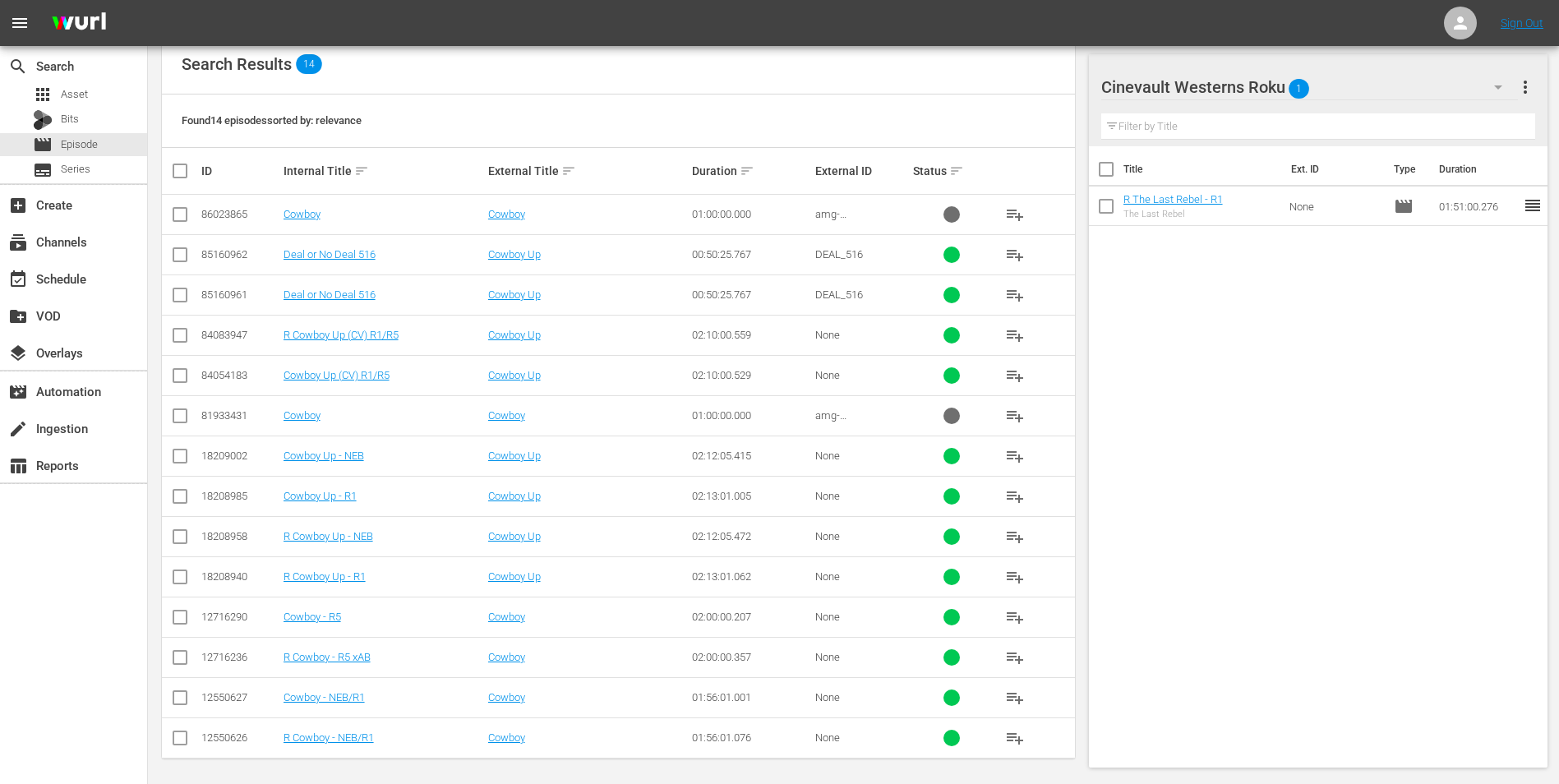
scroll to position [269, 0]
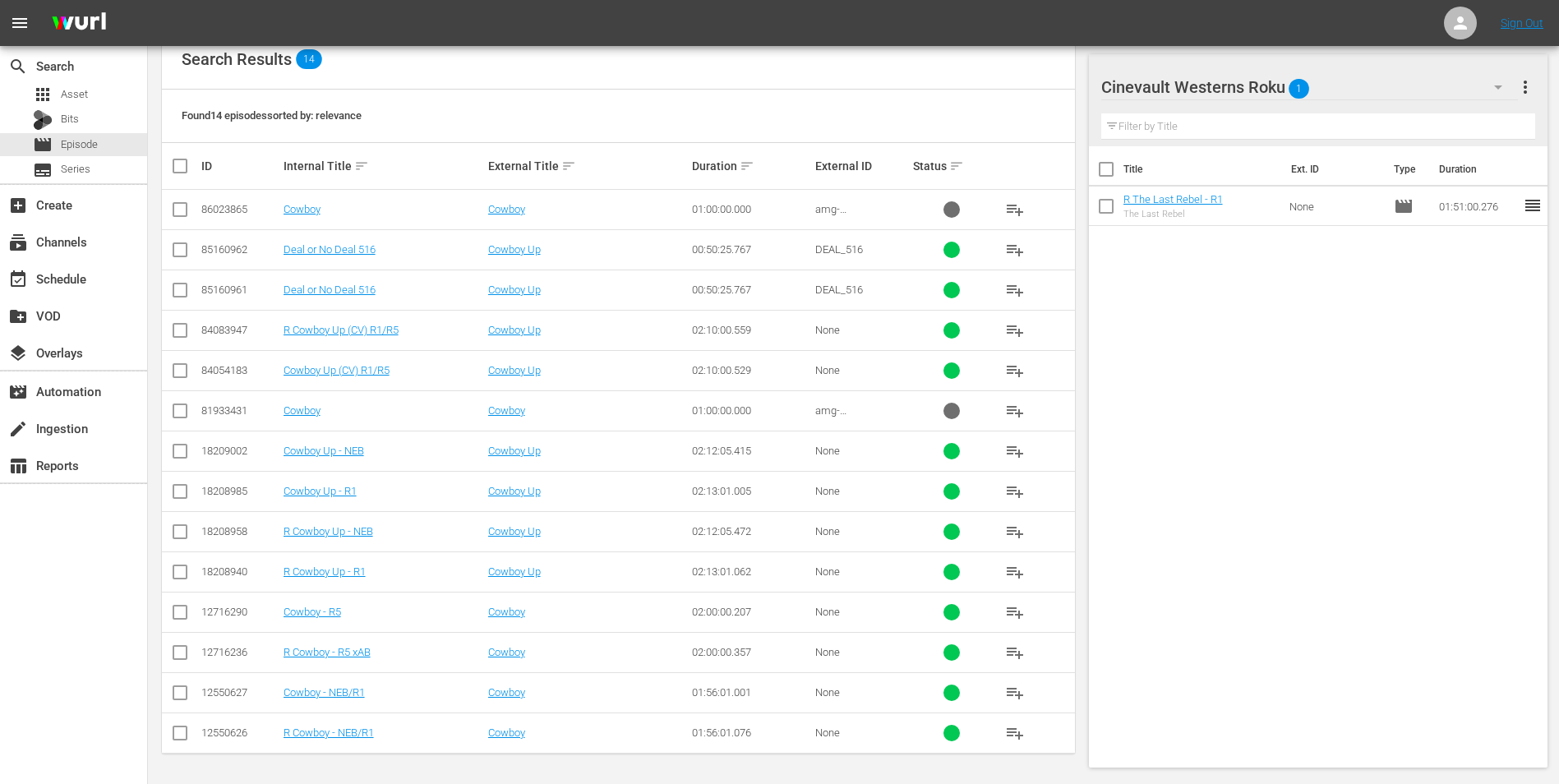
type input "cowboy"
click at [178, 728] on input "checkbox" at bounding box center [180, 736] width 20 height 20
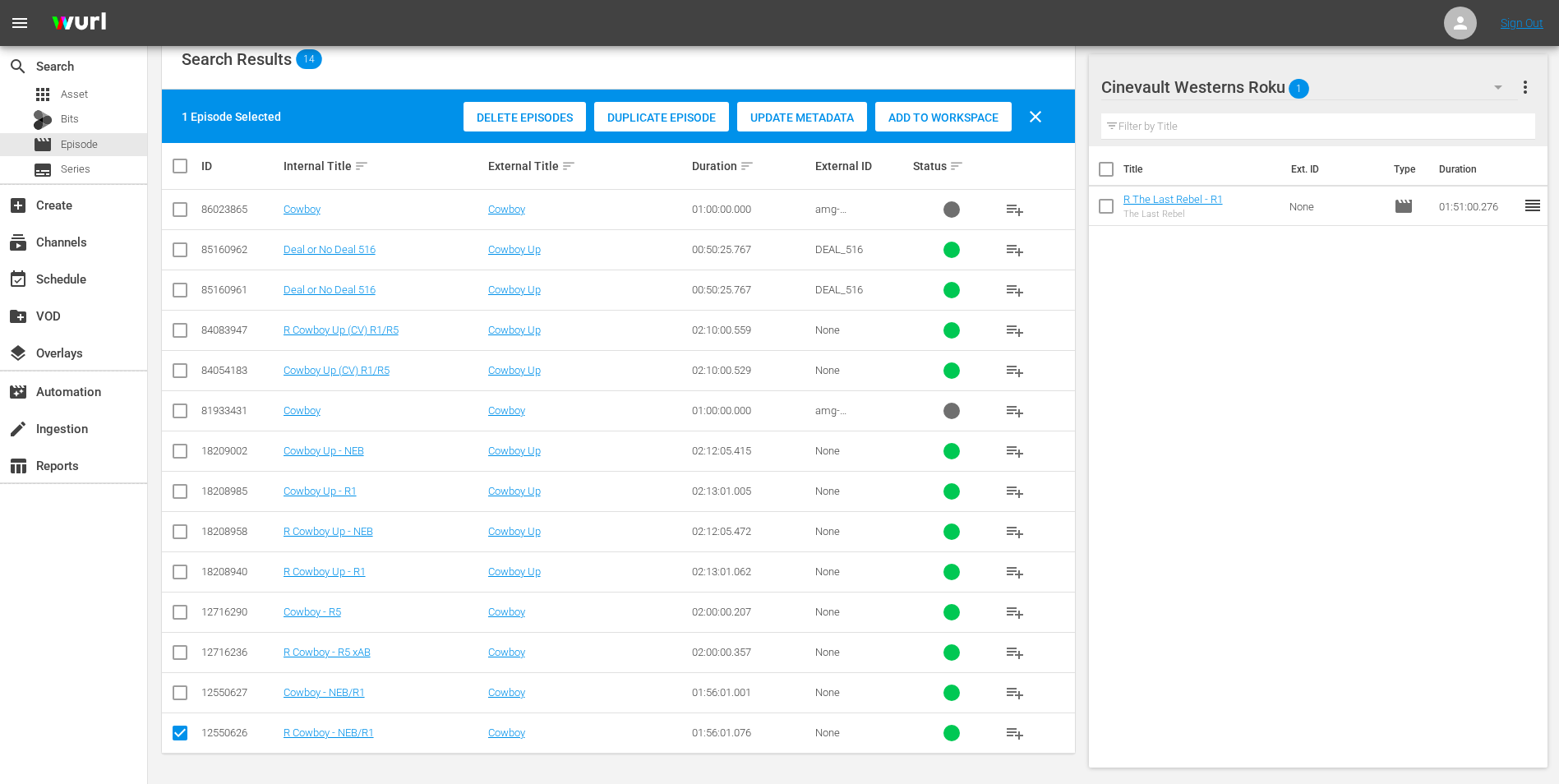
click at [929, 109] on div "Add to Workspace" at bounding box center [943, 116] width 136 height 31
click at [187, 735] on input "checkbox" at bounding box center [180, 736] width 20 height 20
checkbox input "false"
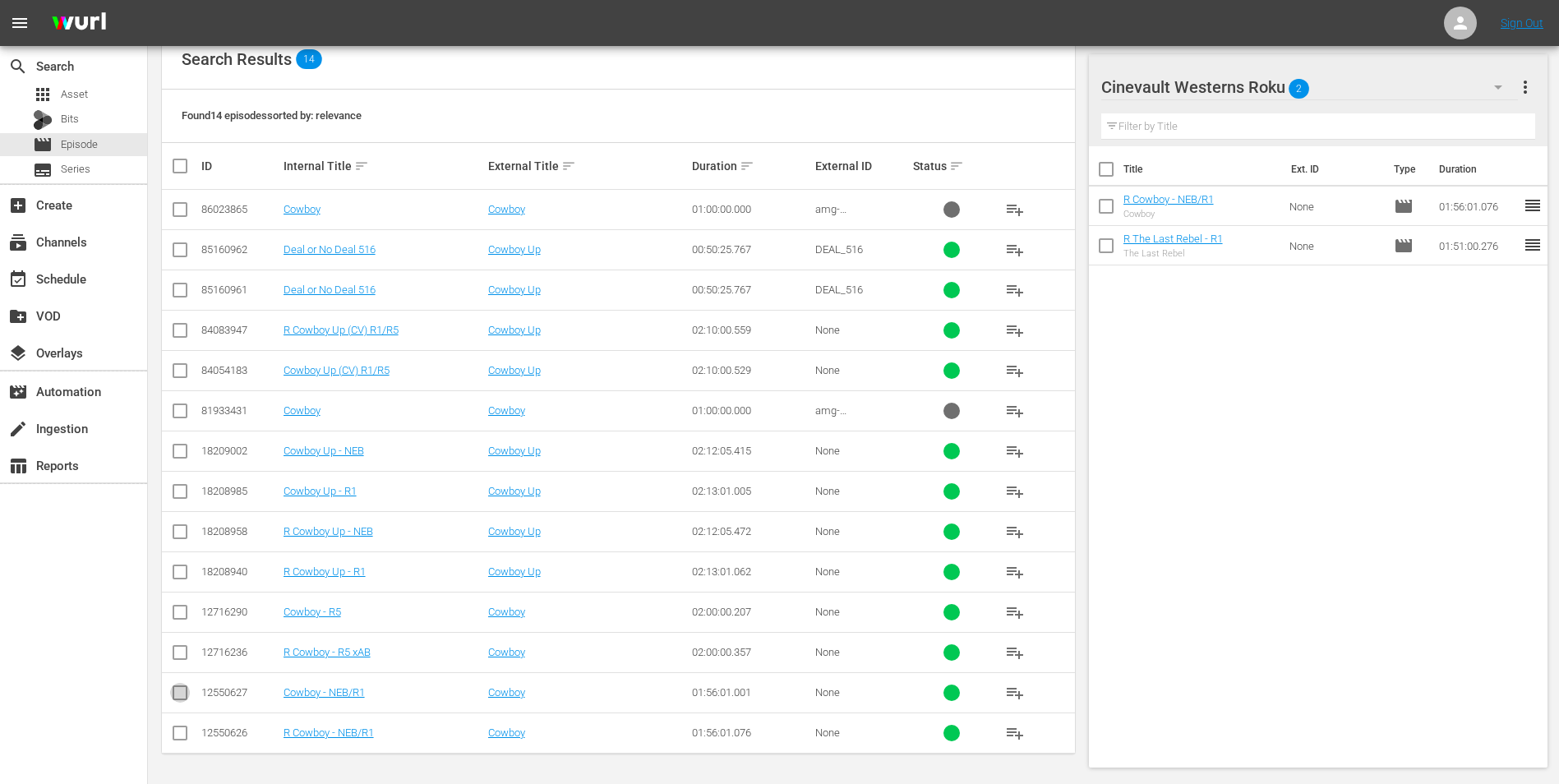
click at [185, 694] on input "checkbox" at bounding box center [180, 695] width 20 height 20
checkbox input "true"
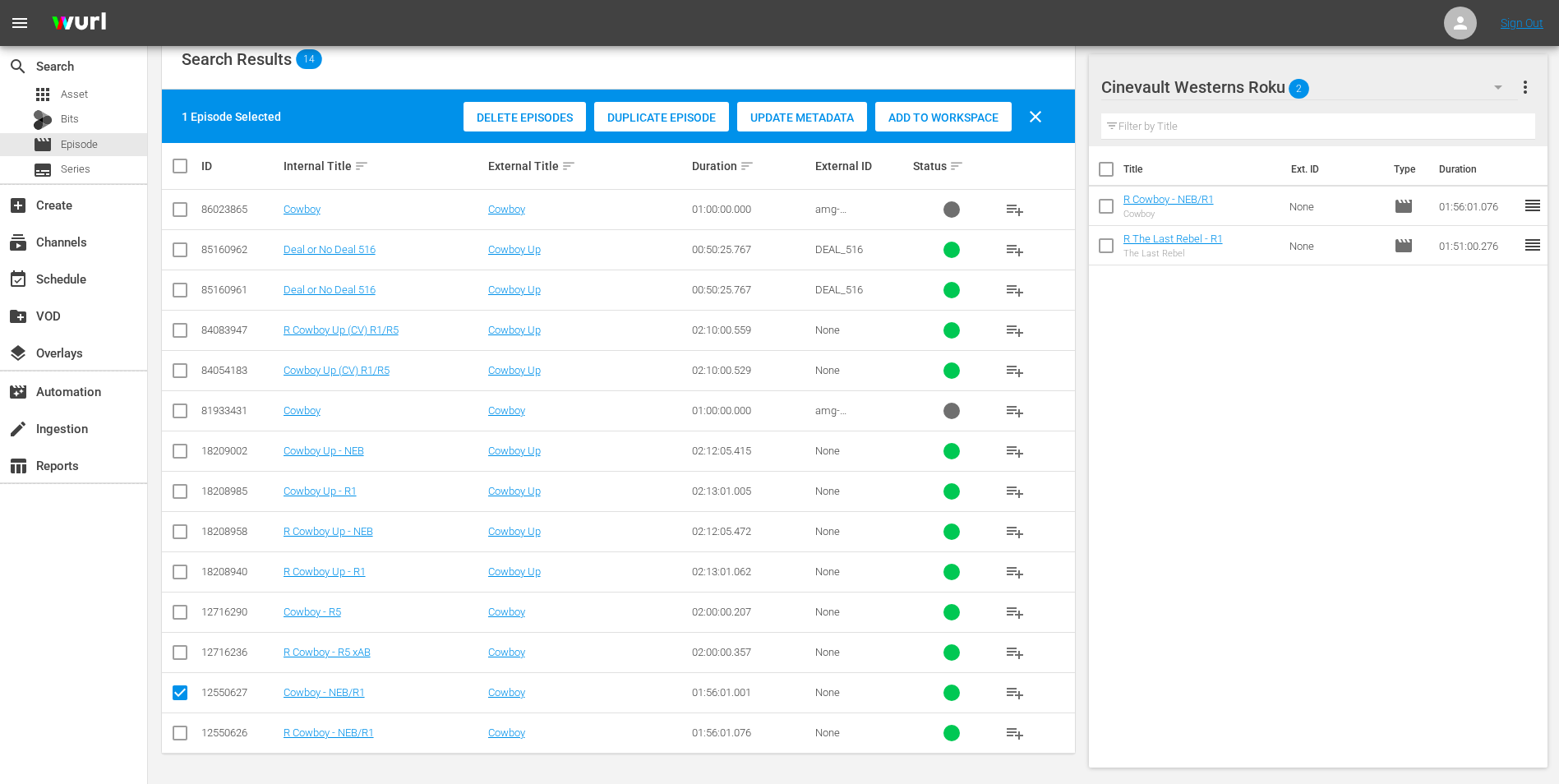
click at [1376, 83] on div "Cinevault Westerns Roku 2" at bounding box center [1309, 87] width 417 height 46
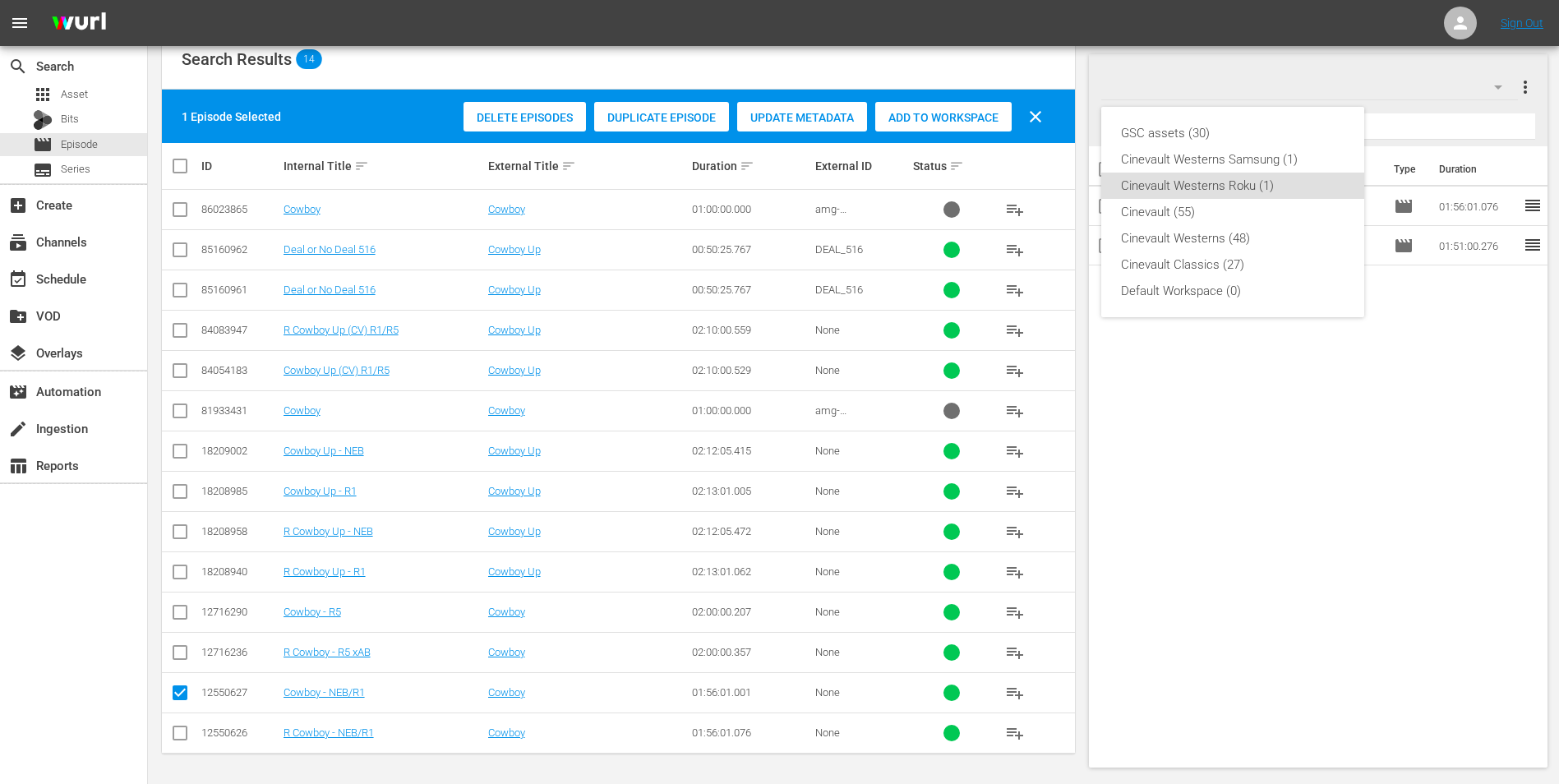
click at [1412, 80] on div "GSC assets (30) Cinevault Westerns Samsung (1) Cinevault Westerns Roku (1) Cine…" at bounding box center [780, 392] width 1559 height 784
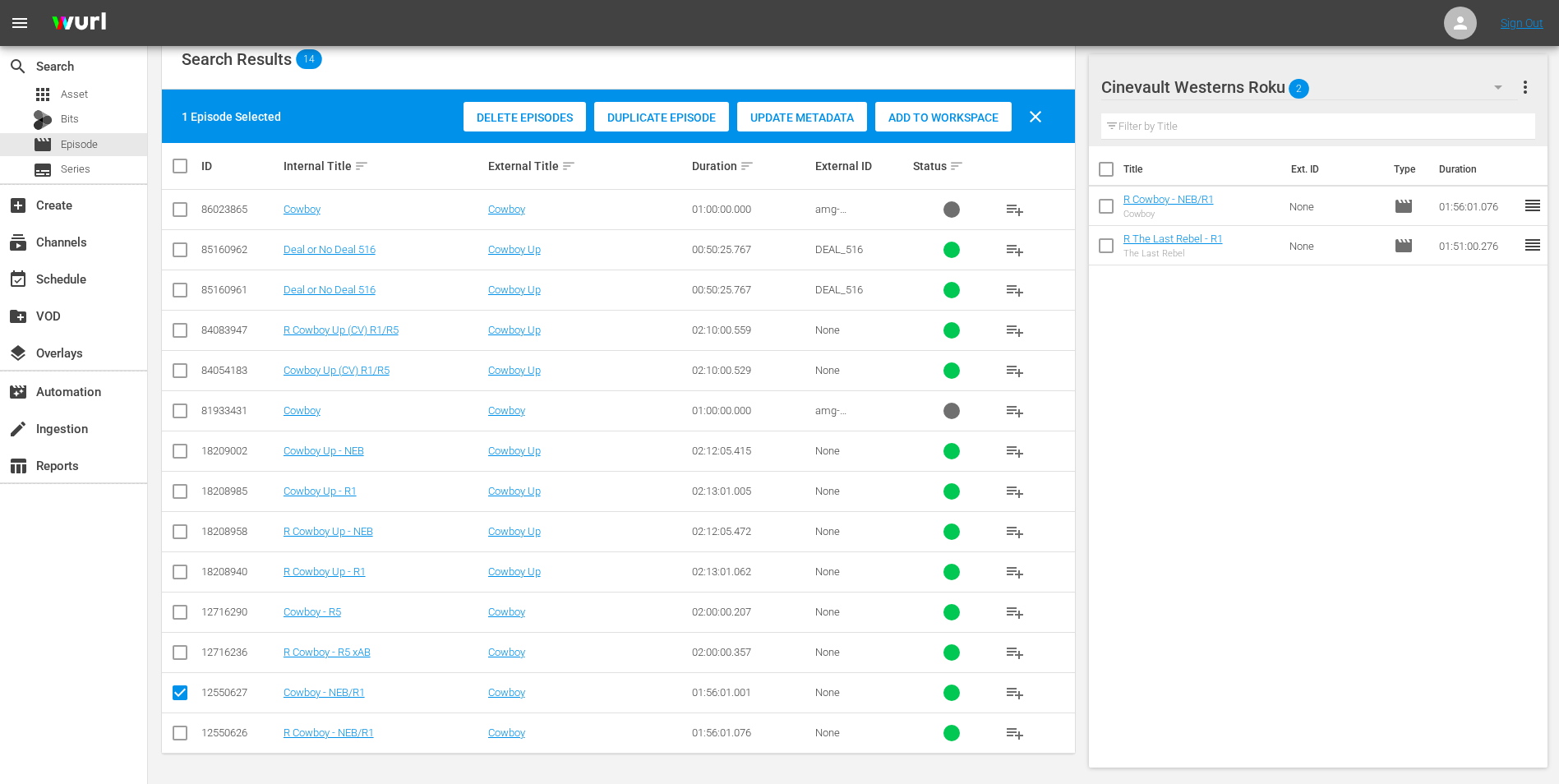
click at [1313, 88] on div "Cinevault Westerns Roku 2" at bounding box center [1309, 87] width 417 height 46
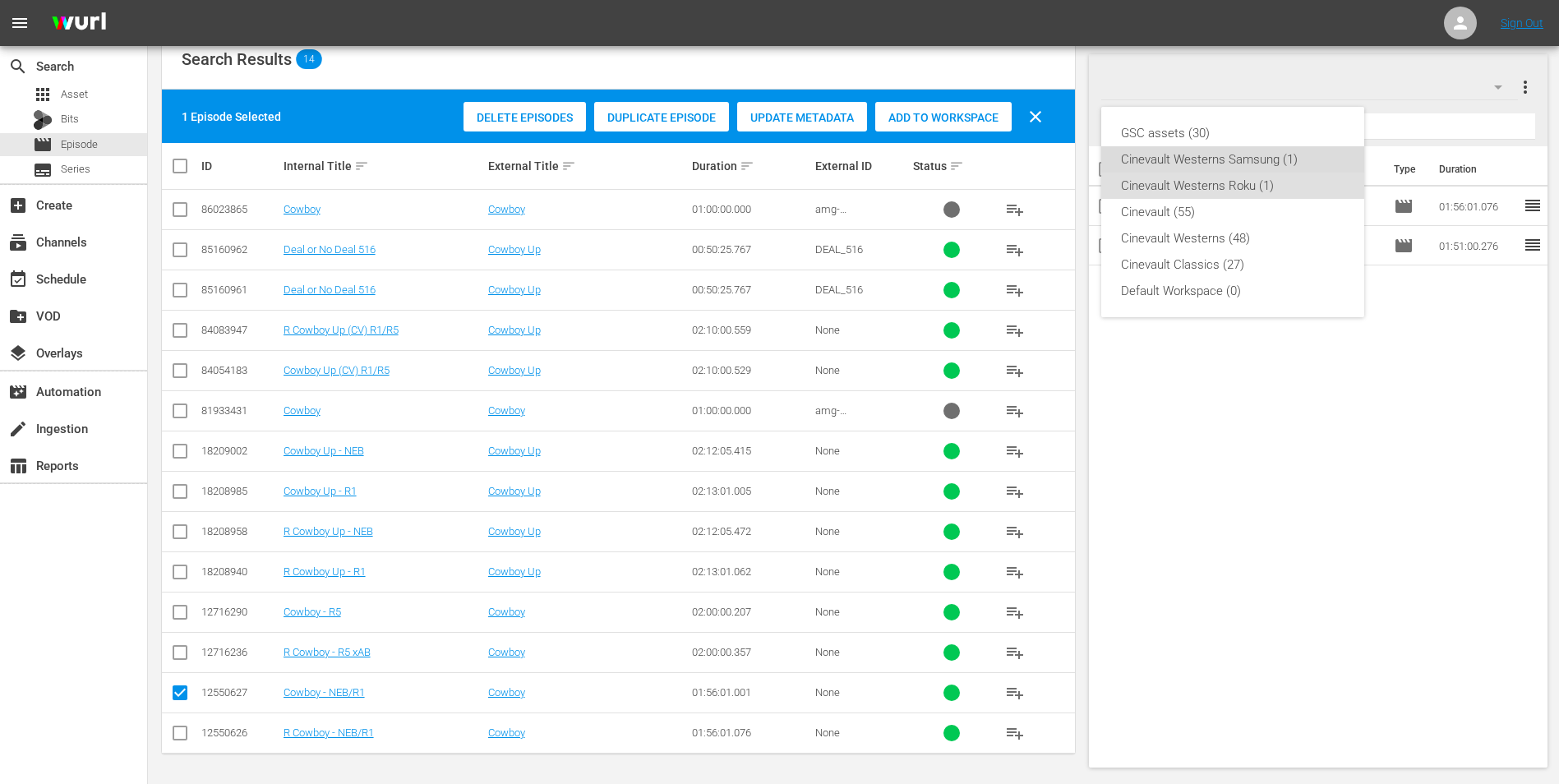
click at [1232, 155] on div "Cinevault Westerns Samsung (1)" at bounding box center [1232, 159] width 224 height 26
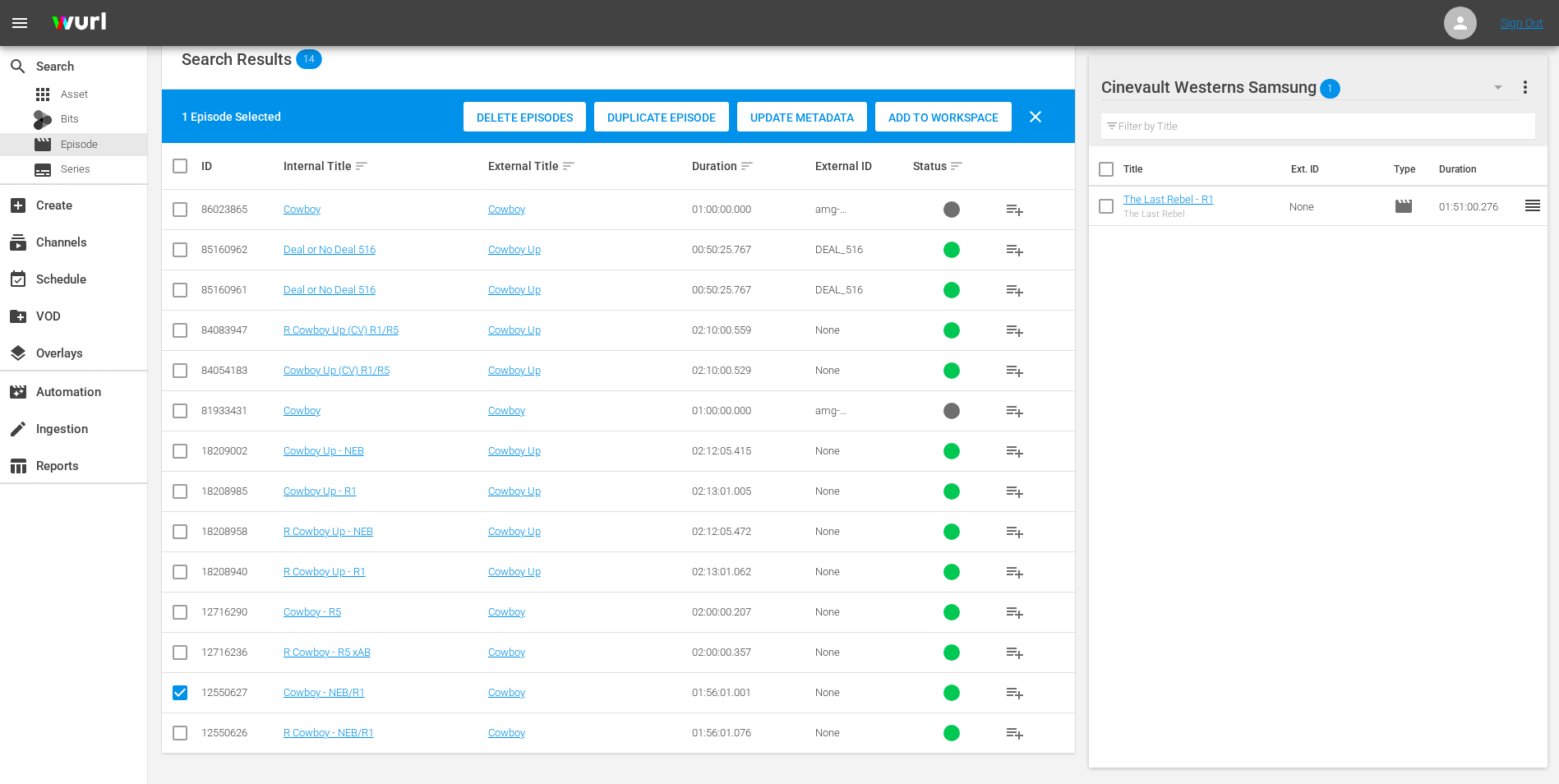
click at [975, 116] on span "Add to Workspace" at bounding box center [943, 116] width 136 height 13
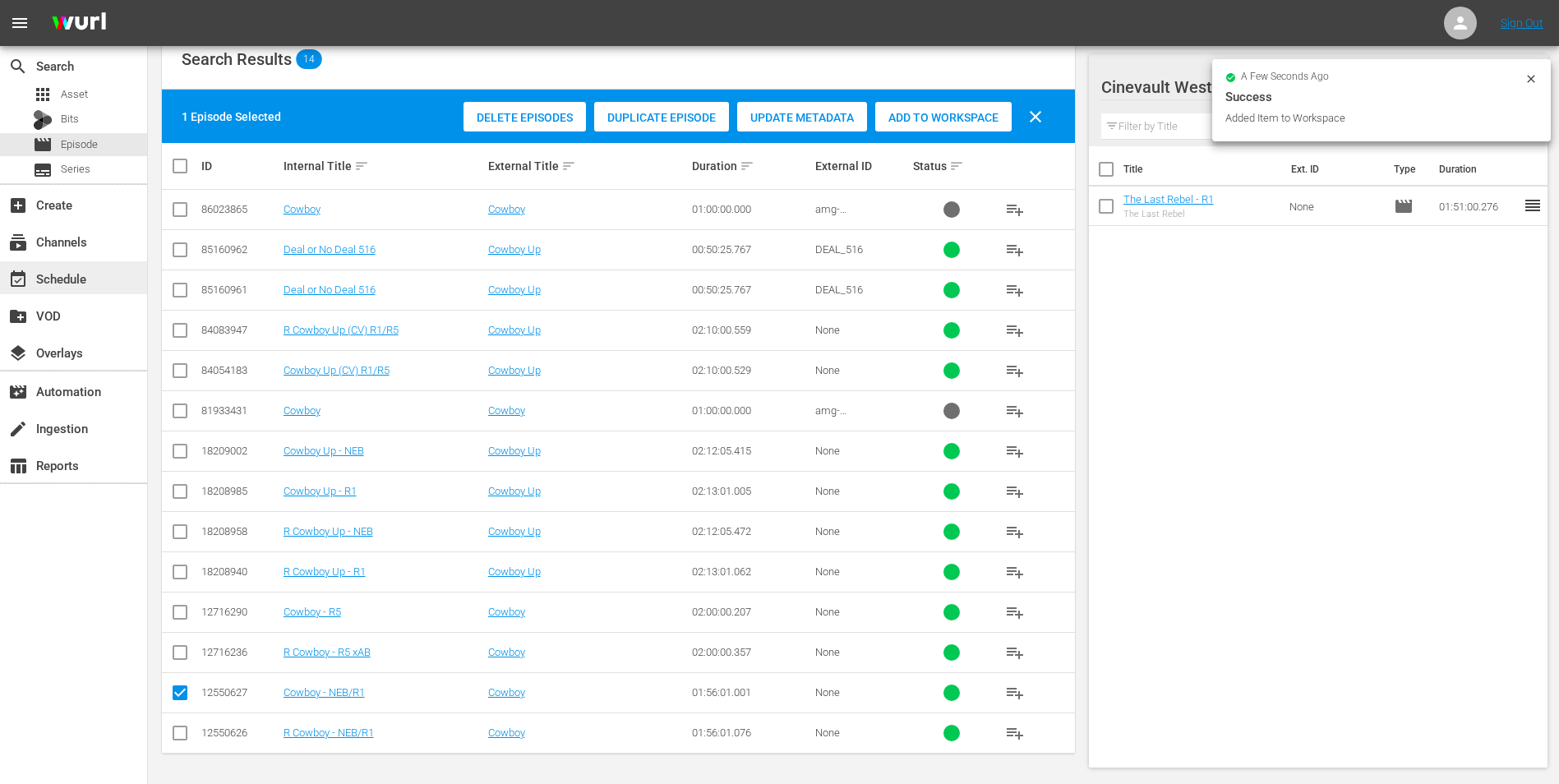
click at [61, 284] on div "event_available Schedule" at bounding box center [46, 276] width 92 height 15
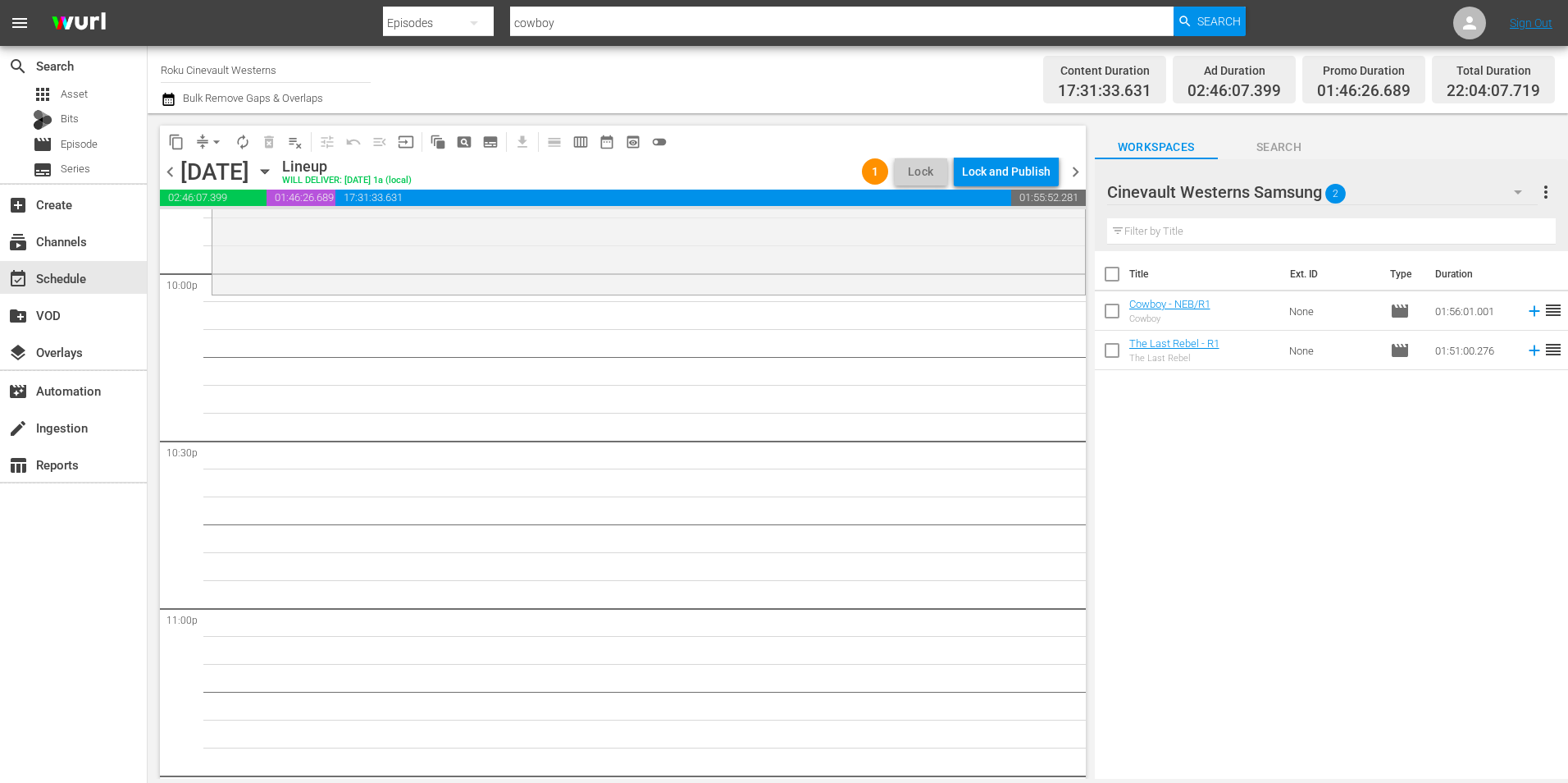
scroll to position [7218, 0]
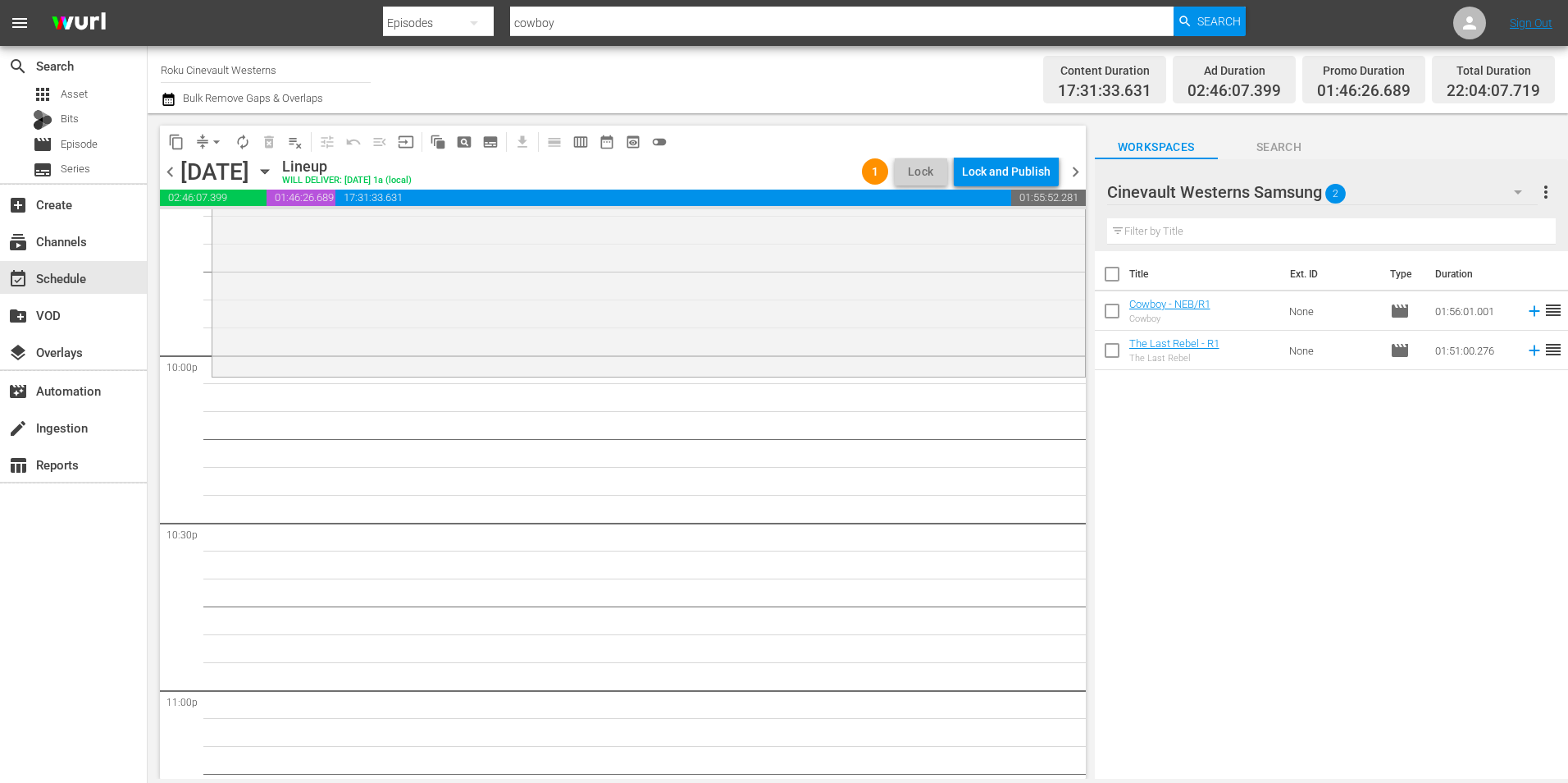
click at [1407, 197] on div "Cinevault Westerns Samsung 2" at bounding box center [1322, 192] width 430 height 46
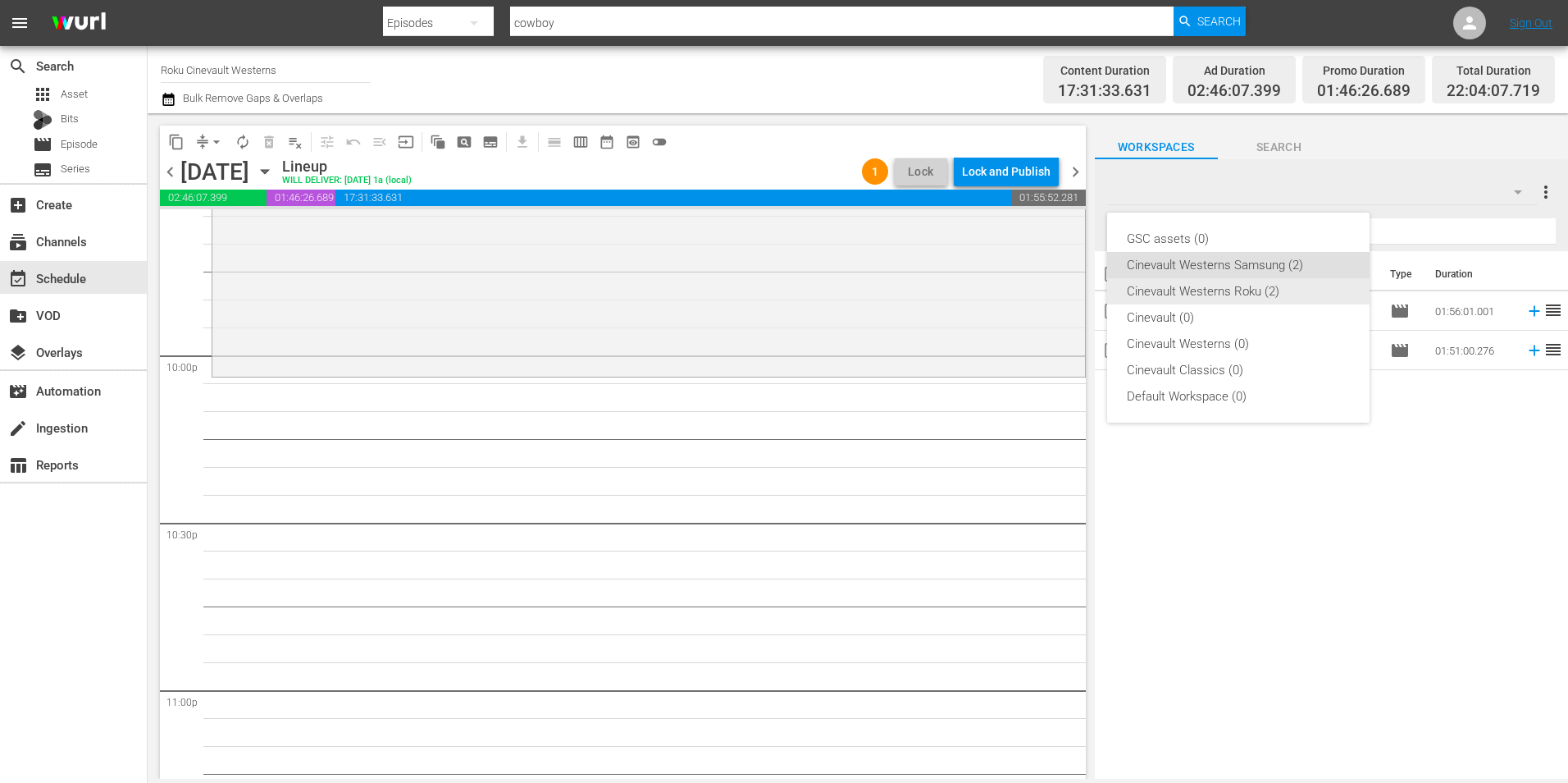
click at [1239, 295] on div "Cinevault Westerns Roku (2)" at bounding box center [1237, 291] width 223 height 26
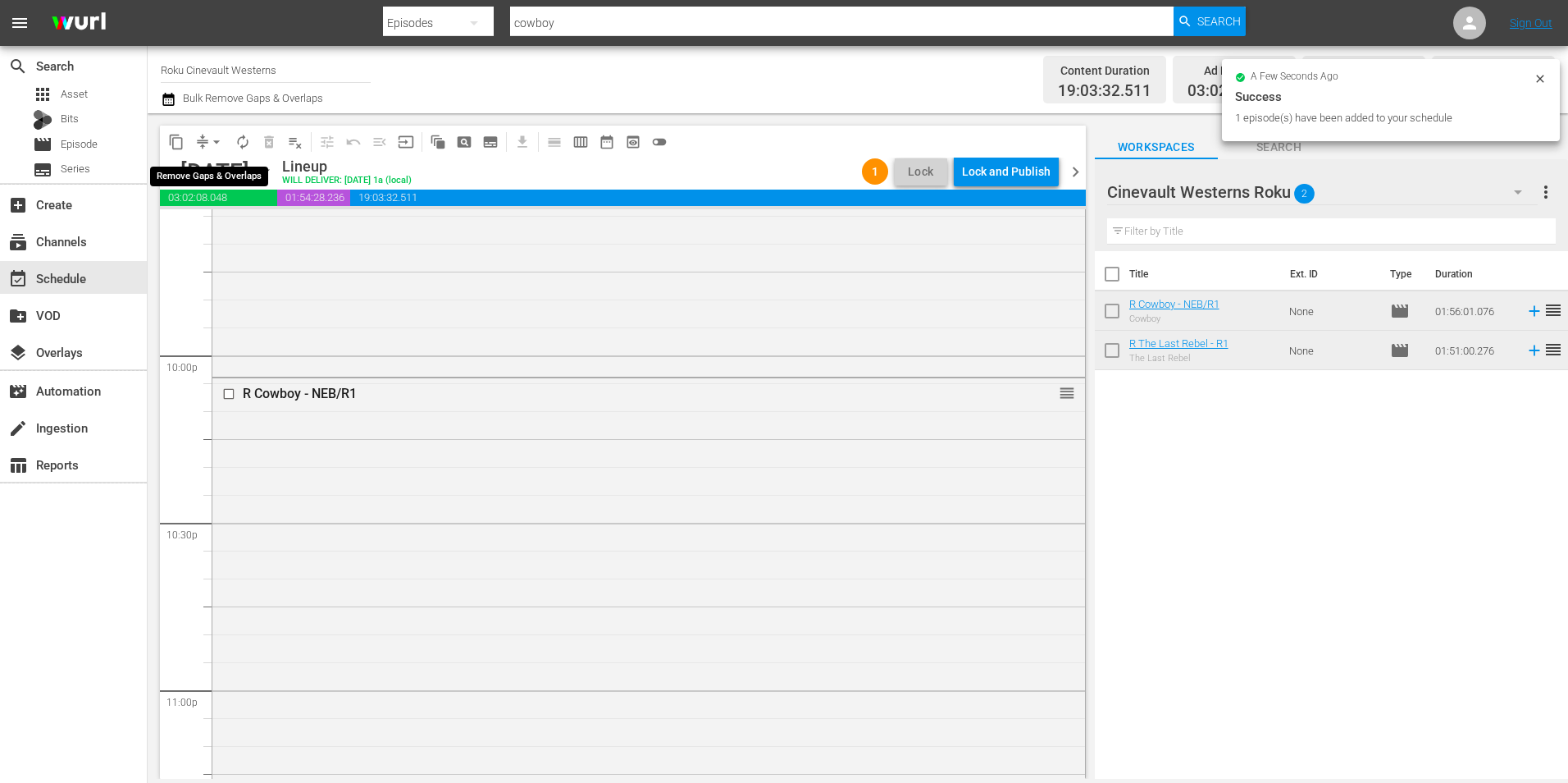
click at [215, 141] on span "arrow_drop_down" at bounding box center [216, 142] width 17 height 17
click at [232, 172] on li "Align to Midnight" at bounding box center [216, 175] width 172 height 27
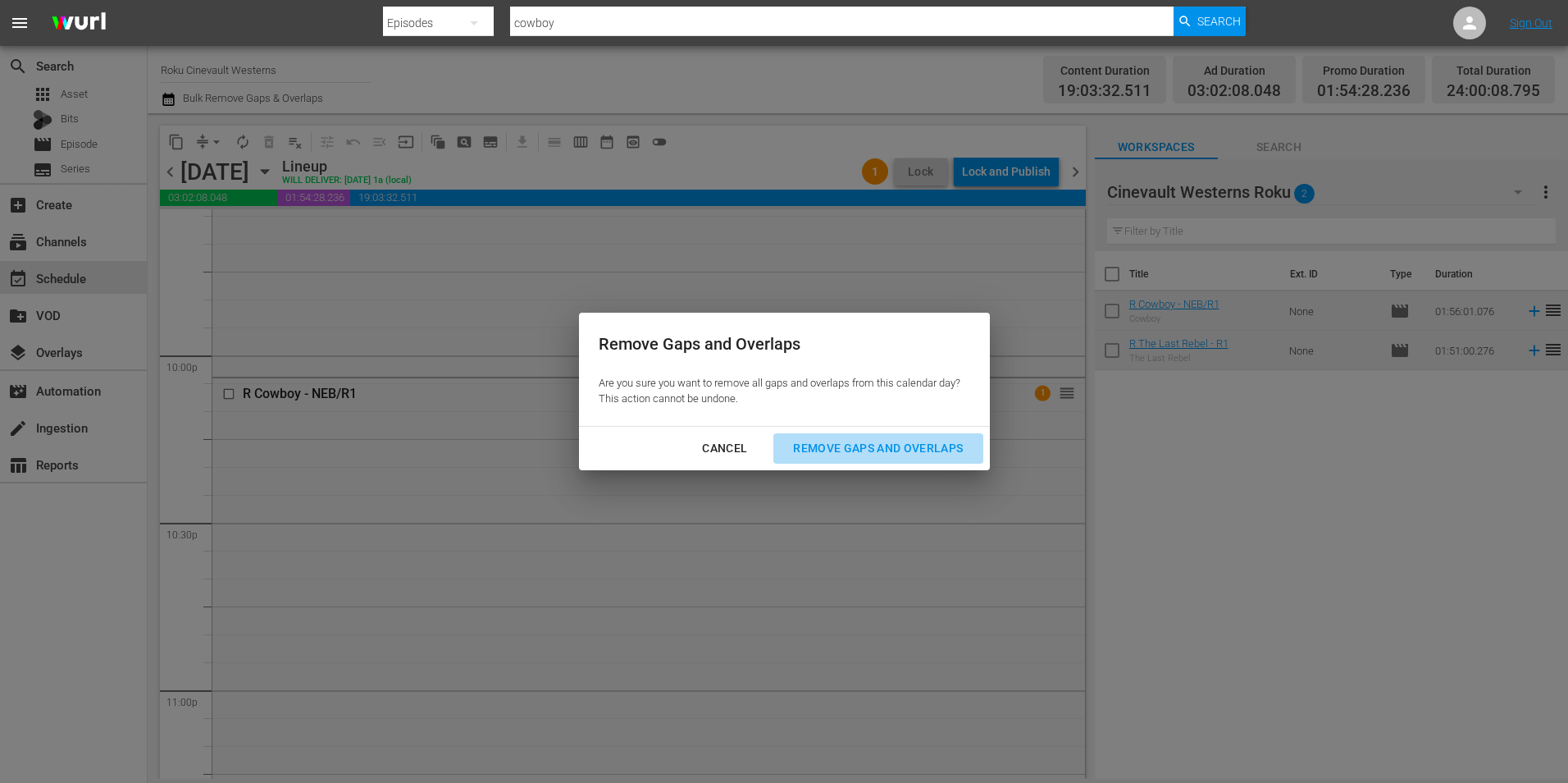
click at [933, 458] on div "Remove Gaps and Overlaps" at bounding box center [877, 448] width 196 height 21
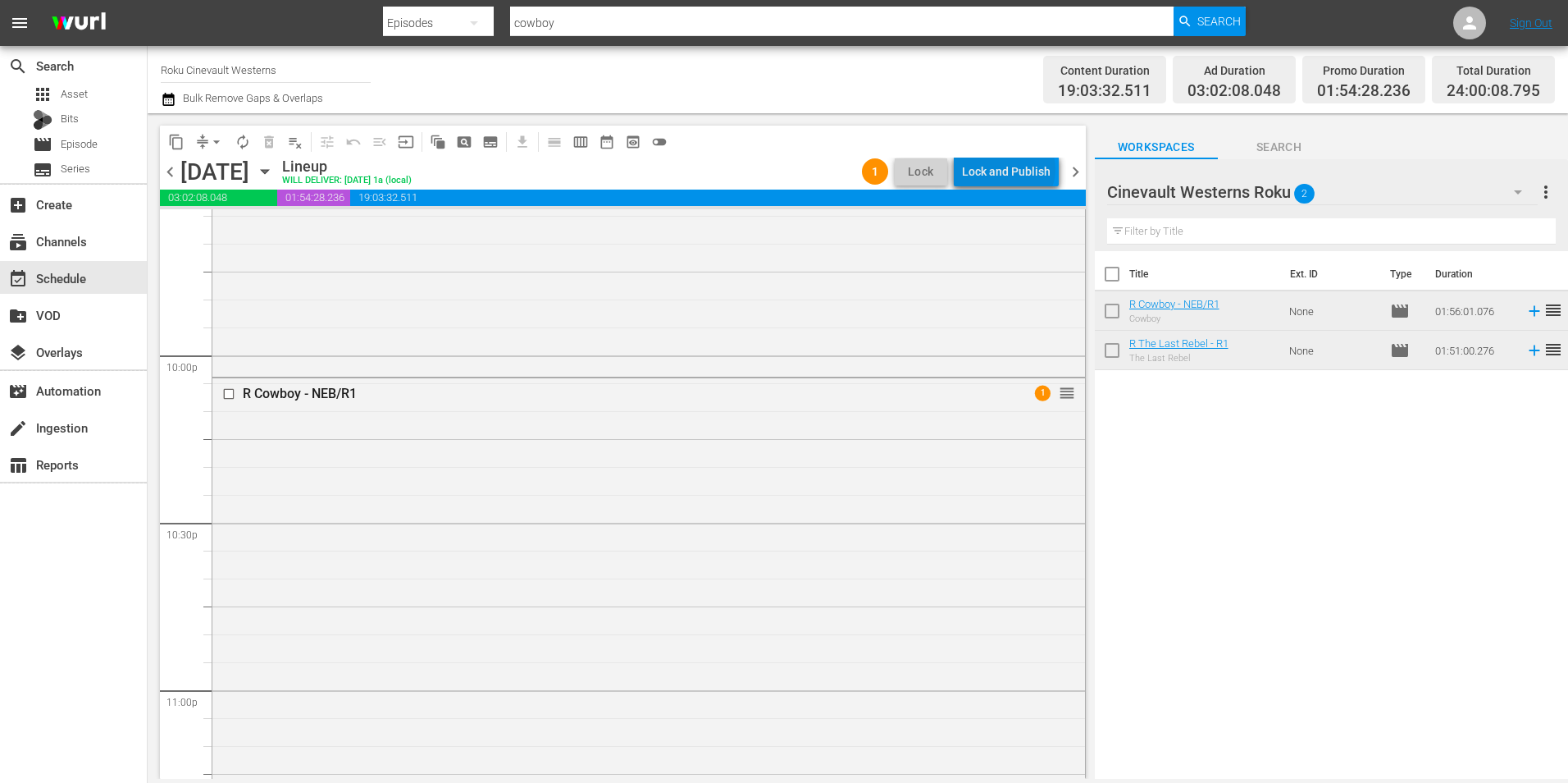
click at [1012, 169] on div "Lock and Publish" at bounding box center [1005, 172] width 88 height 30
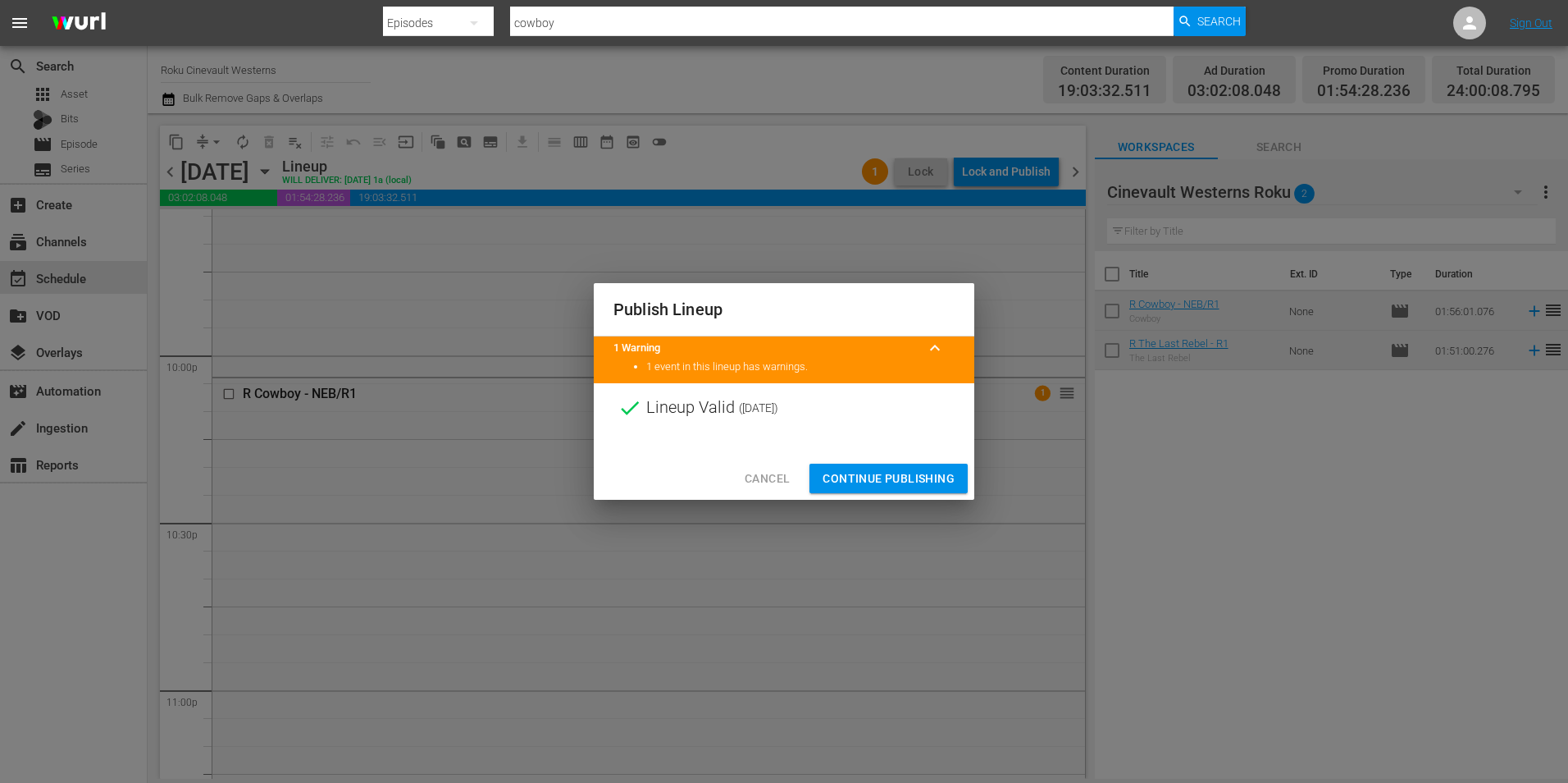
click at [863, 475] on span "Continue Publishing" at bounding box center [888, 478] width 132 height 21
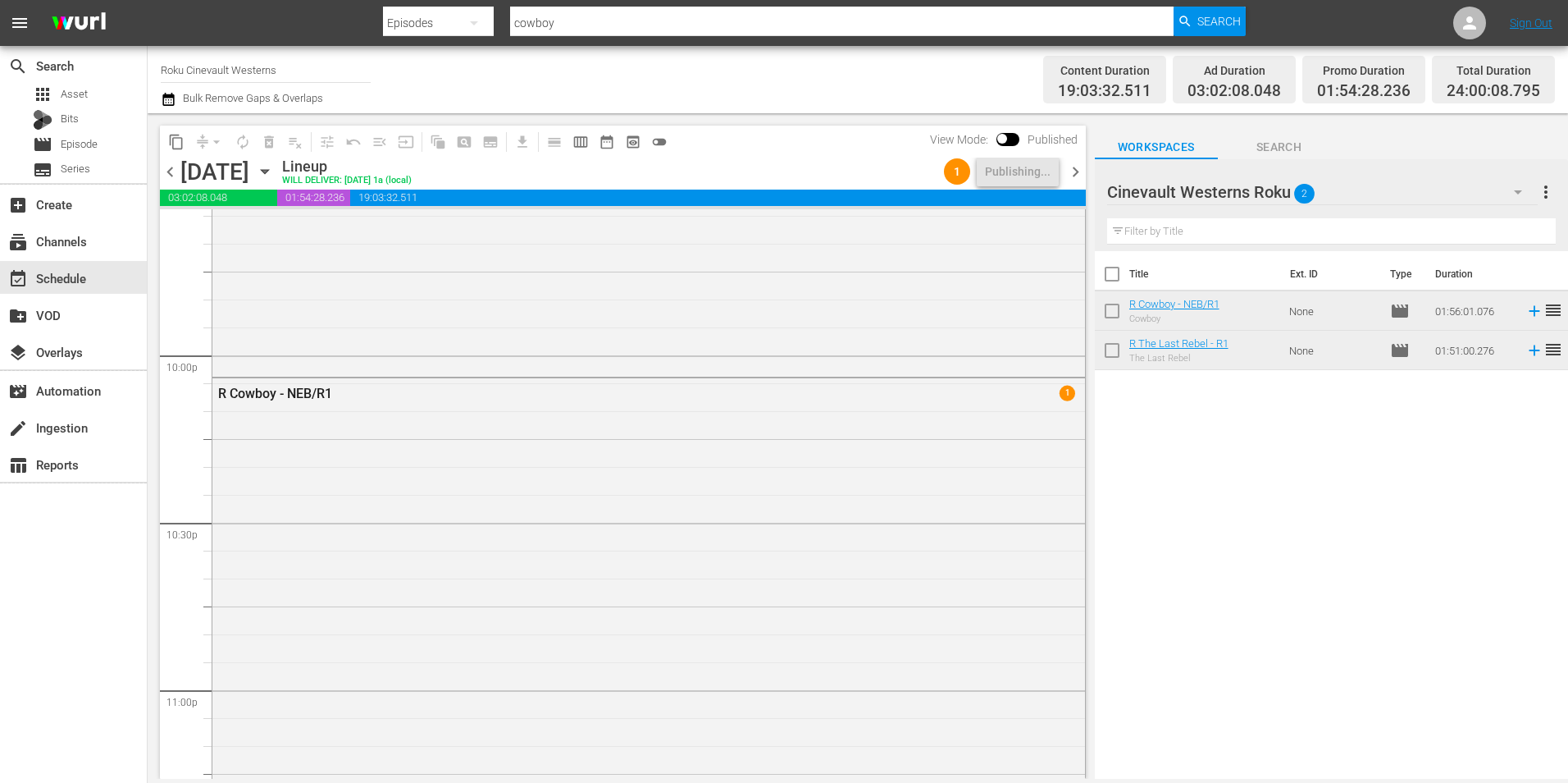
click at [277, 66] on input "Roku Cinevault Westerns" at bounding box center [265, 70] width 210 height 40
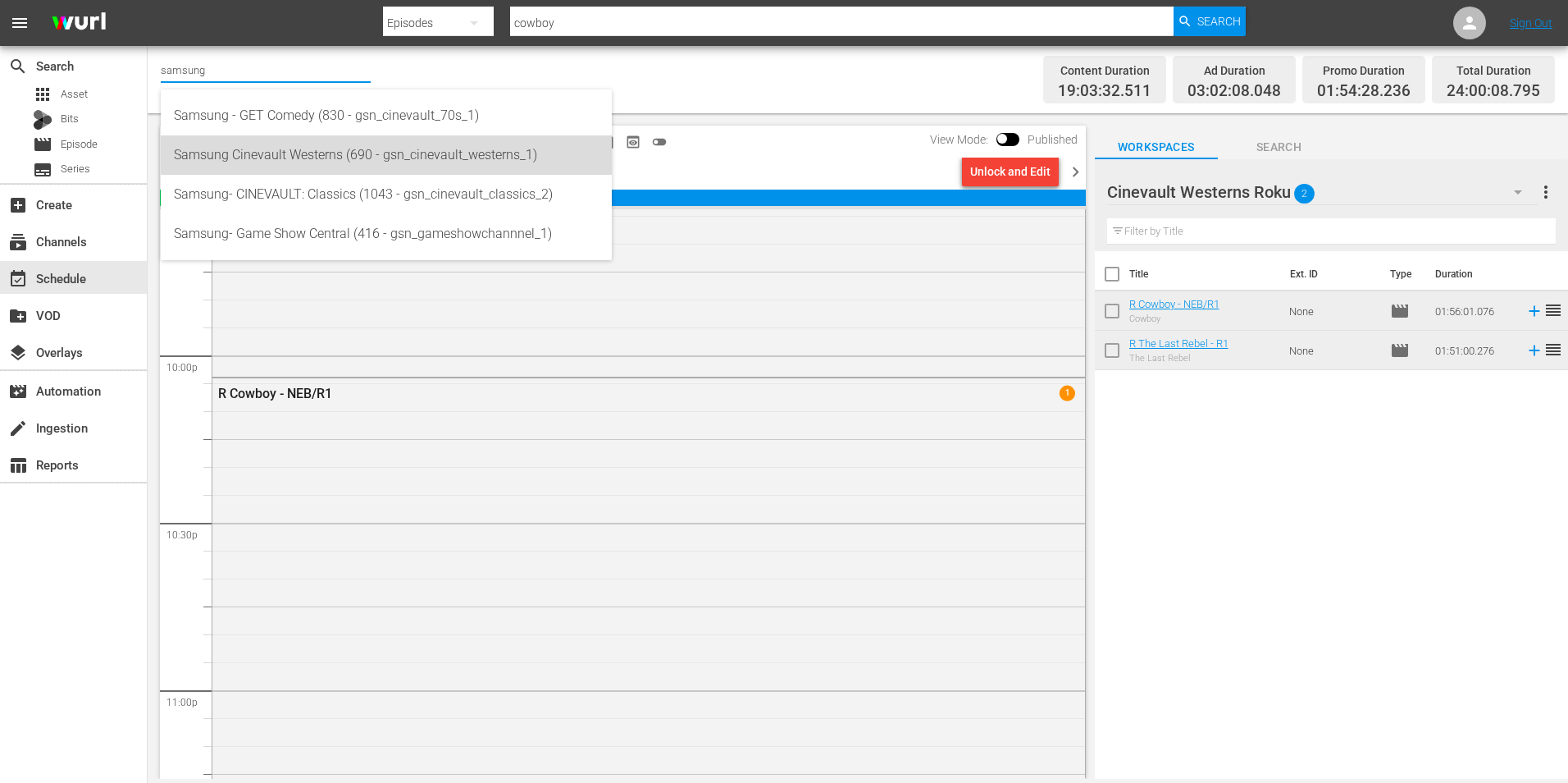
click at [338, 153] on div "Samsung Cinevault Westerns (690 - gsn_cinevault_westerns_1)" at bounding box center [386, 155] width 425 height 40
type input "Samsung Cinevault Westerns (690 - gsn_cinevault_westerns_1)"
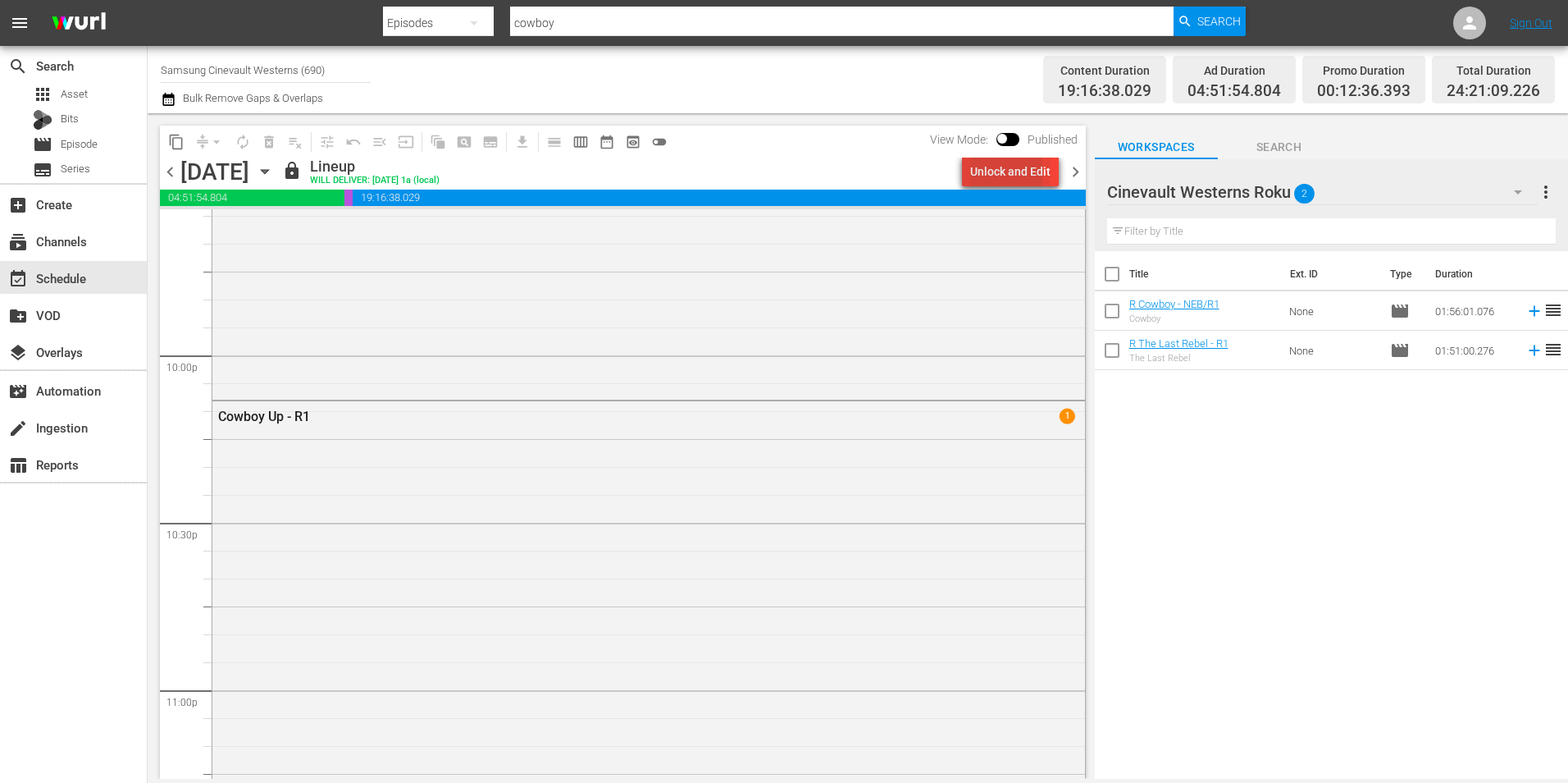
click at [988, 173] on div "Unlock and Edit" at bounding box center [1010, 172] width 80 height 30
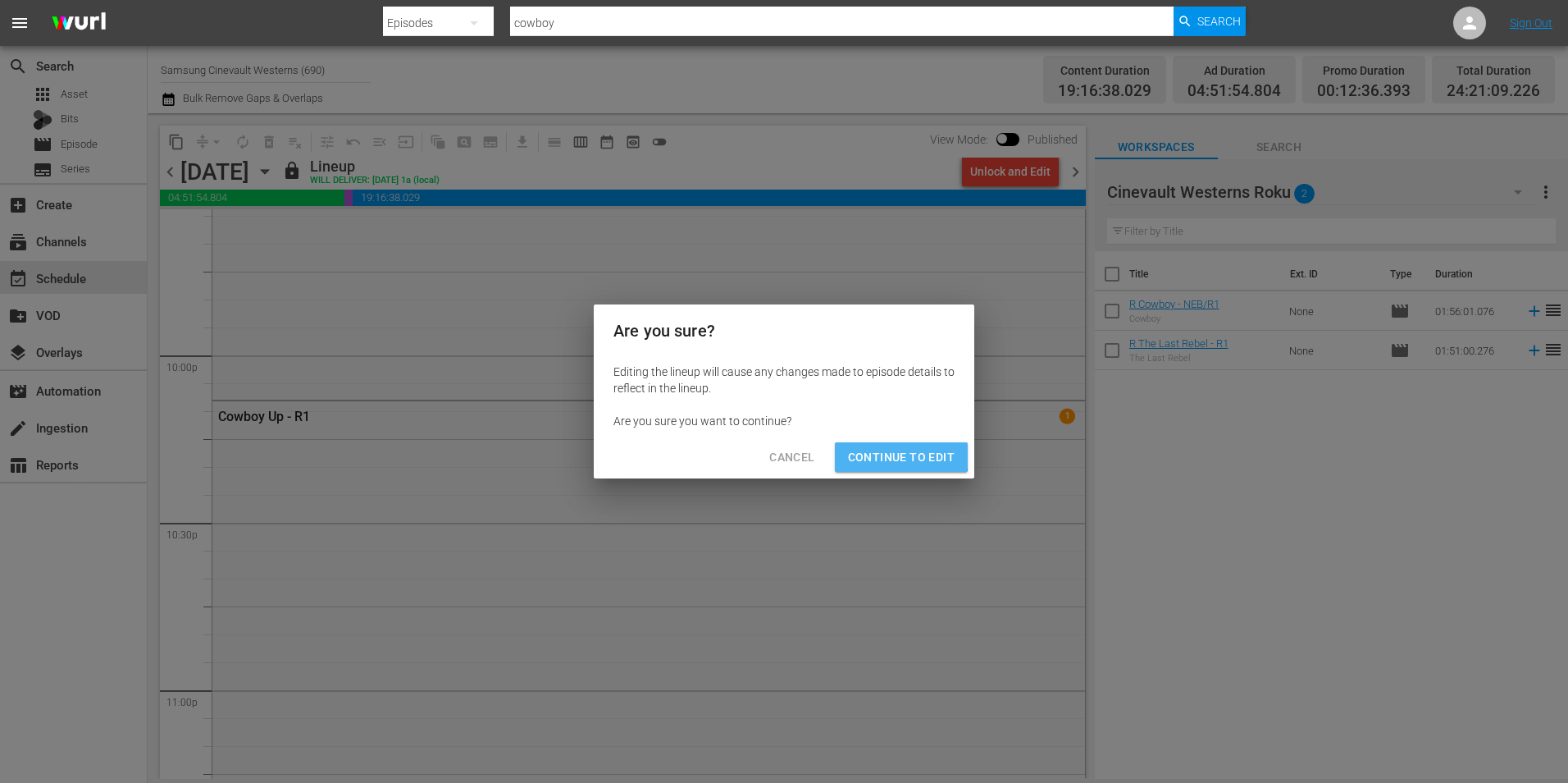
click at [901, 453] on span "Continue to Edit" at bounding box center [901, 457] width 106 height 21
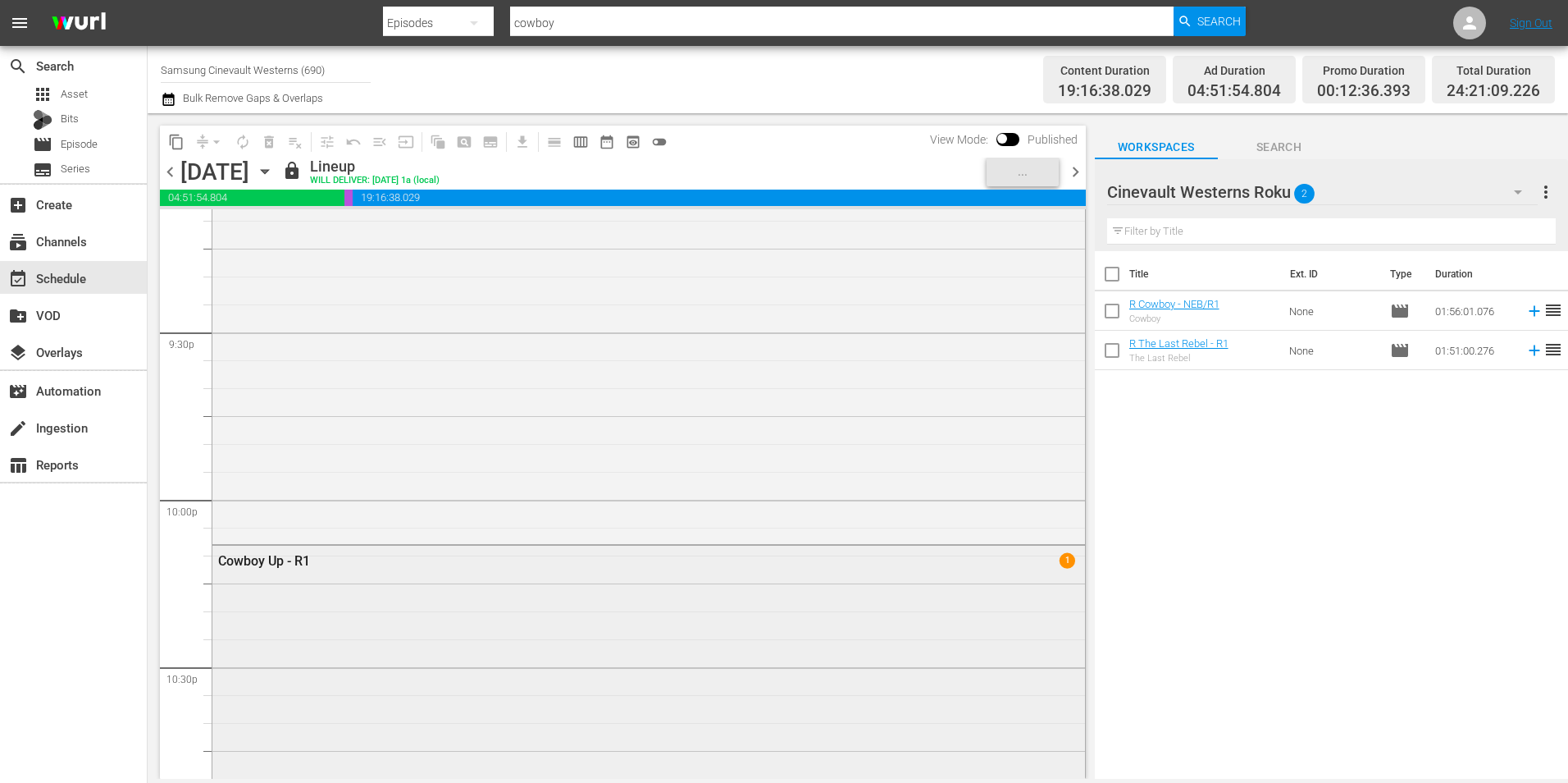
scroll to position [7218, 0]
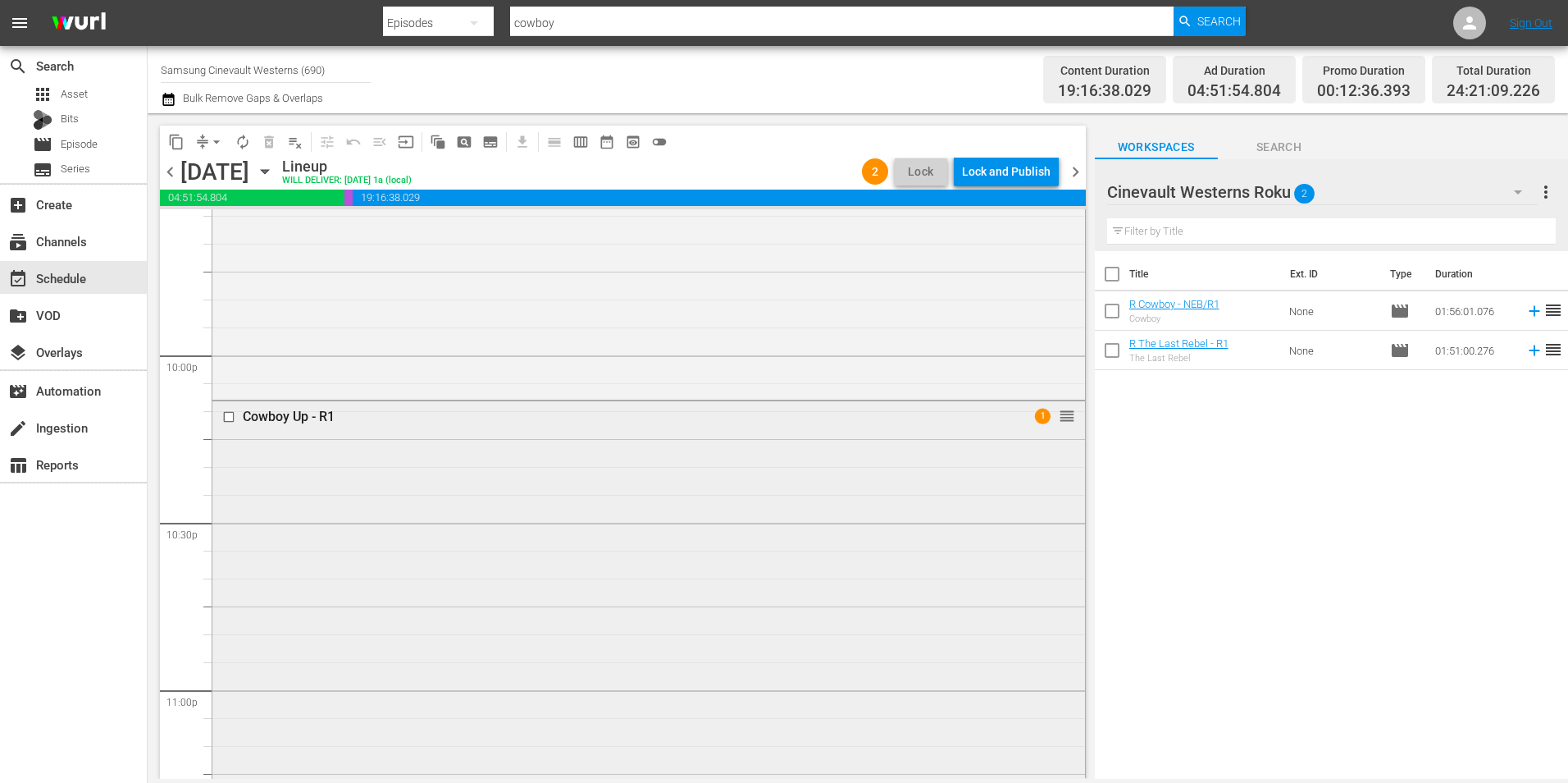
click at [228, 421] on input "checkbox" at bounding box center [230, 416] width 17 height 14
click at [231, 418] on input "checkbox" at bounding box center [230, 416] width 17 height 14
click at [266, 151] on button "delete_forever_outlined" at bounding box center [269, 142] width 26 height 26
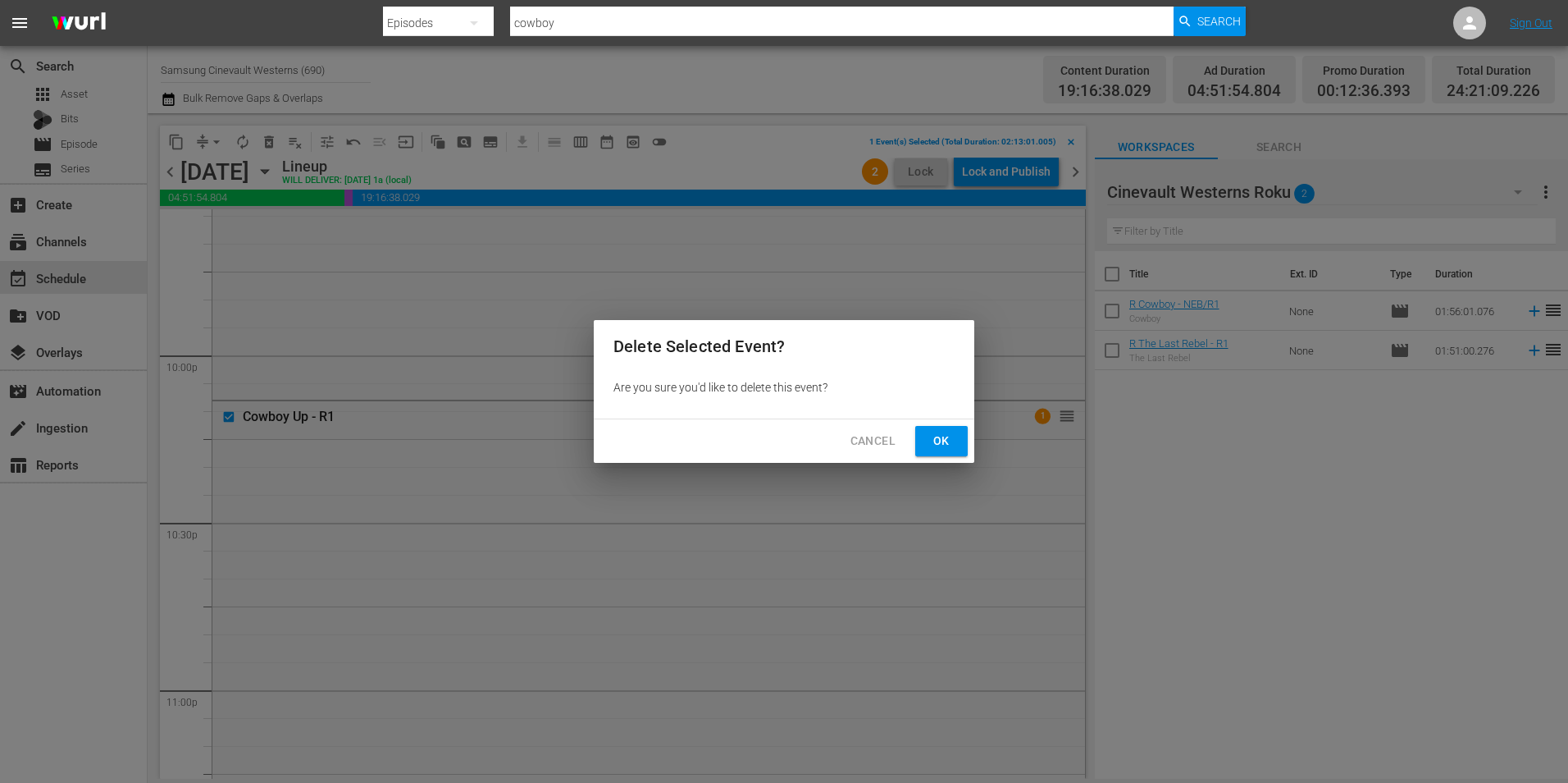
click at [945, 451] on button "Ok" at bounding box center [940, 440] width 53 height 31
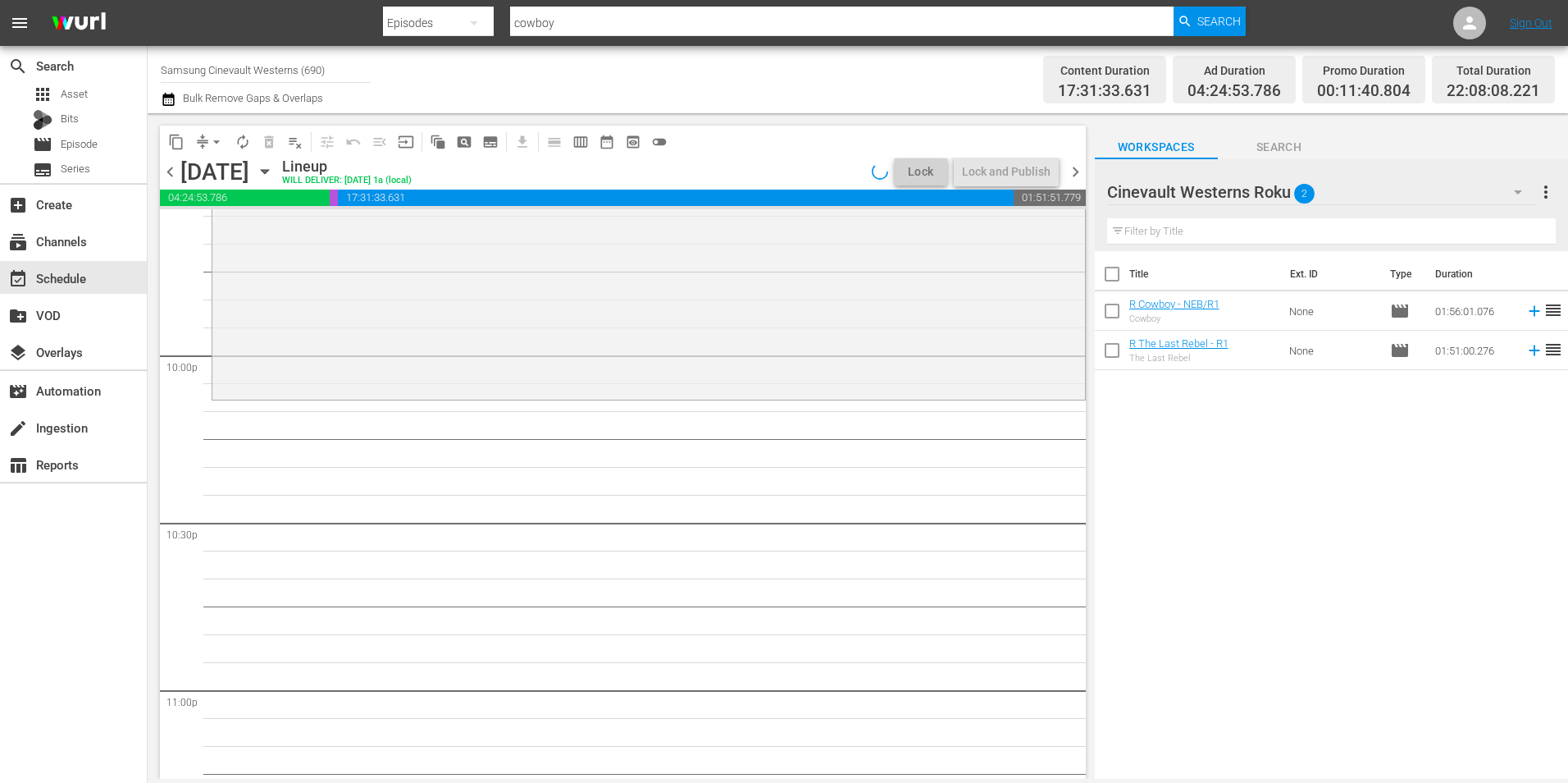
click at [1371, 181] on div "Cinevault Westerns Roku 2" at bounding box center [1322, 192] width 430 height 46
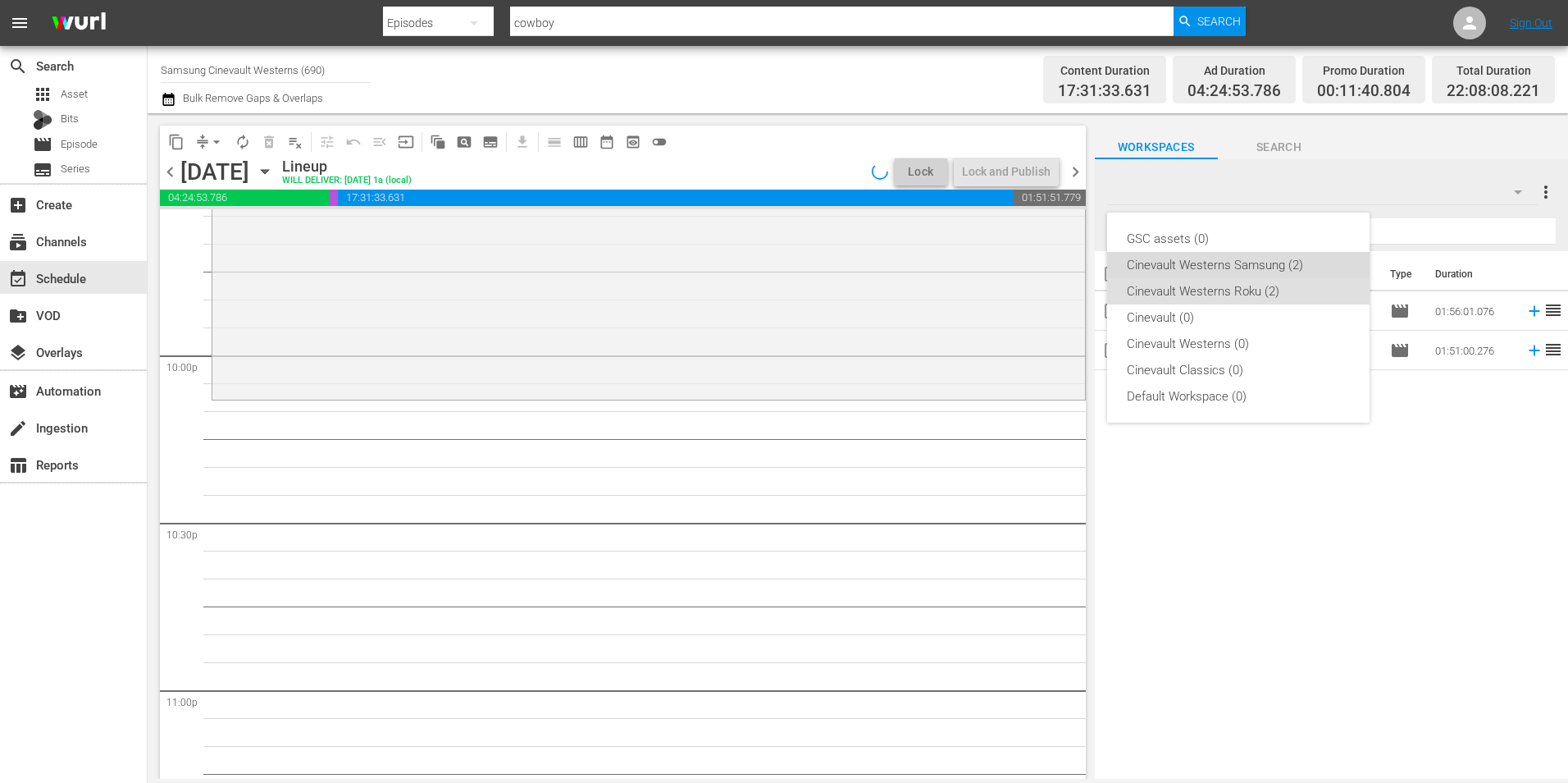
click at [1288, 265] on div "Cinevault Westerns Samsung (2)" at bounding box center [1237, 264] width 223 height 26
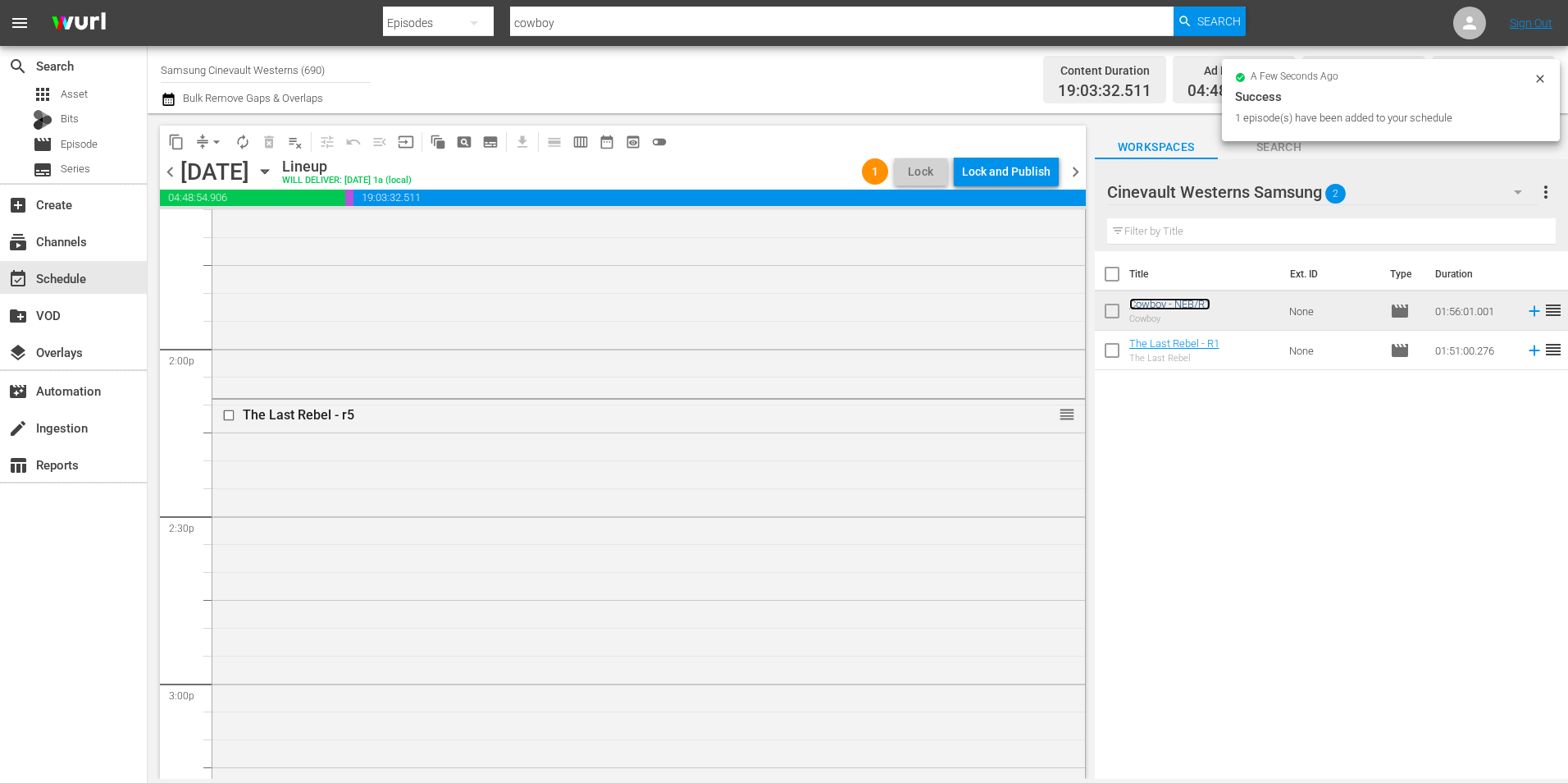
scroll to position [4510, 0]
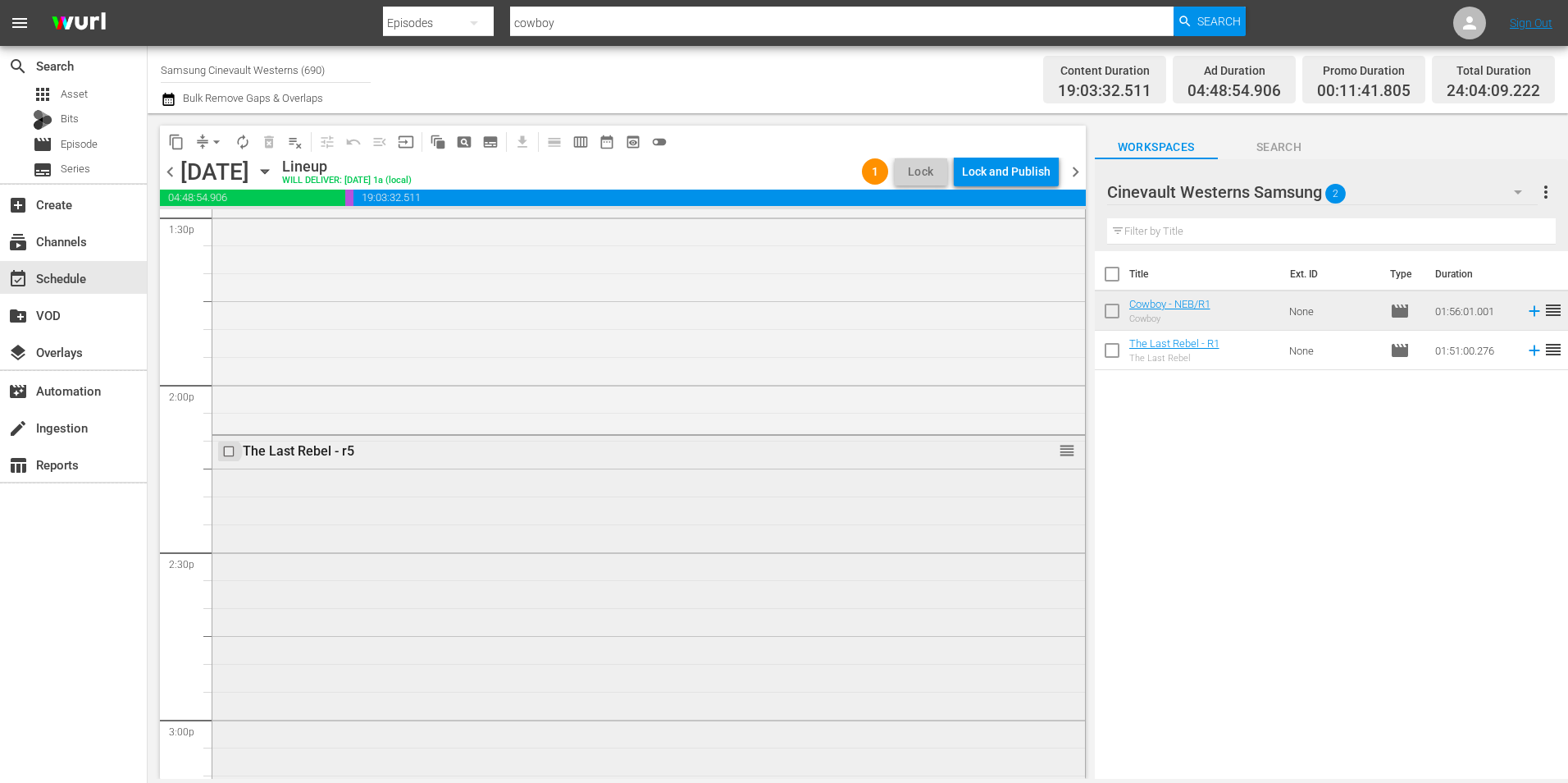
click at [228, 452] on input "checkbox" at bounding box center [230, 451] width 17 height 14
click at [265, 139] on span "delete_forever_outlined" at bounding box center [269, 142] width 17 height 17
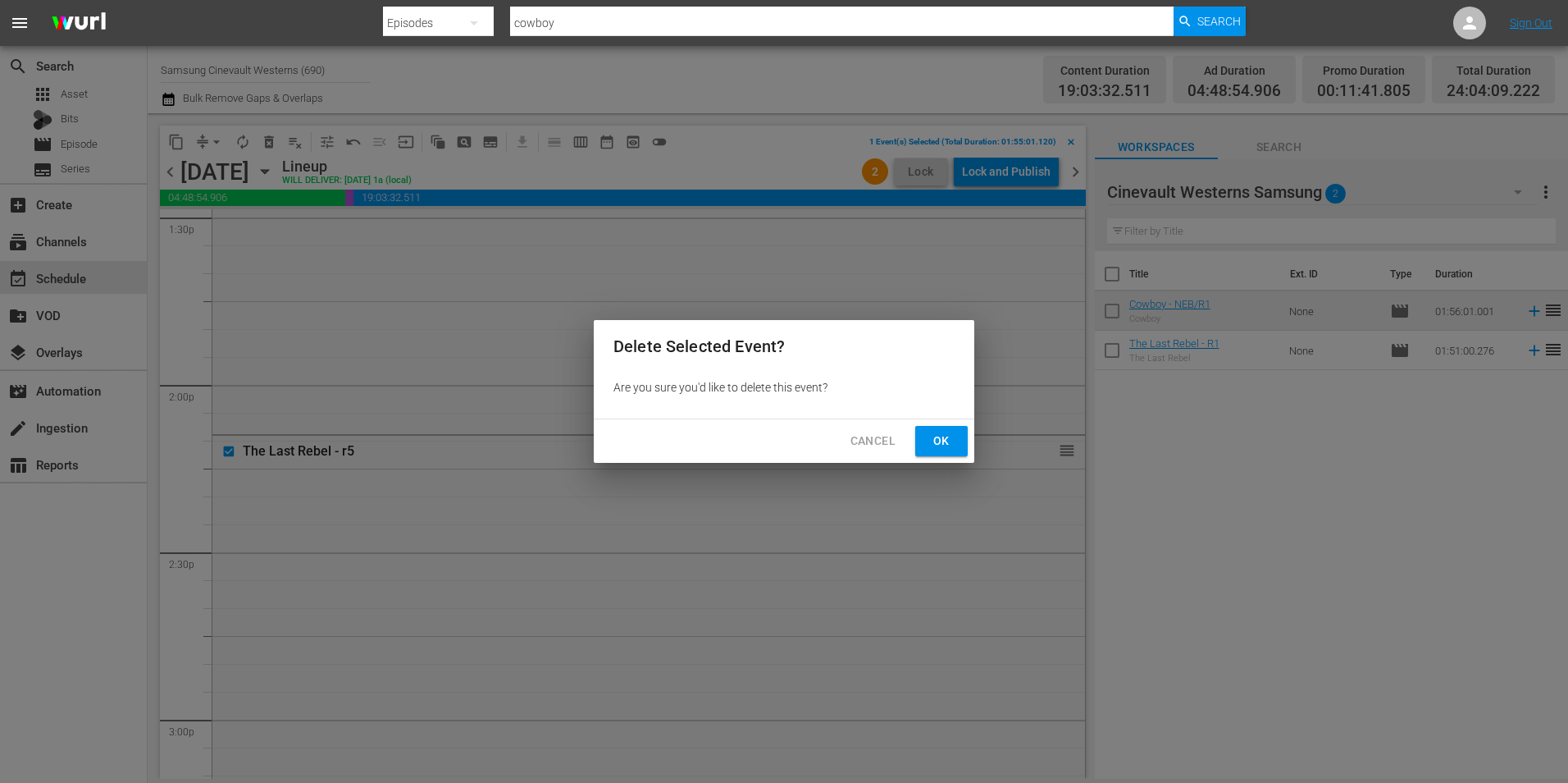
click at [947, 457] on div "Cancel Ok" at bounding box center [784, 441] width 380 height 44
click at [946, 439] on span "Ok" at bounding box center [941, 440] width 26 height 21
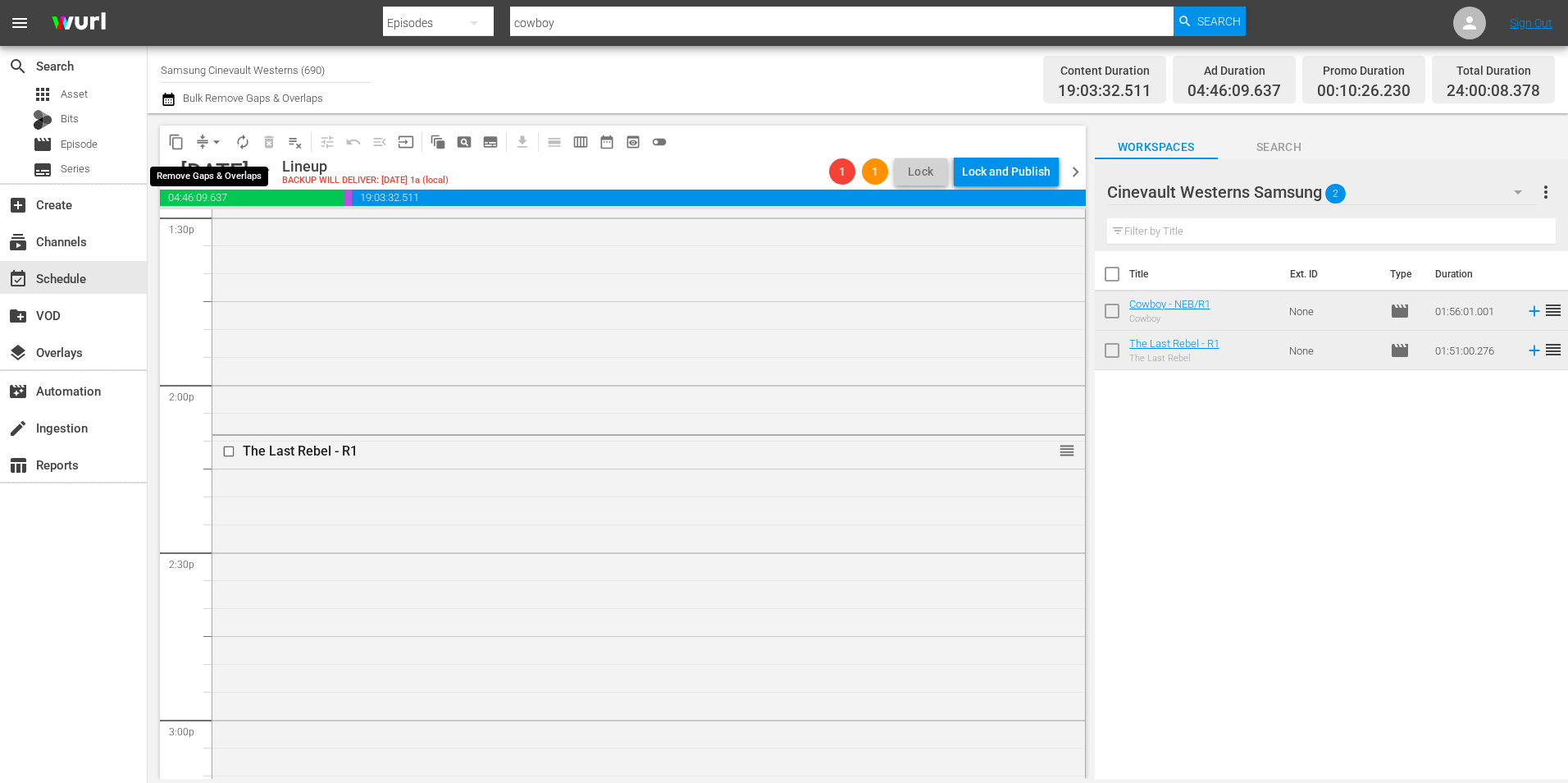
click at [215, 140] on span "arrow_drop_down" at bounding box center [216, 142] width 17 height 17
click at [243, 174] on li "Align to Midnight" at bounding box center [216, 175] width 172 height 27
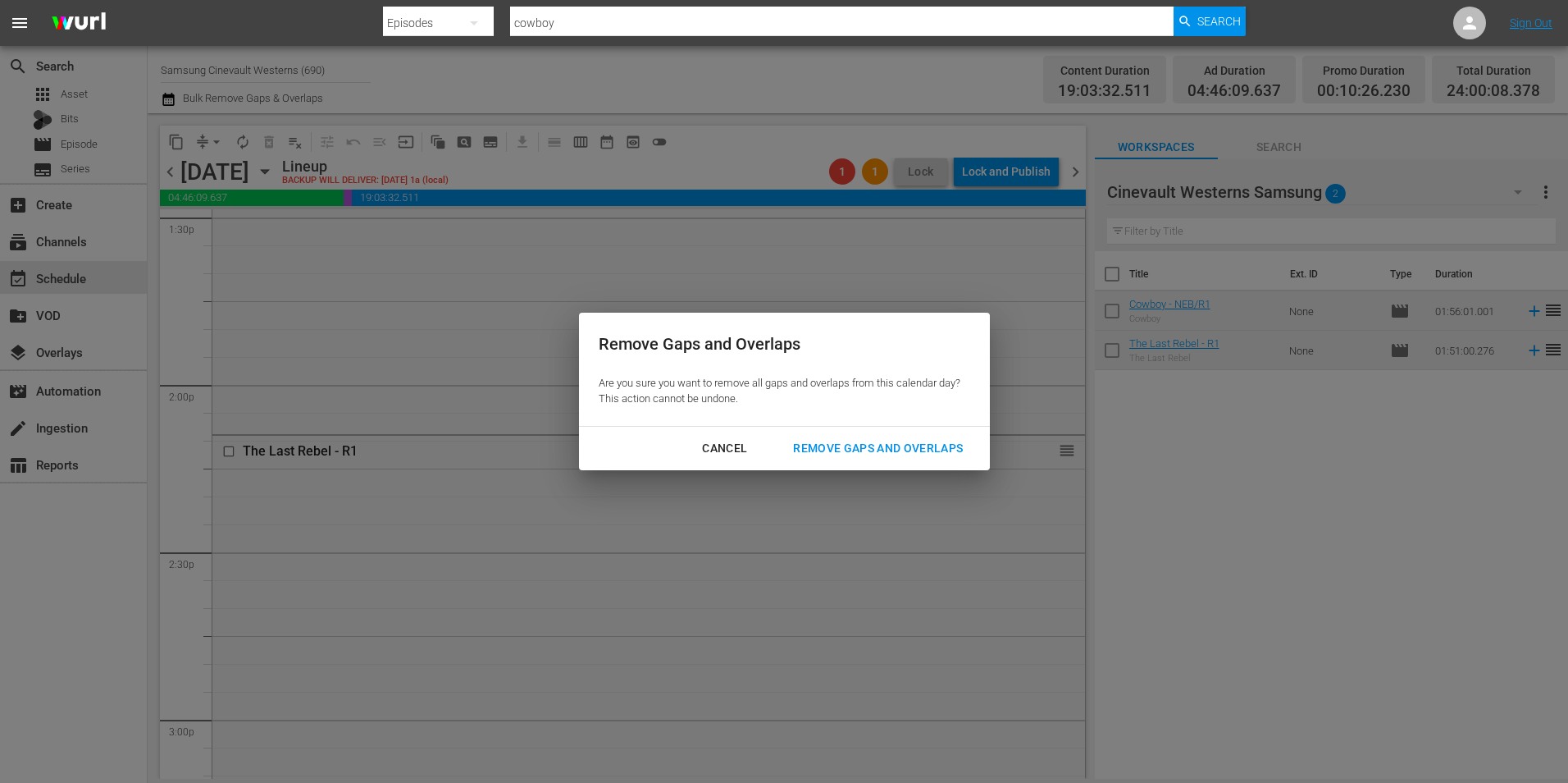
click at [904, 442] on div "Remove Gaps and Overlaps" at bounding box center [877, 448] width 196 height 21
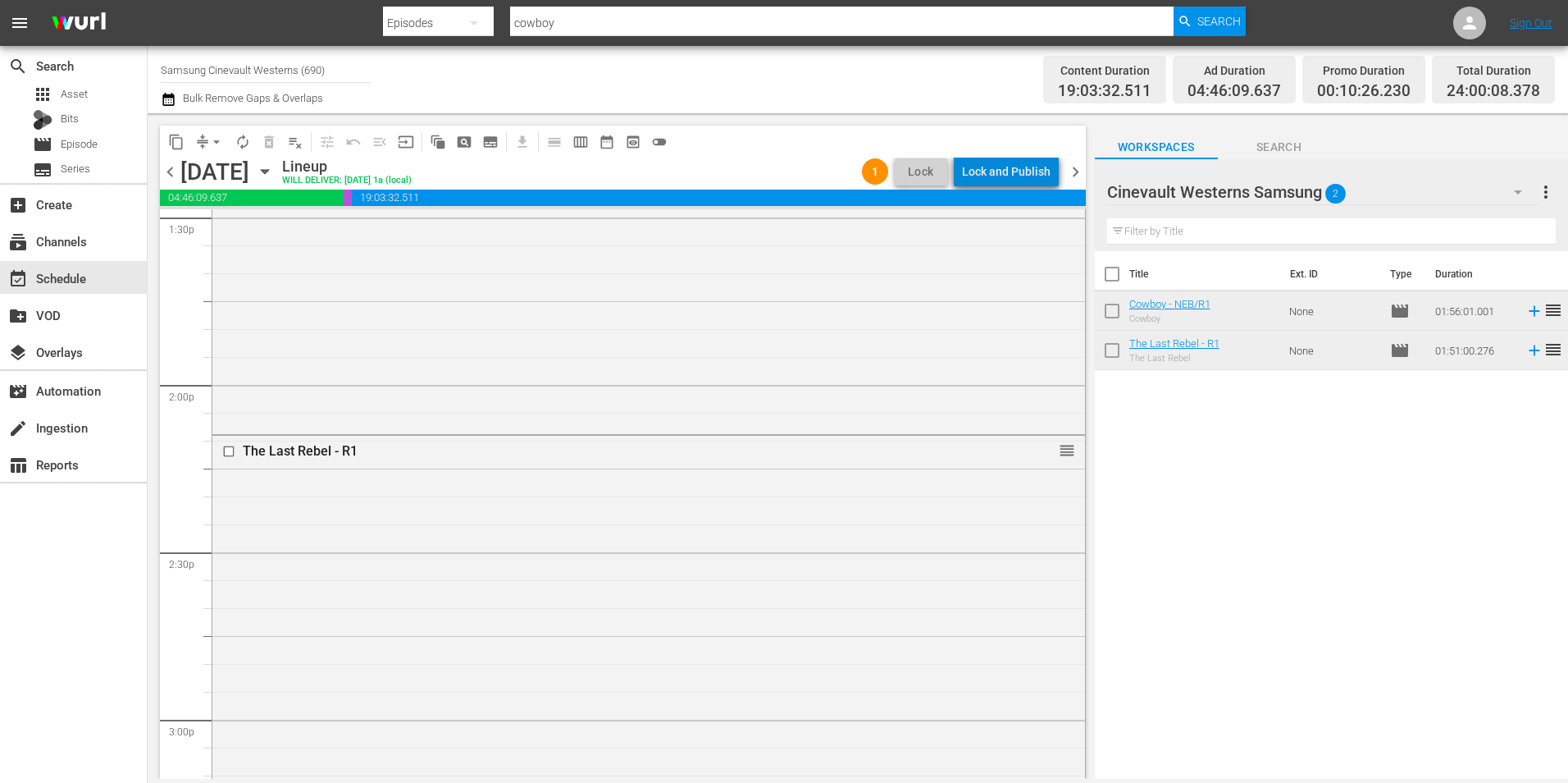
click at [1025, 177] on div "Lock and Publish" at bounding box center [1005, 172] width 88 height 30
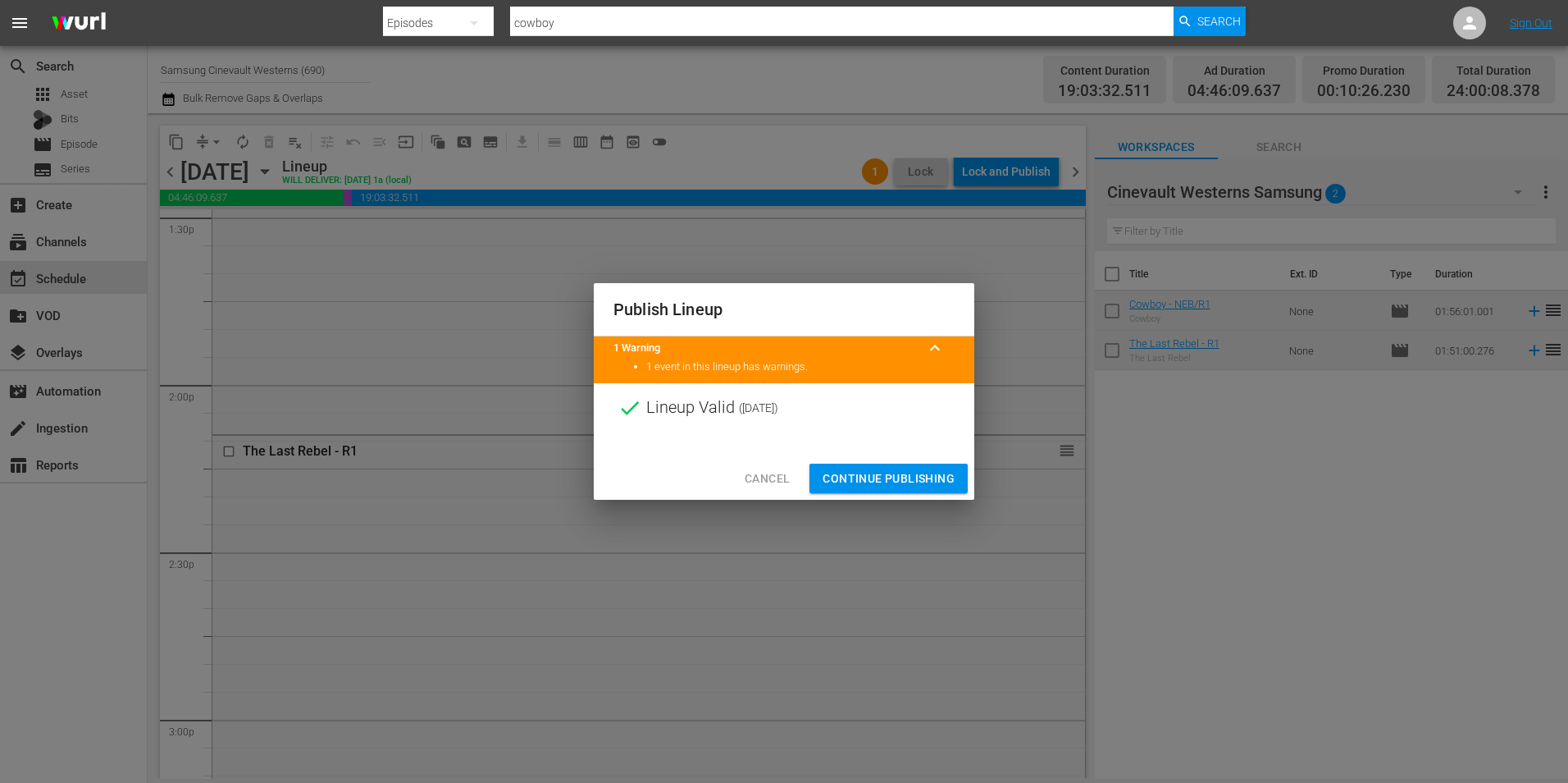
click at [855, 472] on span "Continue Publishing" at bounding box center [888, 478] width 132 height 21
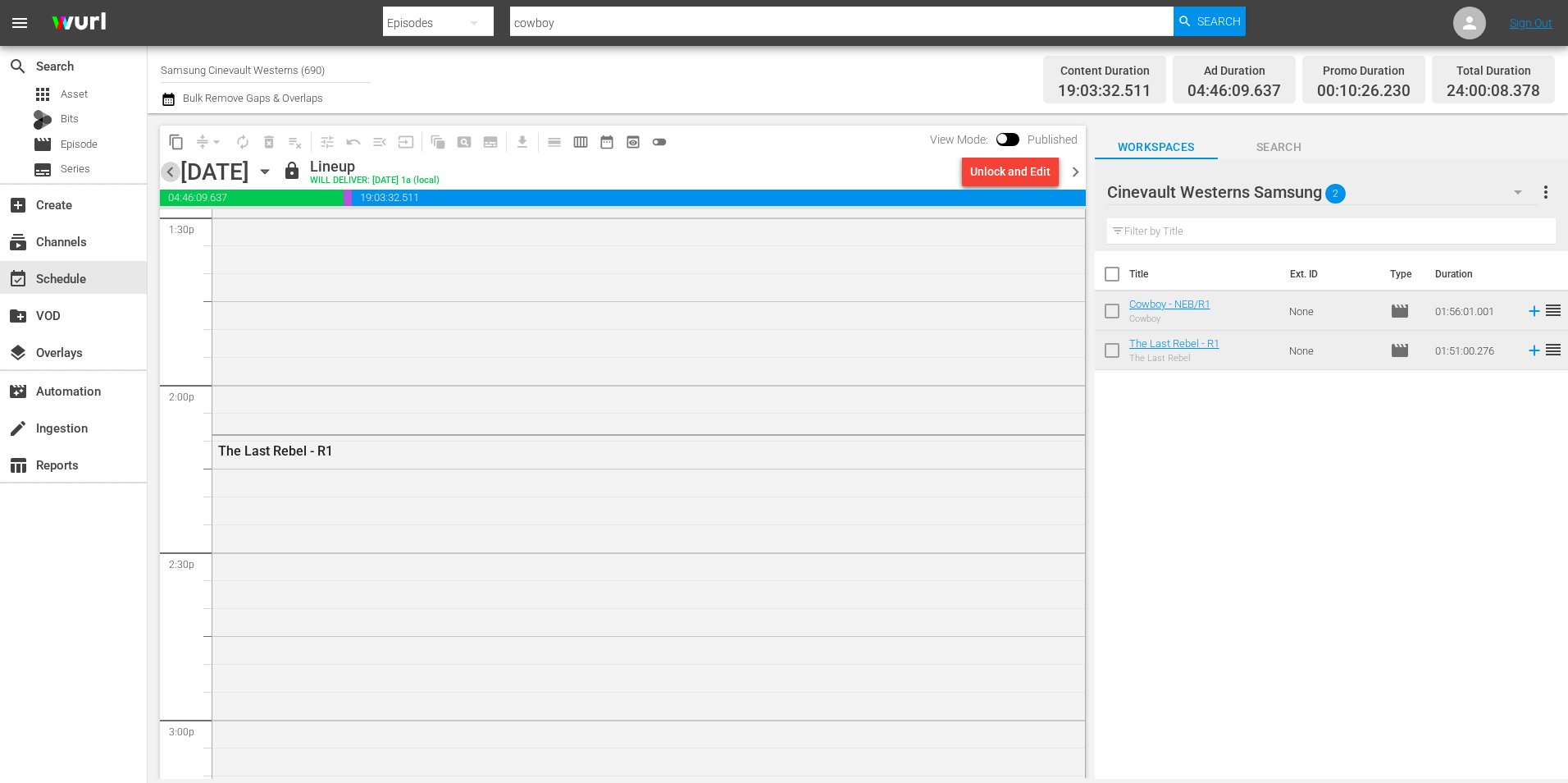
click at [174, 171] on span "chevron_left" at bounding box center [170, 172] width 21 height 21
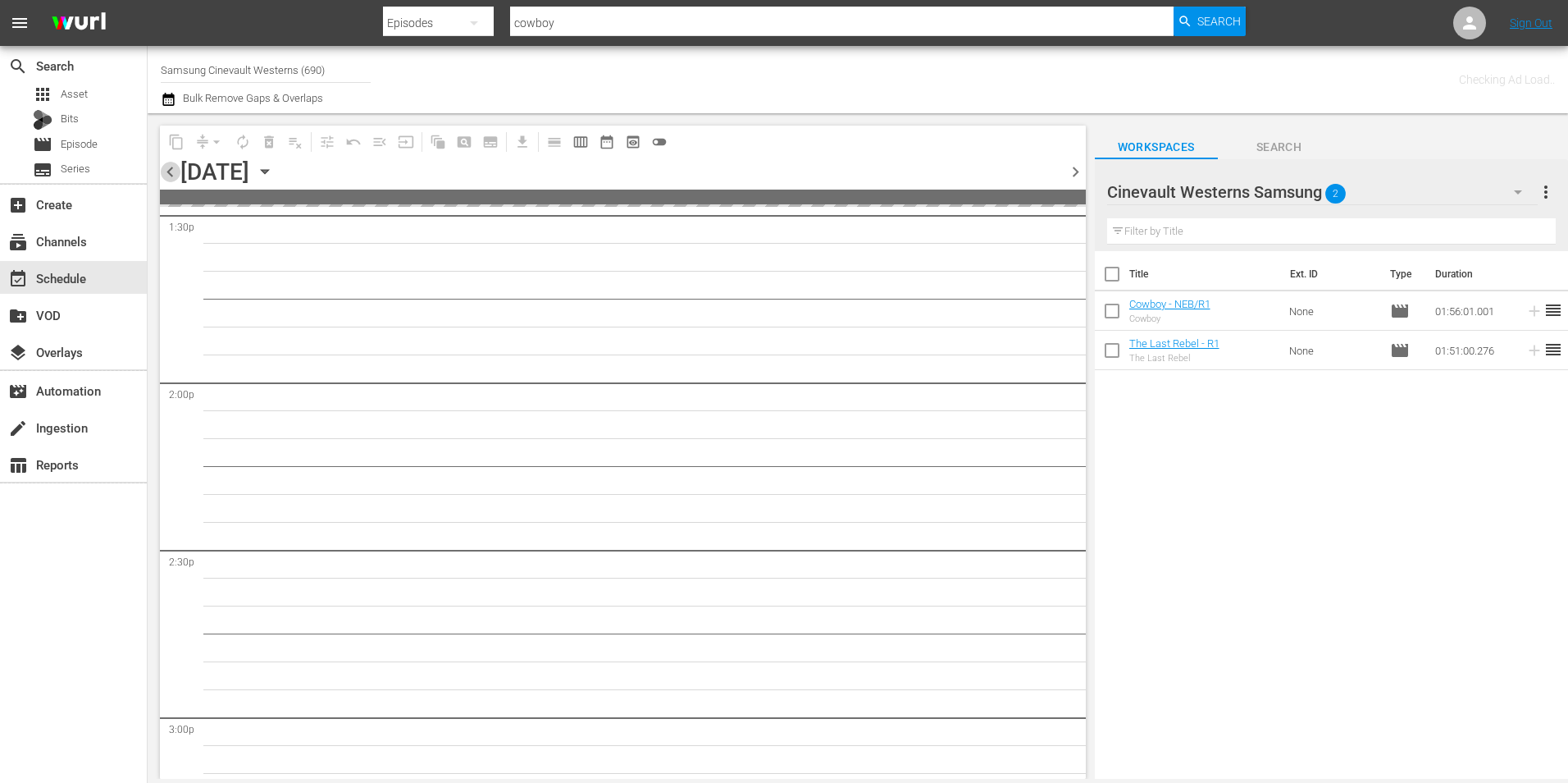
click at [174, 171] on span "chevron_left" at bounding box center [170, 172] width 21 height 21
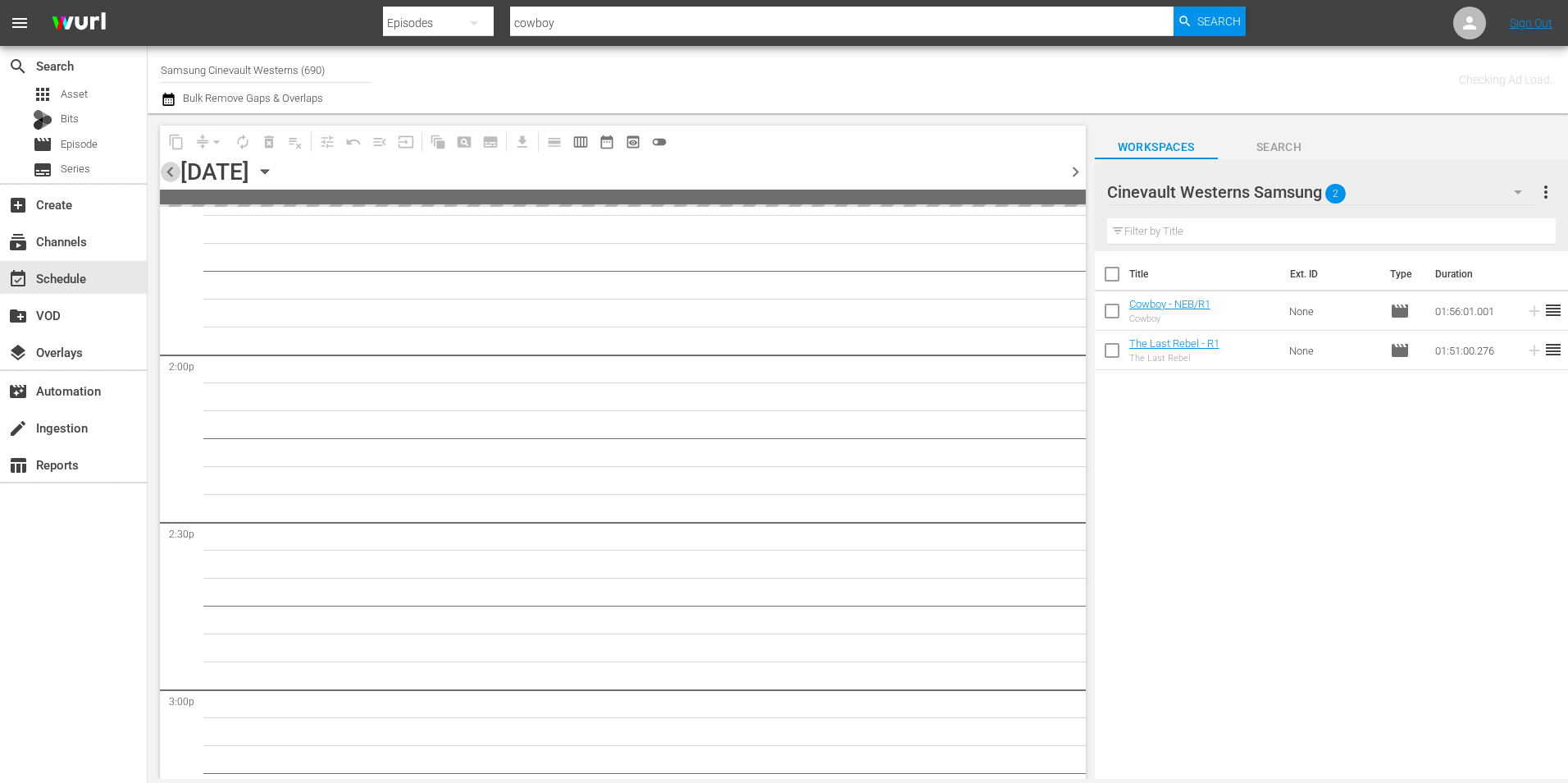
click at [174, 171] on span "chevron_left" at bounding box center [170, 172] width 21 height 21
click at [1083, 181] on span "chevron_right" at bounding box center [1074, 172] width 21 height 21
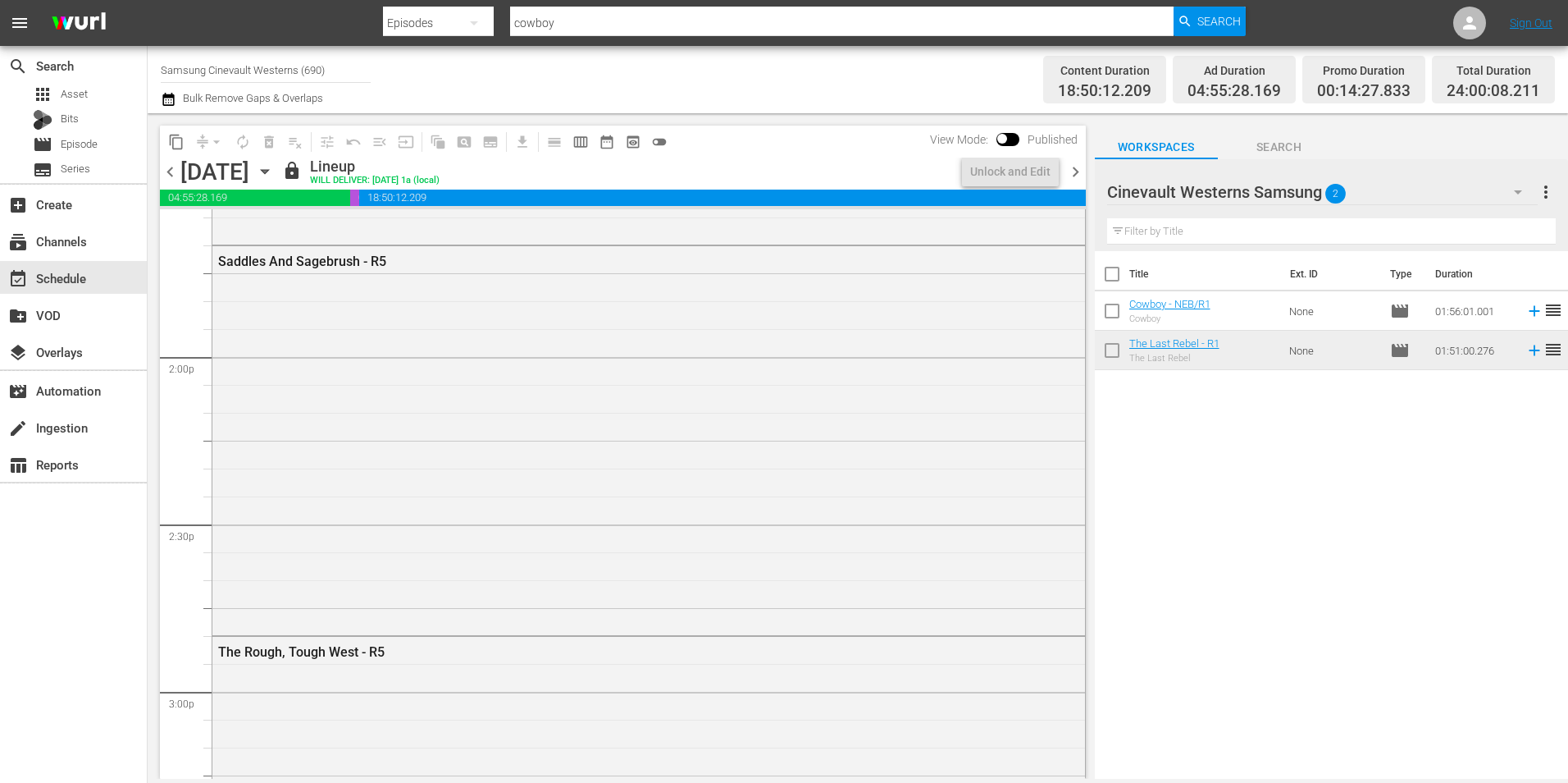
scroll to position [4510, 0]
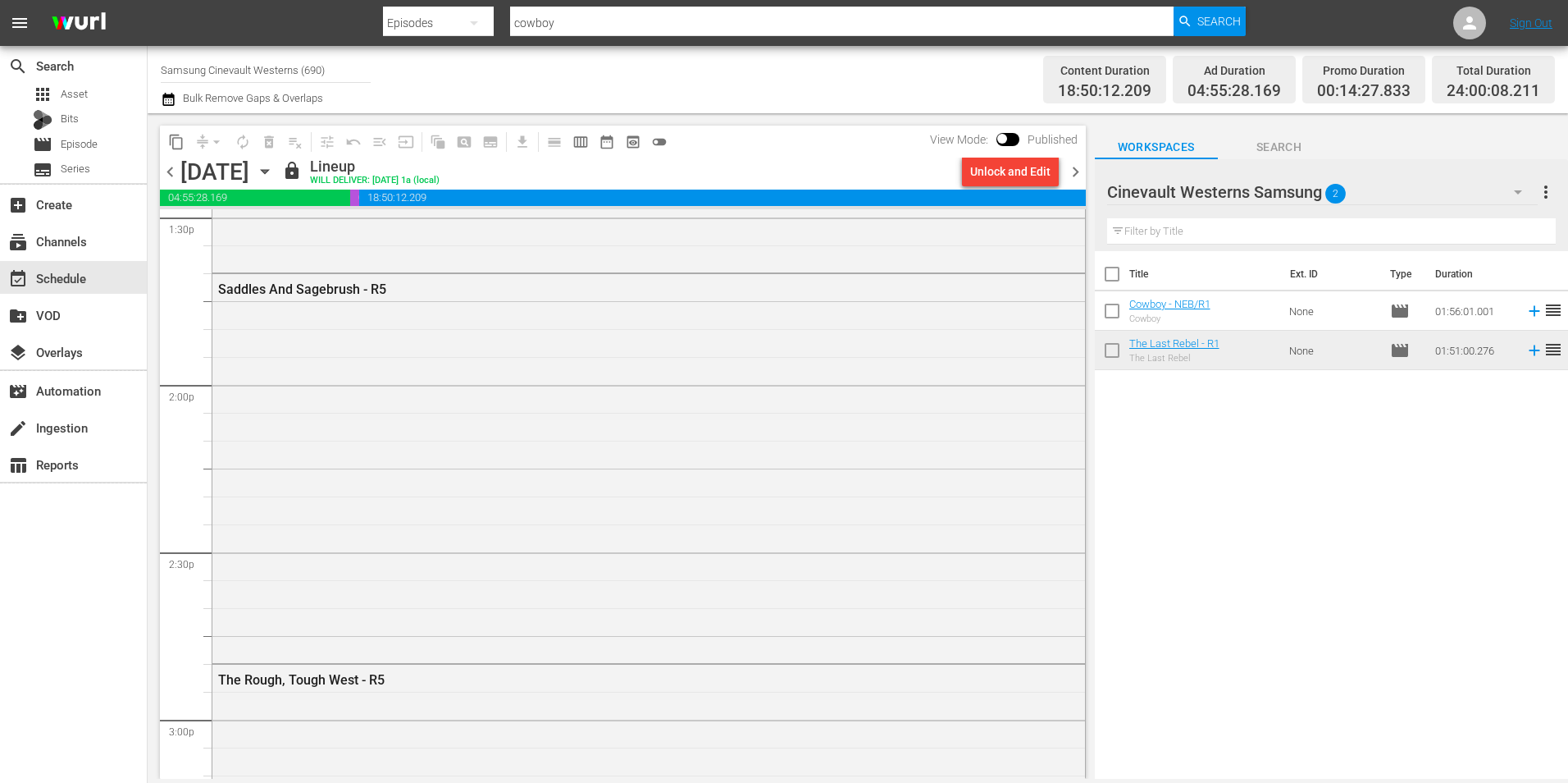
click at [170, 172] on span "chevron_left" at bounding box center [170, 172] width 21 height 21
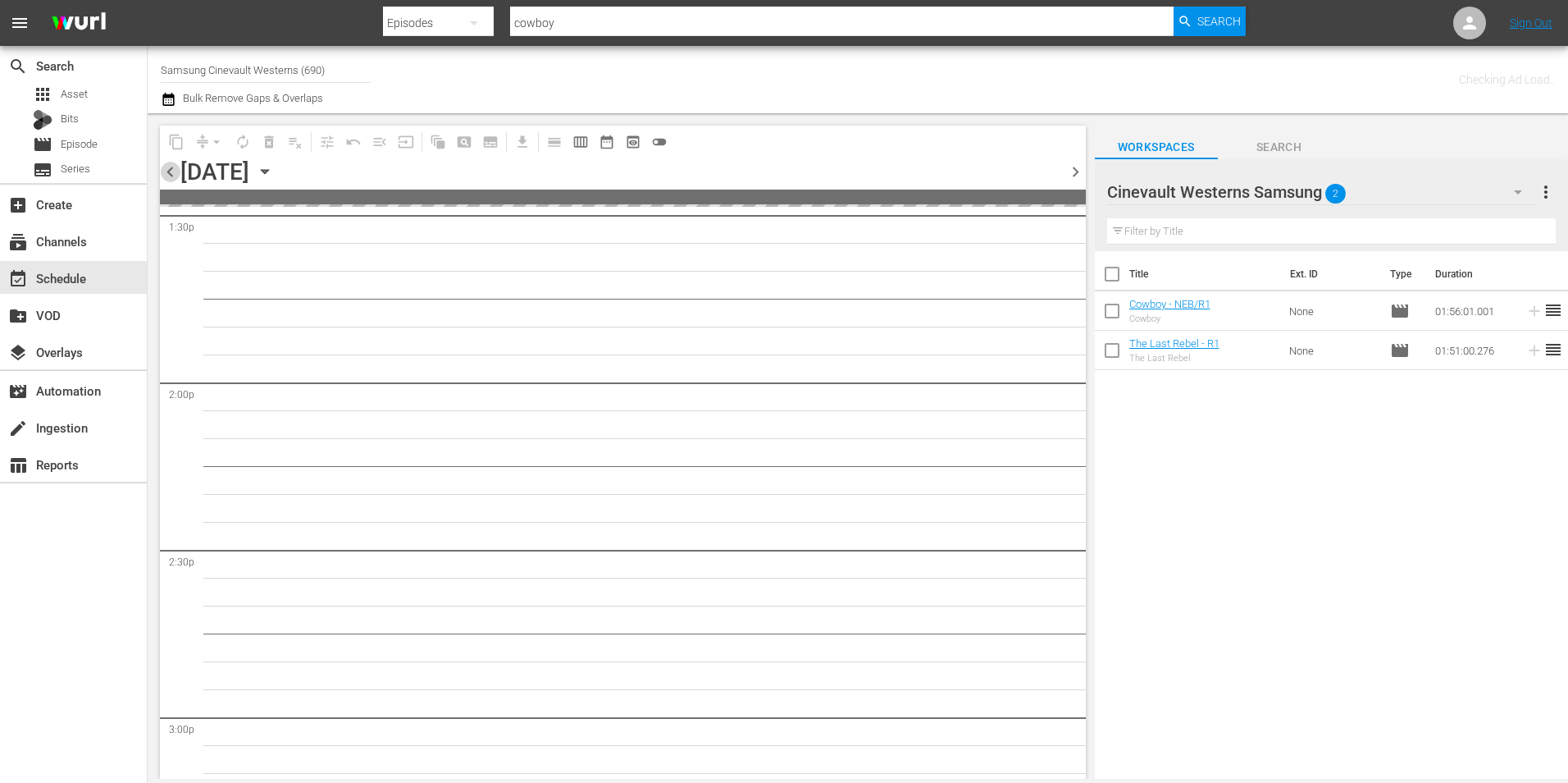
click at [170, 172] on span "chevron_left" at bounding box center [170, 172] width 21 height 21
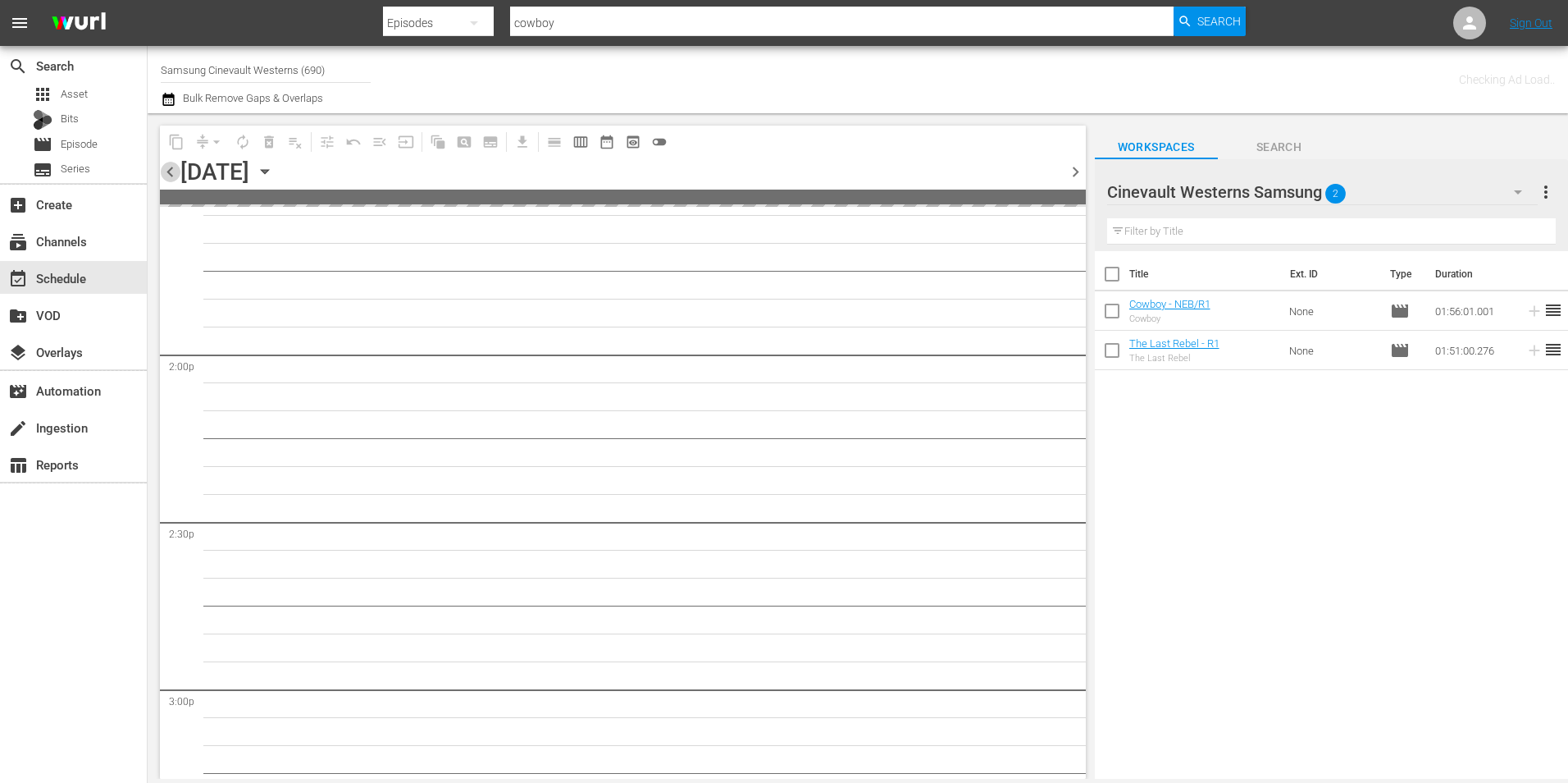
click at [170, 172] on span "chevron_left" at bounding box center [170, 172] width 21 height 21
click at [1077, 167] on span "chevron_right" at bounding box center [1074, 172] width 21 height 21
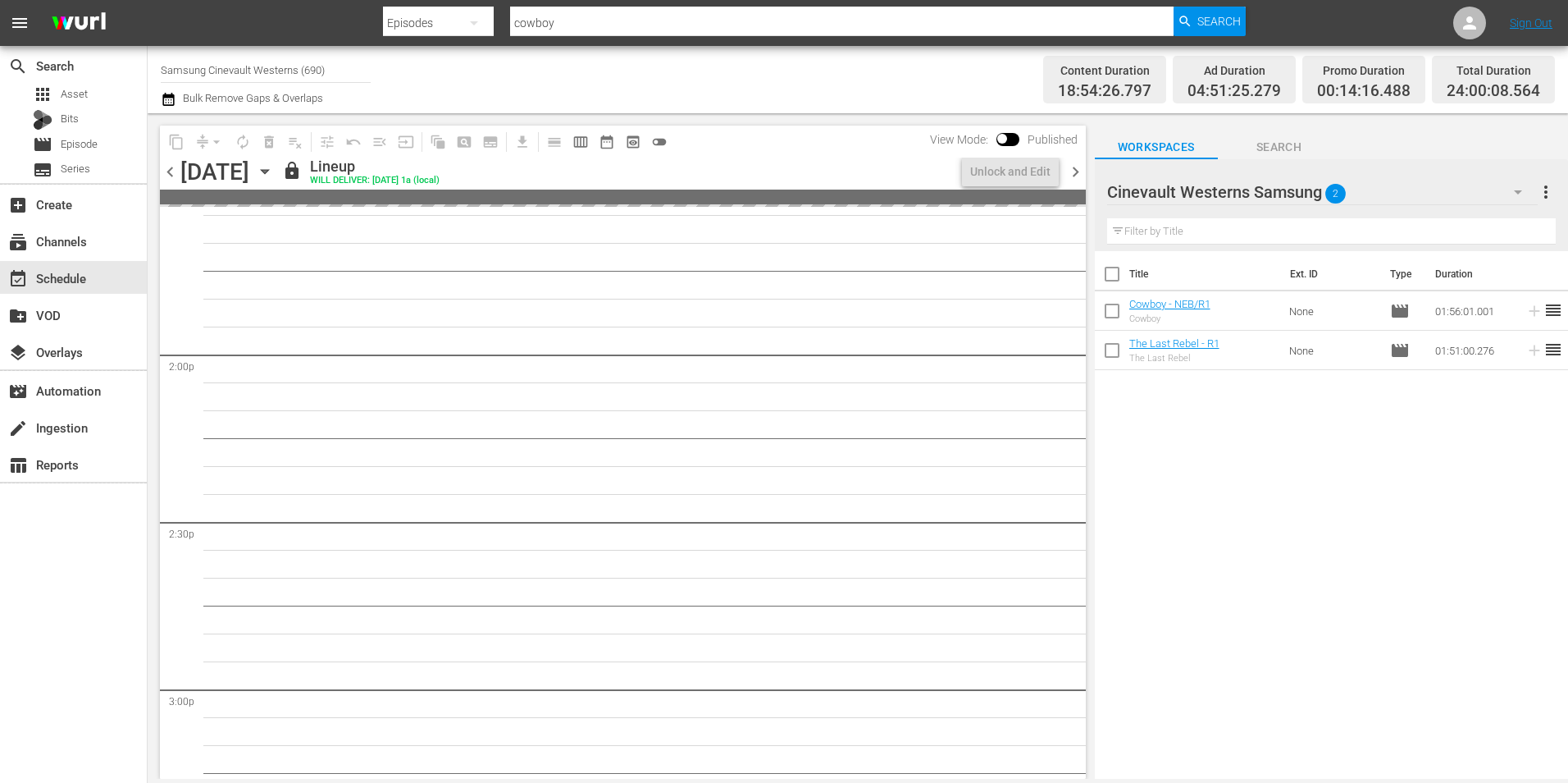
scroll to position [4482, 0]
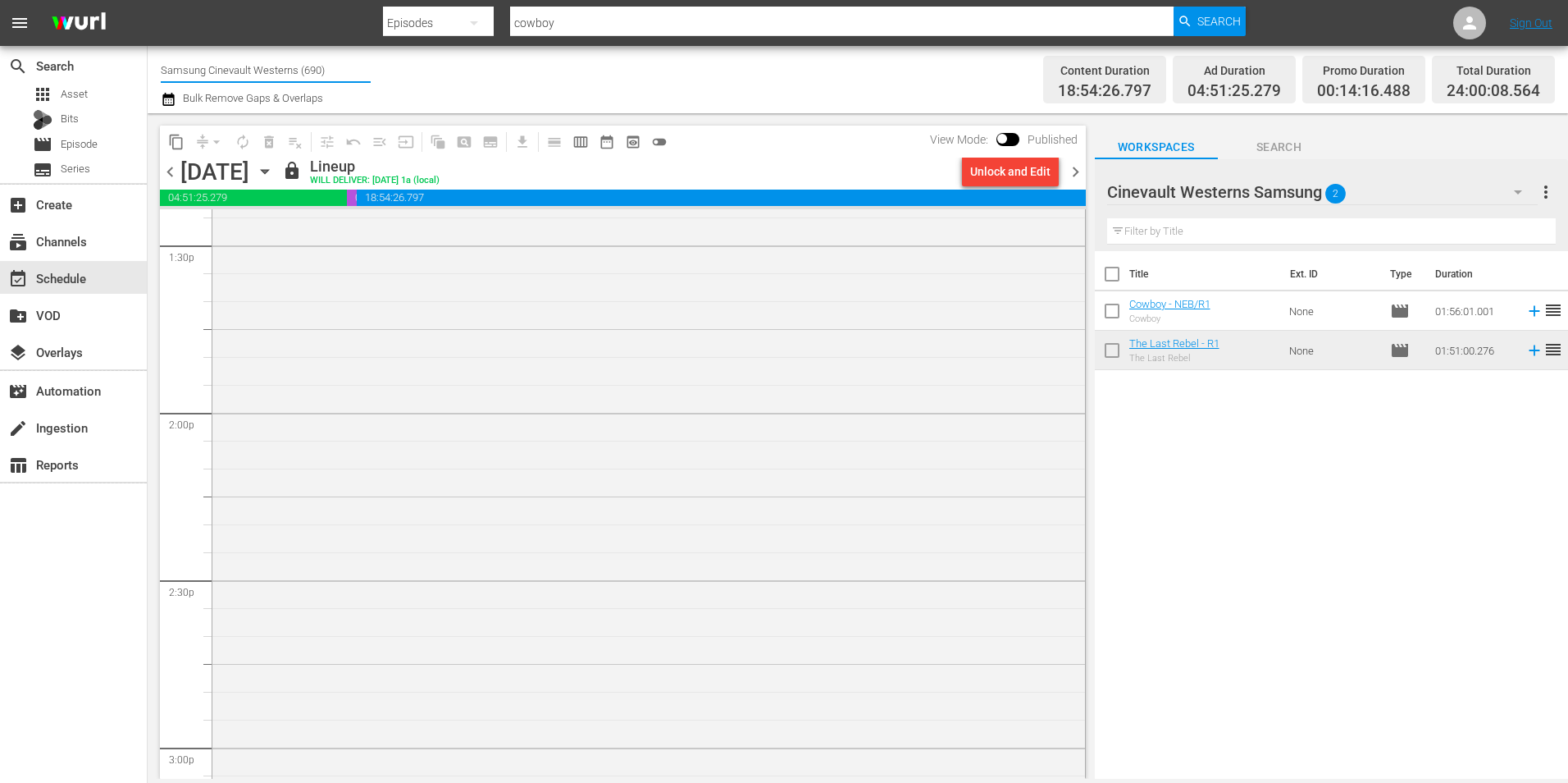
click at [320, 75] on input "Samsung Cinevault Westerns (690)" at bounding box center [265, 70] width 210 height 40
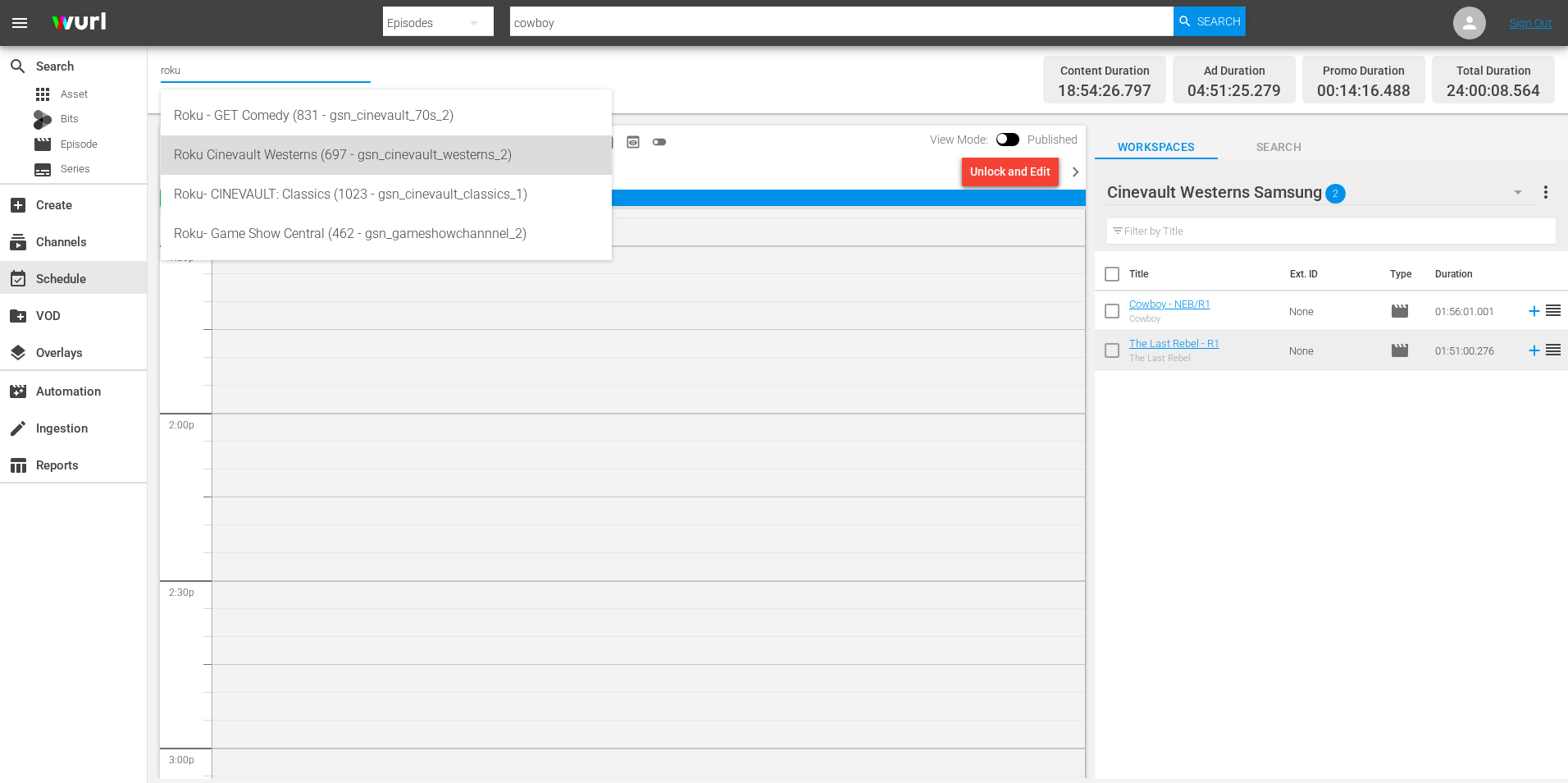
click at [389, 166] on div "Roku Cinevault Westerns (697 - gsn_cinevault_westerns_2)" at bounding box center [386, 155] width 425 height 40
type input "Roku Cinevault Westerns (697 - gsn_cinevault_westerns_2)"
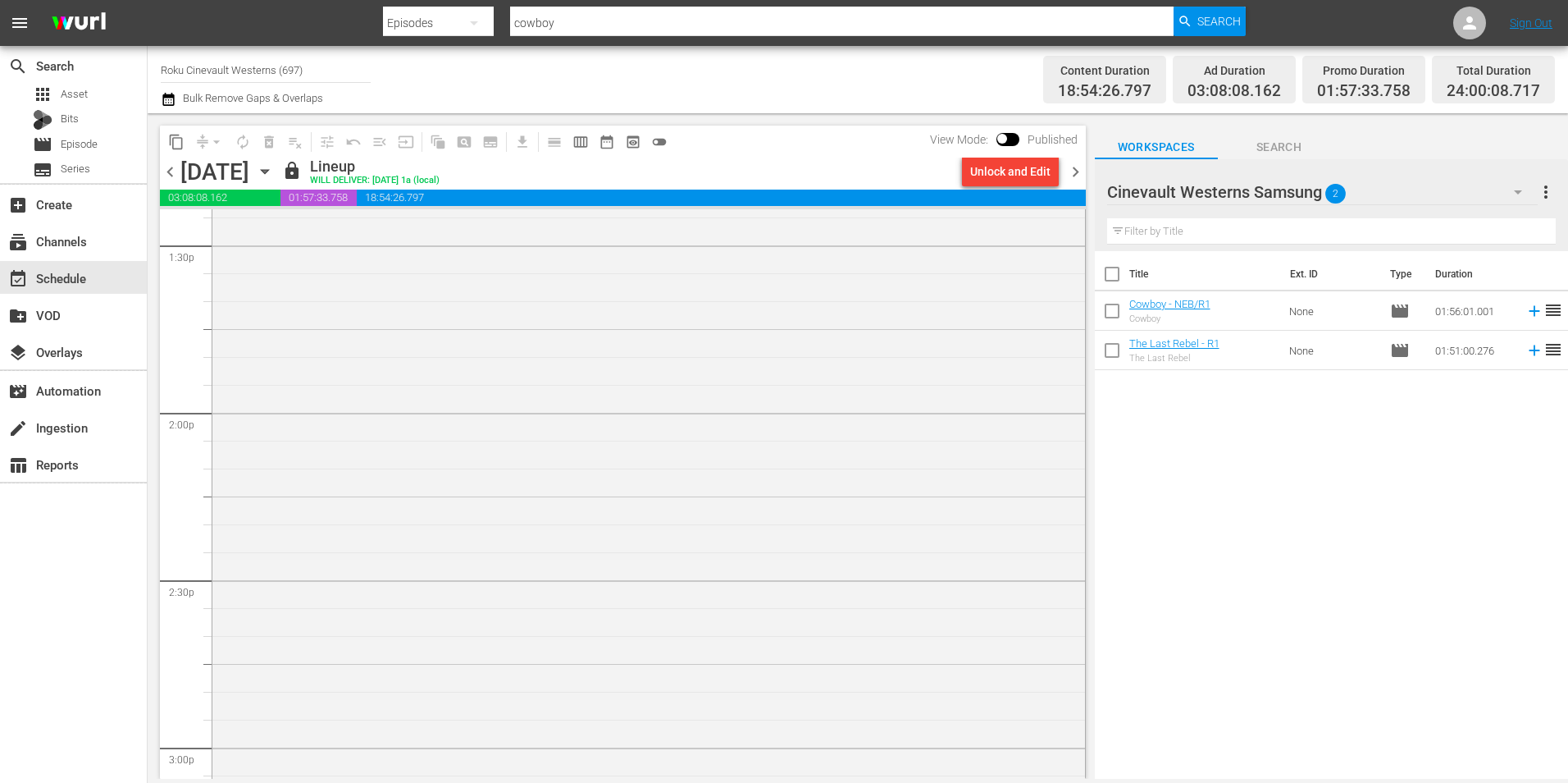
click at [1077, 166] on span "chevron_right" at bounding box center [1074, 172] width 21 height 21
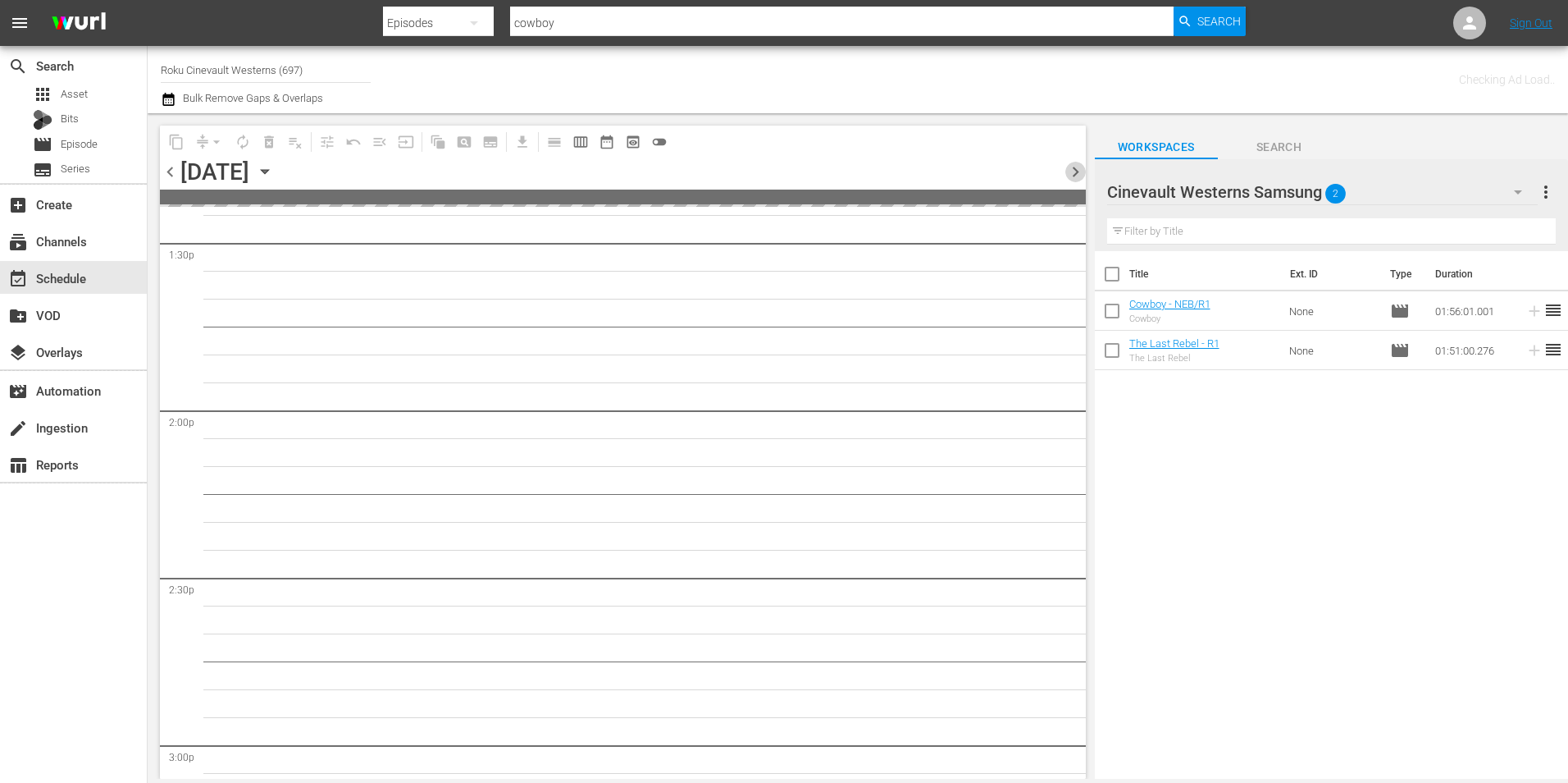
click at [1077, 166] on span "chevron_right" at bounding box center [1074, 172] width 21 height 21
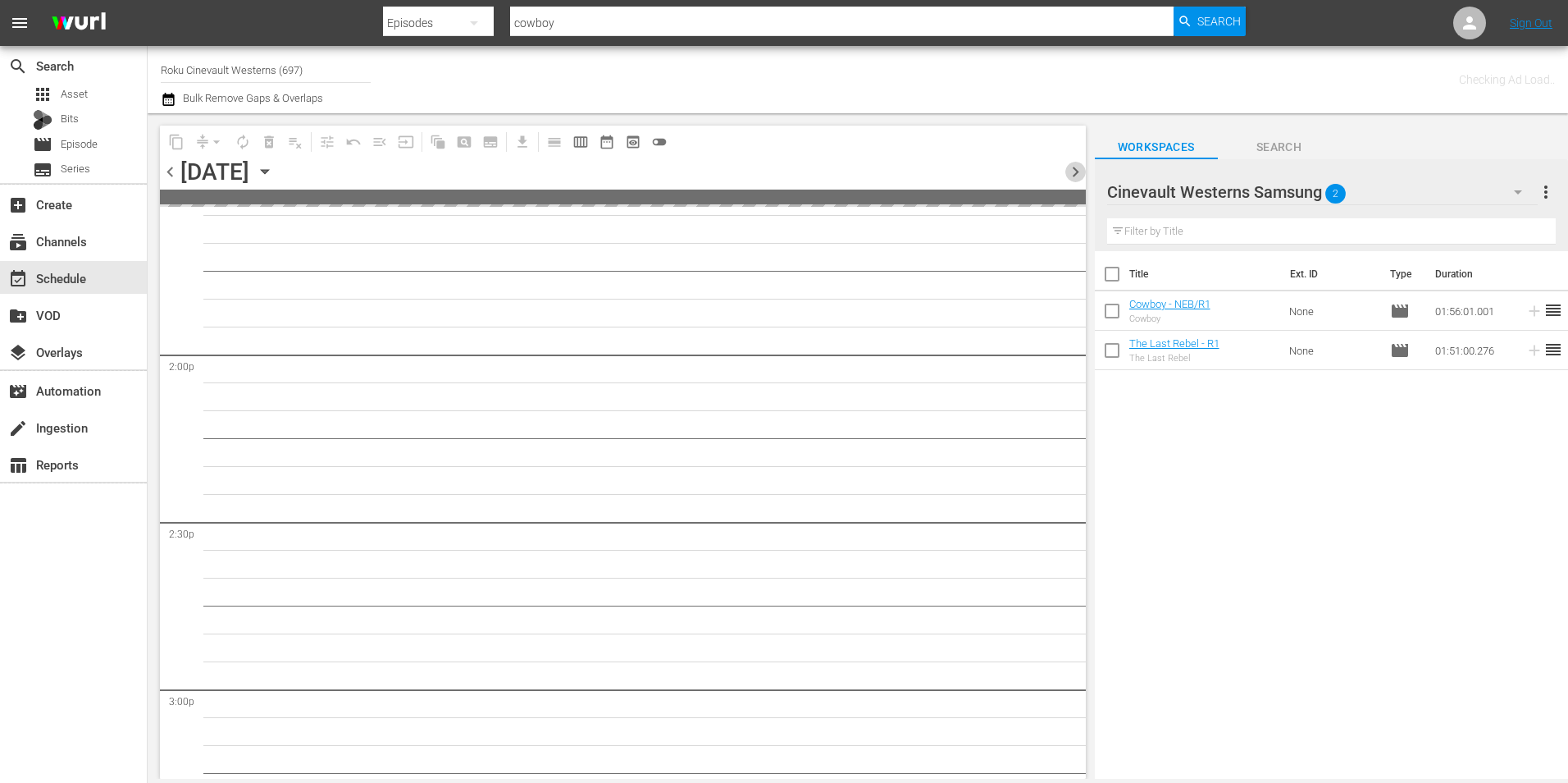
click at [1077, 166] on span "chevron_right" at bounding box center [1074, 172] width 21 height 21
click at [160, 171] on span "chevron_left" at bounding box center [170, 172] width 21 height 21
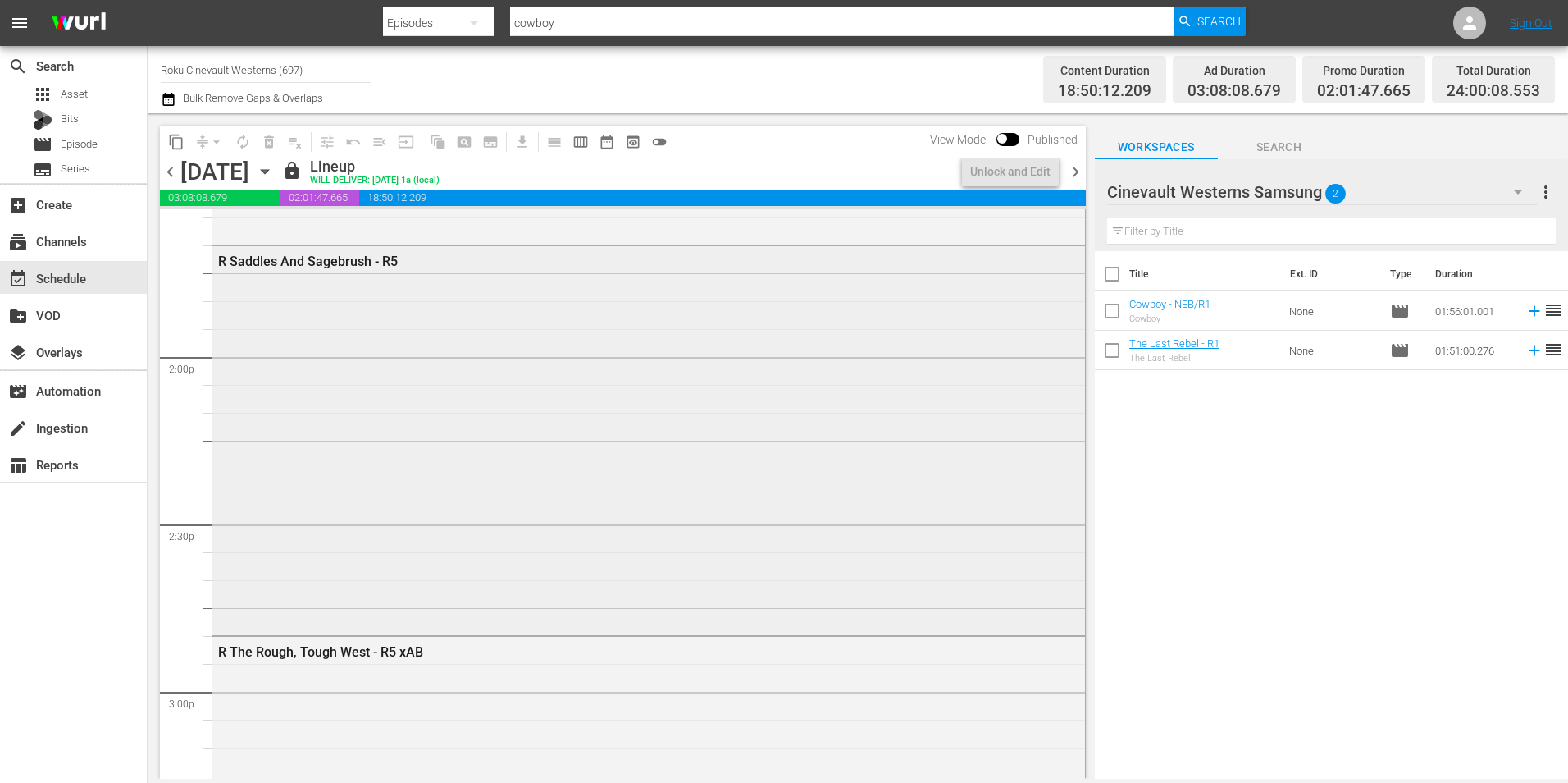
scroll to position [4510, 0]
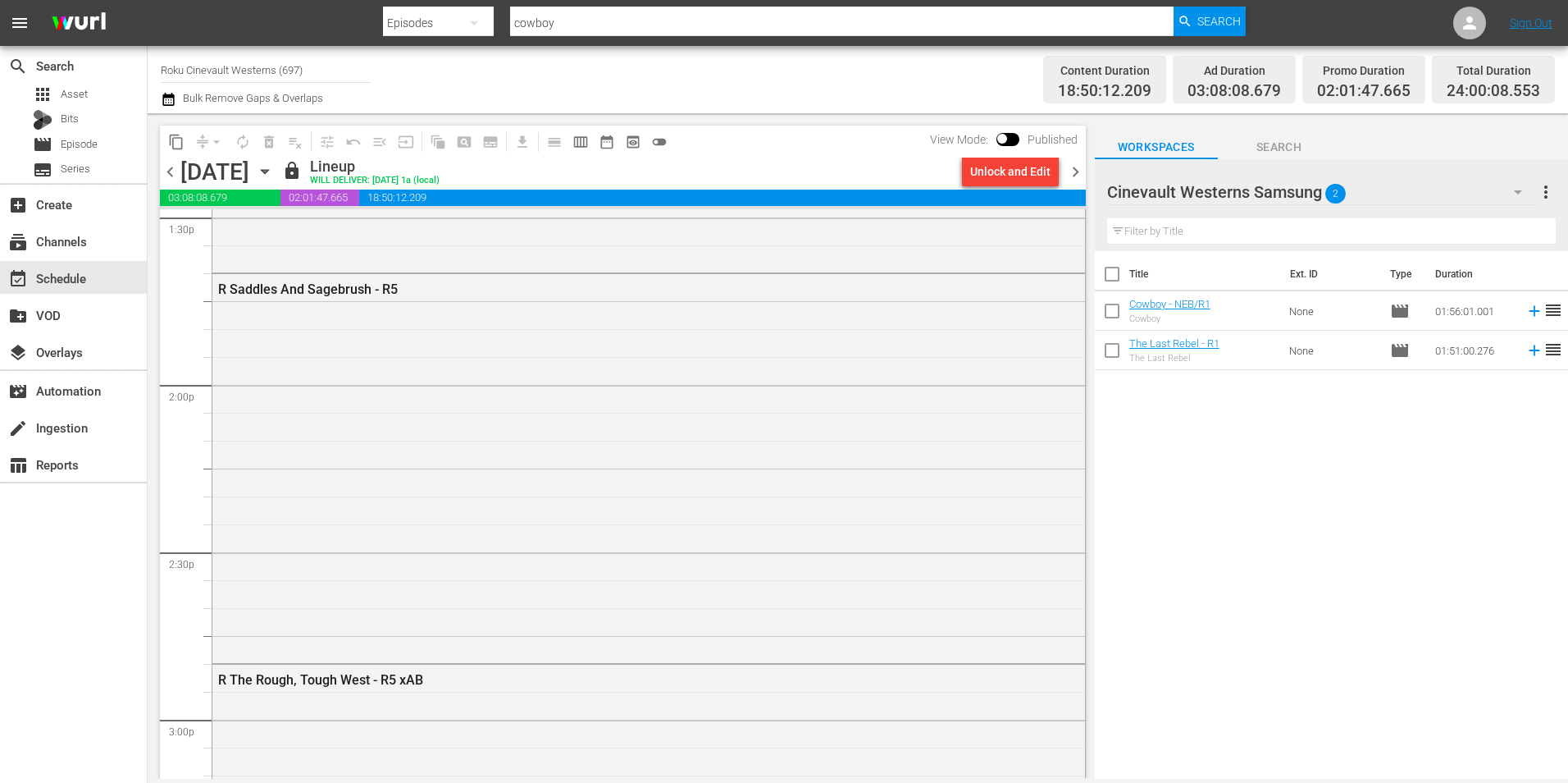
click at [1073, 167] on span "chevron_right" at bounding box center [1074, 172] width 21 height 21
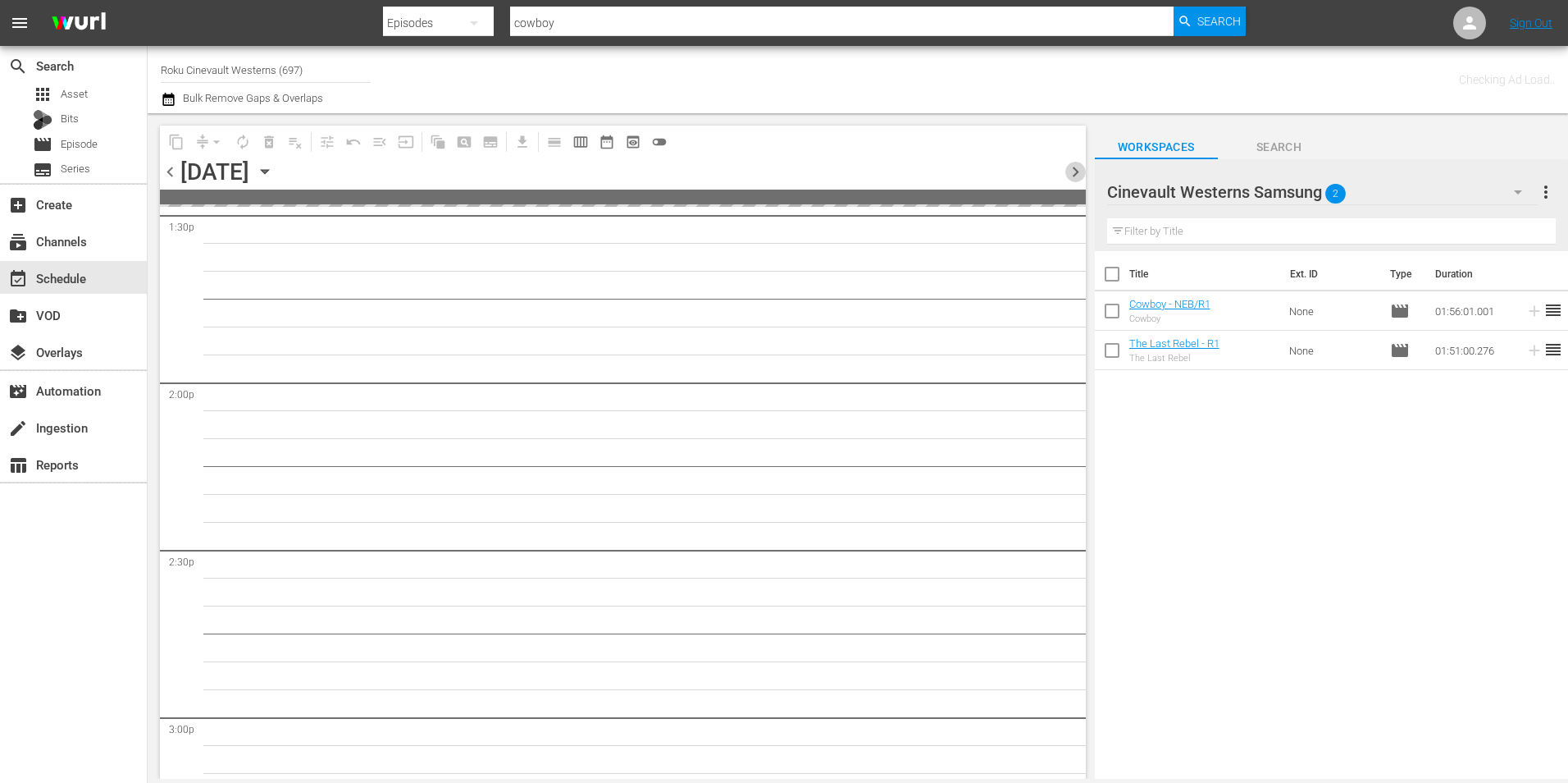
click at [1073, 167] on span "chevron_right" at bounding box center [1074, 172] width 21 height 21
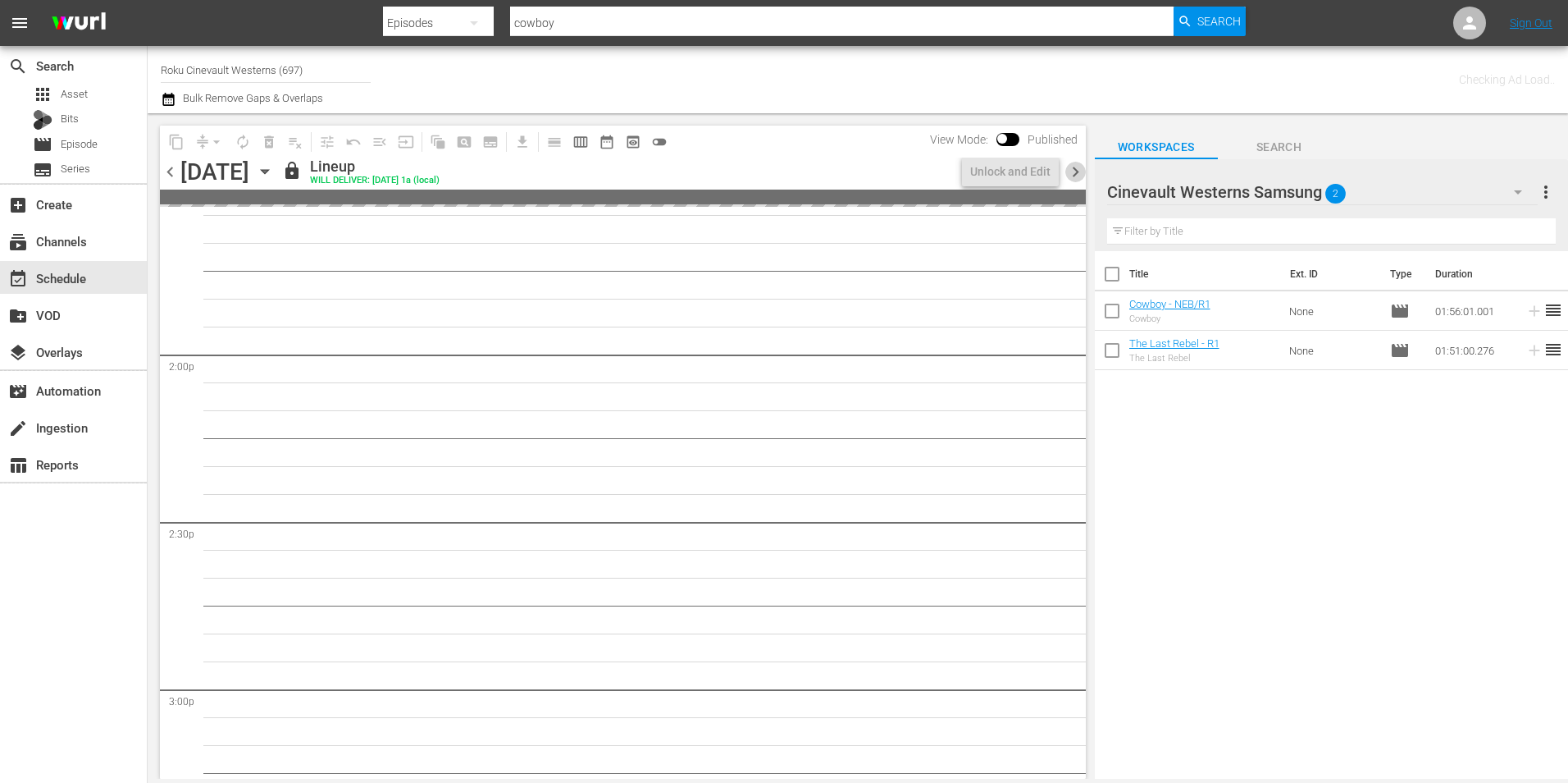
click at [1073, 167] on span "chevron_right" at bounding box center [1074, 172] width 21 height 21
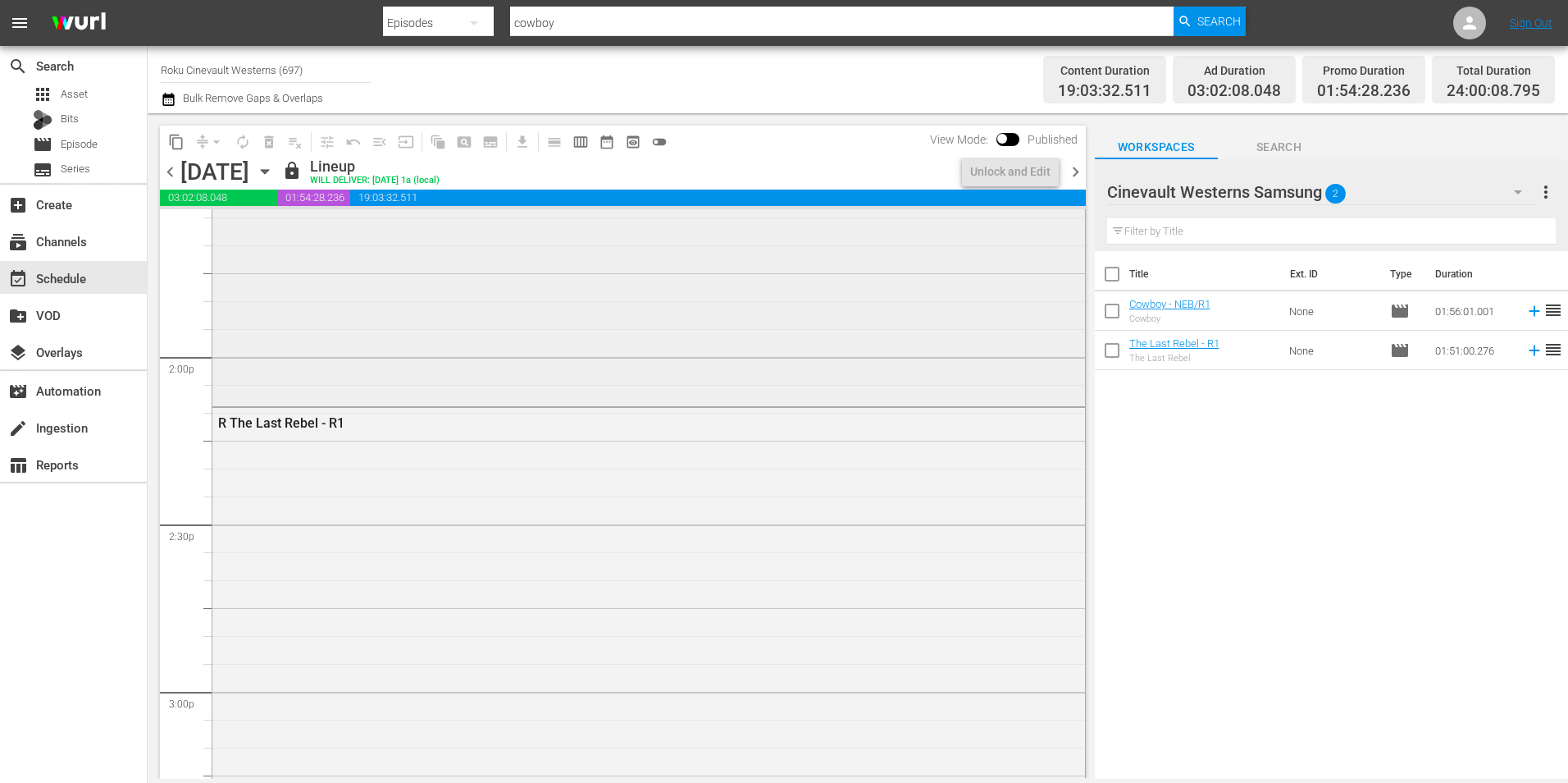
scroll to position [4510, 0]
